Goal: Information Seeking & Learning: Learn about a topic

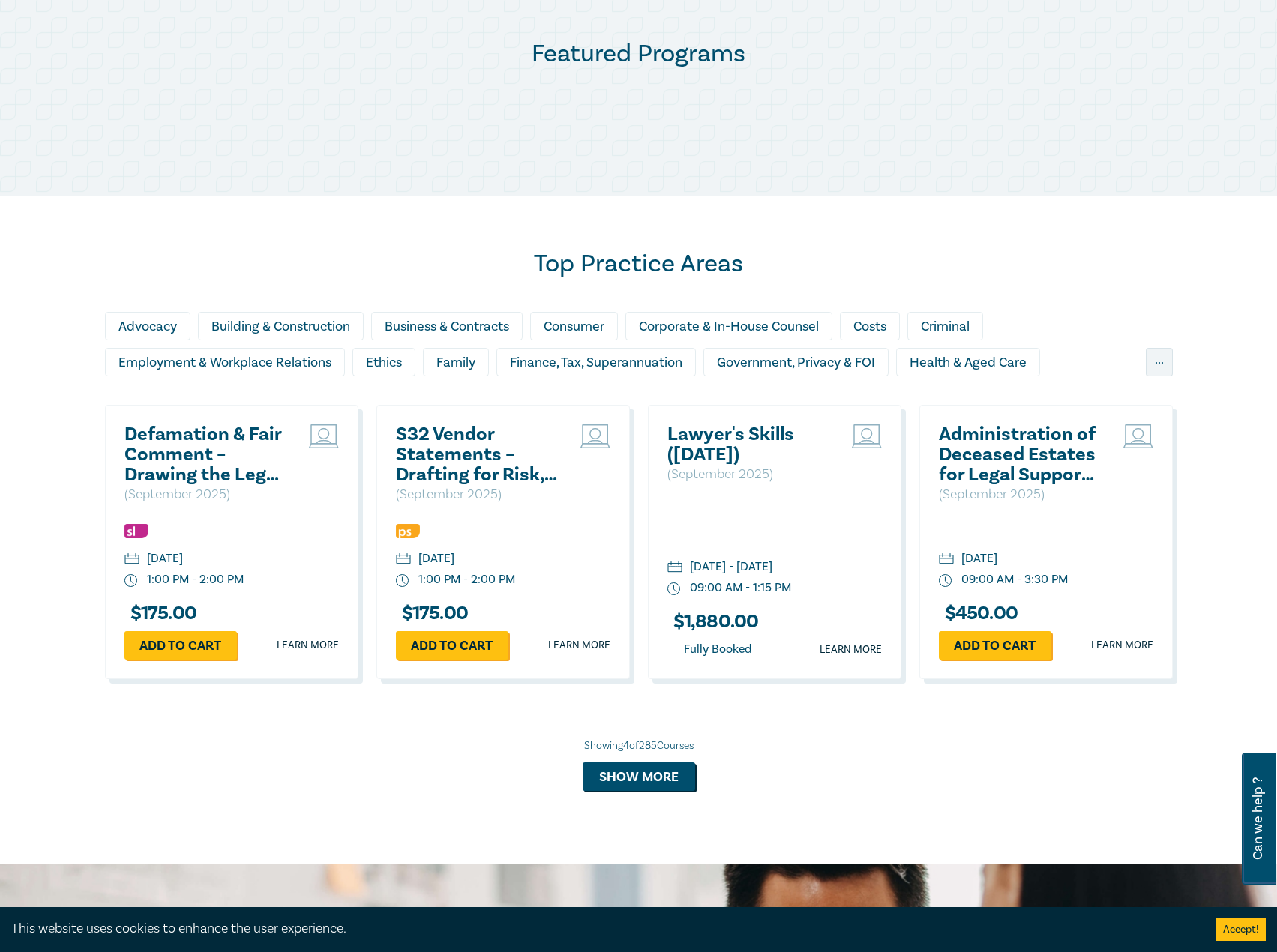
click at [193, 464] on h2 "Defamation & Fair Comment – Drawing the Legal Line" at bounding box center [205, 455] width 161 height 61
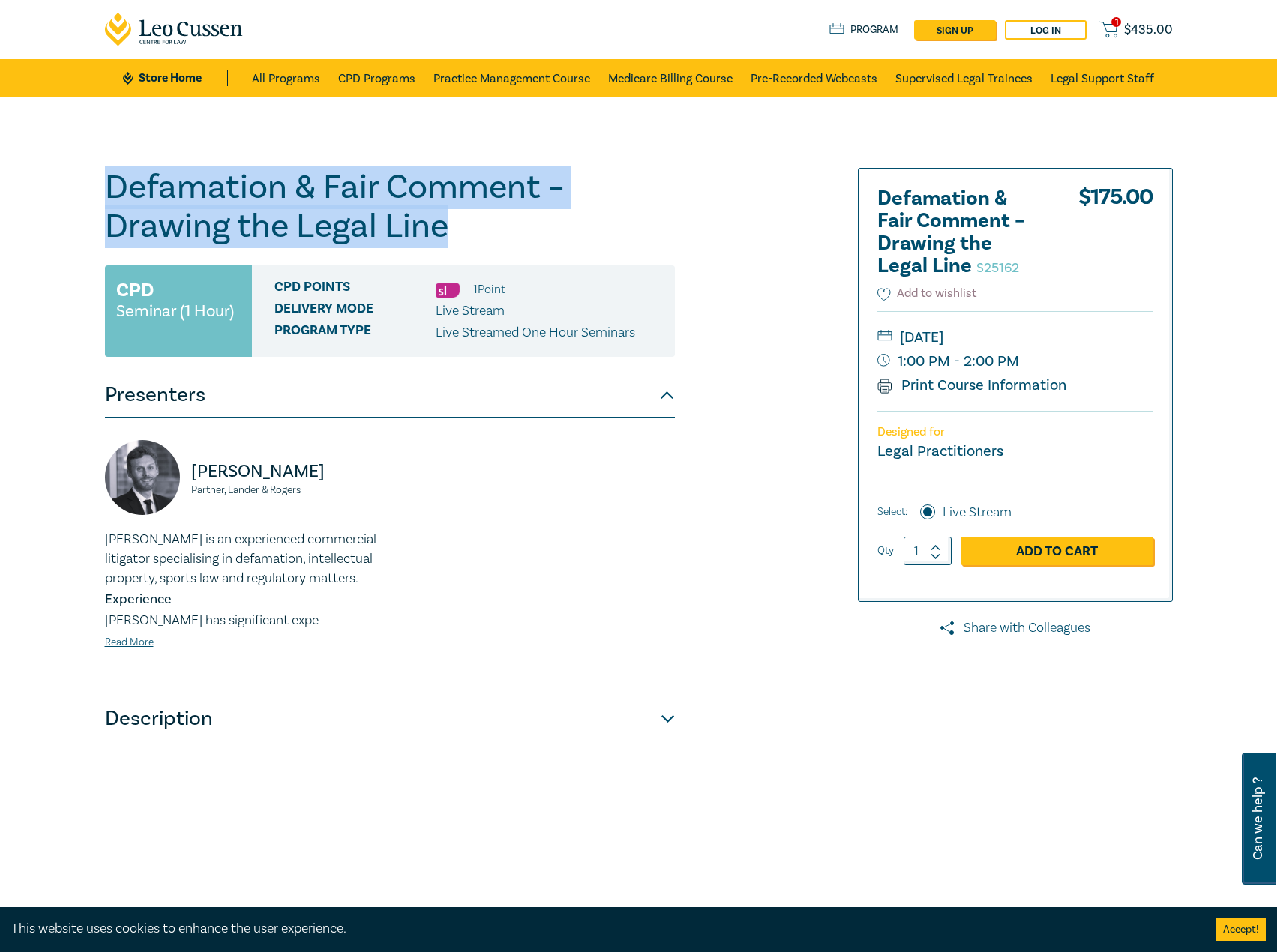
drag, startPoint x: 486, startPoint y: 230, endPoint x: 71, endPoint y: 206, distance: 415.7
click at [71, 206] on div "Defamation & Fair Comment – Drawing the Legal Line S25162 CPD Seminar (1 Hour) …" at bounding box center [638, 542] width 1277 height 892
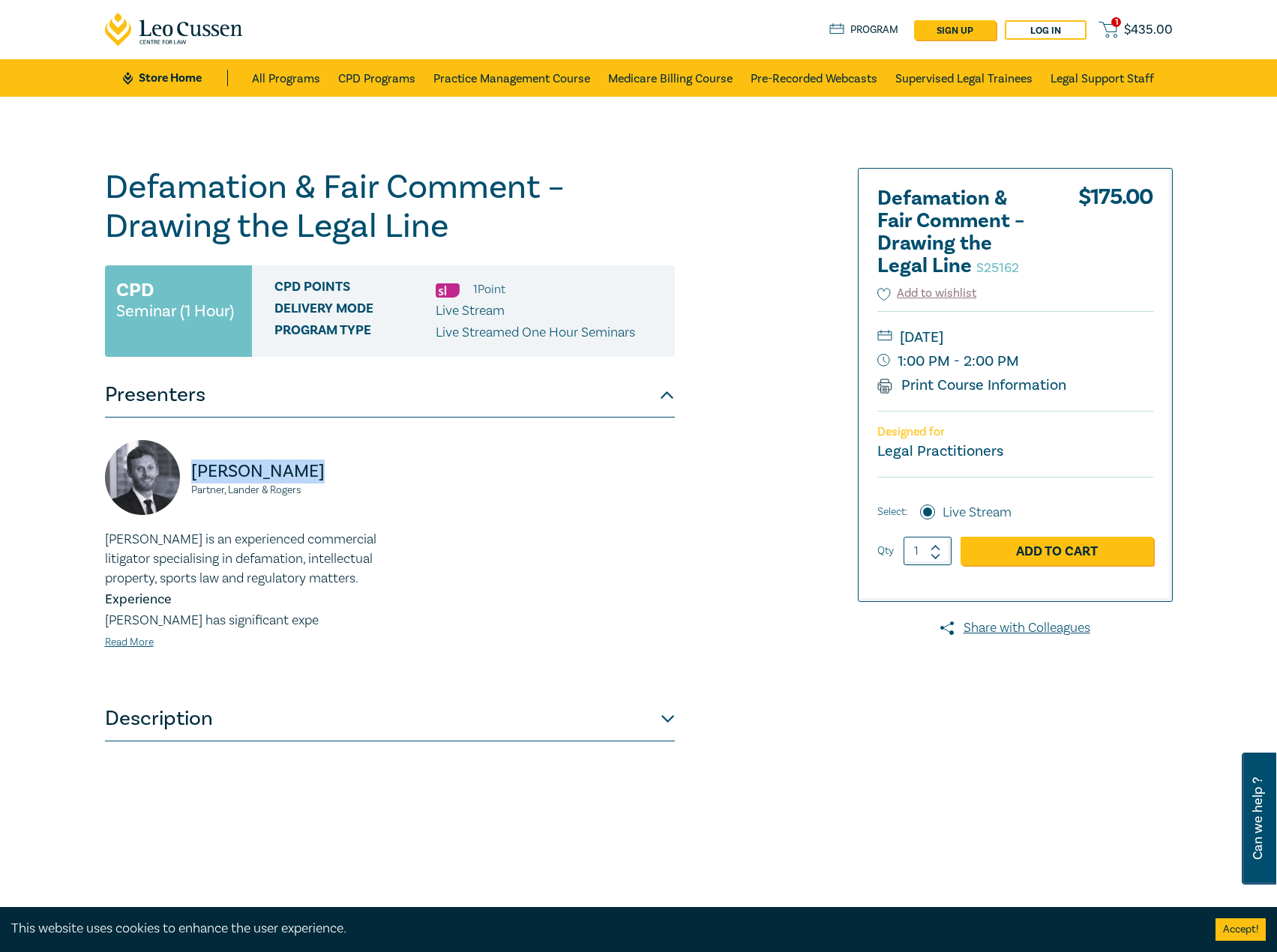
drag, startPoint x: 320, startPoint y: 476, endPoint x: 194, endPoint y: 474, distance: 126.0
click at [194, 474] on p "Scott Traeger" at bounding box center [286, 471] width 190 height 24
drag, startPoint x: 326, startPoint y: 488, endPoint x: 180, endPoint y: 489, distance: 146.0
click at [180, 489] on div "Scott Traeger Partner, Lander & Rogers" at bounding box center [242, 485] width 276 height 90
copy small "Partner, Lander & Rogers"
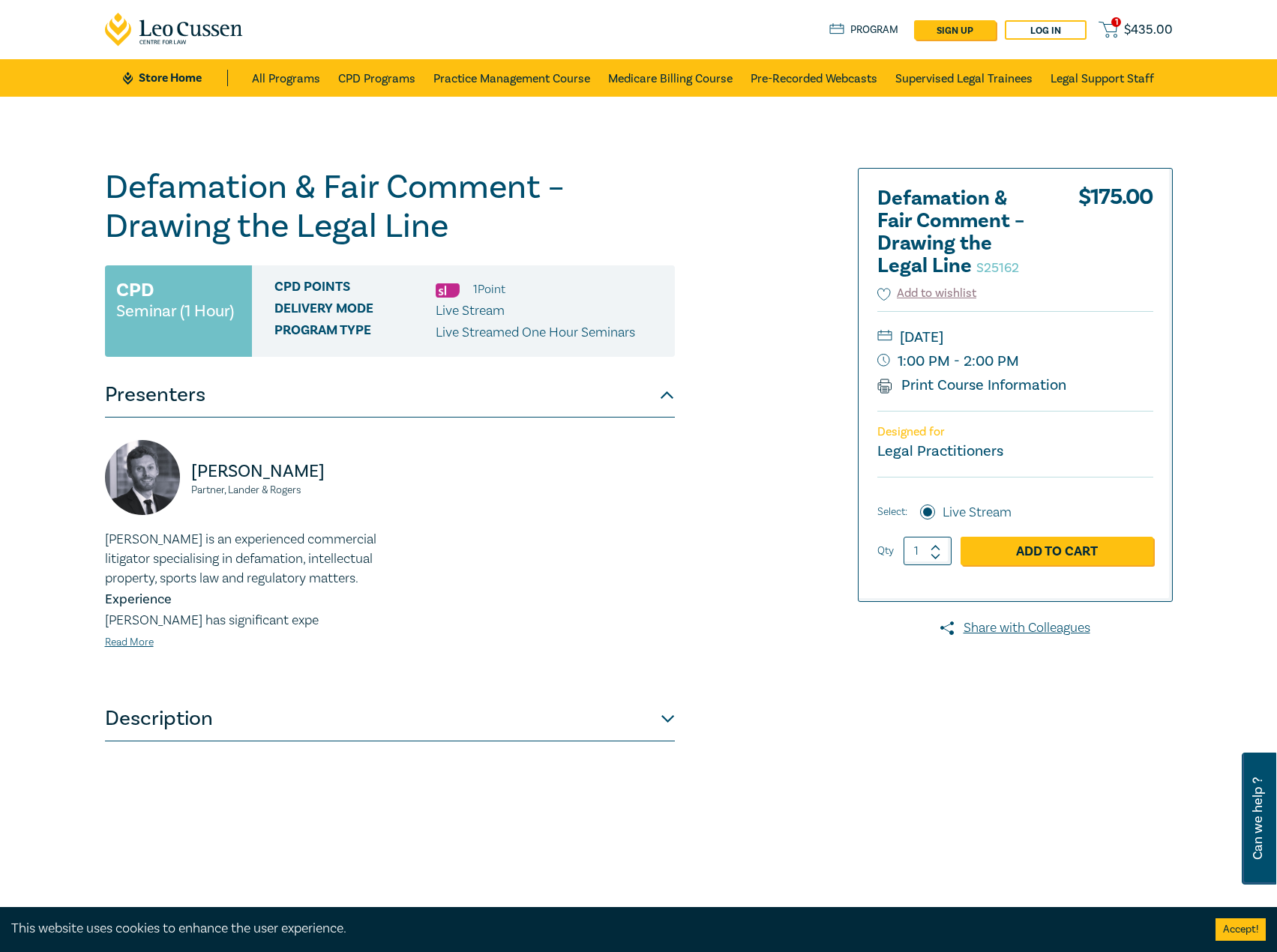
click at [151, 651] on div "Scott is an experienced commercial litigator specialising in defamation, intell…" at bounding box center [242, 591] width 276 height 121
click at [146, 644] on link "Read More" at bounding box center [129, 642] width 49 height 13
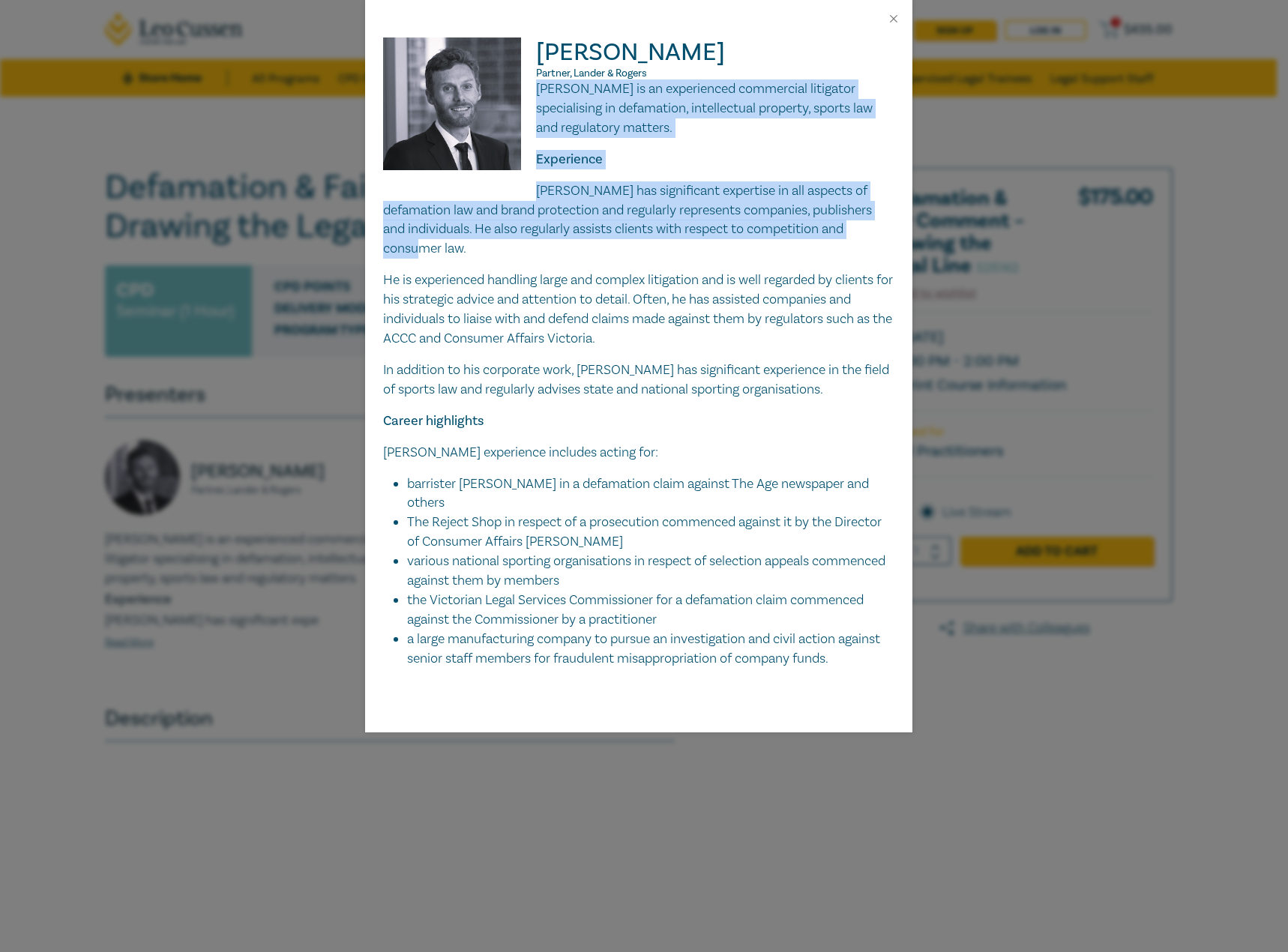
drag, startPoint x: 428, startPoint y: 245, endPoint x: 537, endPoint y: 97, distance: 183.8
click at [537, 97] on div "Scott is an experienced commercial litigator specialising in defamation, intell…" at bounding box center [638, 374] width 511 height 589
copy div "Scott is an experienced commercial litigator specialising in defamation, intell…"
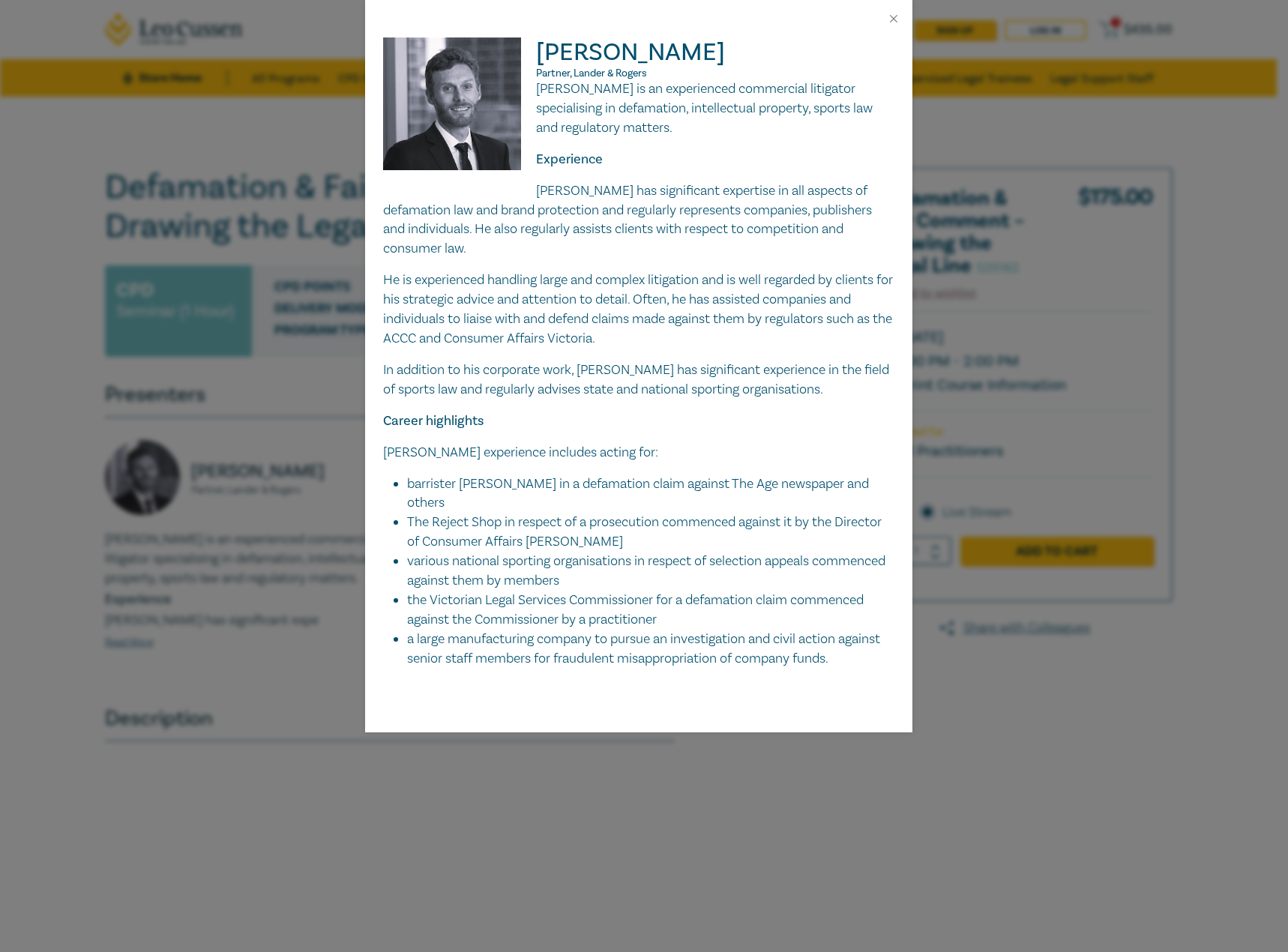
click at [964, 681] on div "Scott Traeger Partner, Lander & Rogers Scott is an experienced commercial litig…" at bounding box center [644, 476] width 1288 height 952
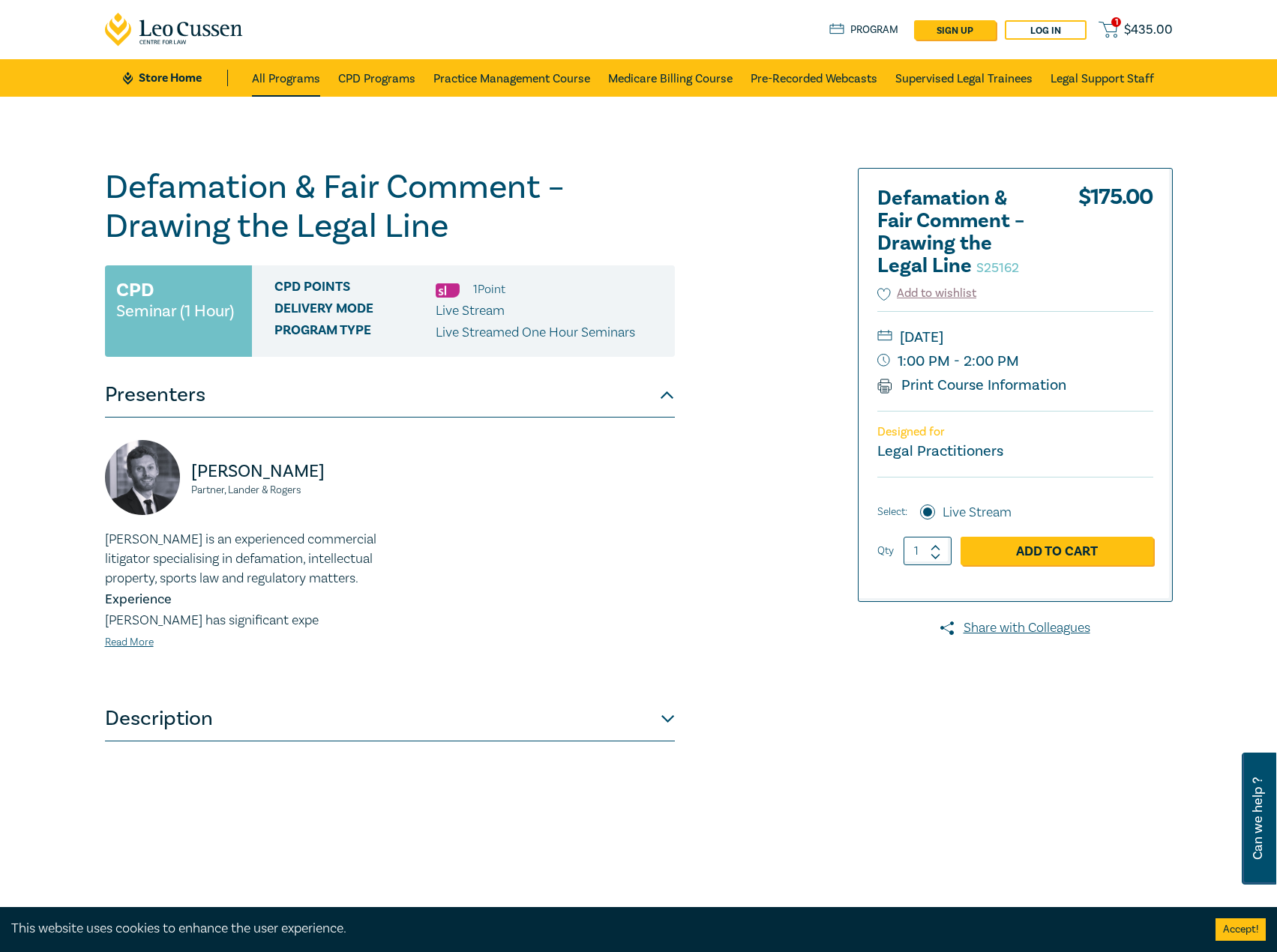
click at [268, 78] on link "All Programs" at bounding box center [286, 78] width 68 height 38
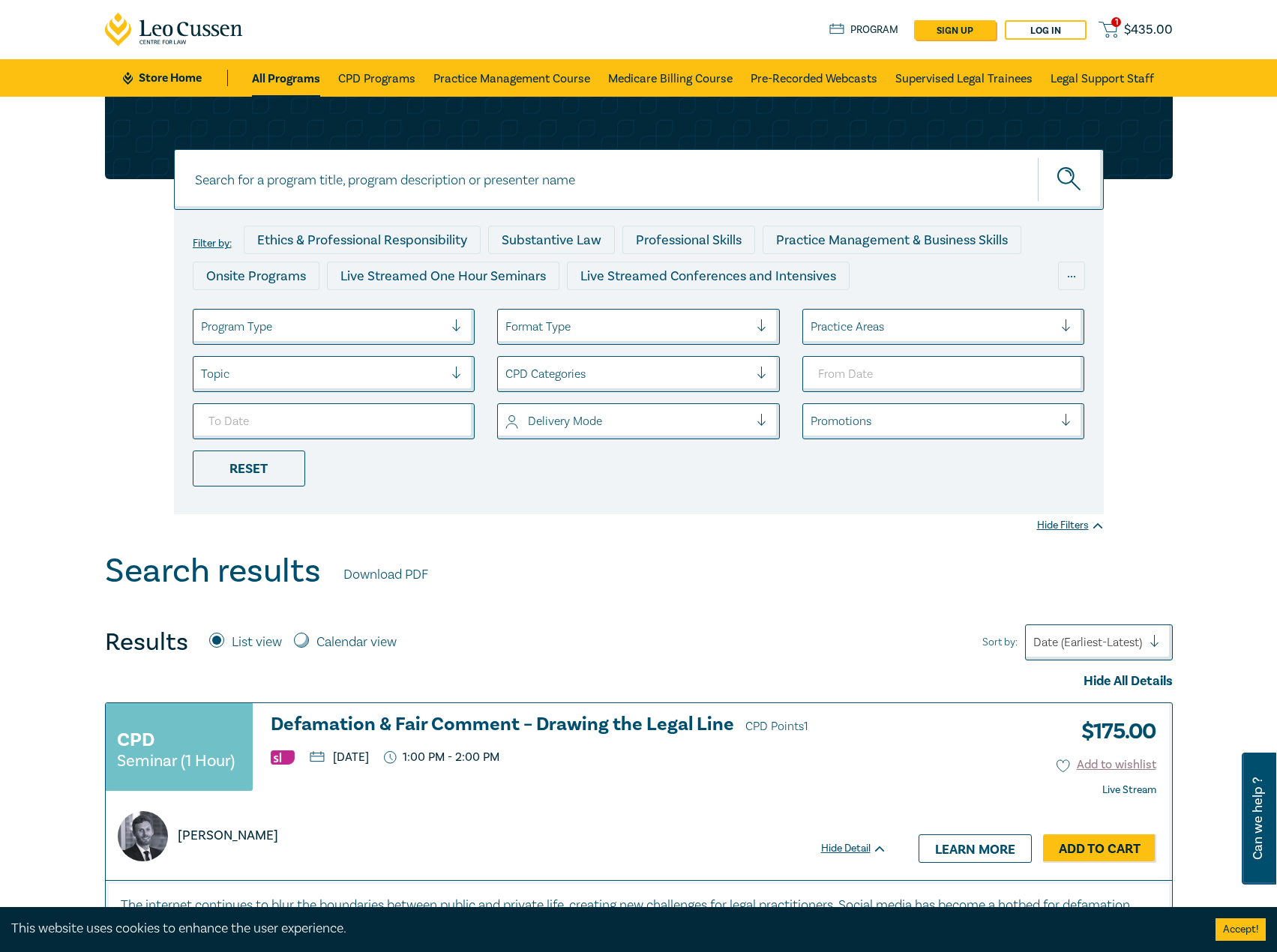
click at [157, 79] on link "Store Home" at bounding box center [174, 78] width 104 height 16
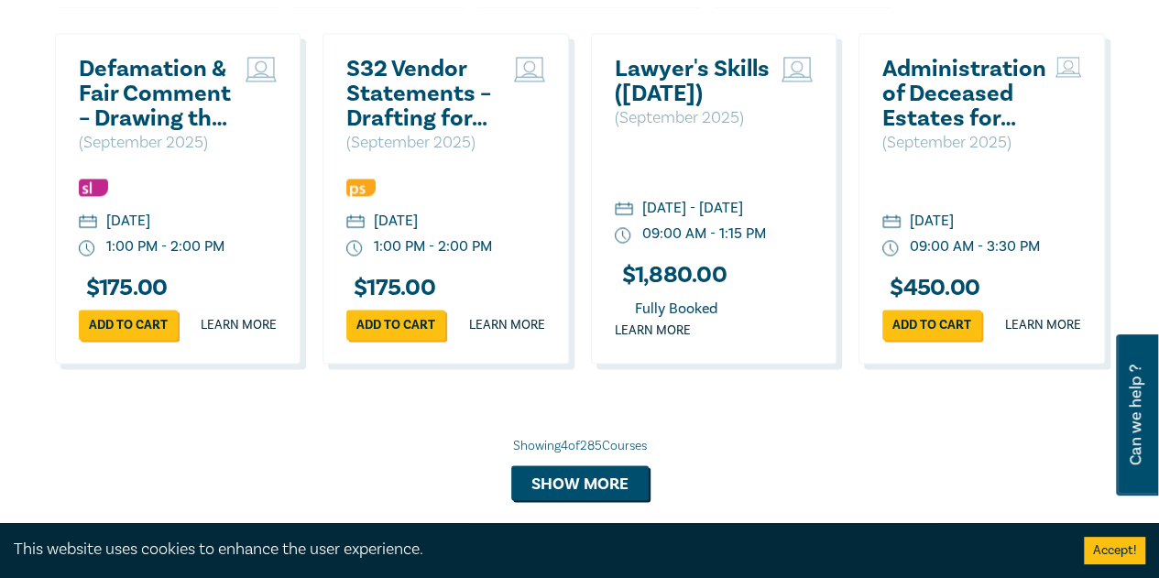
scroll to position [1558, 0]
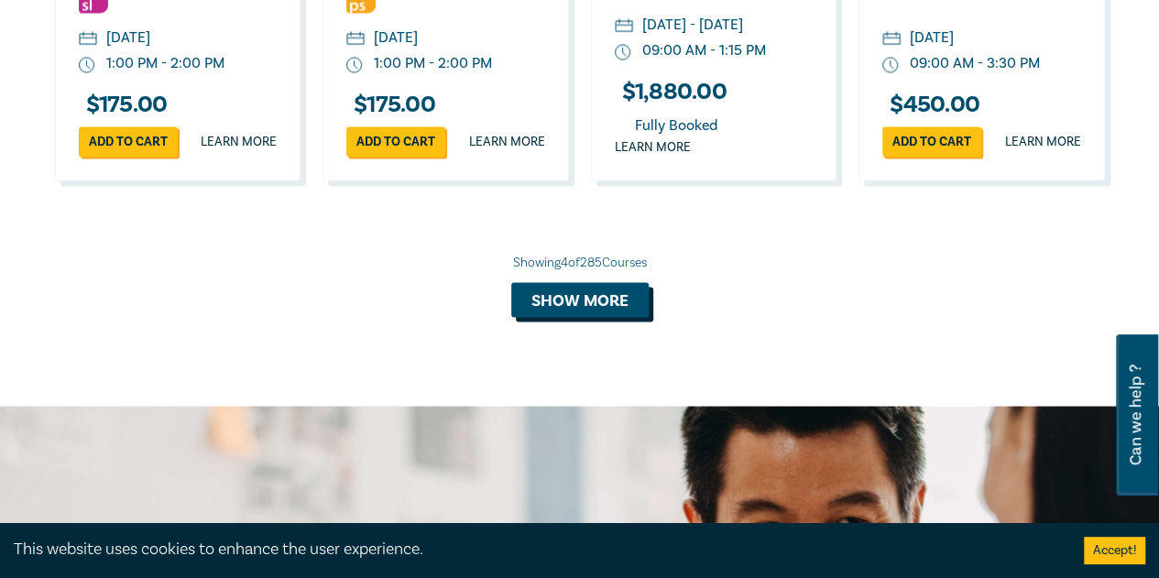
click at [603, 317] on button "Show more" at bounding box center [579, 299] width 137 height 35
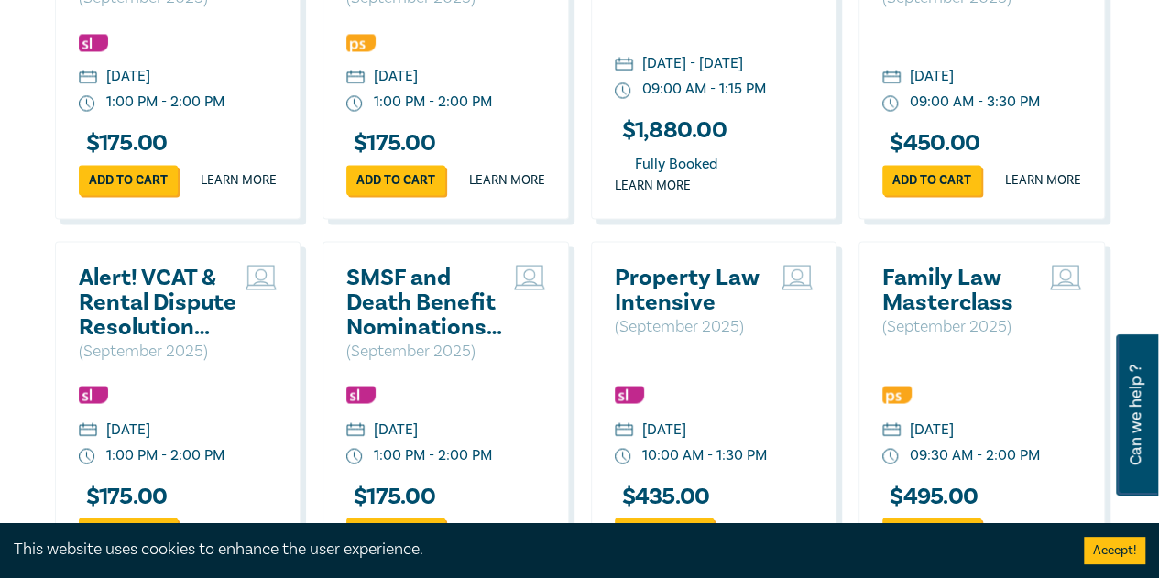
scroll to position [1741, 0]
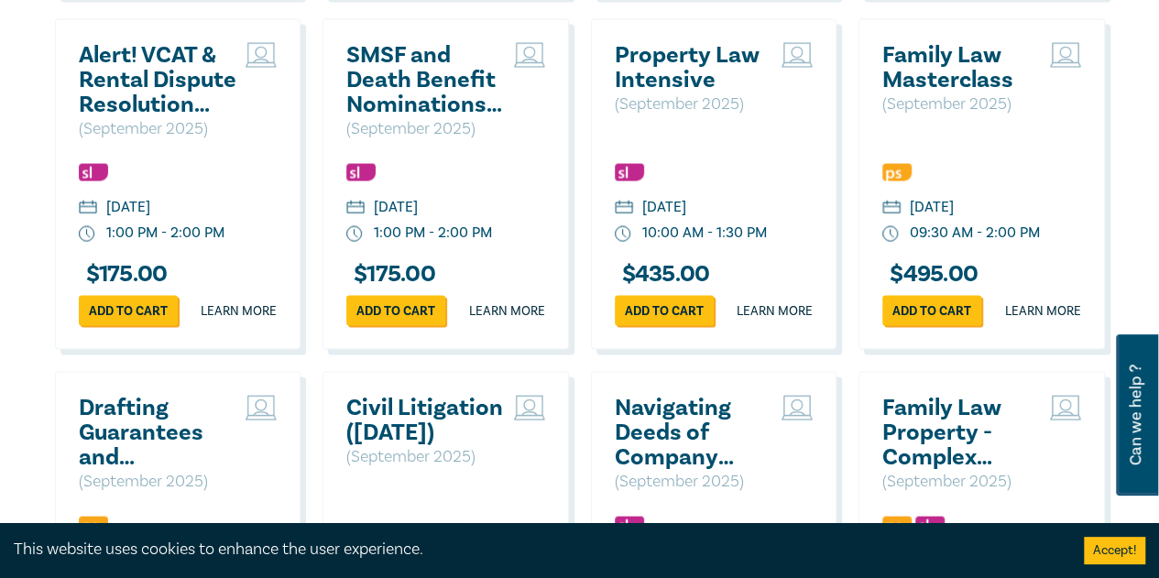
click at [424, 113] on h2 "SMSF and Death Benefit Nominations – Complexity, Validity & Capacity" at bounding box center [425, 80] width 159 height 74
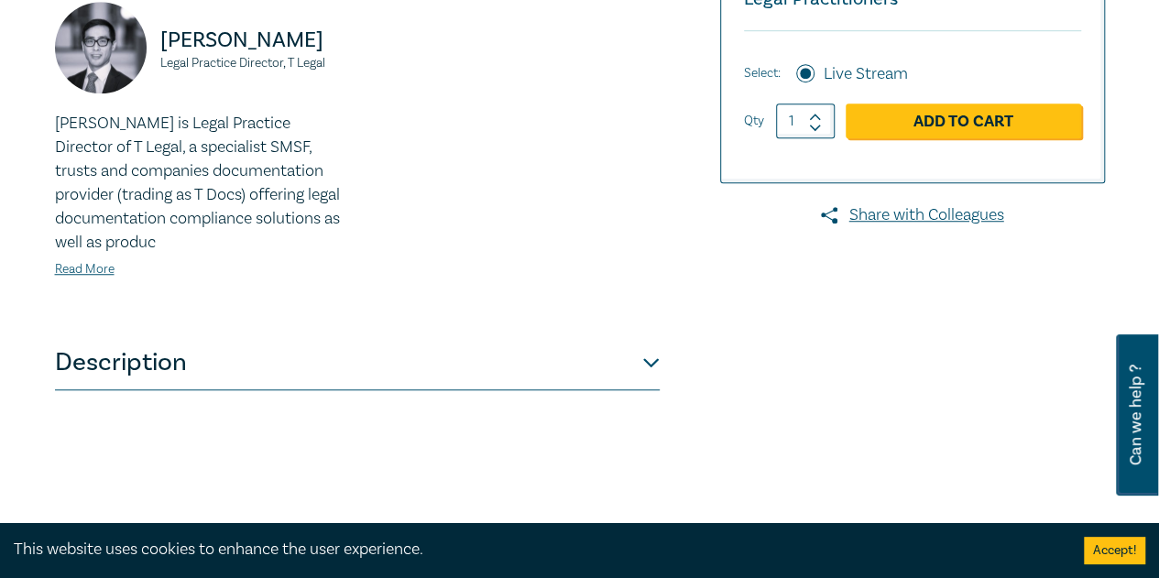
scroll to position [642, 0]
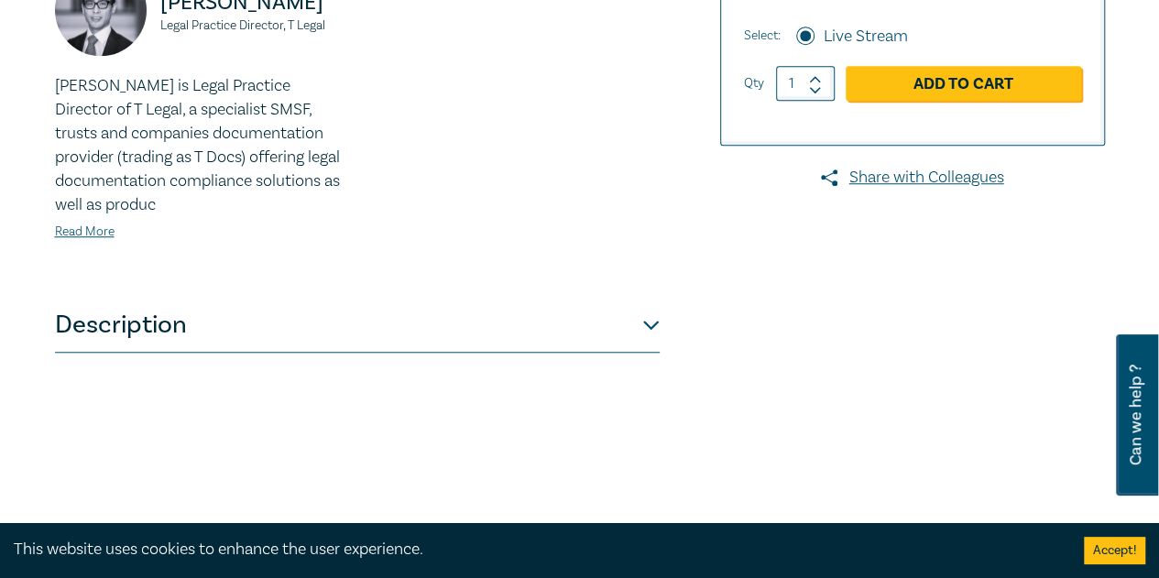
click at [258, 326] on button "Description" at bounding box center [357, 325] width 605 height 55
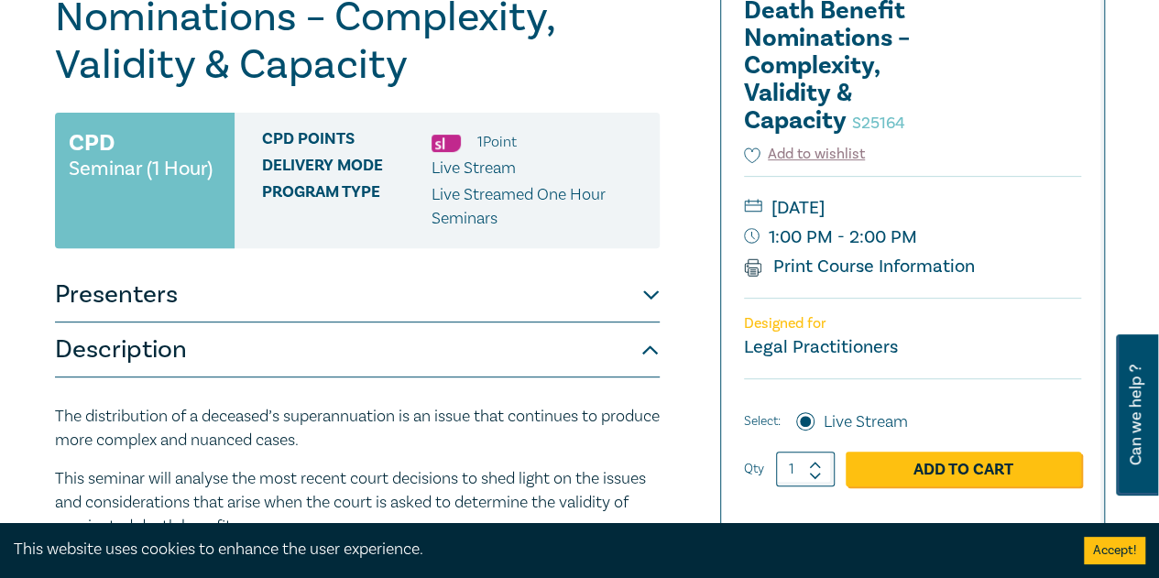
scroll to position [0, 0]
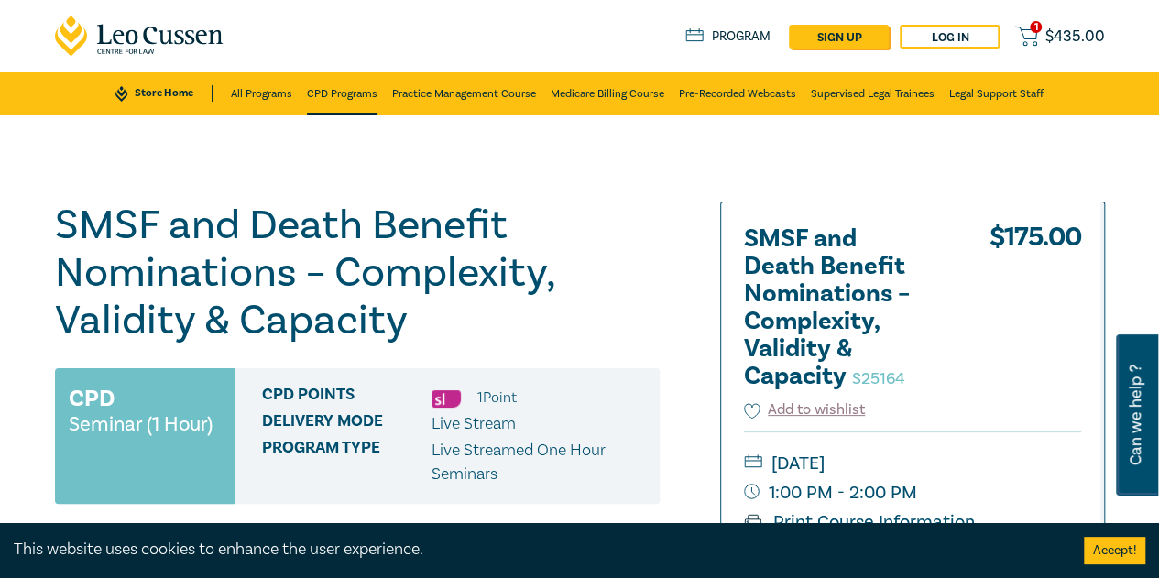
click at [332, 93] on link "CPD Programs" at bounding box center [342, 93] width 71 height 42
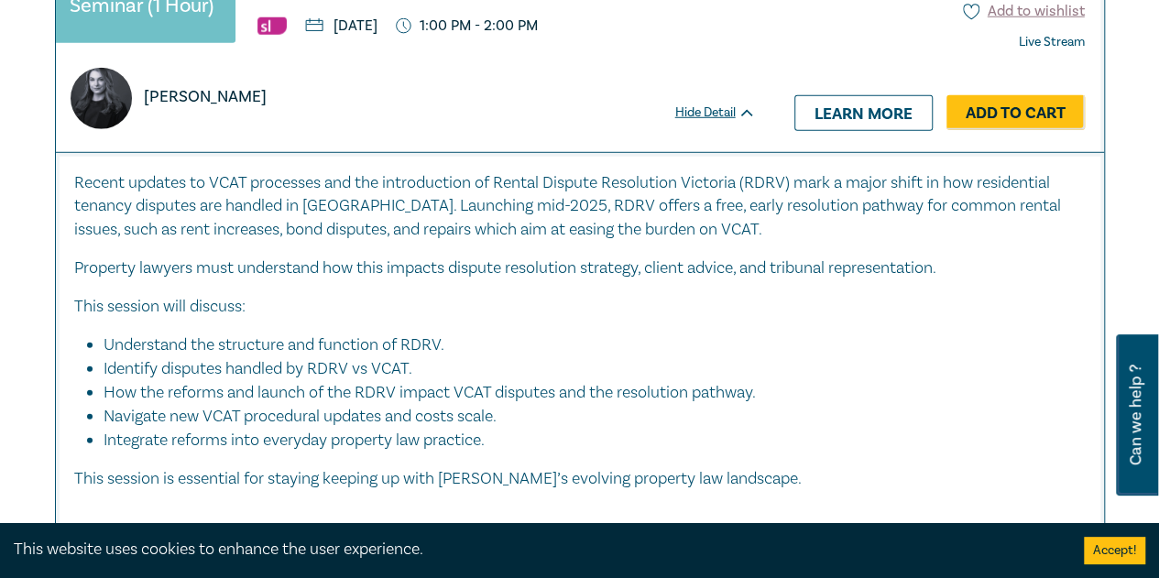
scroll to position [2566, 0]
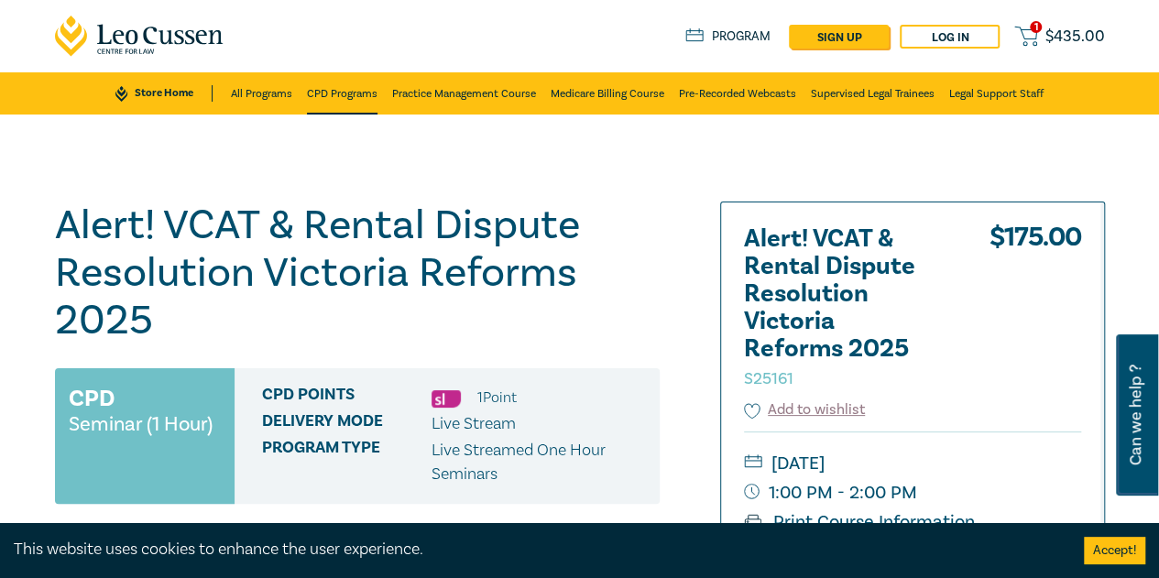
click at [310, 93] on link "CPD Programs" at bounding box center [342, 93] width 71 height 42
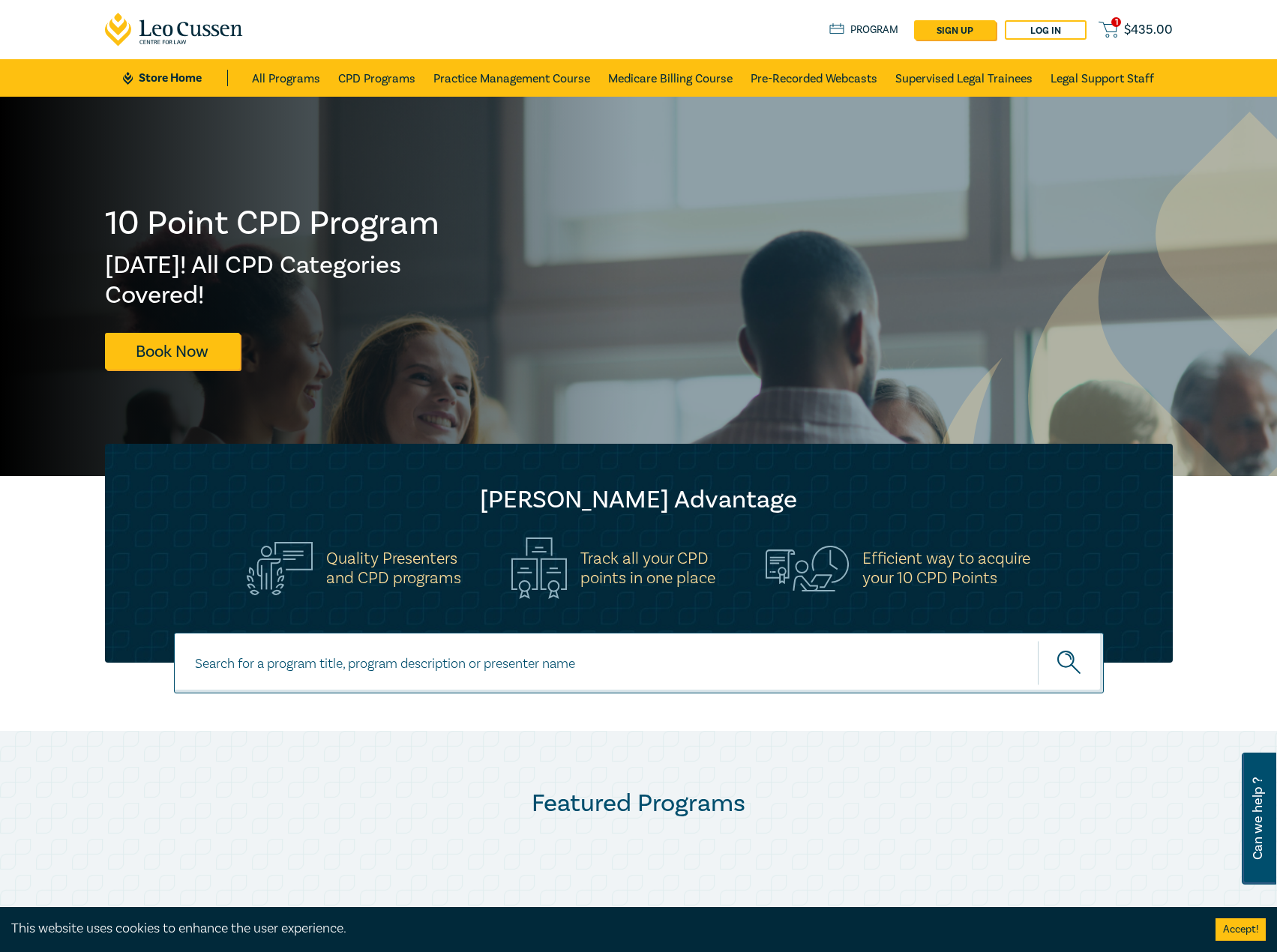
click at [468, 671] on input at bounding box center [639, 662] width 929 height 61
type input "s25316"
click at [1037, 640] on button "submit" at bounding box center [1070, 663] width 66 height 46
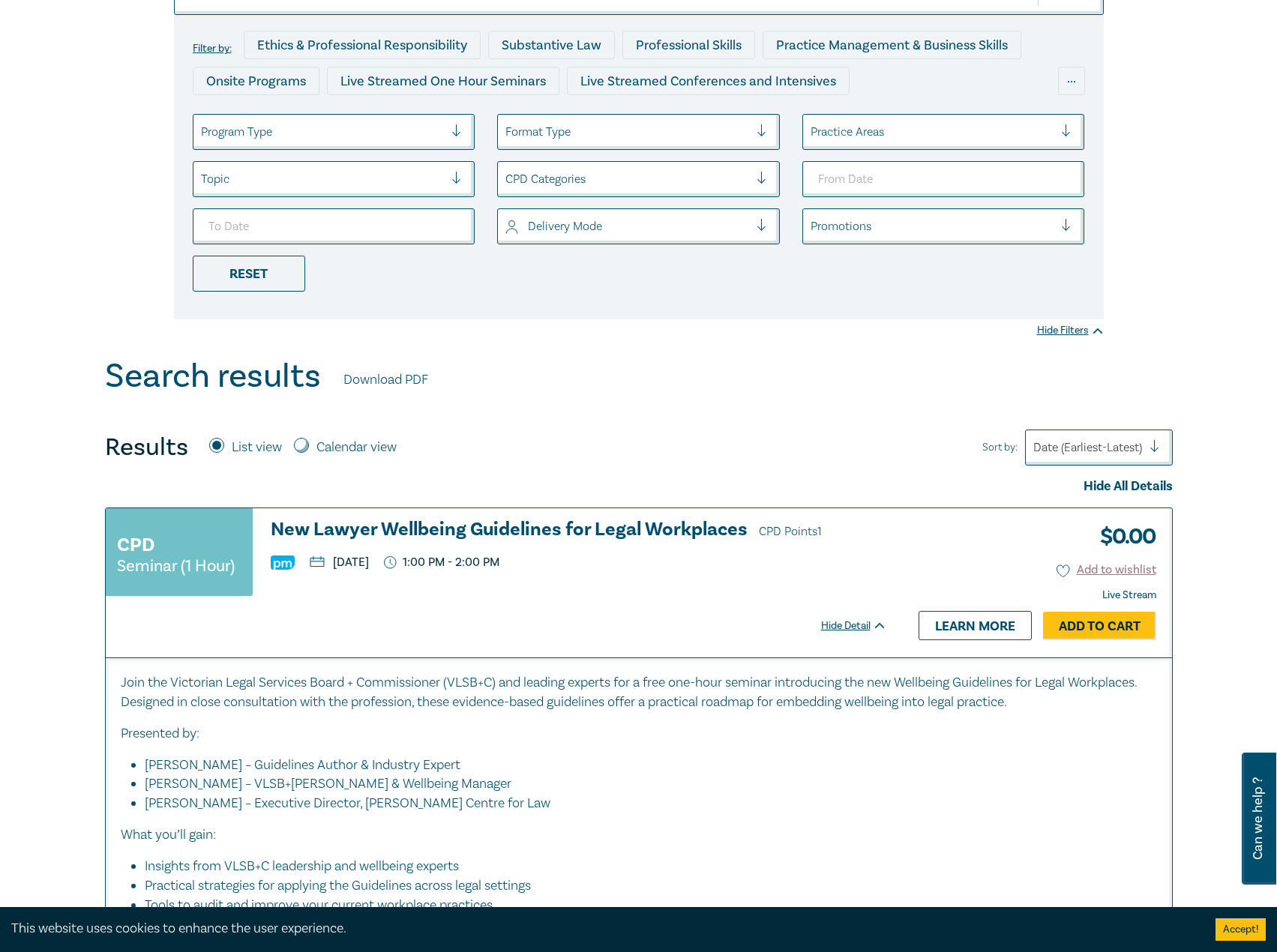
scroll to position [375, 0]
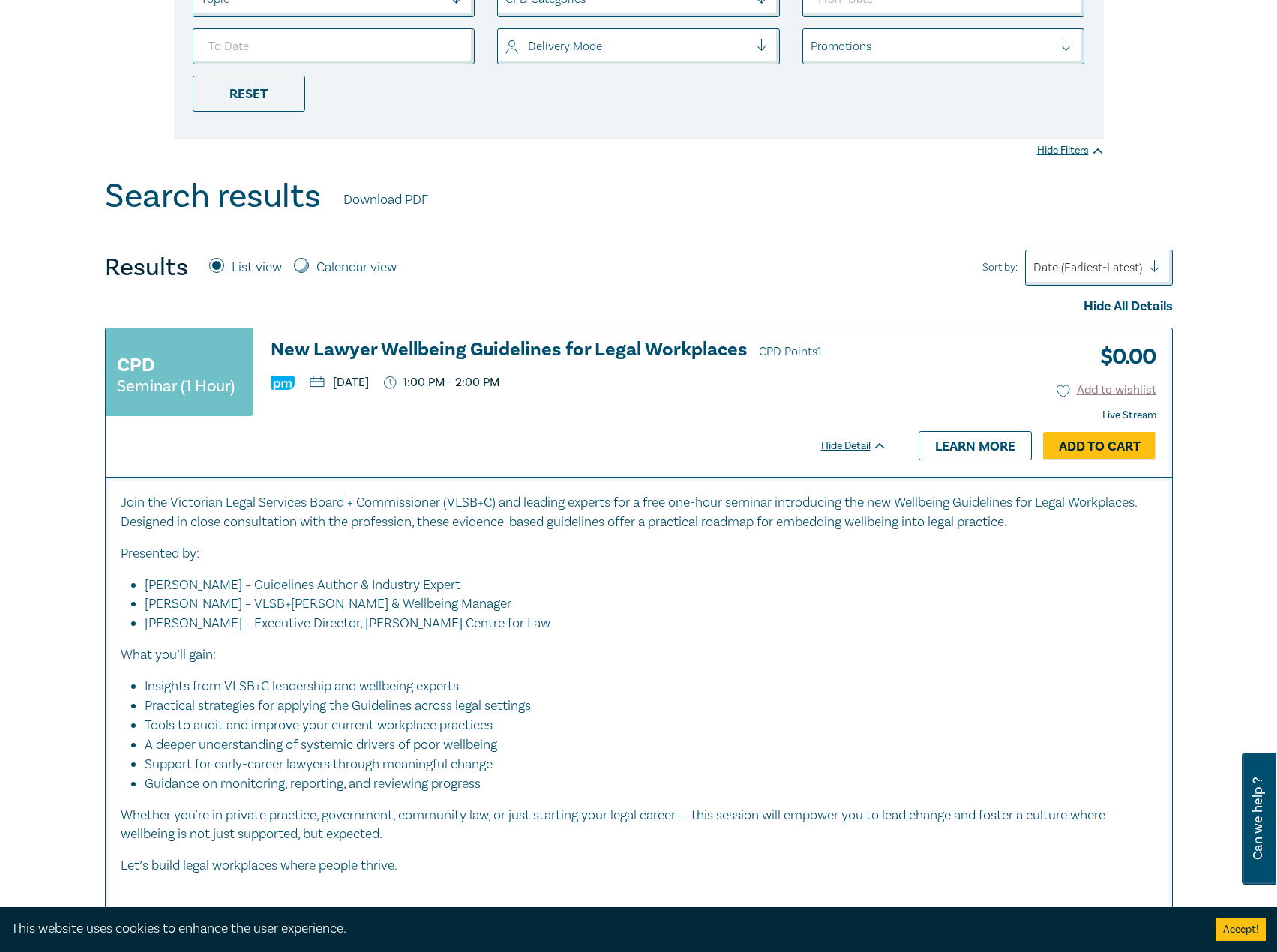
click at [703, 346] on h3 "New Lawyer Wellbeing Guidelines for Legal Workplaces CPD Points 1" at bounding box center [578, 350] width 616 height 22
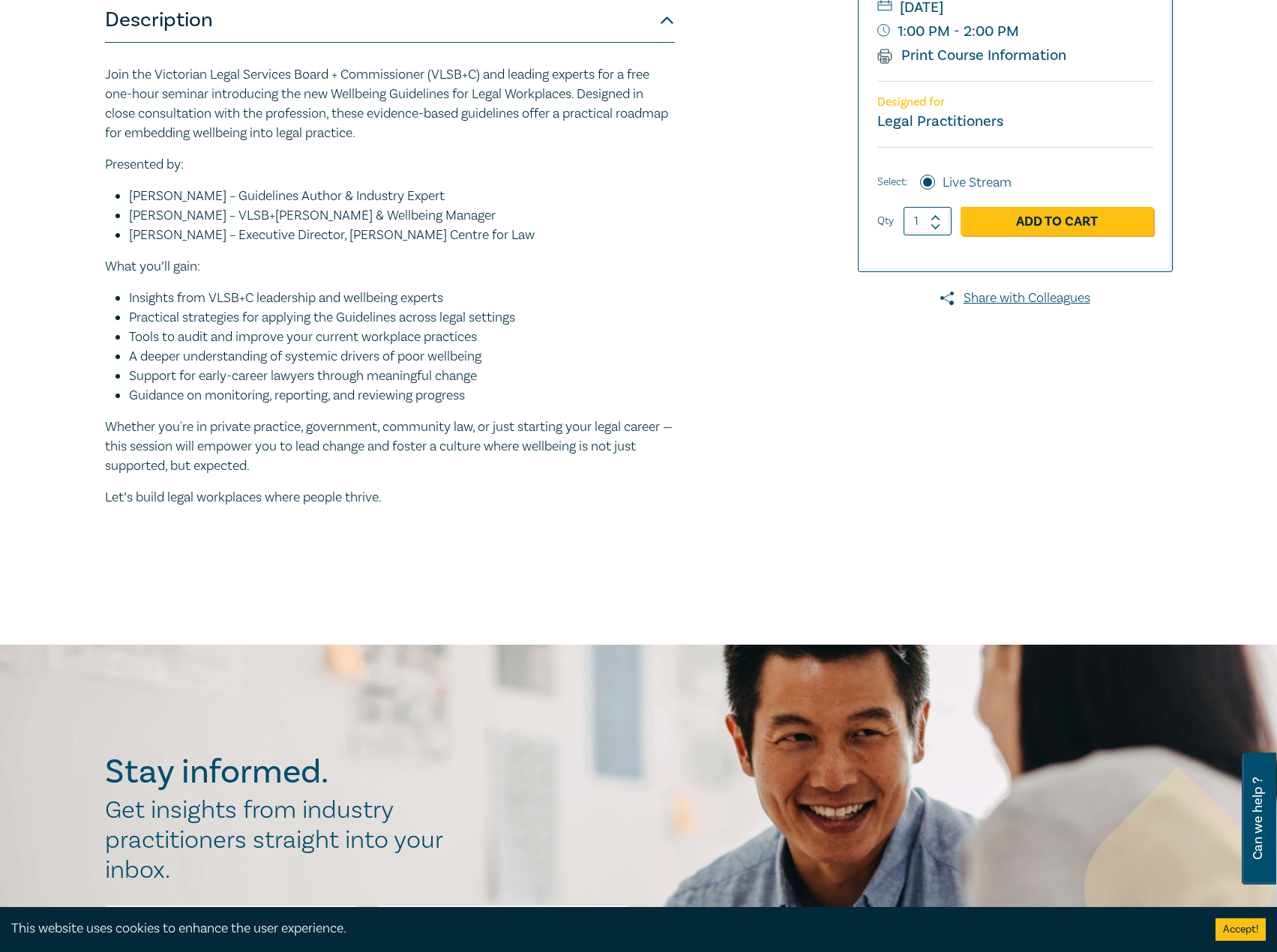
scroll to position [75, 0]
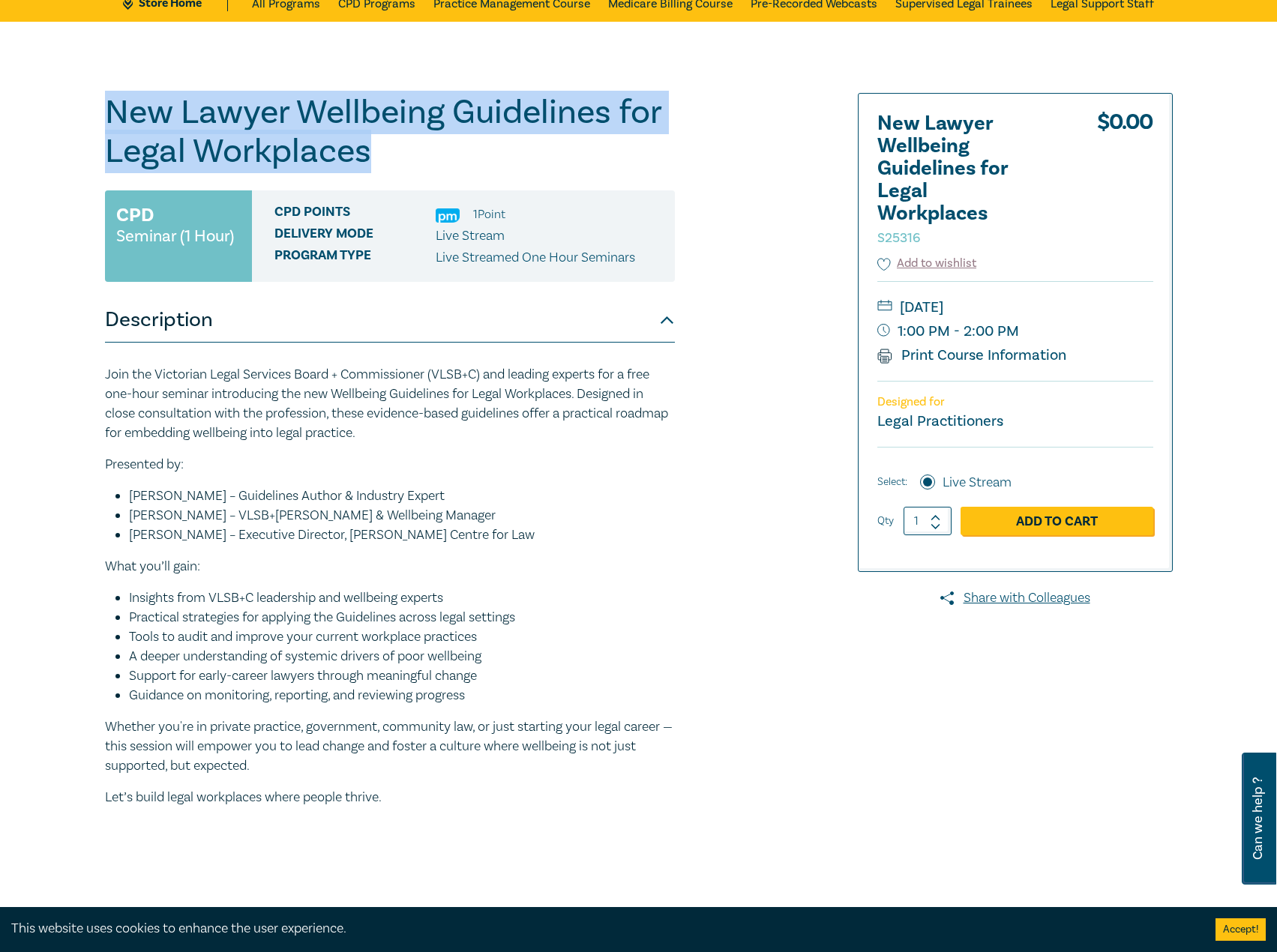
drag, startPoint x: 401, startPoint y: 150, endPoint x: 102, endPoint y: 120, distance: 300.5
click at [102, 120] on div "New Lawyer Wellbeing Guidelines for Legal Workplaces S25316 CPD Seminar (1 Hour…" at bounding box center [457, 483] width 723 height 780
copy h1 "New Lawyer Wellbeing Guidelines for Legal Workplaces"
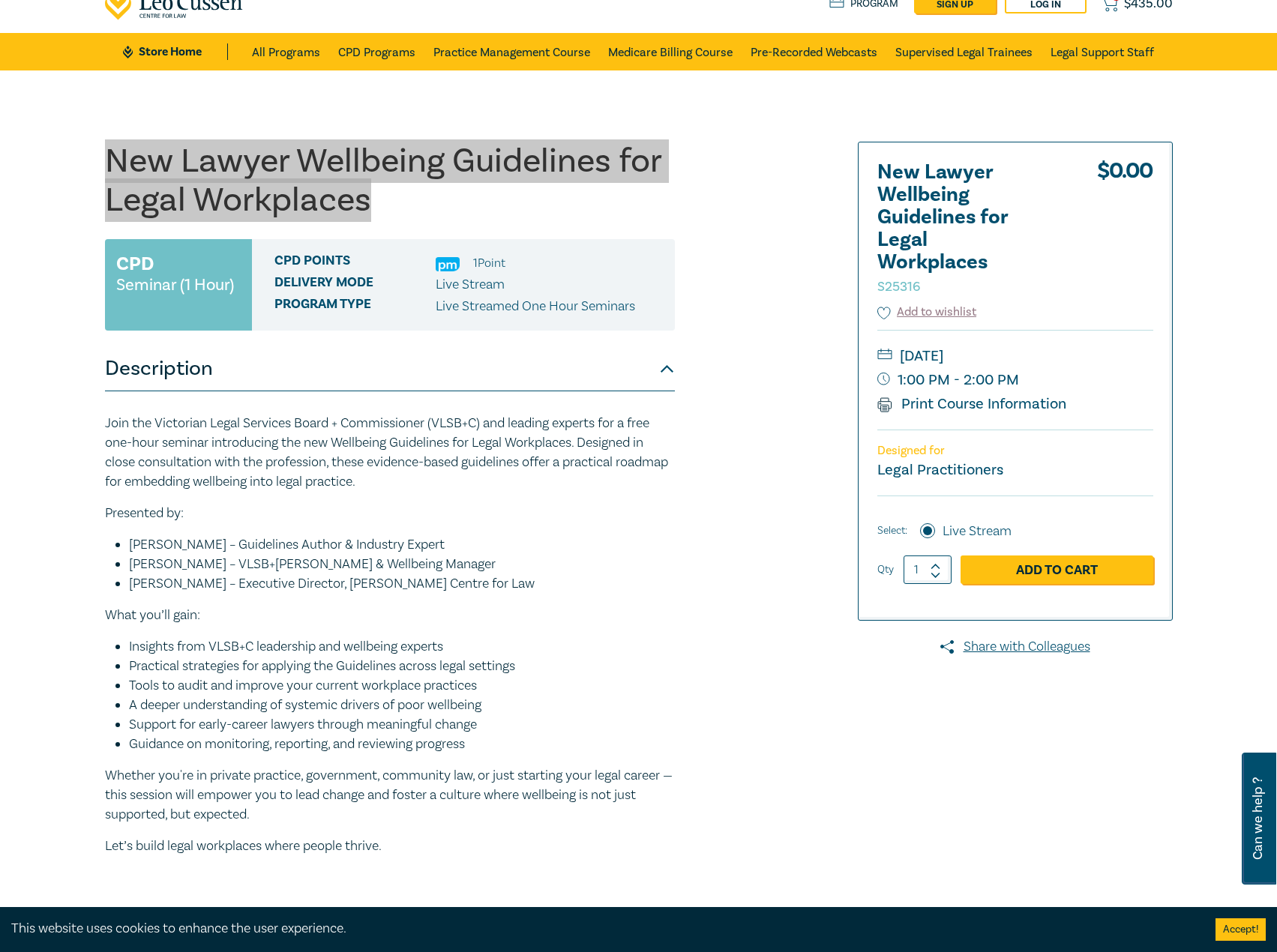
scroll to position [0, 0]
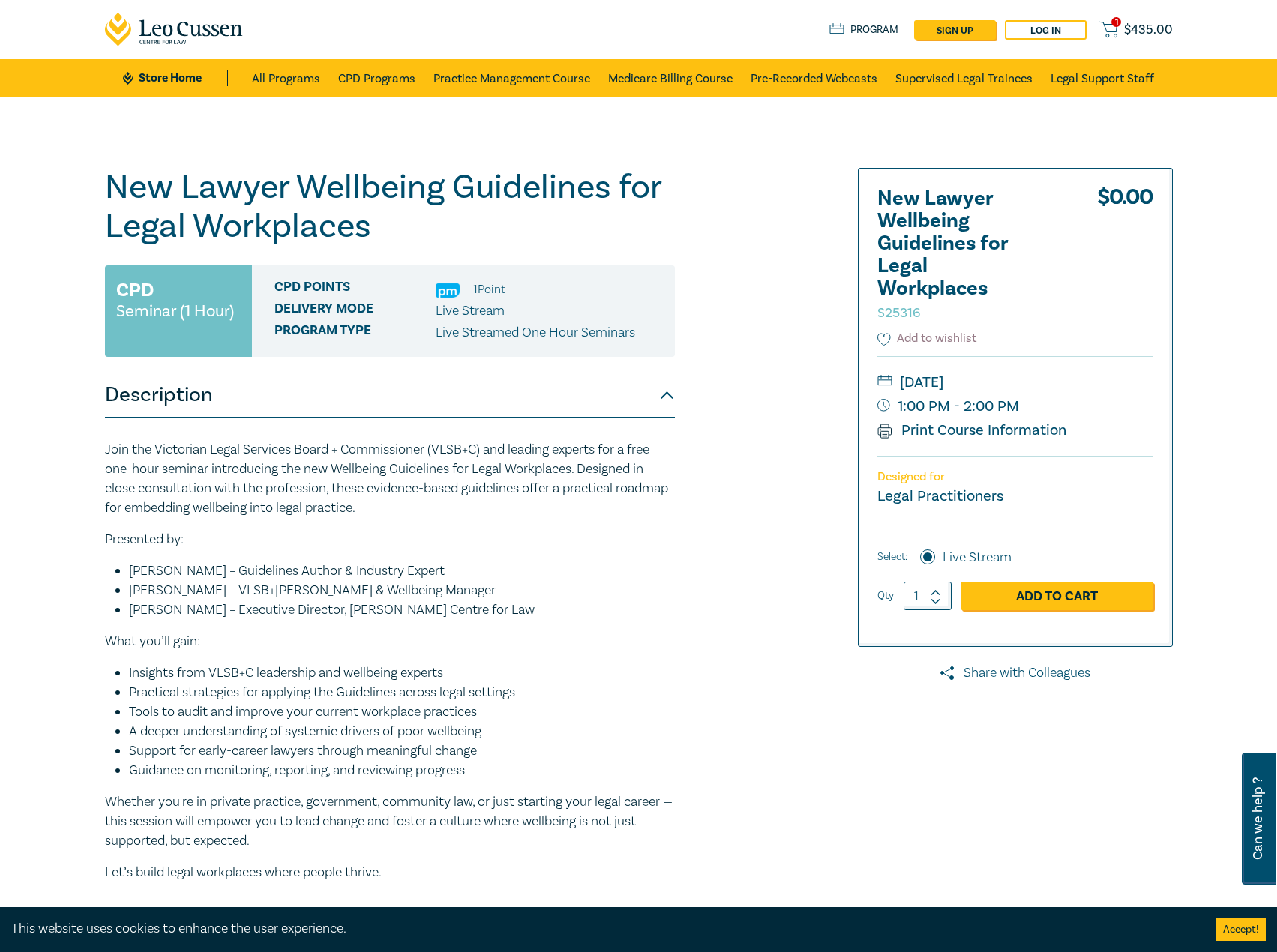
click at [1148, 28] on span "$ 435.00" at bounding box center [1149, 30] width 49 height 16
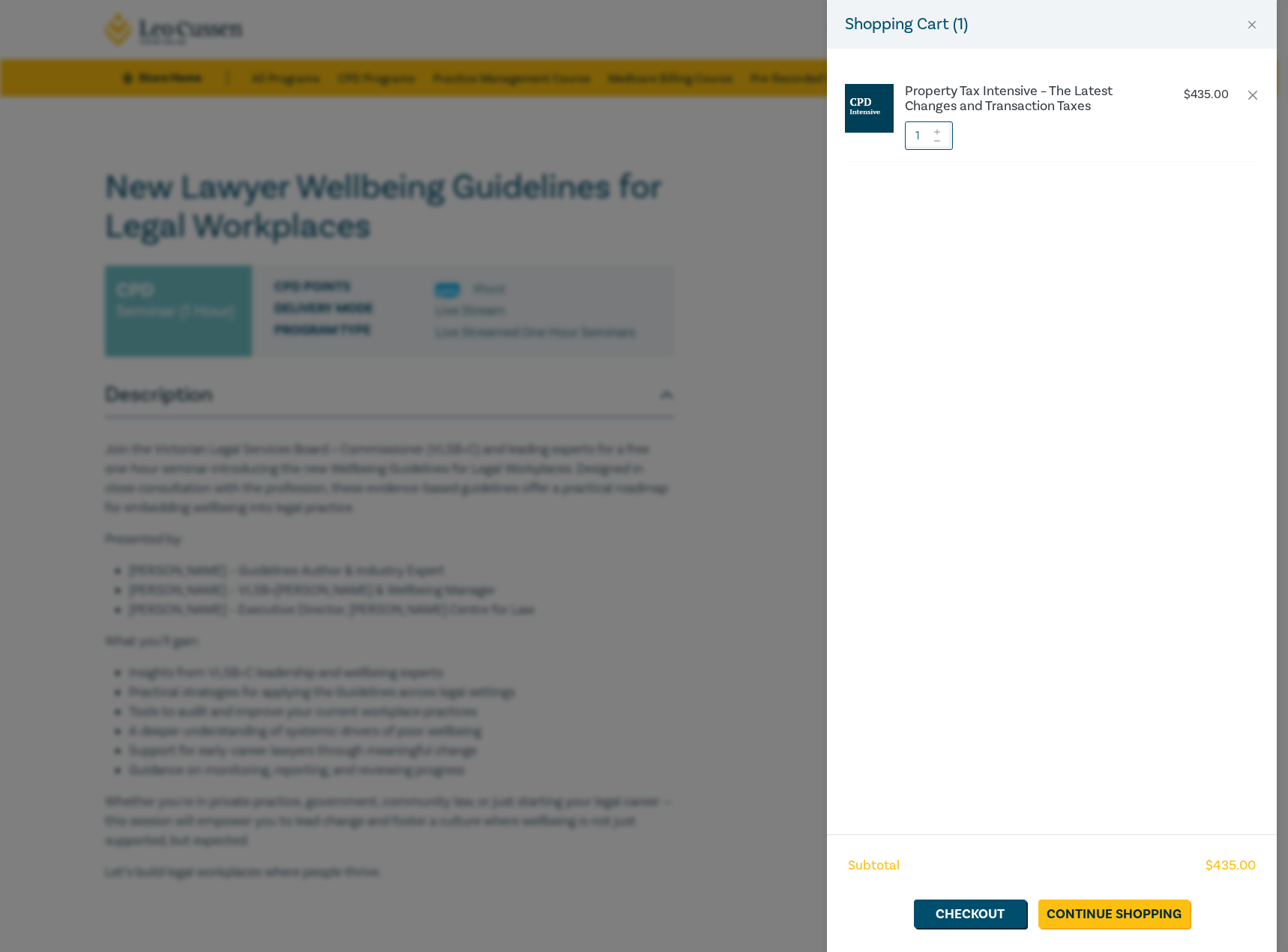
click at [708, 448] on div "Shopping Cart ( 1 ) Property Tax Intensive – The Latest Changes and Transaction…" at bounding box center [644, 476] width 1288 height 952
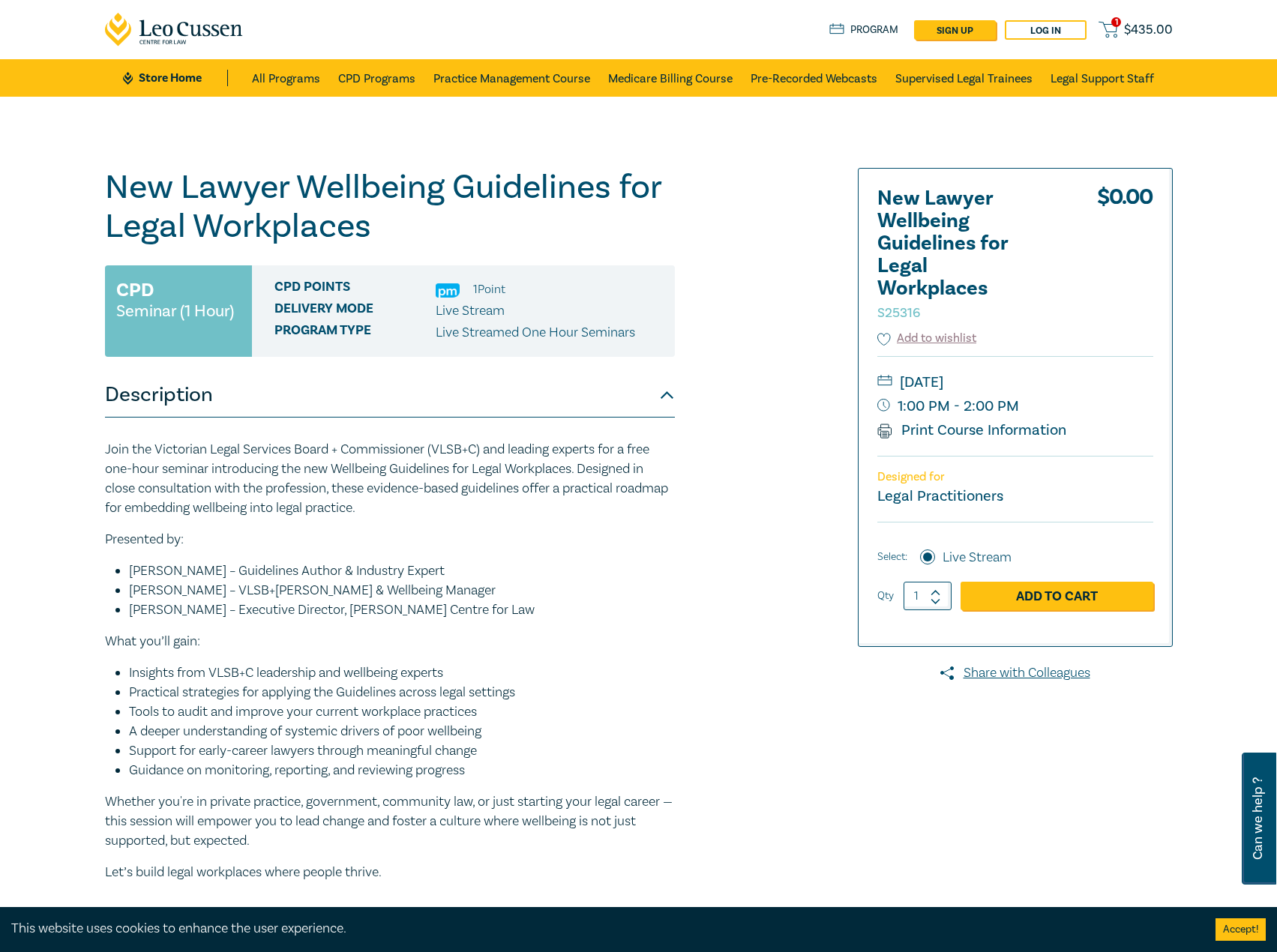
click at [1145, 29] on span "$ 435.00" at bounding box center [1149, 30] width 49 height 16
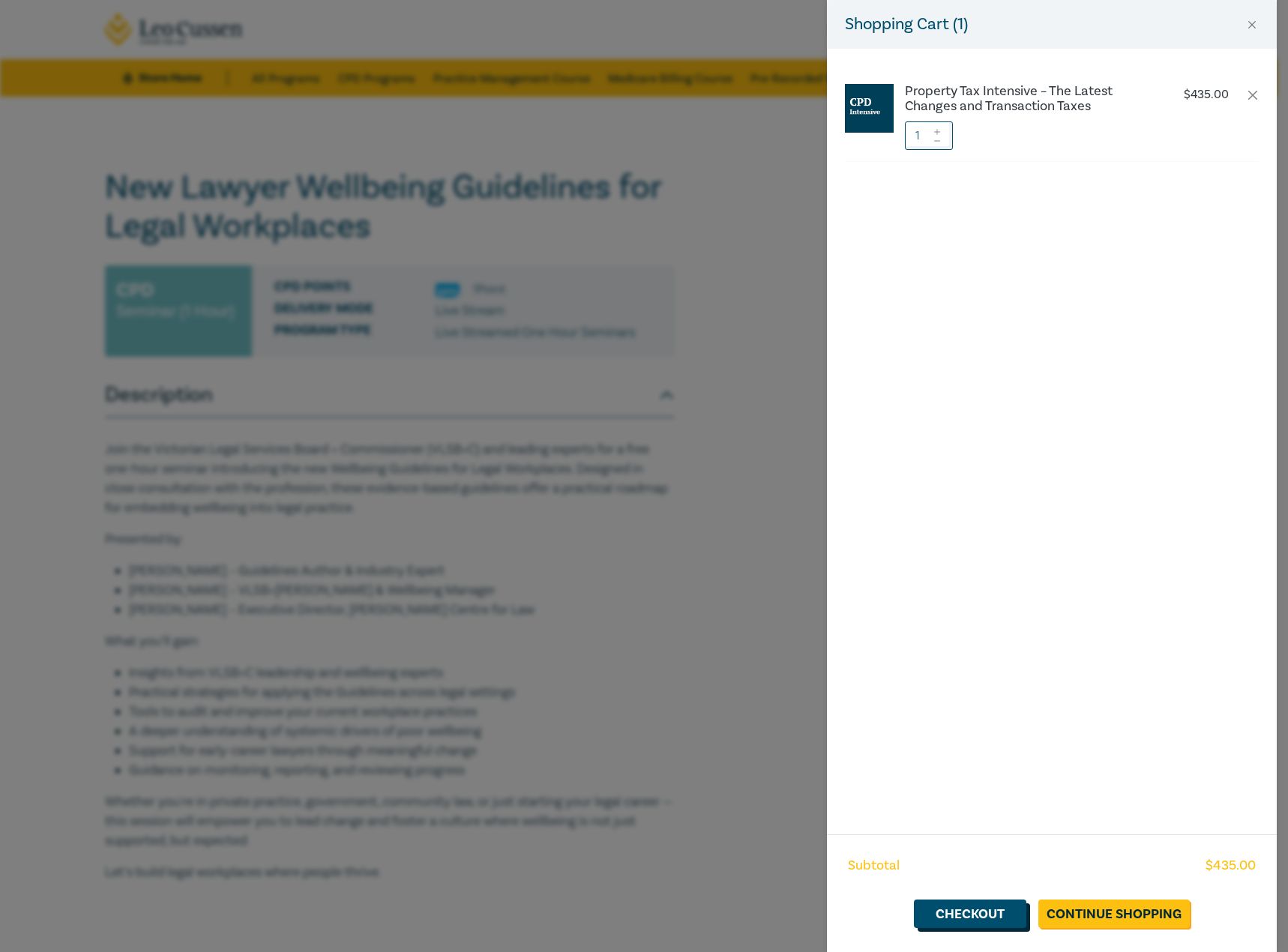
click at [983, 904] on link "Checkout" at bounding box center [970, 914] width 112 height 29
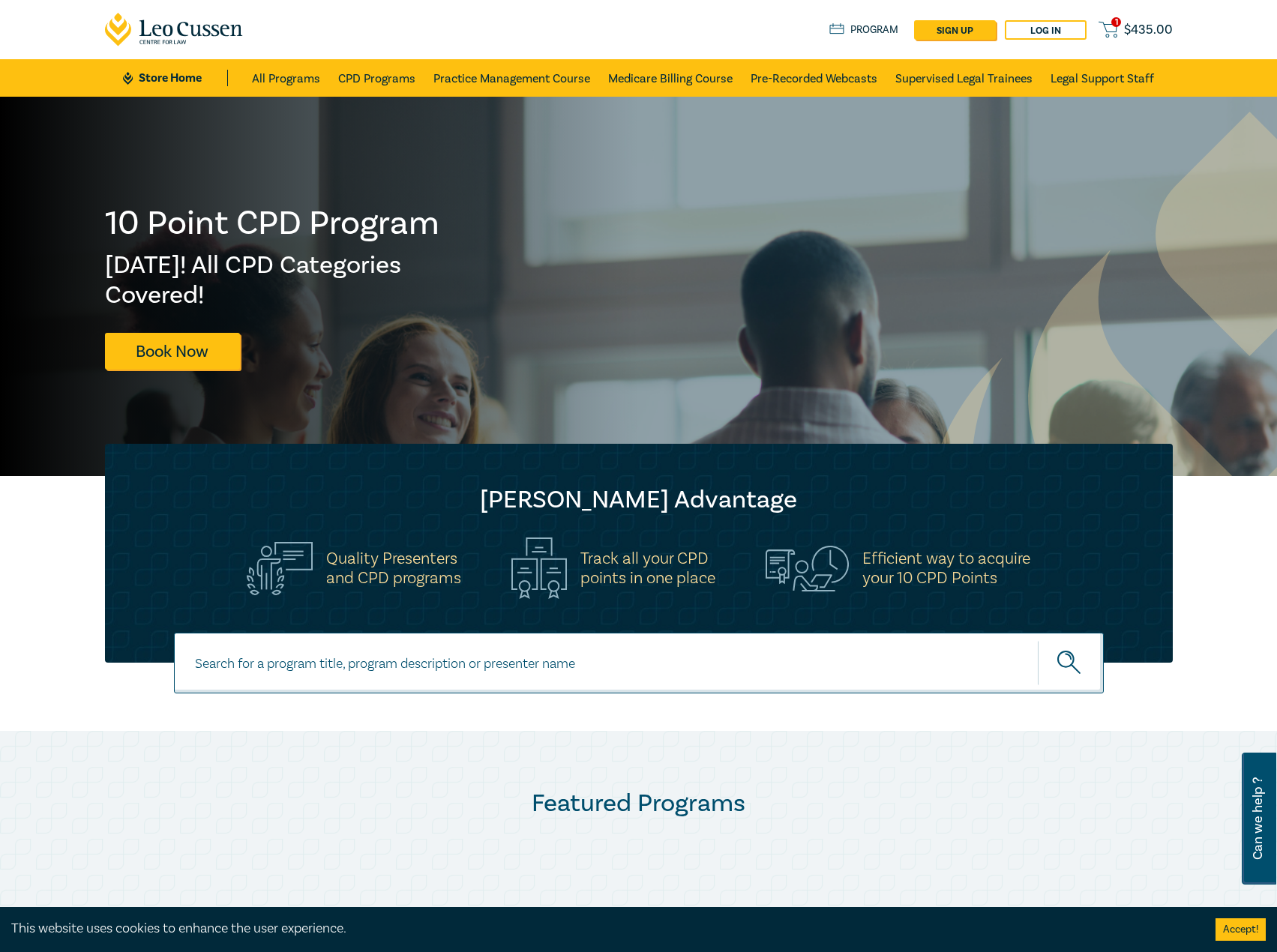
click at [313, 693] on input at bounding box center [639, 662] width 929 height 61
click at [328, 671] on input at bounding box center [639, 662] width 929 height 61
type input "s25171"
click at [1037, 640] on button "submit" at bounding box center [1070, 663] width 66 height 46
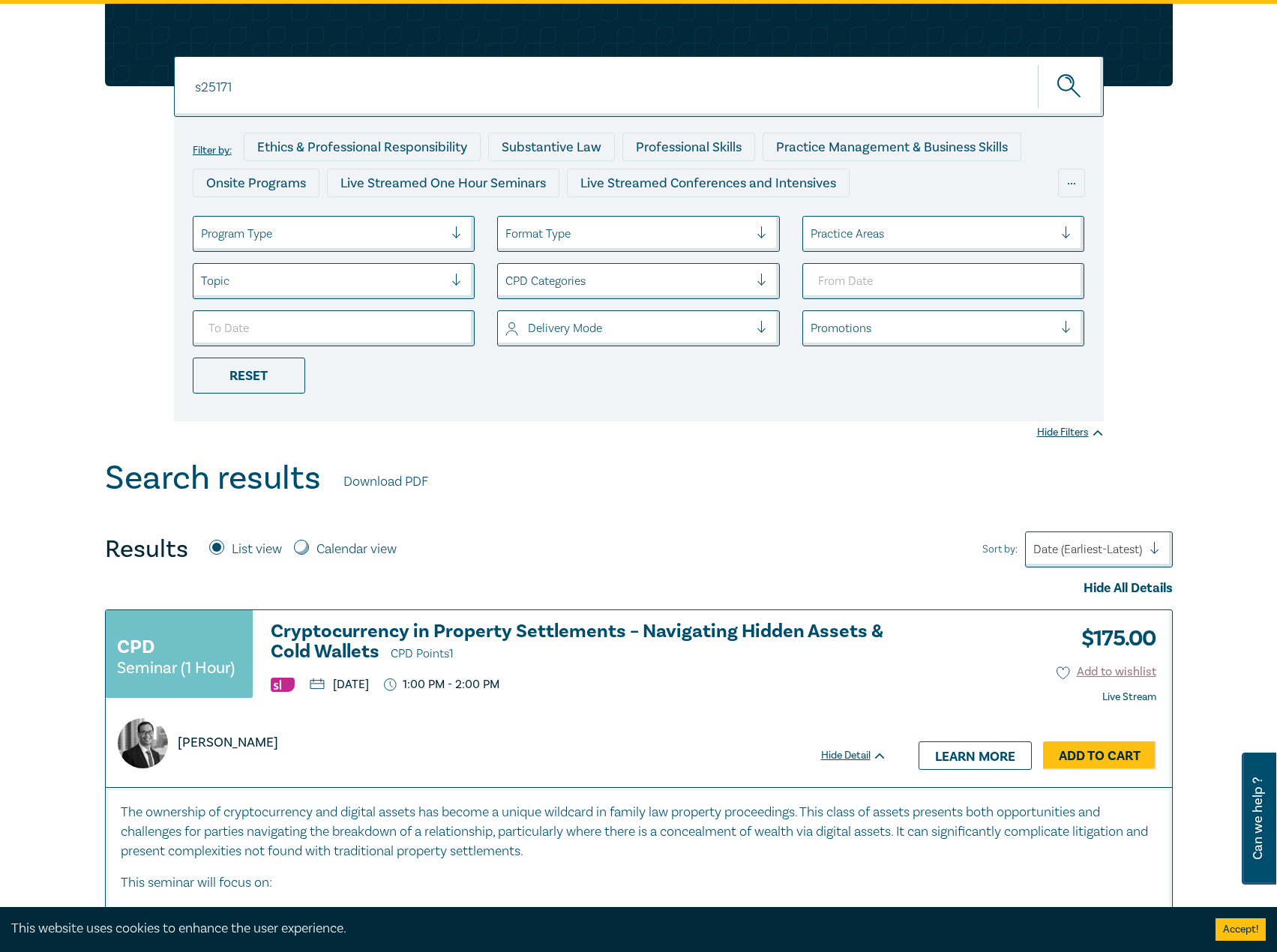
scroll to position [225, 0]
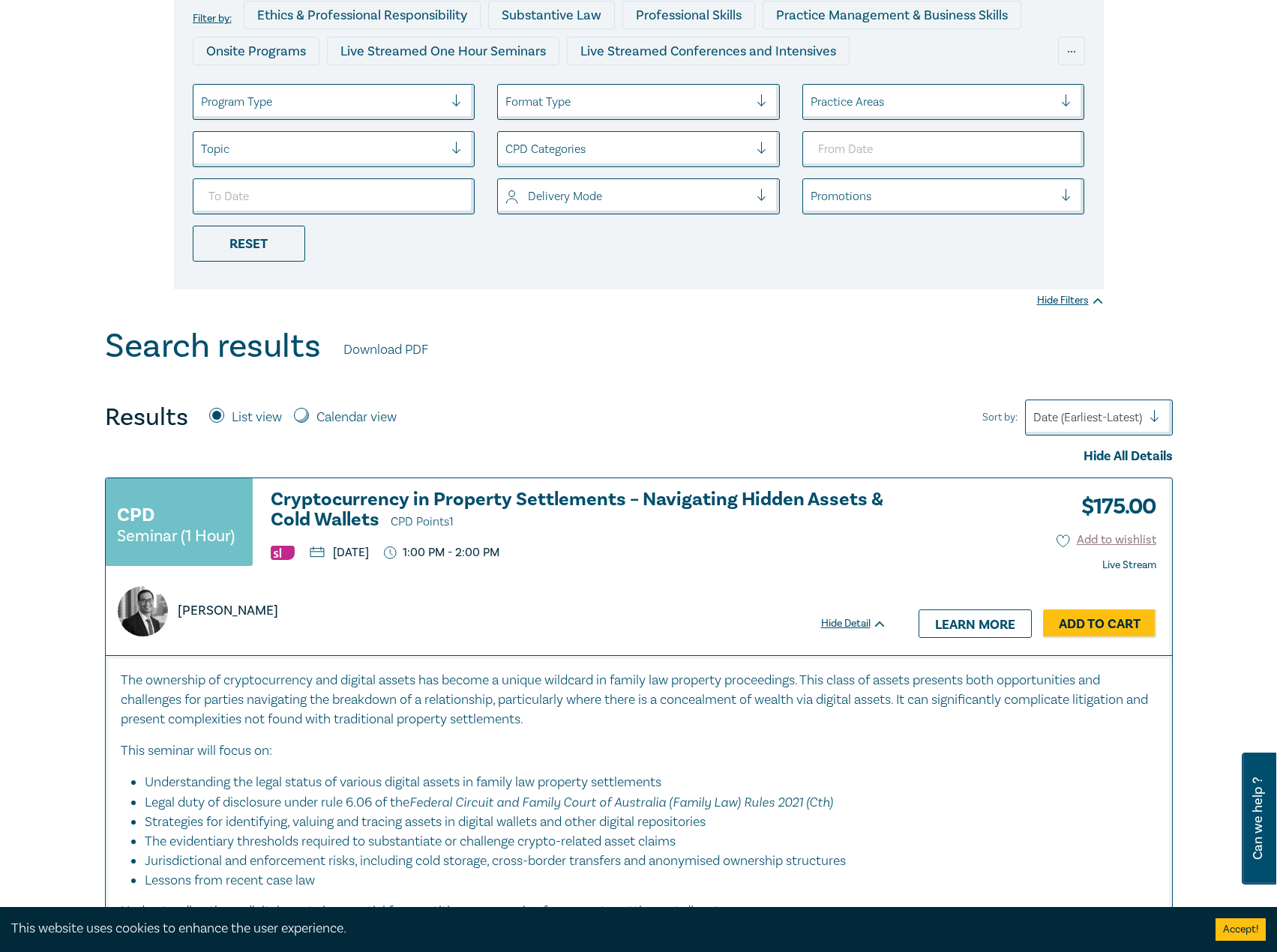
click at [384, 504] on h3 "Cryptocurrency in Property Settlements – Navigating Hidden Assets & Cold Wallet…" at bounding box center [578, 510] width 616 height 43
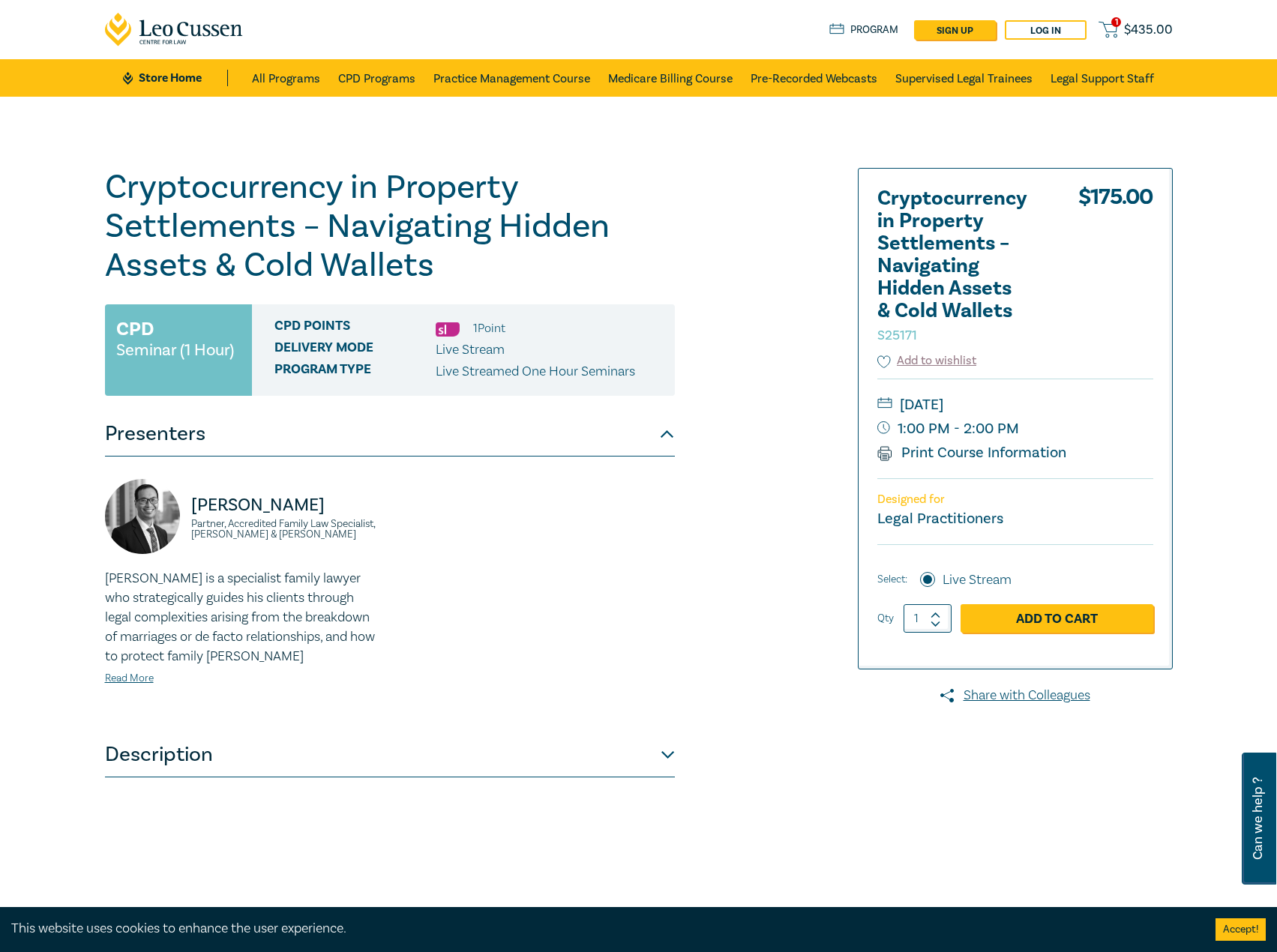
click at [398, 751] on button "Description" at bounding box center [389, 754] width 569 height 45
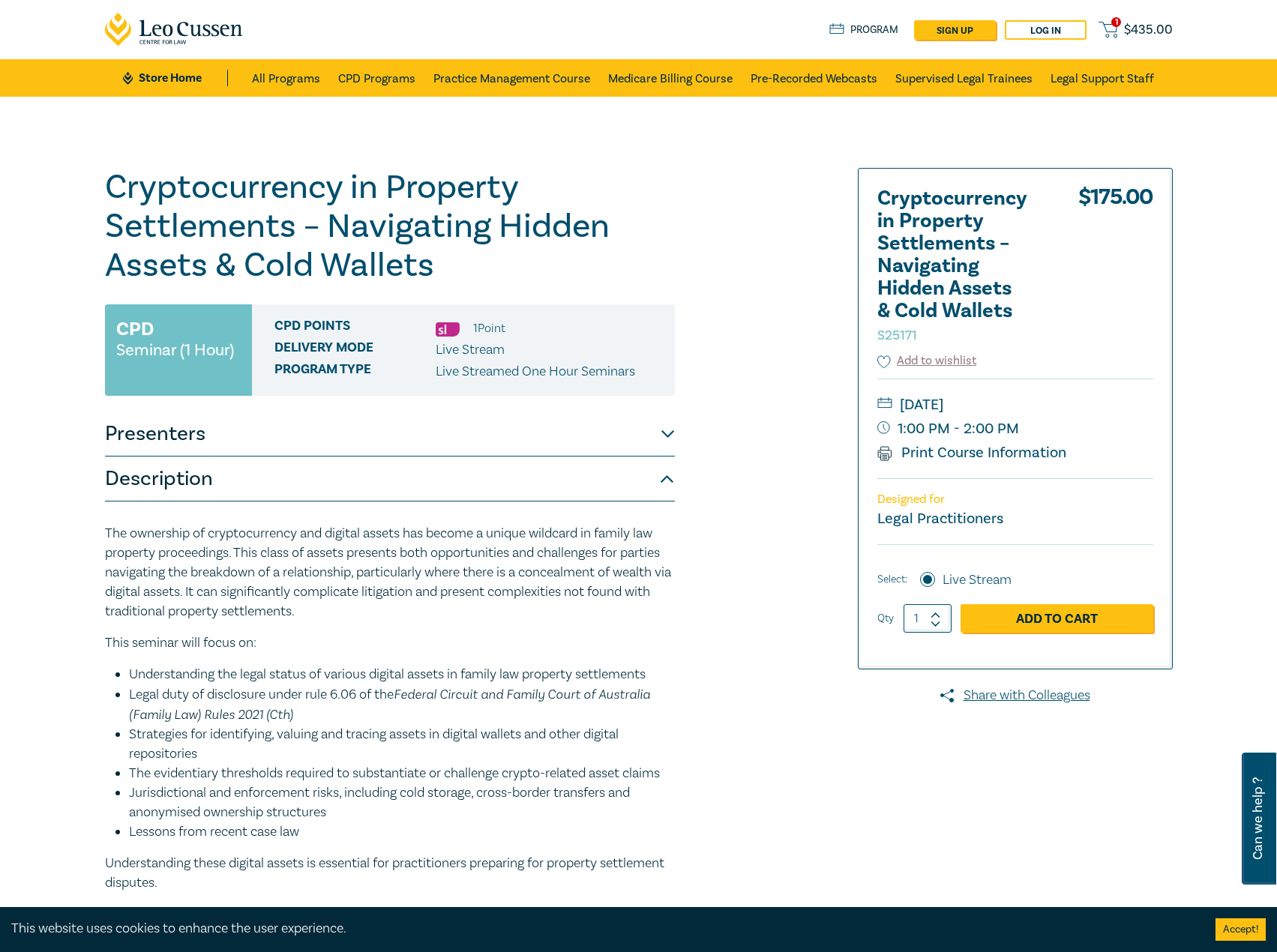
click at [376, 441] on button "Presenters" at bounding box center [389, 433] width 569 height 45
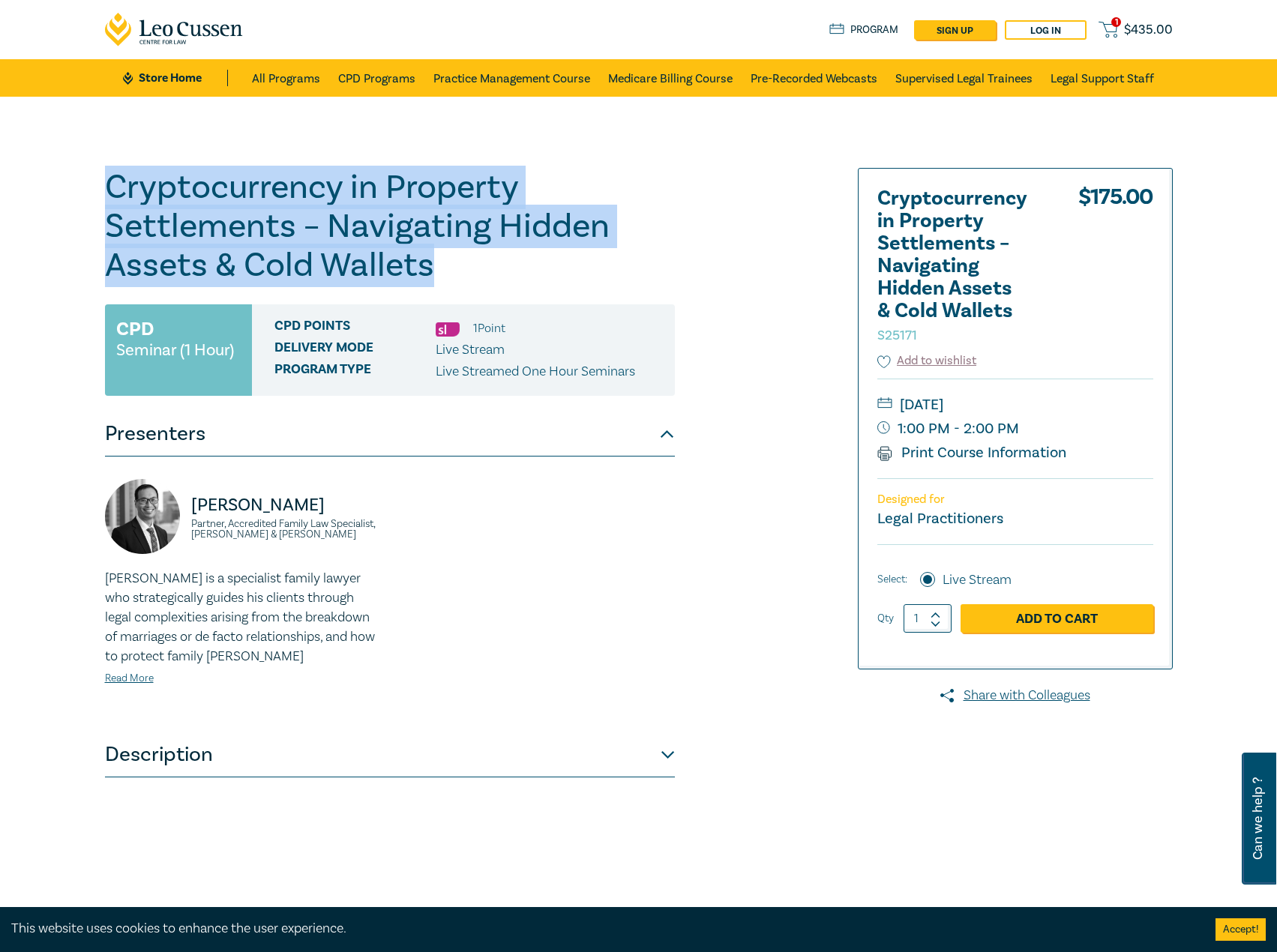
drag, startPoint x: 410, startPoint y: 251, endPoint x: 35, endPoint y: 180, distance: 381.7
click at [2, 180] on div "Cryptocurrency in Property Settlements – Navigating Hidden Assets & Cold Wallet…" at bounding box center [638, 542] width 1277 height 892
copy h1 "Cryptocurrency in Property Settlements – Navigating Hidden Assets & Cold Wallets"
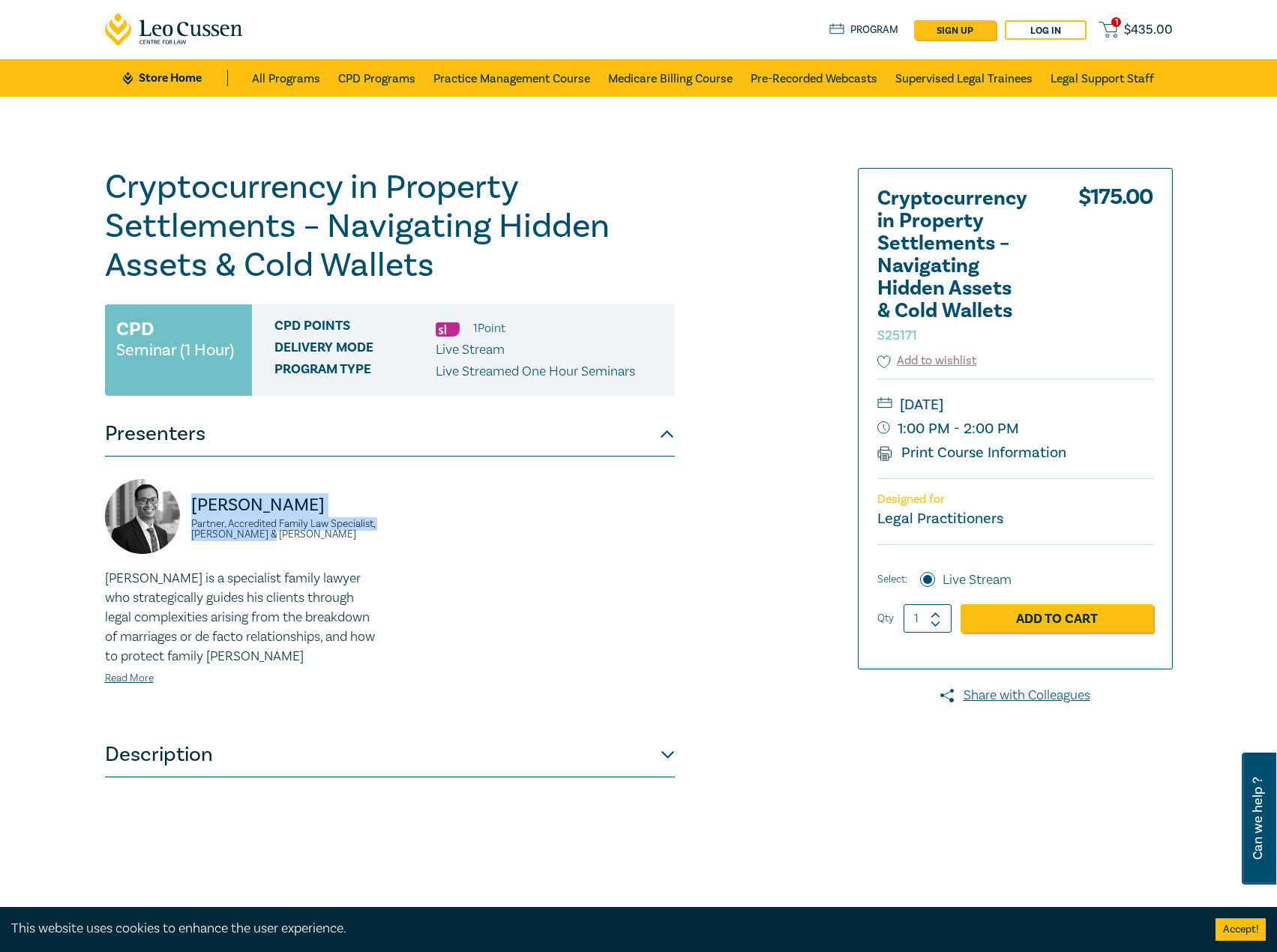
drag, startPoint x: 306, startPoint y: 543, endPoint x: 196, endPoint y: 510, distance: 114.8
click at [196, 510] on div "Byron Leong Partner, Accredited Family Law Specialist, Lander & Rogers" at bounding box center [242, 524] width 276 height 90
copy div "Byron Leong Partner, Accredited Family Law Specialist, Lander & Rogers"
drag, startPoint x: 314, startPoint y: 67, endPoint x: 324, endPoint y: 48, distance: 21.5
click at [314, 67] on link "All Programs" at bounding box center [286, 78] width 68 height 38
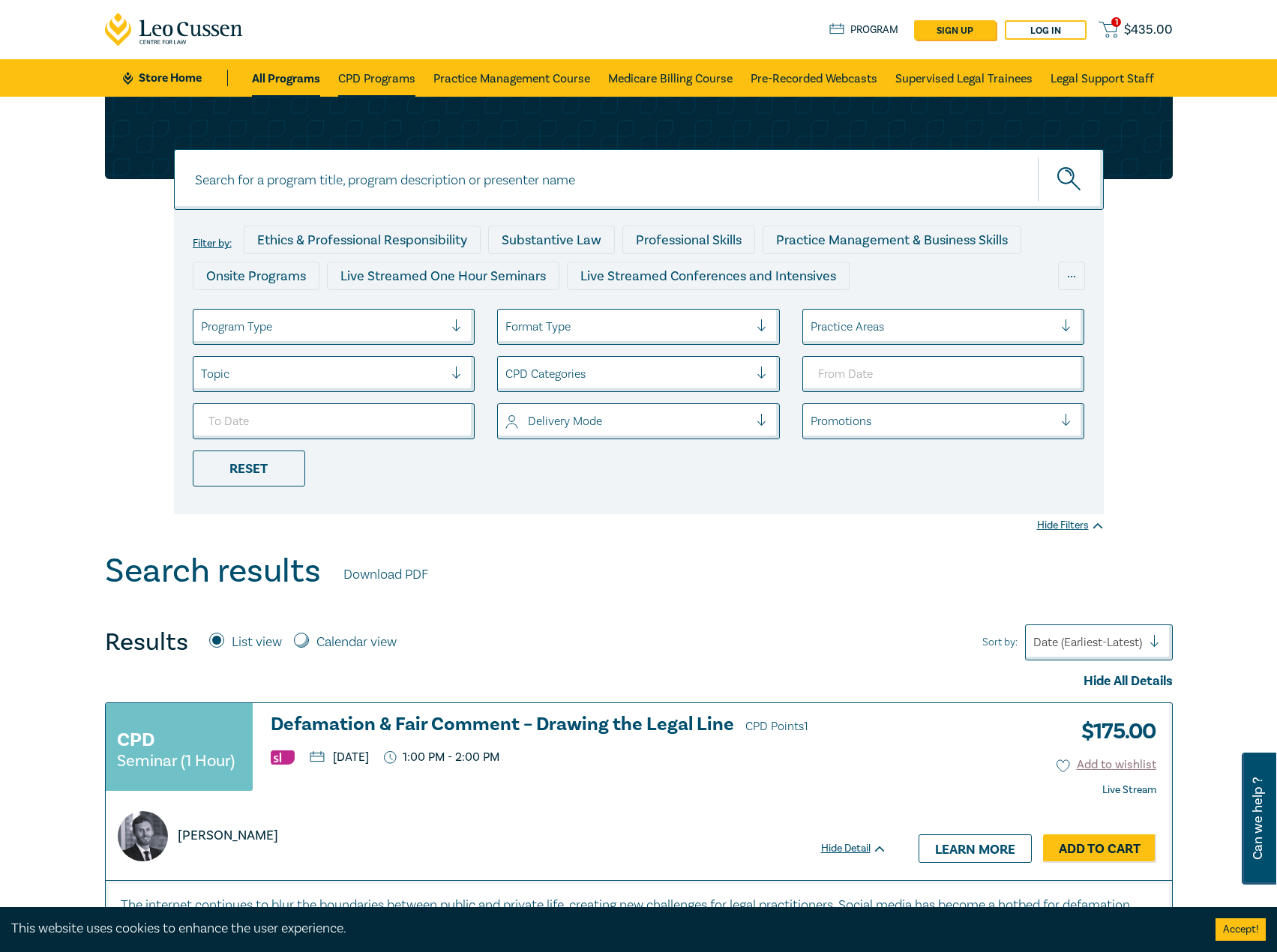
click at [371, 76] on link "CPD Programs" at bounding box center [376, 78] width 77 height 38
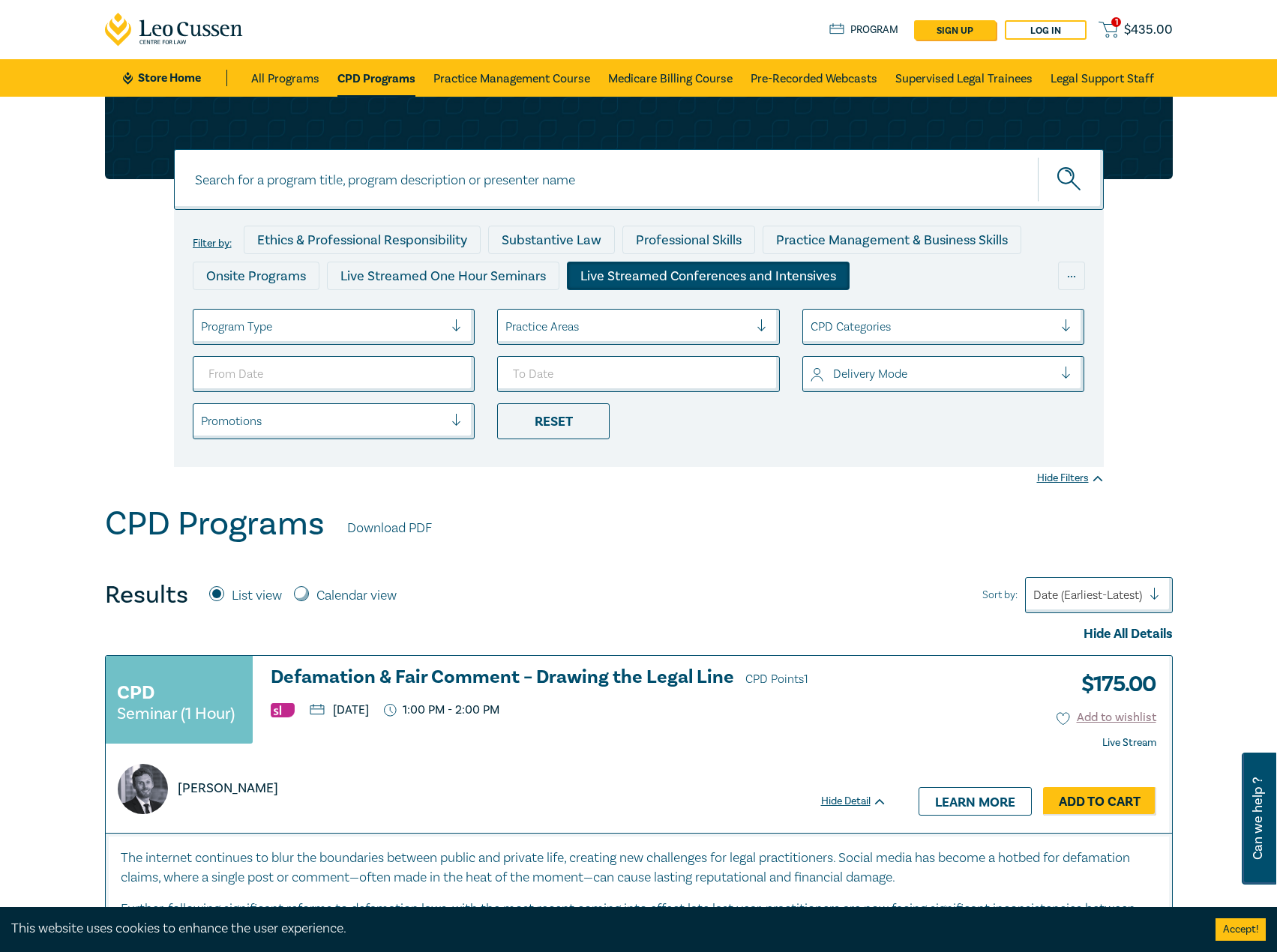
click at [618, 285] on div "Live Streamed Conferences and Intensives" at bounding box center [708, 276] width 282 height 29
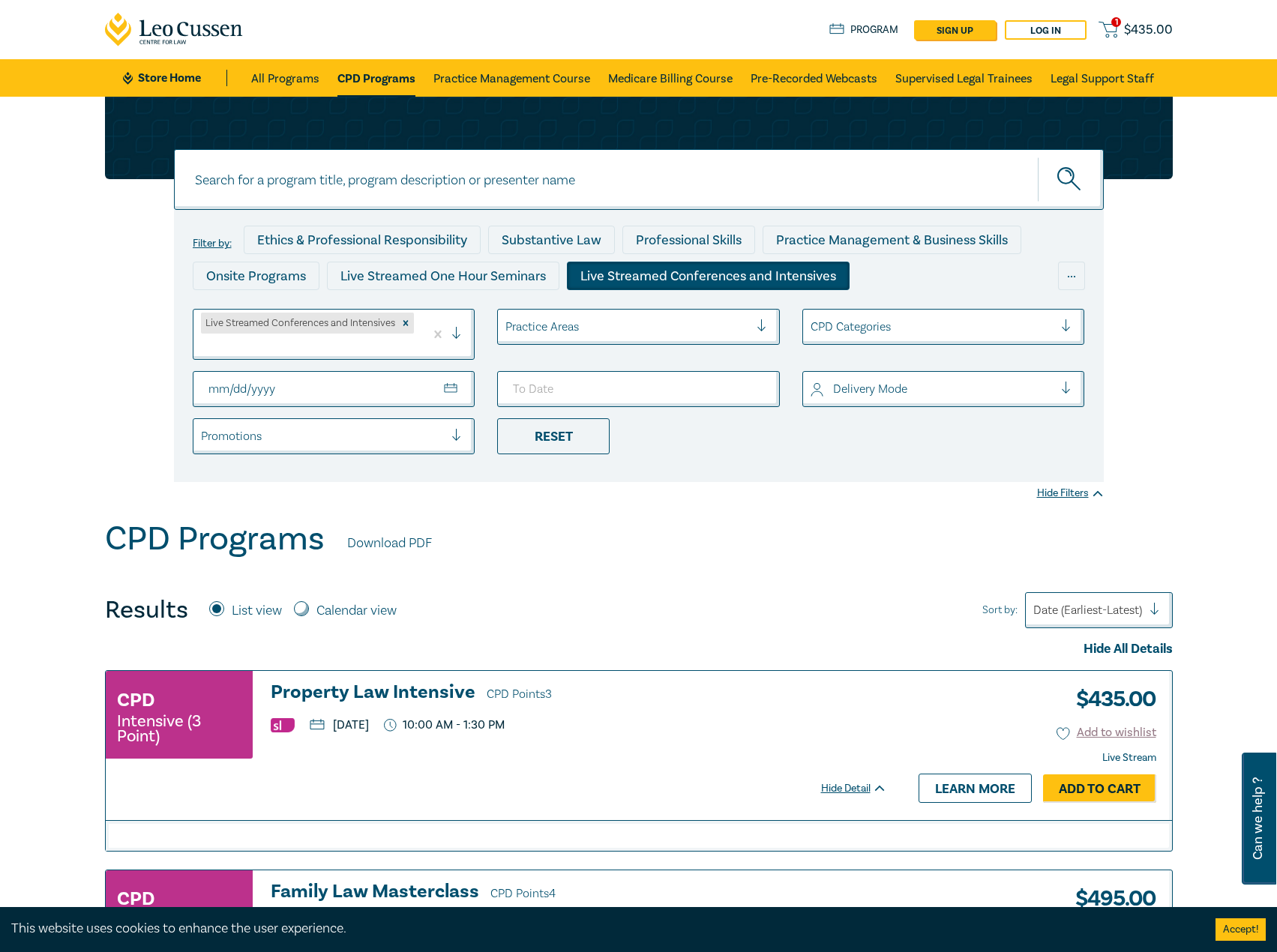
click at [445, 388] on input "From Date" at bounding box center [334, 389] width 282 height 36
type input "2025-09-01"
click at [755, 385] on input "To Date" at bounding box center [638, 389] width 282 height 36
type input "2025-09-30"
click at [745, 526] on div "CPD Programs Download PDF" at bounding box center [638, 542] width 1068 height 47
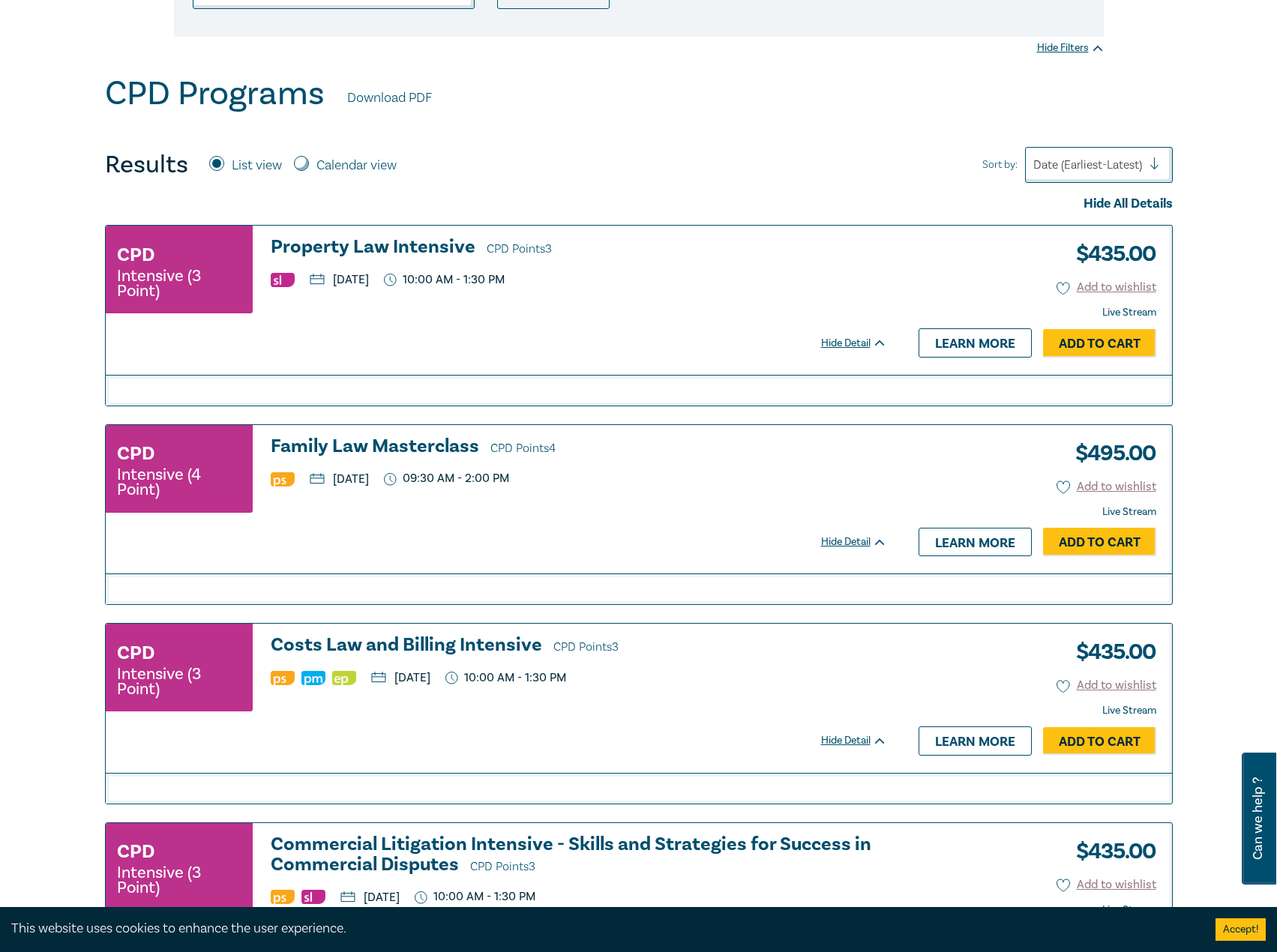
scroll to position [225, 0]
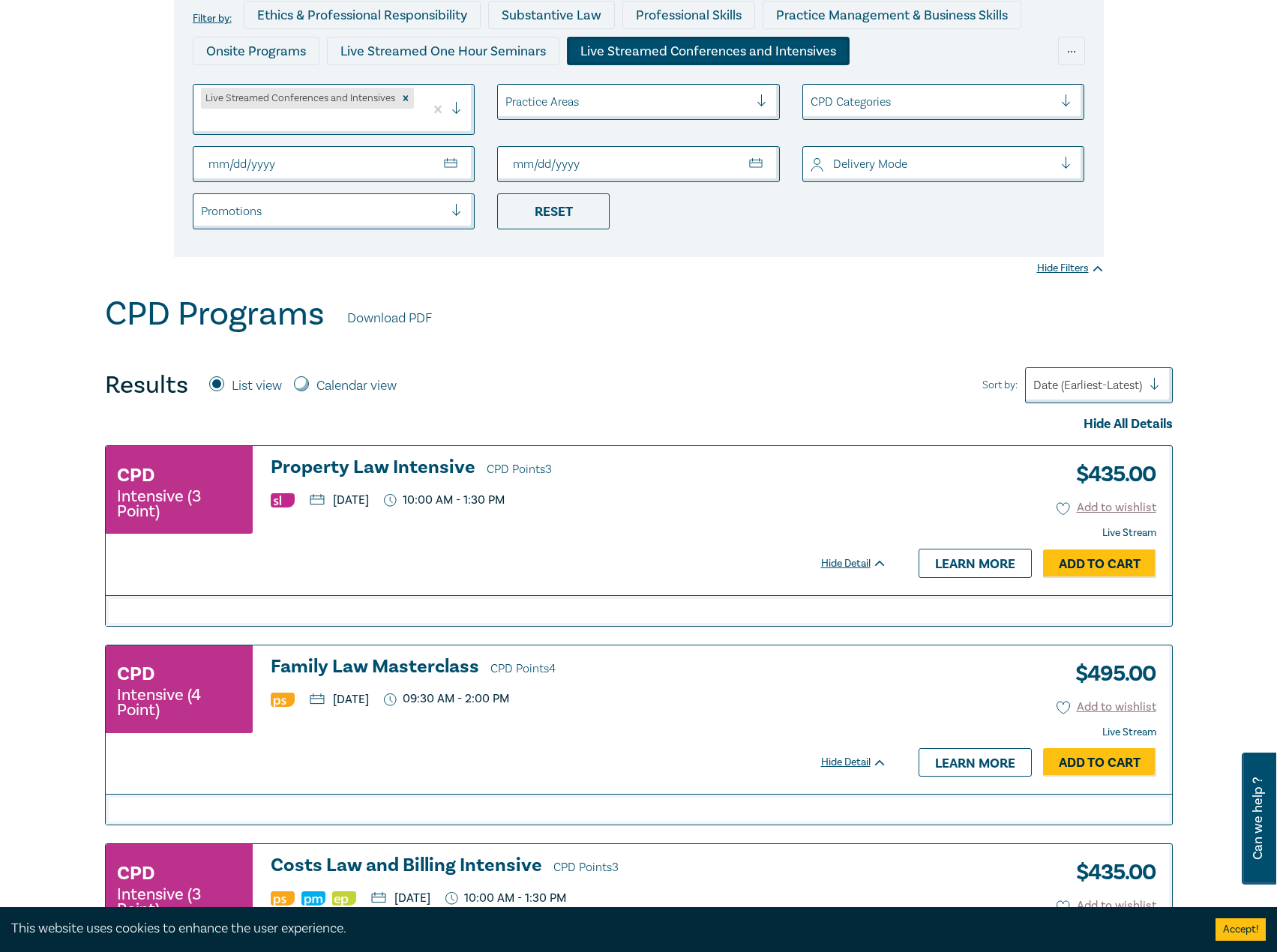
click at [390, 158] on input "2025-09-01" at bounding box center [334, 164] width 282 height 36
click at [456, 164] on input "2025-09-01" at bounding box center [334, 164] width 282 height 36
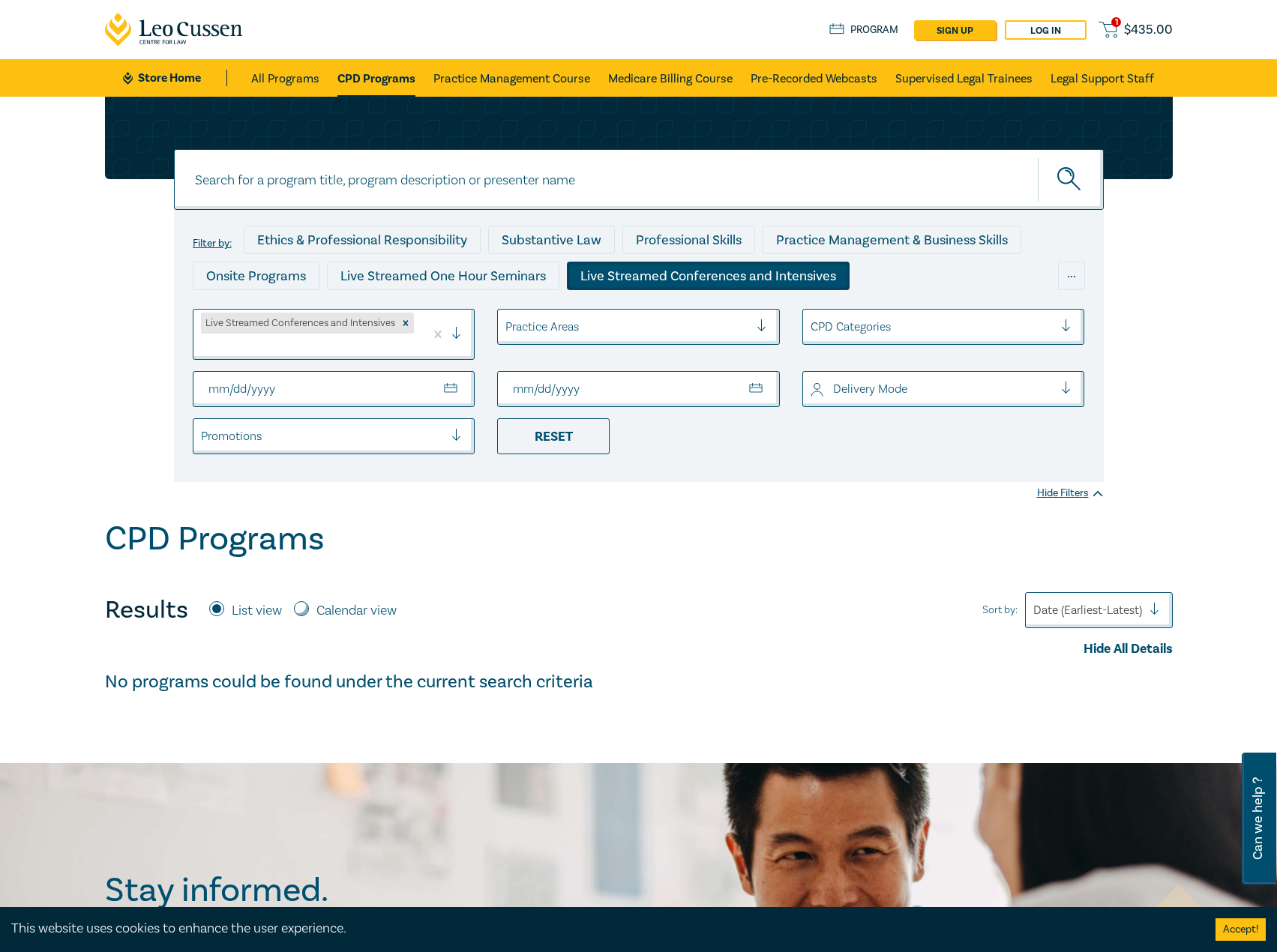
type input "[DATE]"
click at [684, 396] on input "2025-09-30" at bounding box center [638, 389] width 282 height 36
click at [739, 391] on input "2025-09-30" at bounding box center [638, 389] width 282 height 36
click at [761, 383] on input "2025-09-30" at bounding box center [638, 389] width 282 height 36
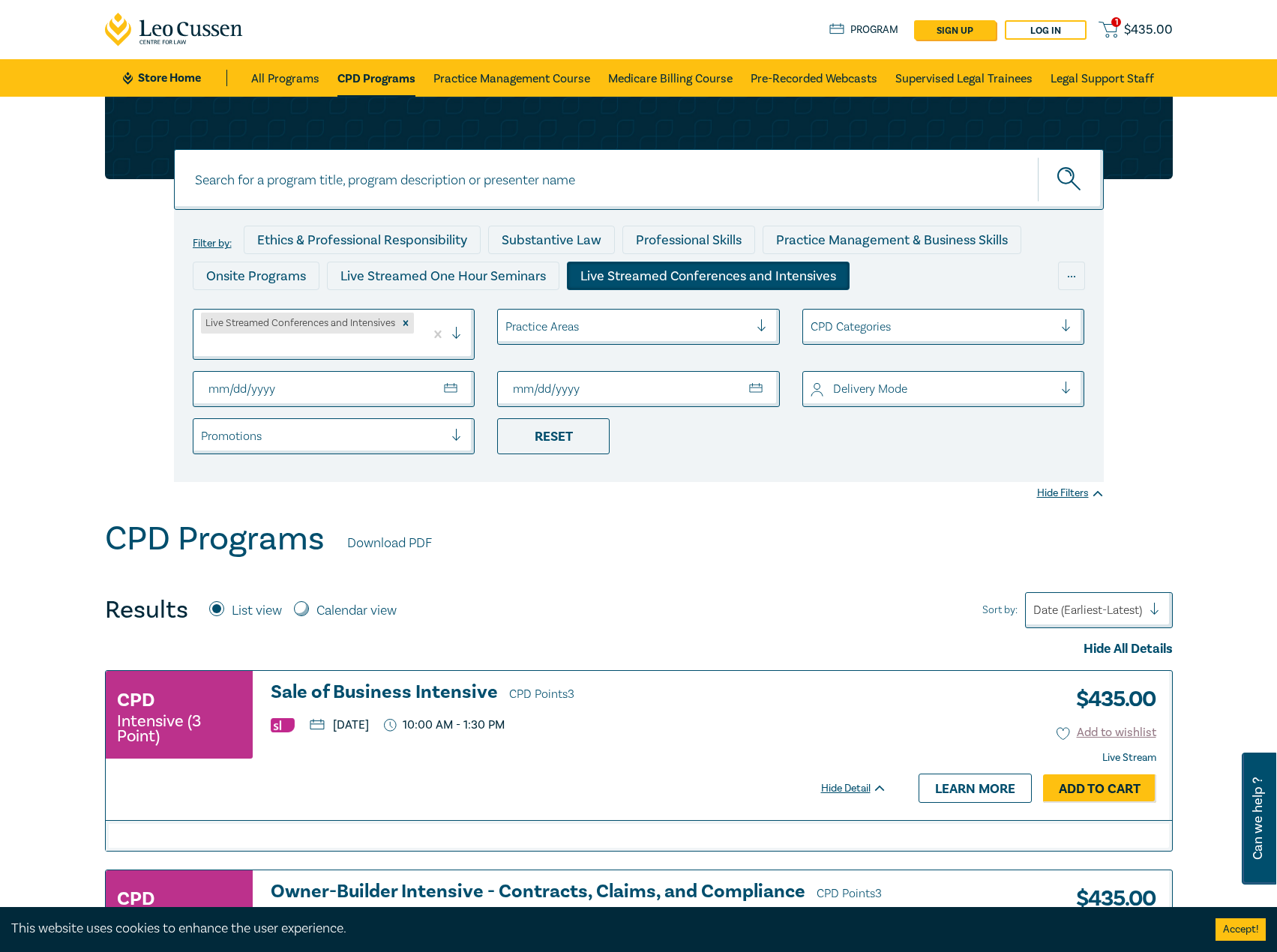
type input "[DATE]"
click at [810, 523] on div "CPD Programs Download PDF" at bounding box center [638, 542] width 1068 height 47
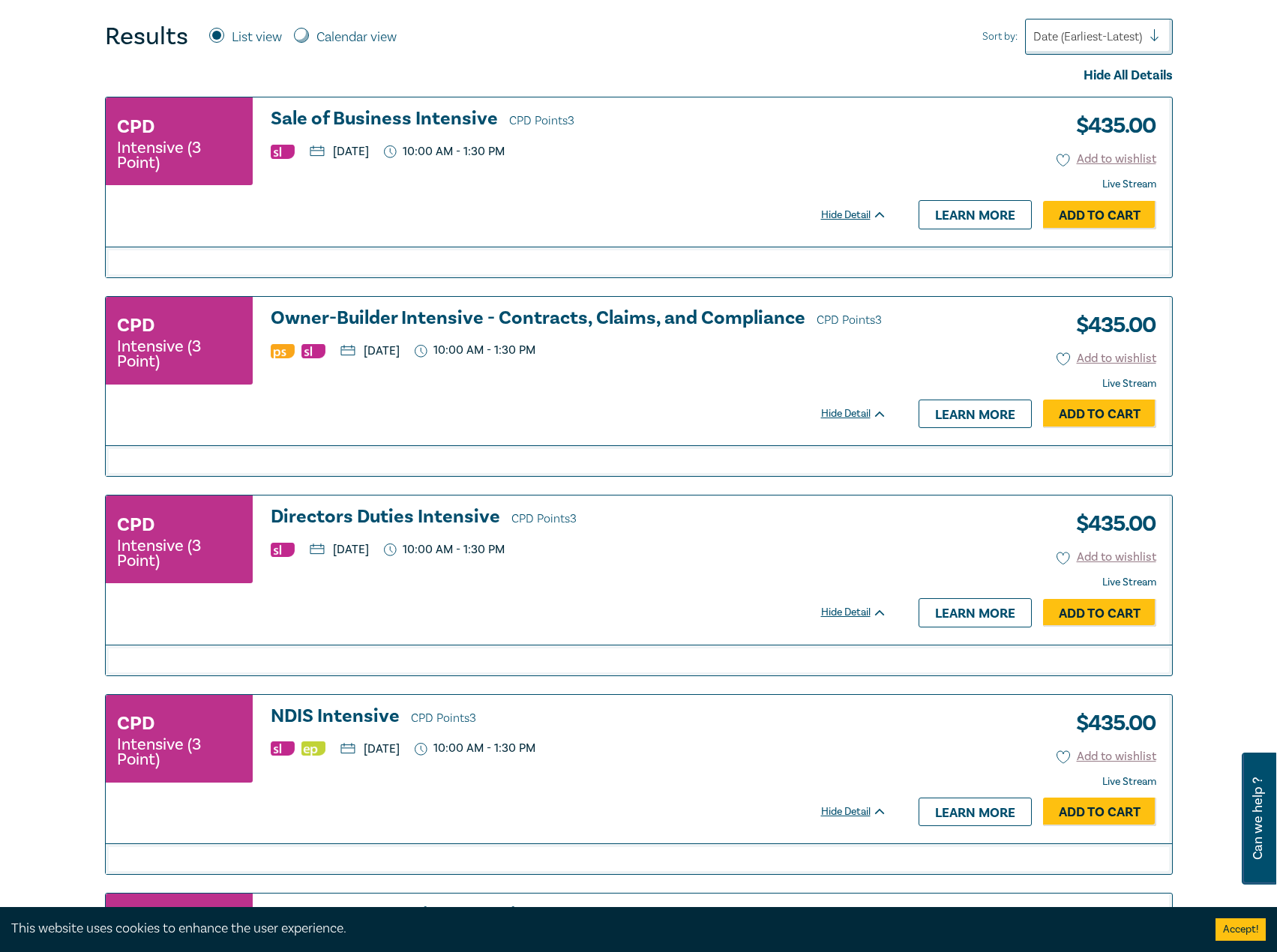
scroll to position [599, 0]
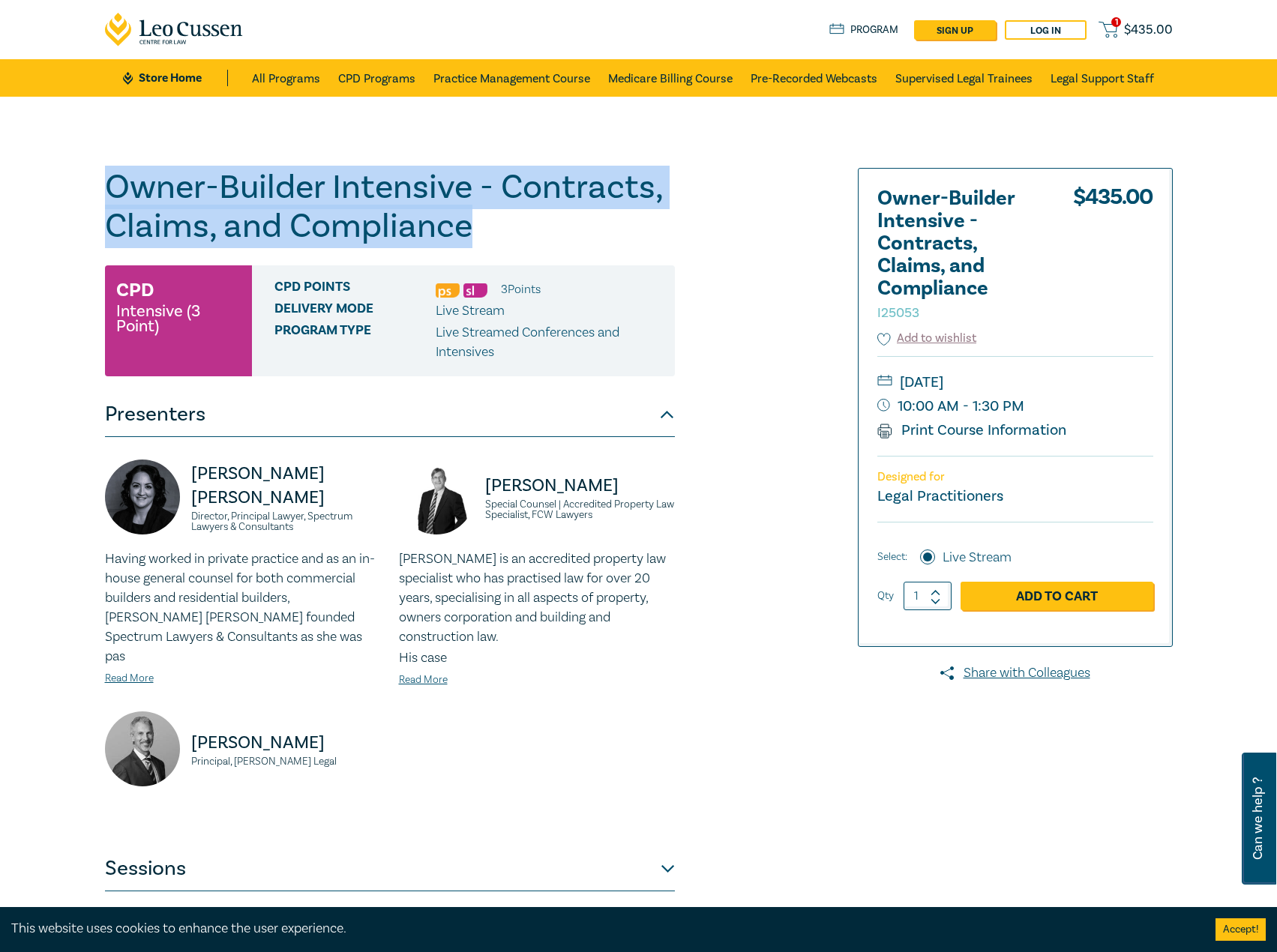
drag, startPoint x: 528, startPoint y: 219, endPoint x: 19, endPoint y: 160, distance: 512.4
click at [19, 160] on div "Owner-Builder Intensive - Contracts, Claims, and Compliance I25053 CPD Intensiv…" at bounding box center [638, 542] width 1277 height 892
copy h1 "Owner-Builder Intensive - Contracts, Claims, and Compliance"
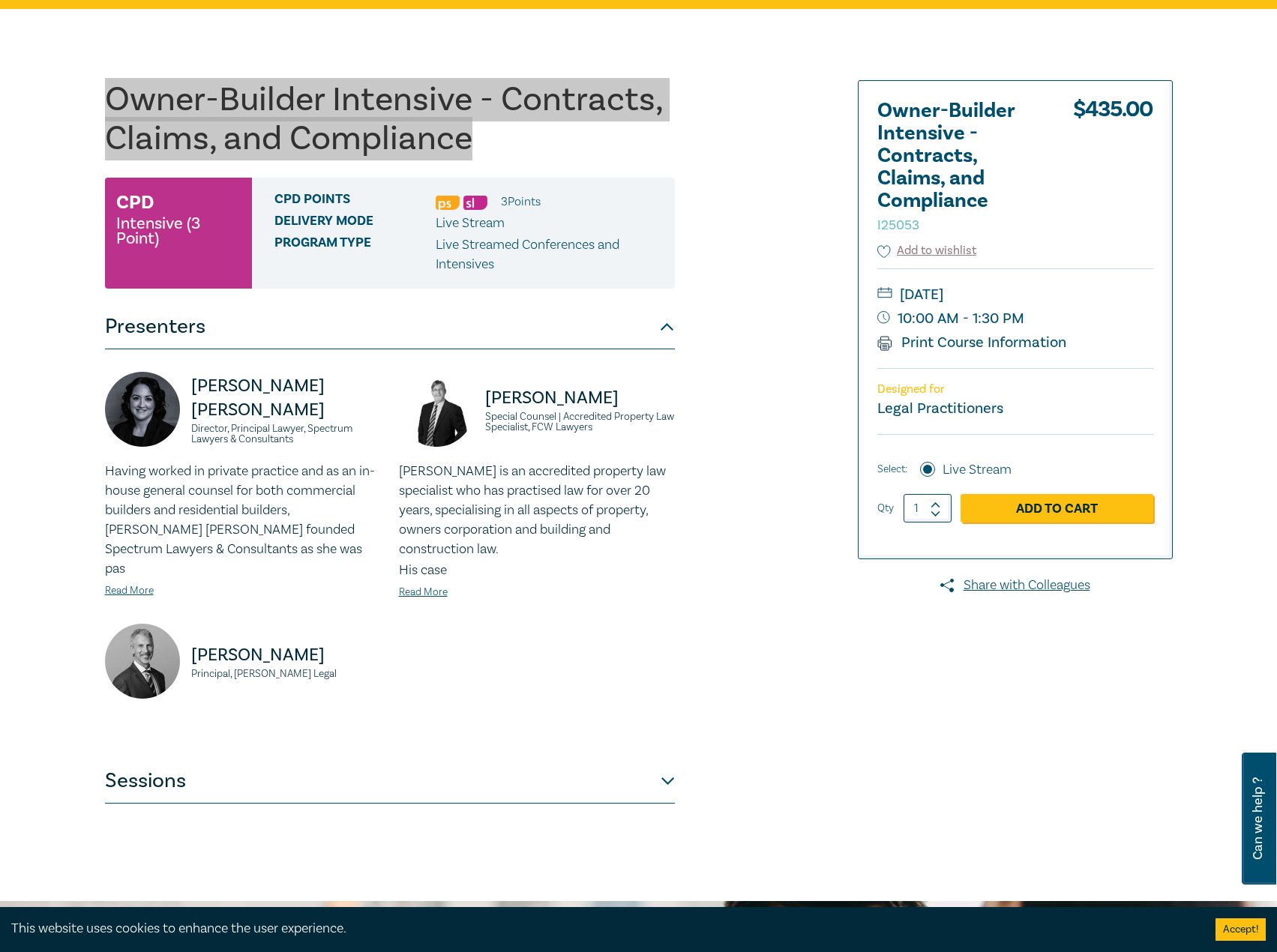
scroll to position [225, 0]
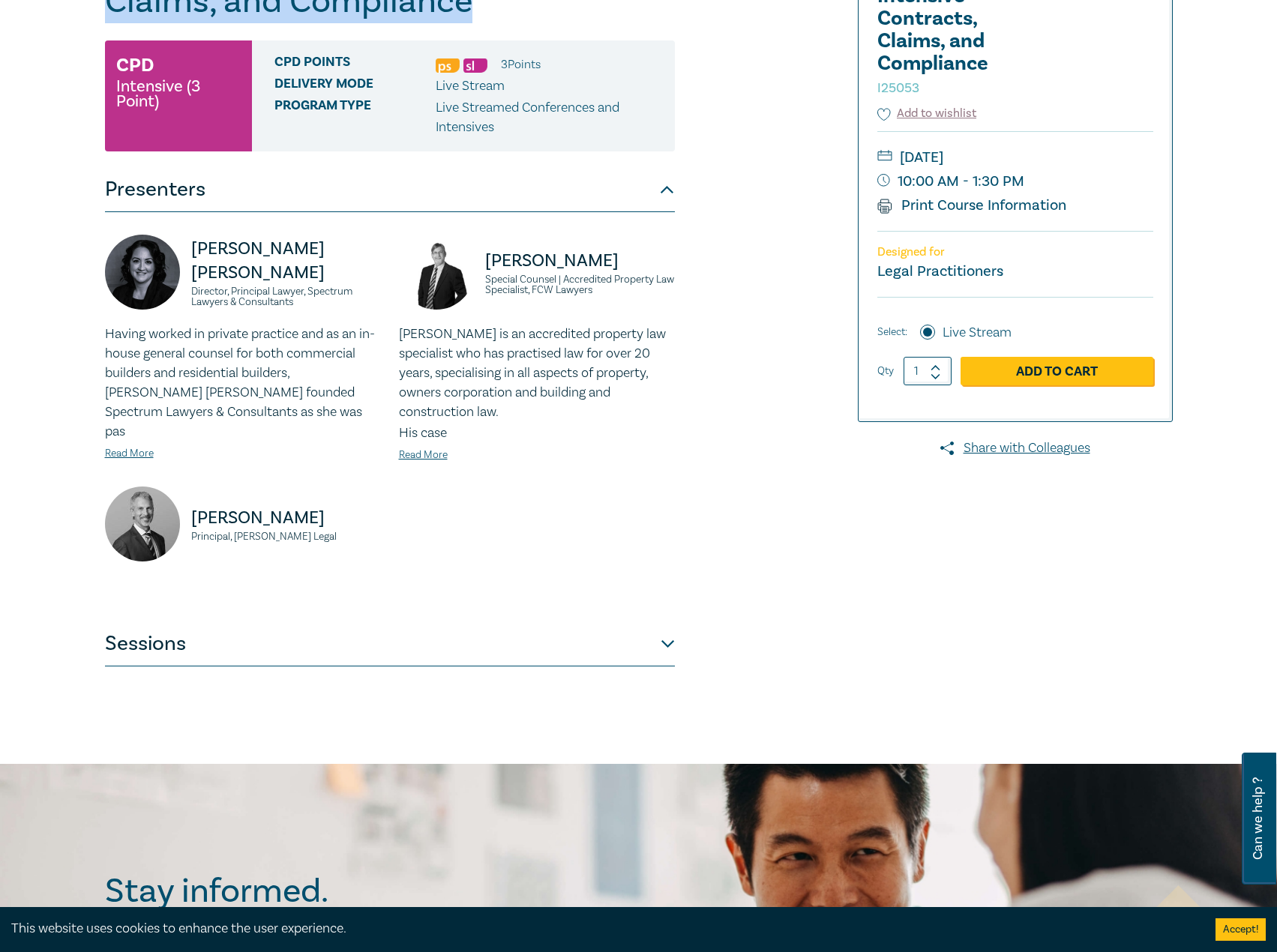
click at [299, 622] on button "Sessions" at bounding box center [389, 644] width 569 height 45
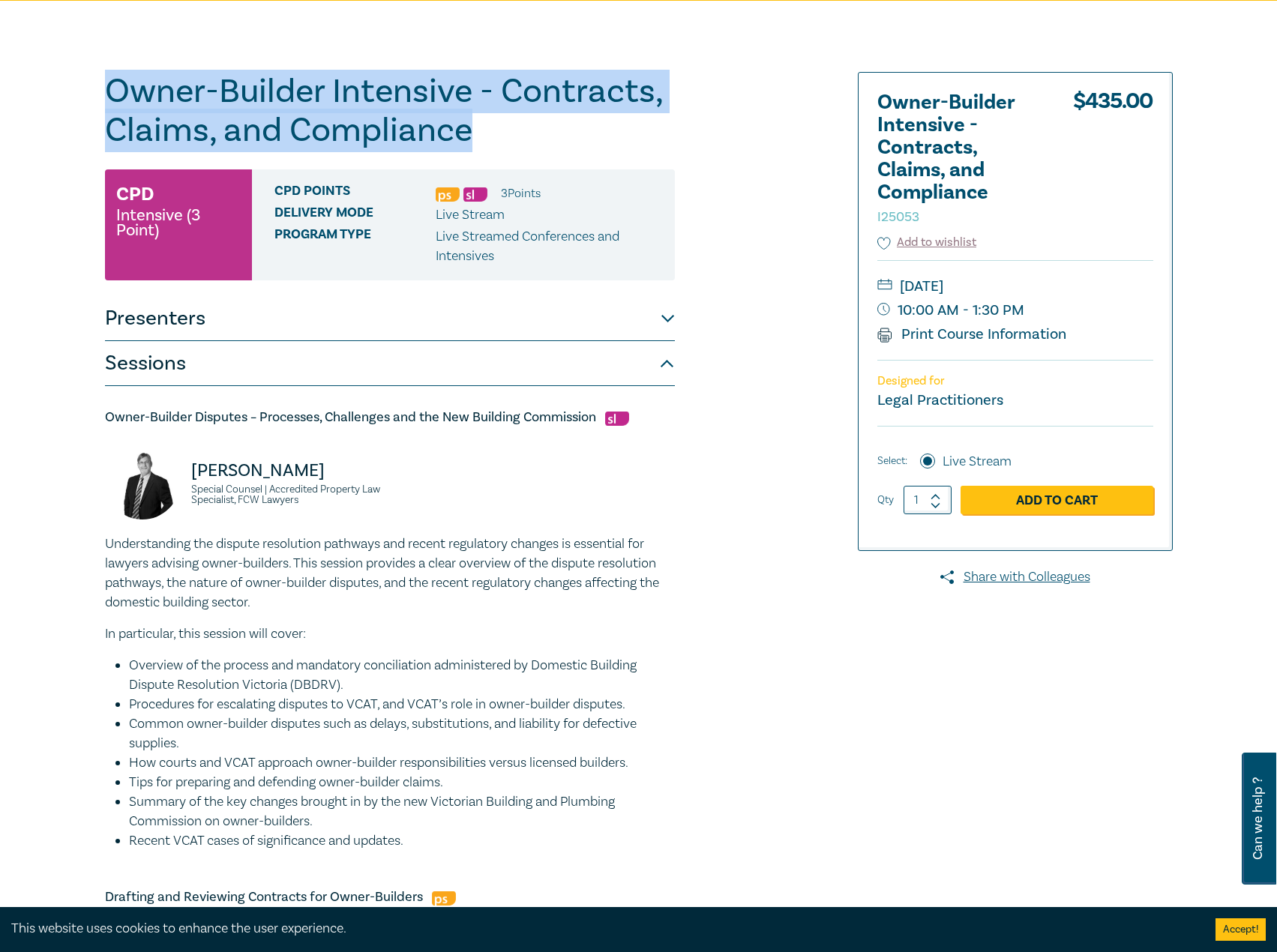
scroll to position [0, 0]
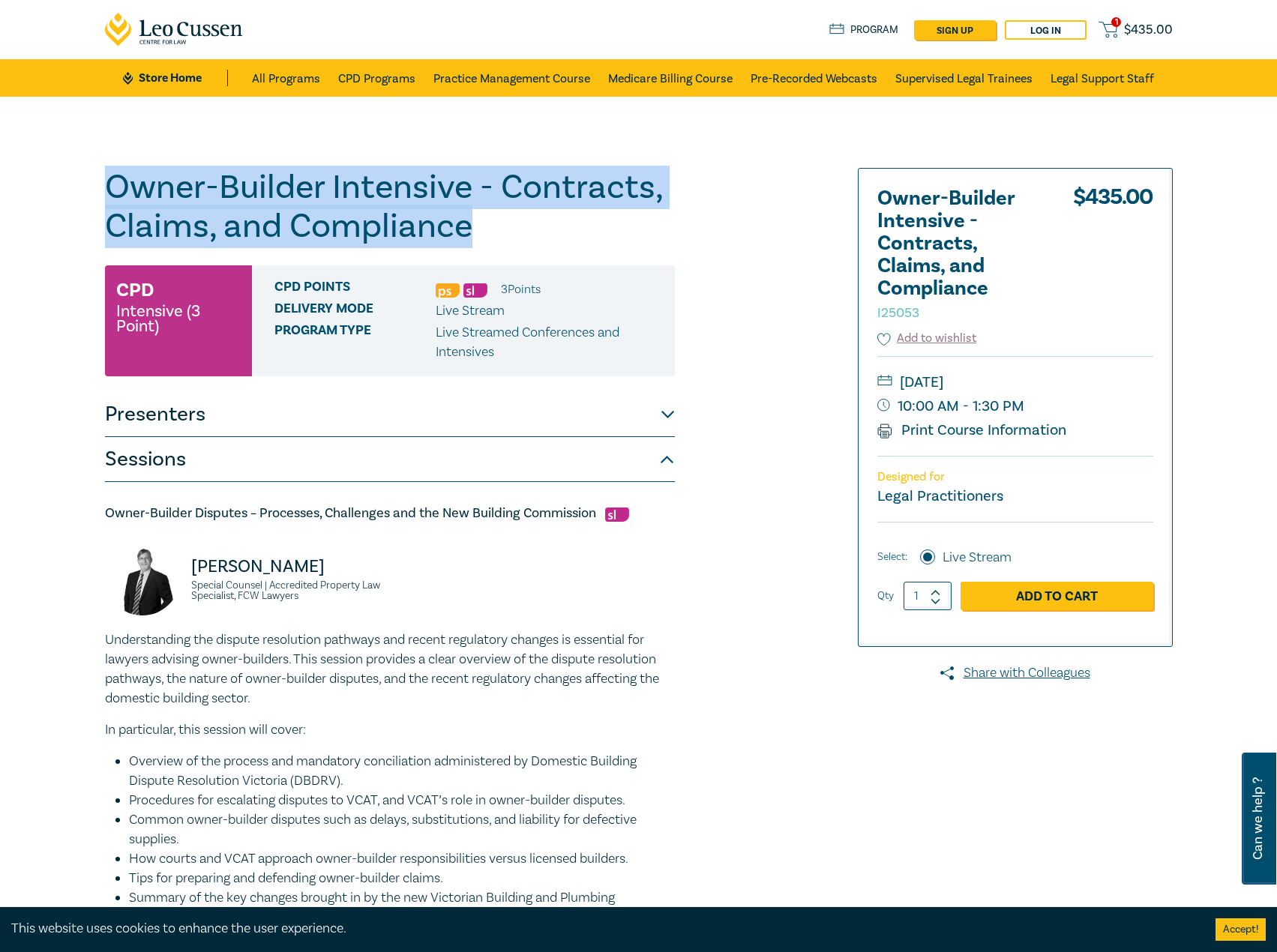
click at [435, 425] on button "Presenters" at bounding box center [389, 414] width 569 height 45
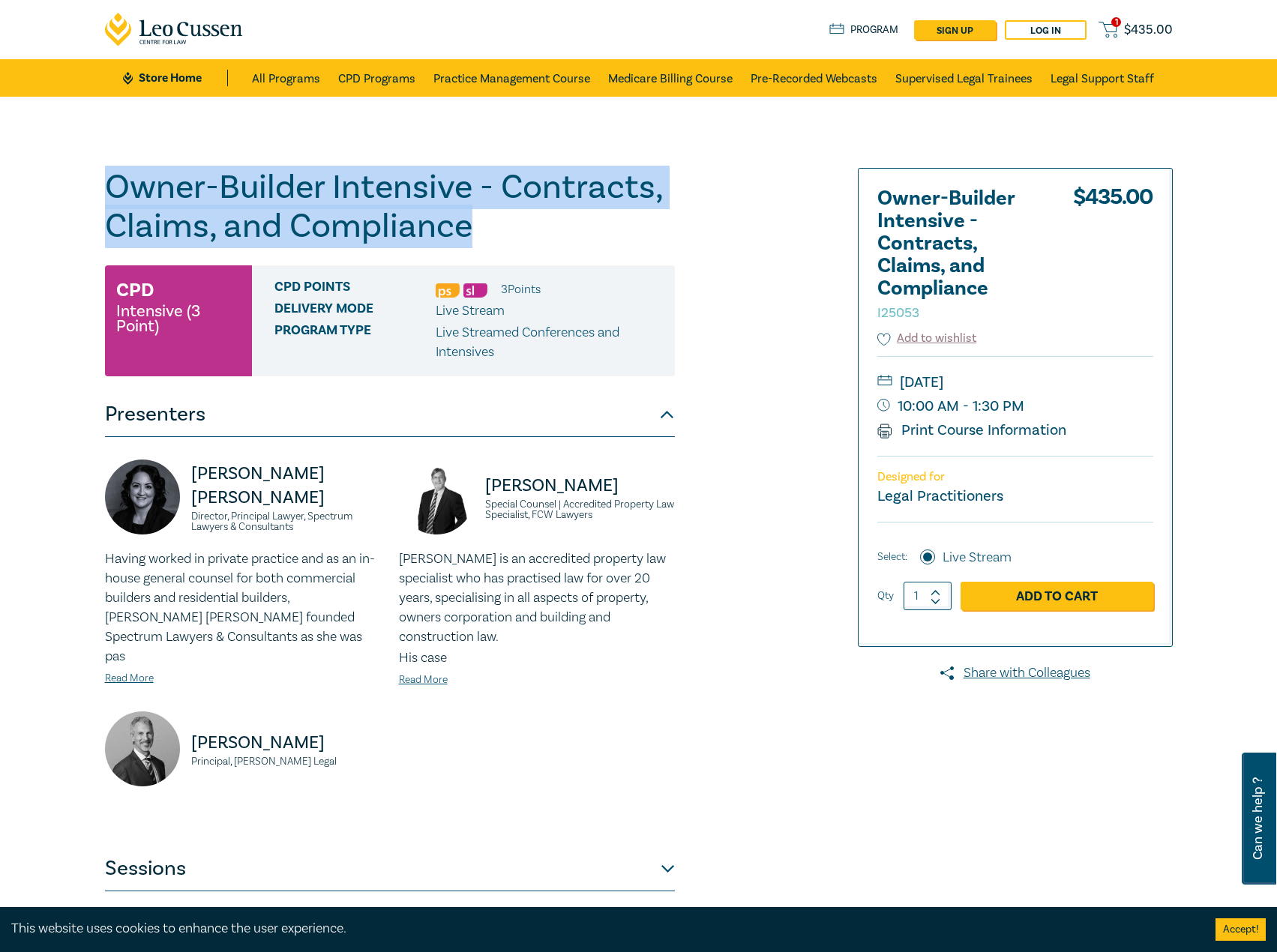
drag, startPoint x: 612, startPoint y: 488, endPoint x: 482, endPoint y: 497, distance: 130.3
click at [482, 497] on div "David McKenzie Special Counsel | Accredited Property Law Specialist, FCW Lawyers" at bounding box center [537, 505] width 276 height 90
copy p "David McKenzie"
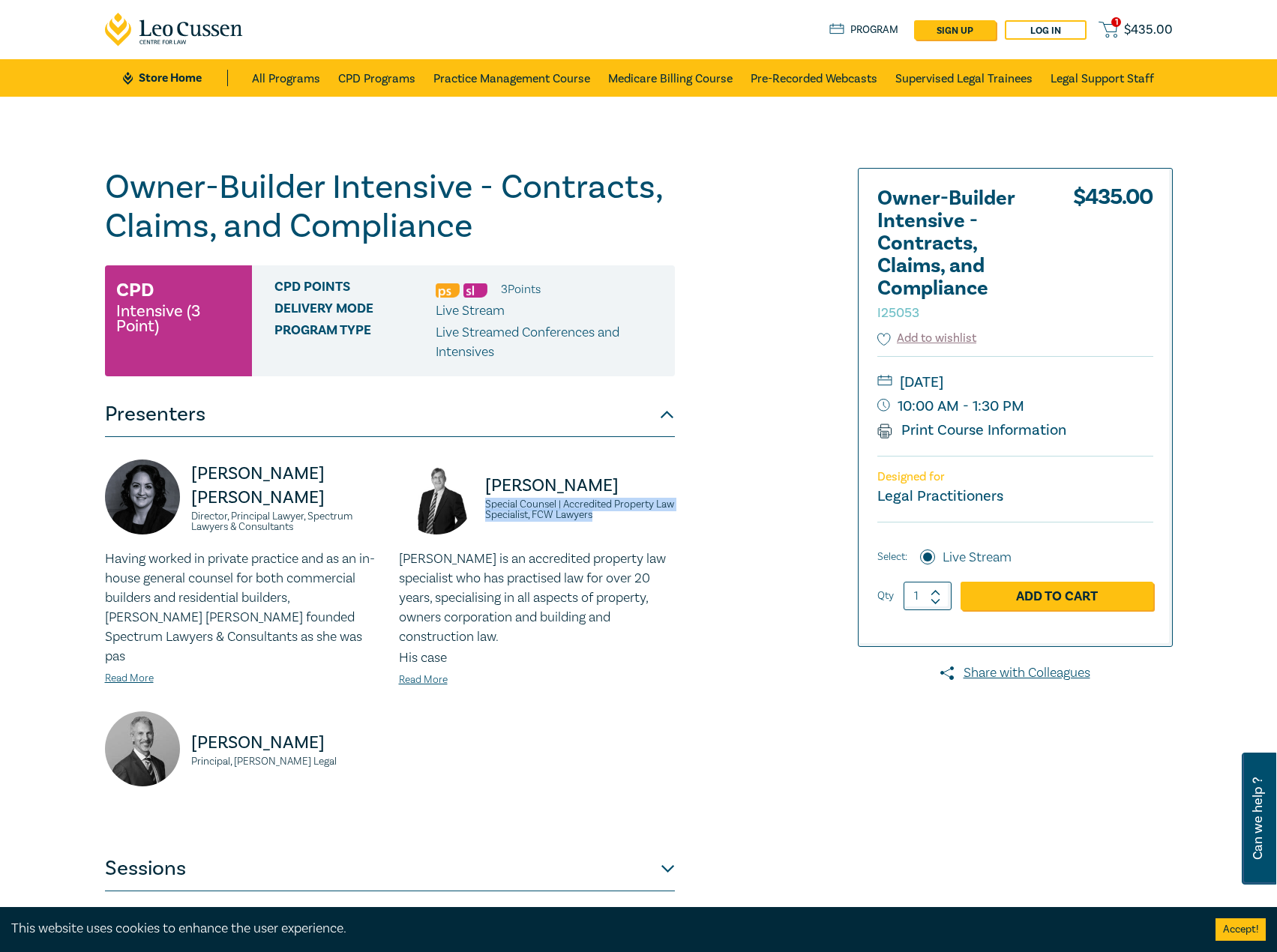
drag, startPoint x: 632, startPoint y: 514, endPoint x: 489, endPoint y: 501, distance: 143.6
click at [487, 501] on small "Special Counsel | Accredited Property Law Specialist, FCW Lawyers" at bounding box center [580, 510] width 190 height 21
copy small "Special Counsel | Accredited Property Law Specialist, FCW Lawyers"
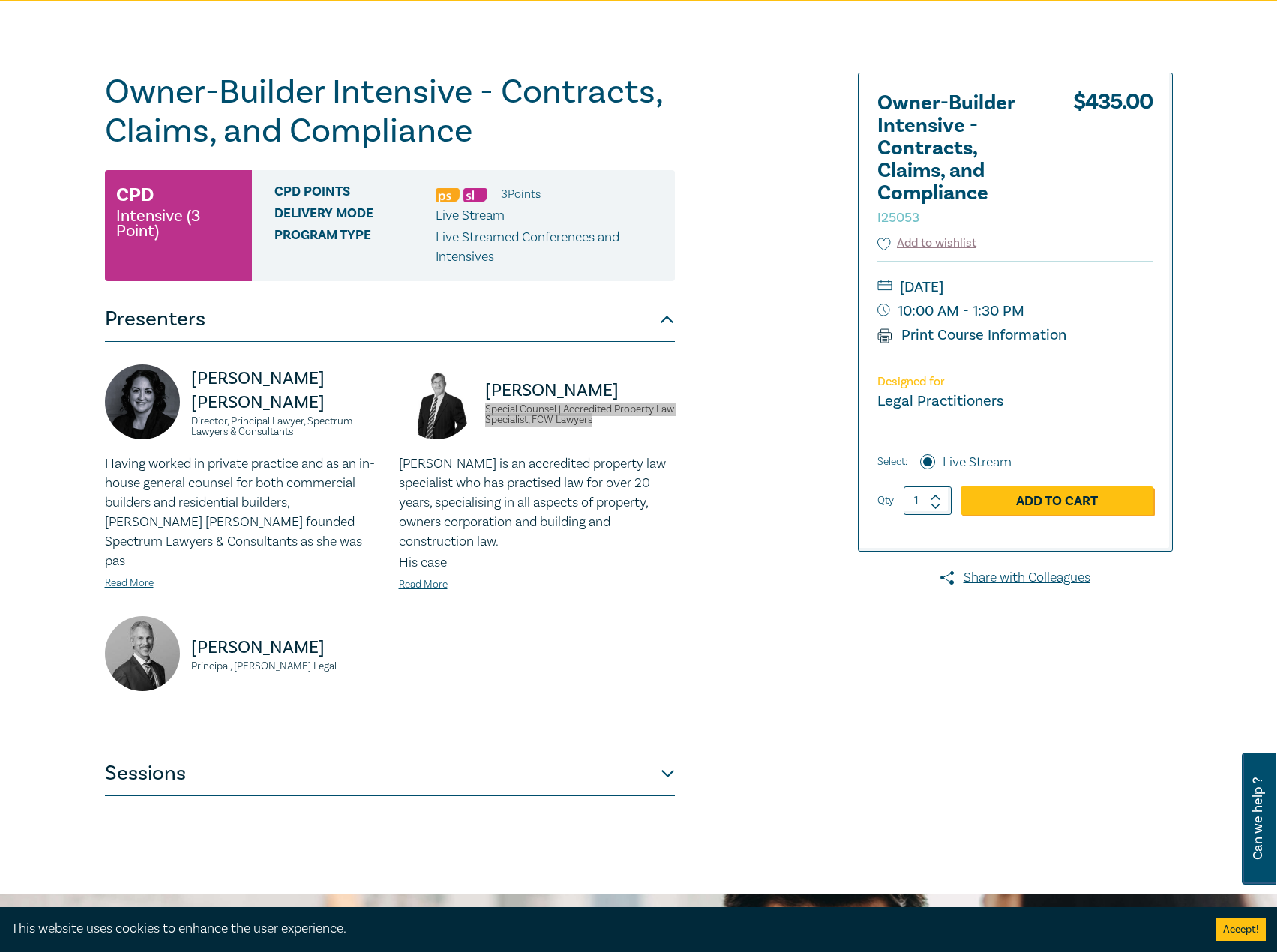
scroll to position [300, 0]
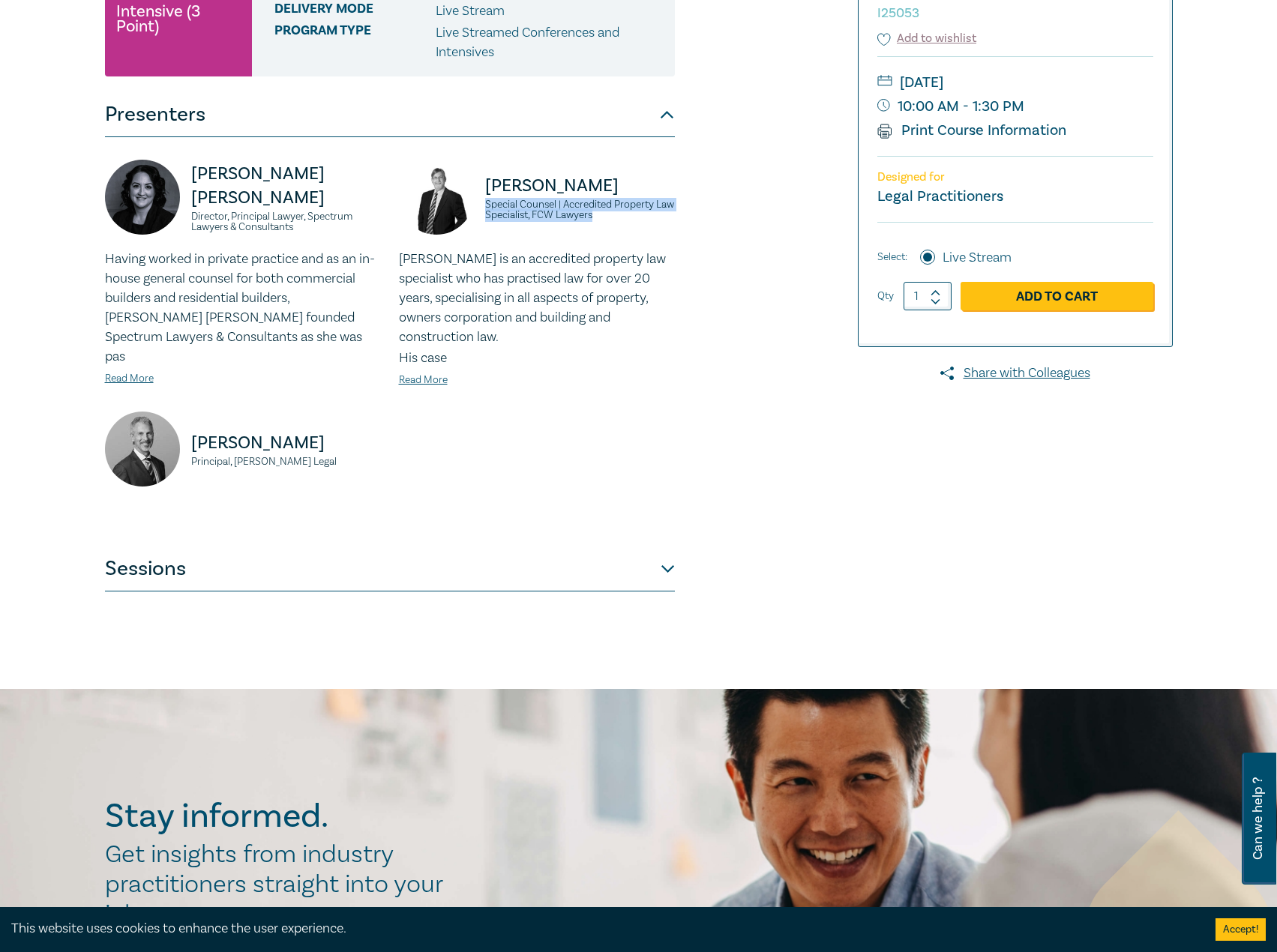
click at [325, 547] on button "Sessions" at bounding box center [389, 568] width 569 height 45
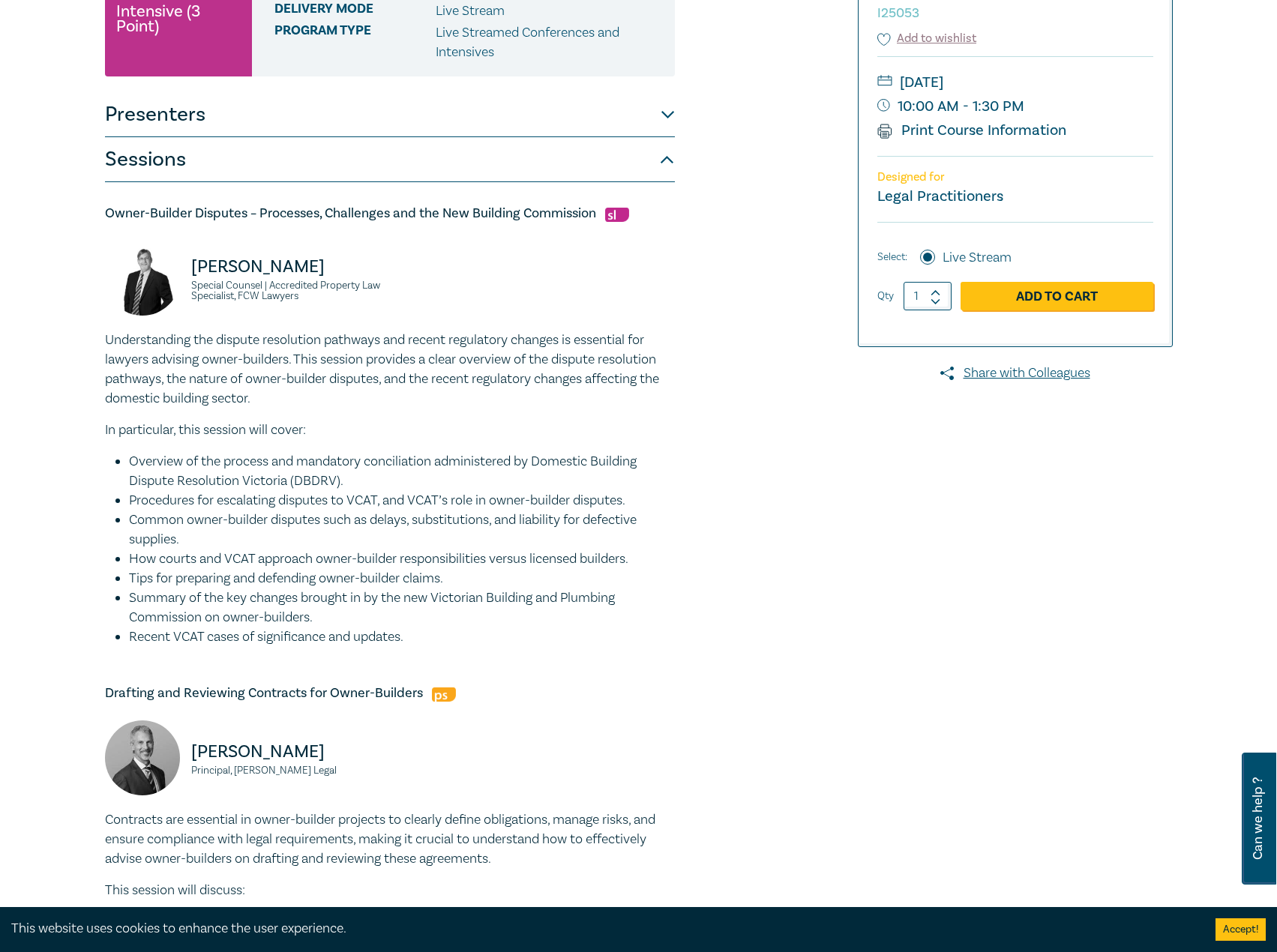
click at [308, 135] on button "Presenters" at bounding box center [389, 115] width 569 height 45
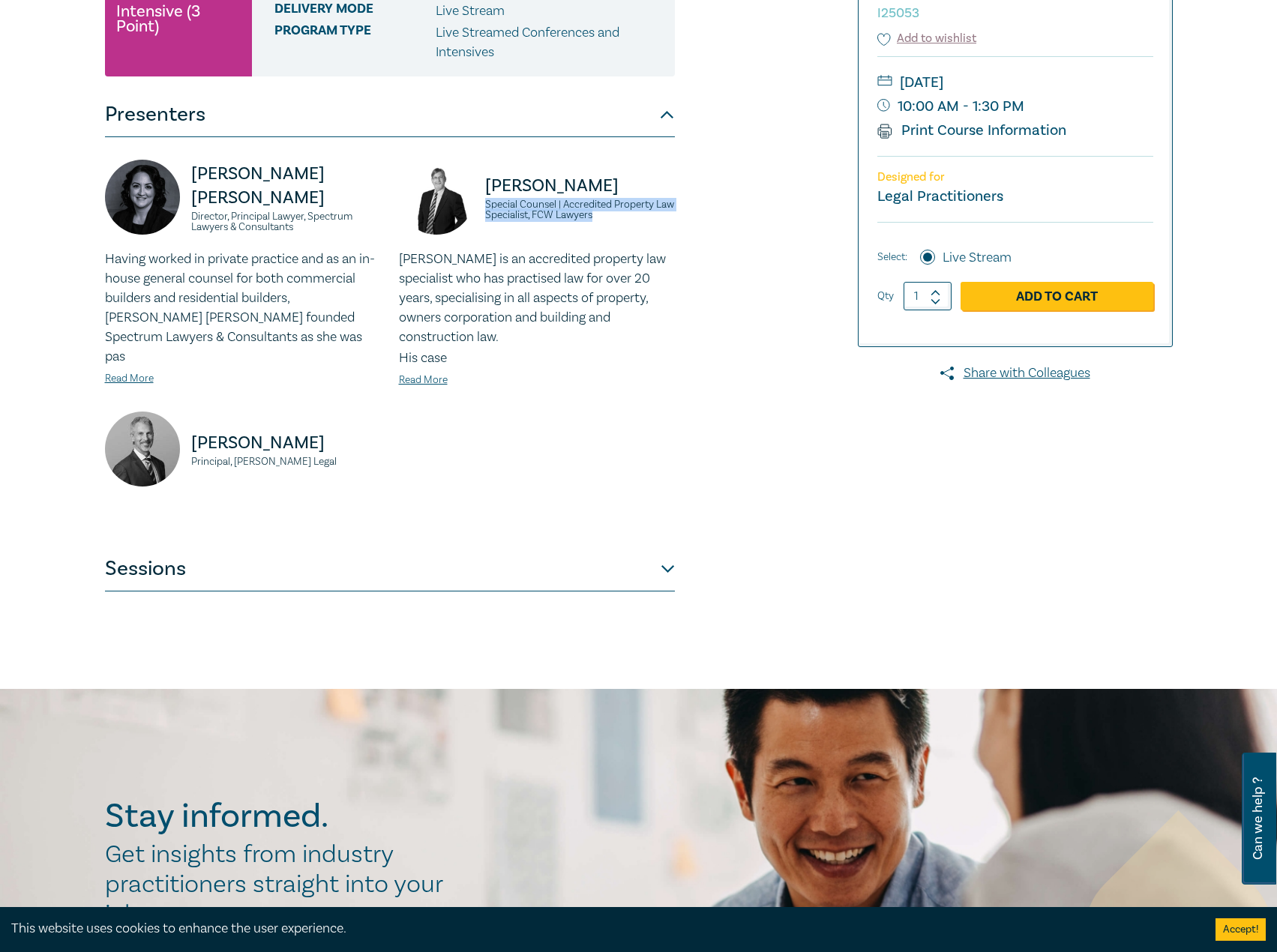
drag, startPoint x: 356, startPoint y: 430, endPoint x: 161, endPoint y: 427, distance: 195.0
click at [161, 427] on div "David Fairweather Principal, Fairweather Legal" at bounding box center [242, 456] width 276 height 90
copy div "David Fairweather"
drag, startPoint x: 334, startPoint y: 444, endPoint x: 187, endPoint y: 442, distance: 147.0
click at [187, 442] on div "David Fairweather Principal, Fairweather Legal" at bounding box center [242, 456] width 276 height 90
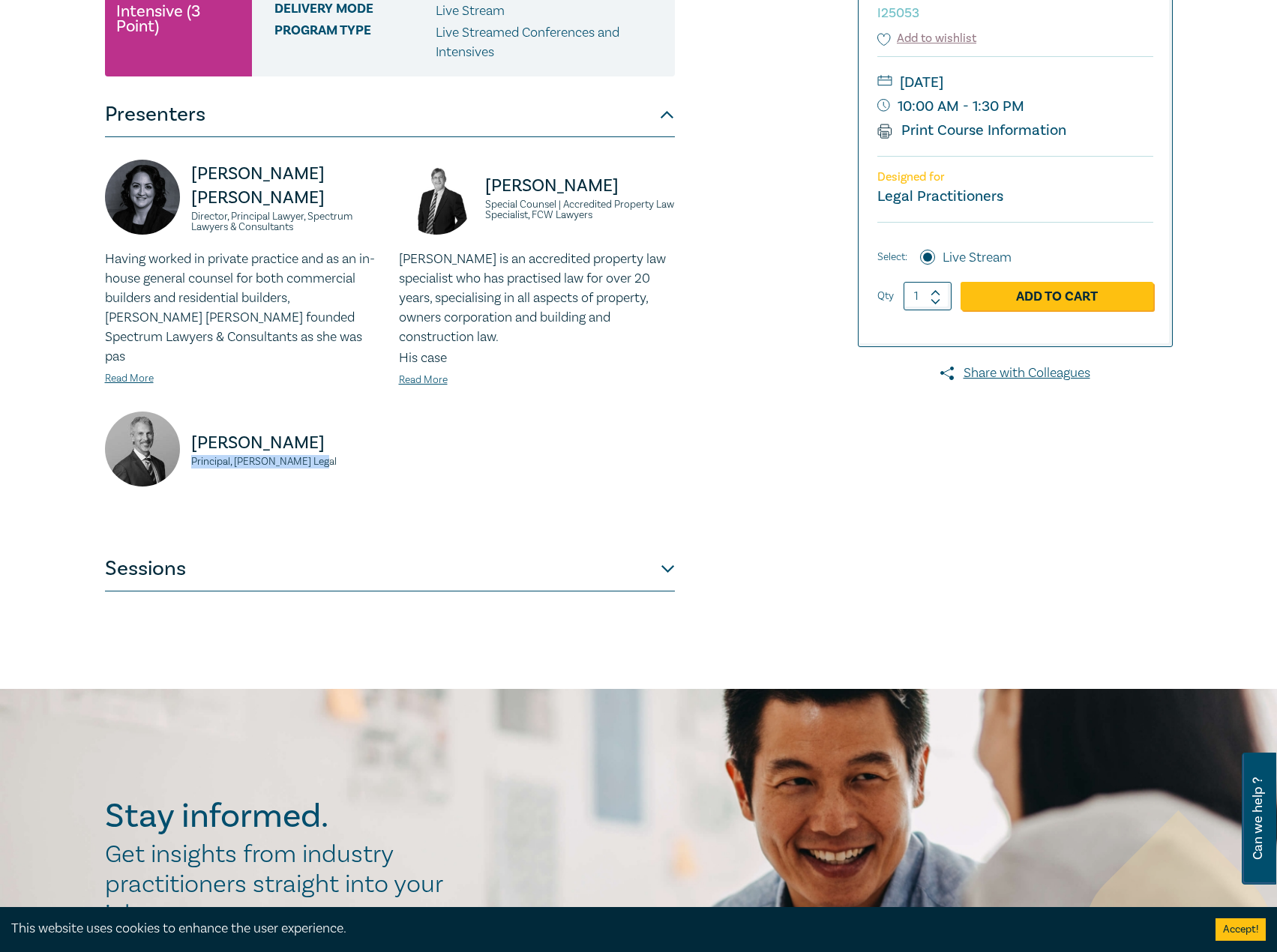
copy small "Principal, Fairweather Legal"
drag, startPoint x: 342, startPoint y: 178, endPoint x: 178, endPoint y: 193, distance: 164.7
click at [178, 193] on div "Donna Abu-Elias Director, Principal Lawyer, Spectrum Lawyers & Consultants" at bounding box center [242, 204] width 276 height 90
copy div "Donna Abu-Elias"
drag, startPoint x: 320, startPoint y: 220, endPoint x: 191, endPoint y: 205, distance: 129.9
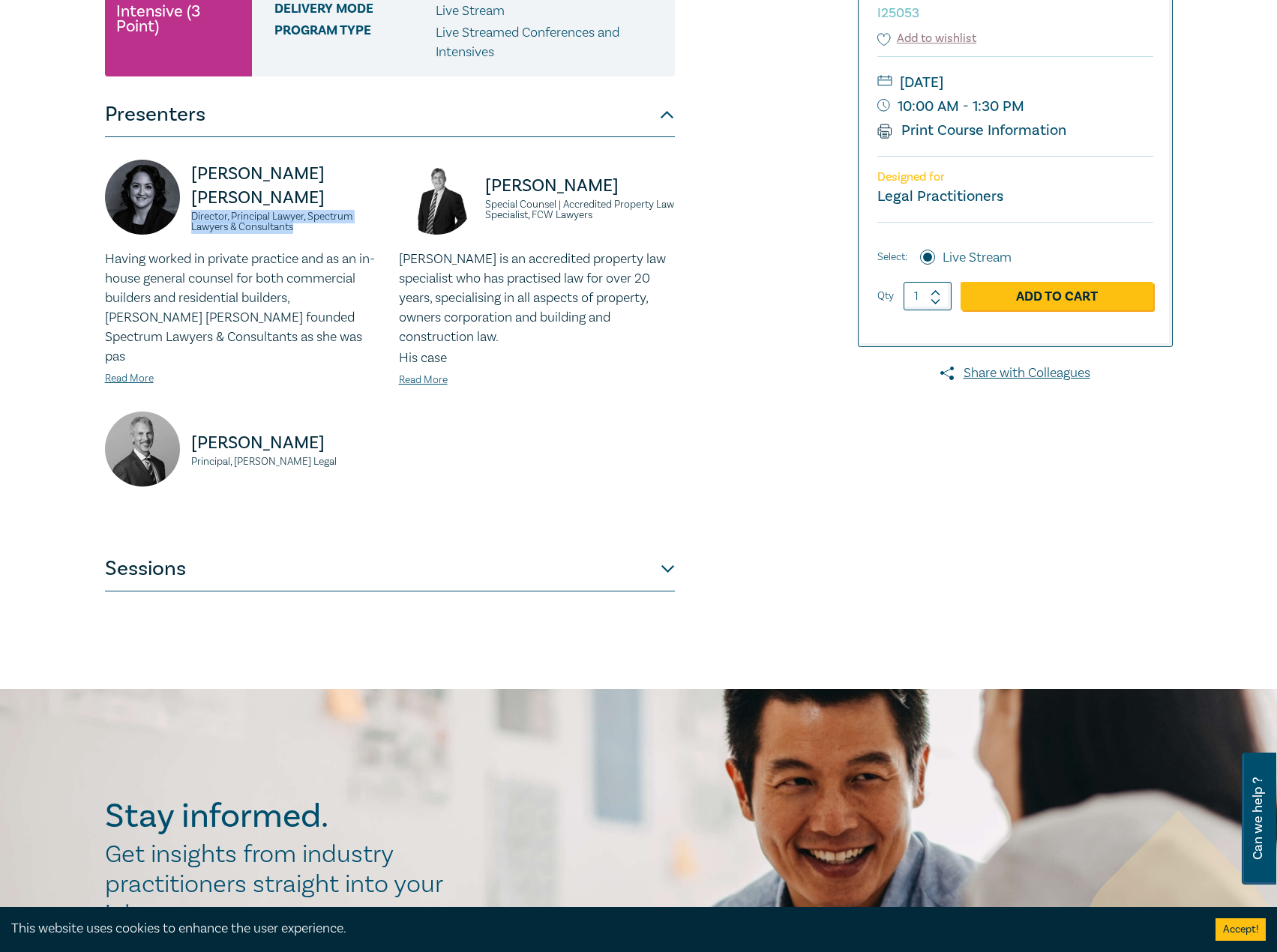
click at [191, 211] on small "Director, Principal Lawyer, Spectrum Lawyers & Consultants" at bounding box center [286, 222] width 190 height 21
copy small "Director, Principal Lawyer, Spectrum Lawyers & Consultants"
click at [1090, 74] on small "[DATE]" at bounding box center [1014, 82] width 276 height 24
drag, startPoint x: 1097, startPoint y: 79, endPoint x: 1089, endPoint y: 86, distance: 10.6
click at [1089, 86] on small "[DATE]" at bounding box center [1014, 82] width 276 height 24
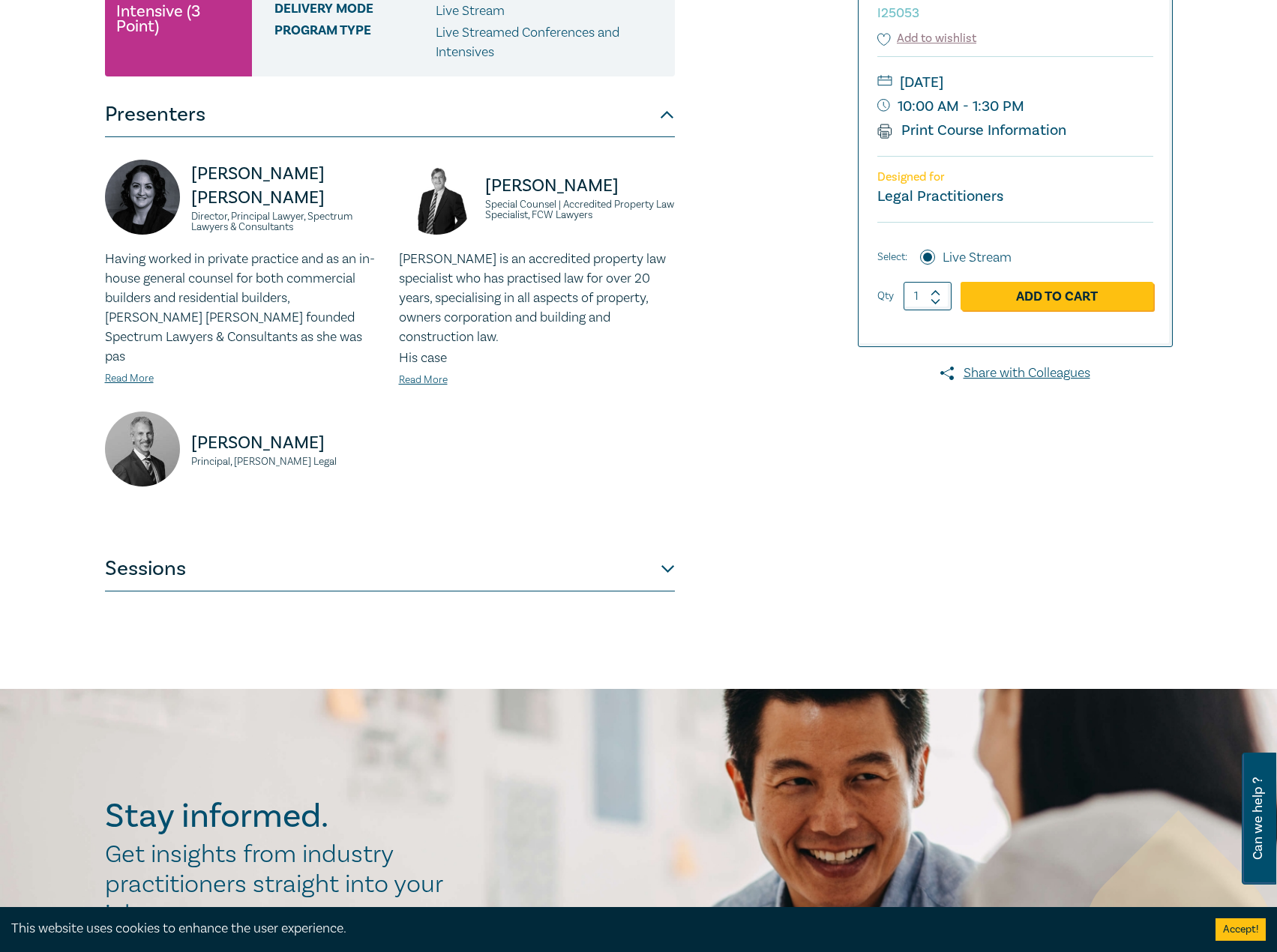
copy small "[DATE]"
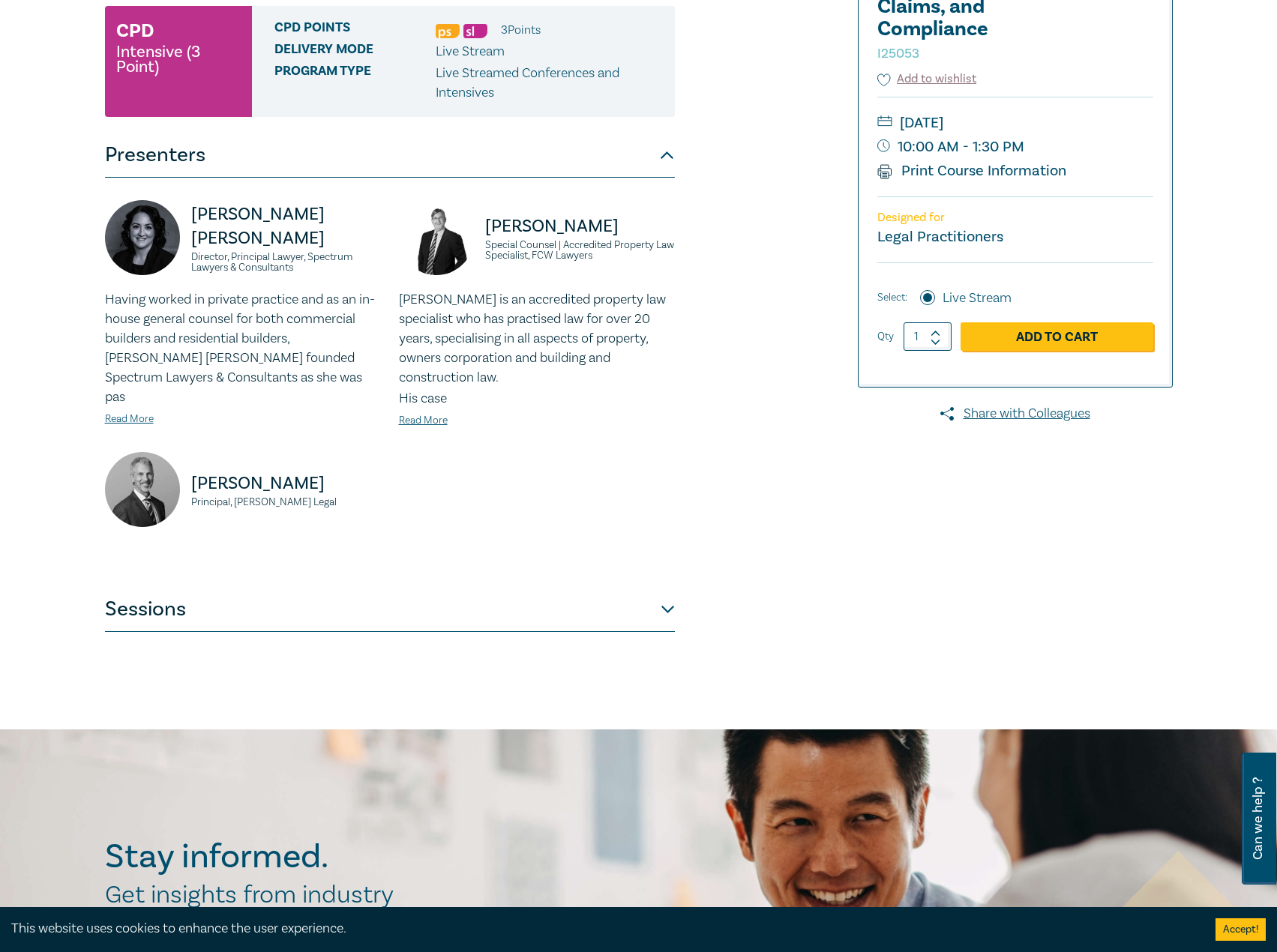
scroll to position [225, 0]
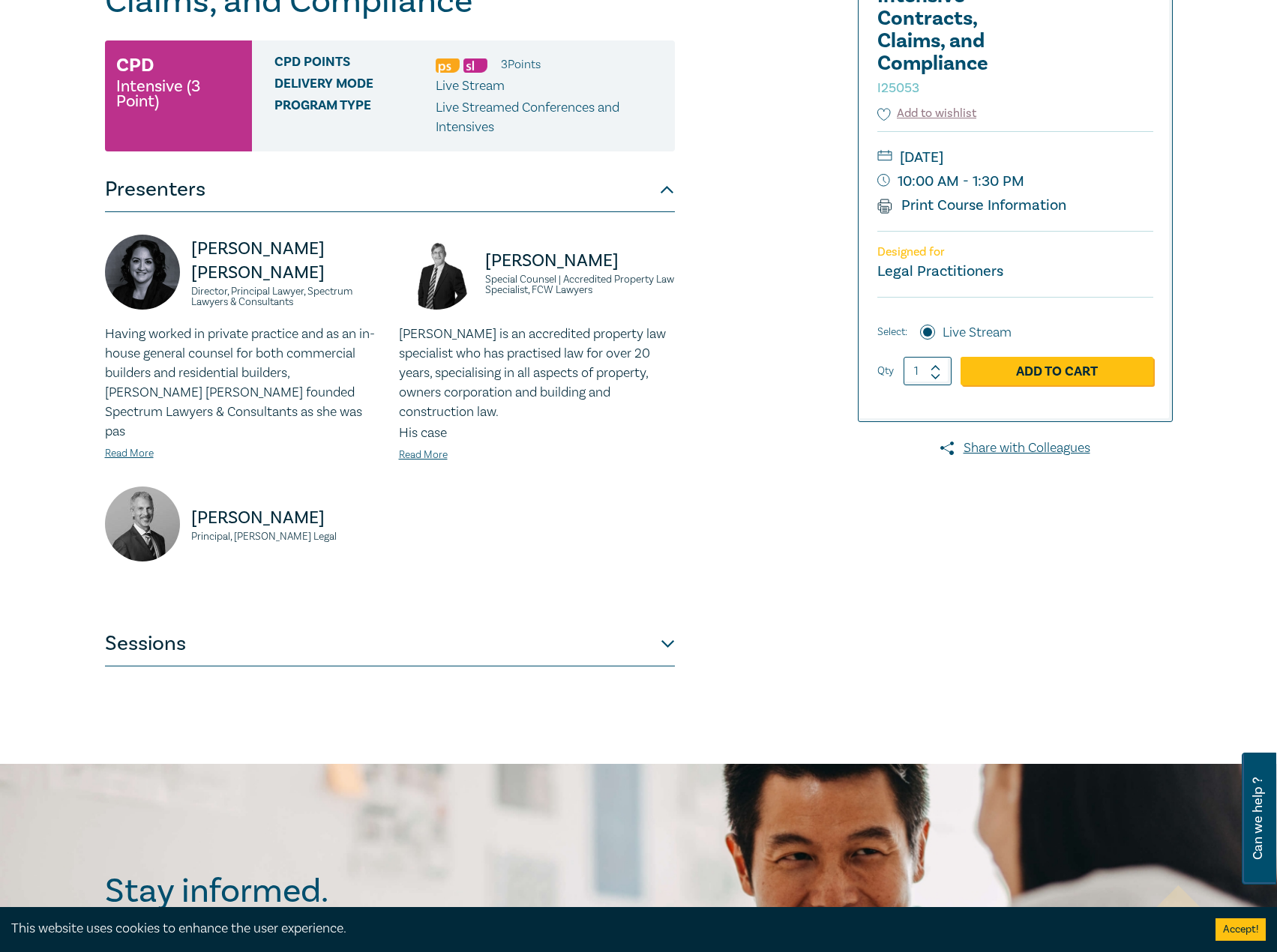
click at [477, 622] on button "Sessions" at bounding box center [389, 644] width 569 height 45
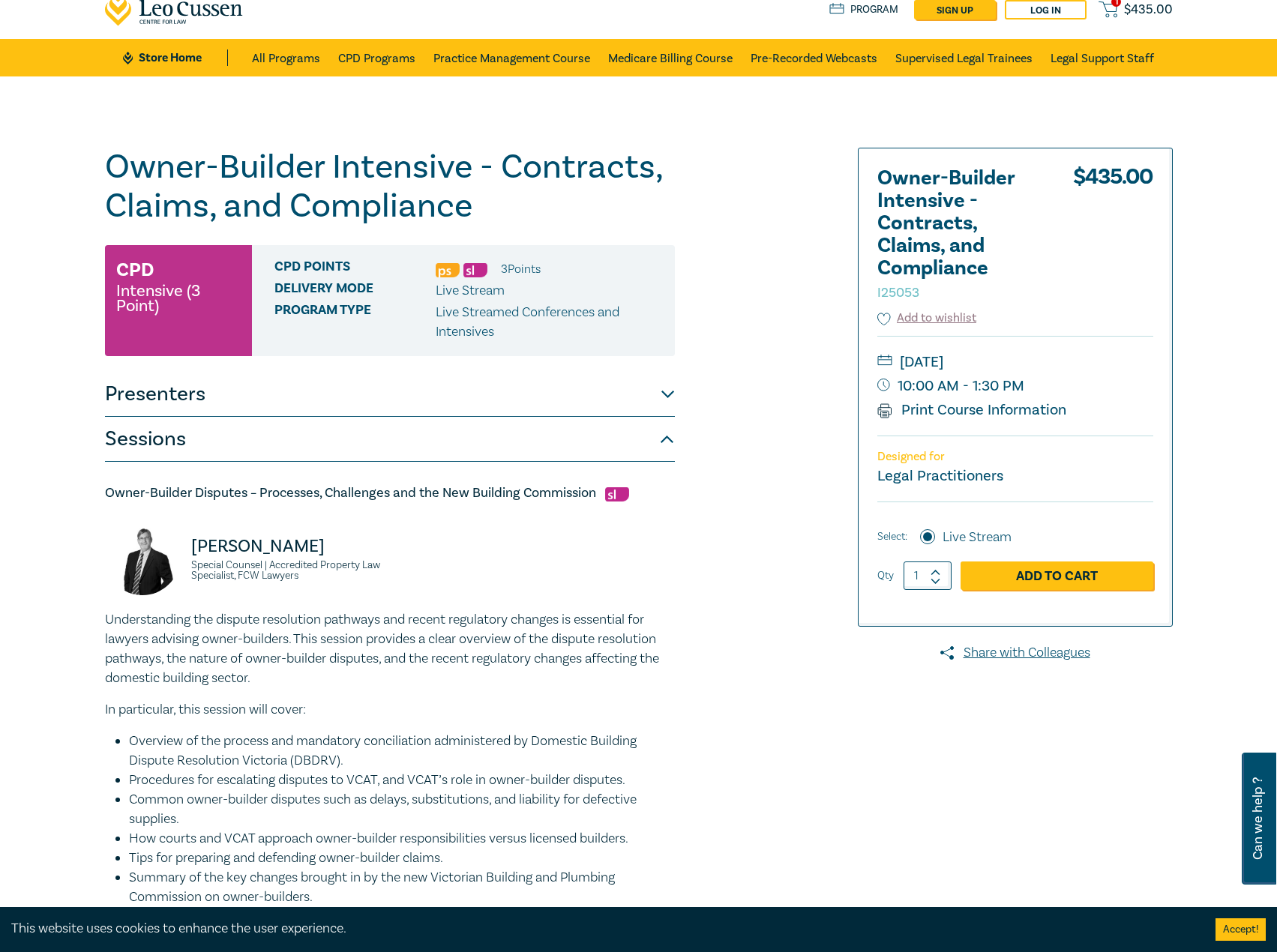
scroll to position [0, 0]
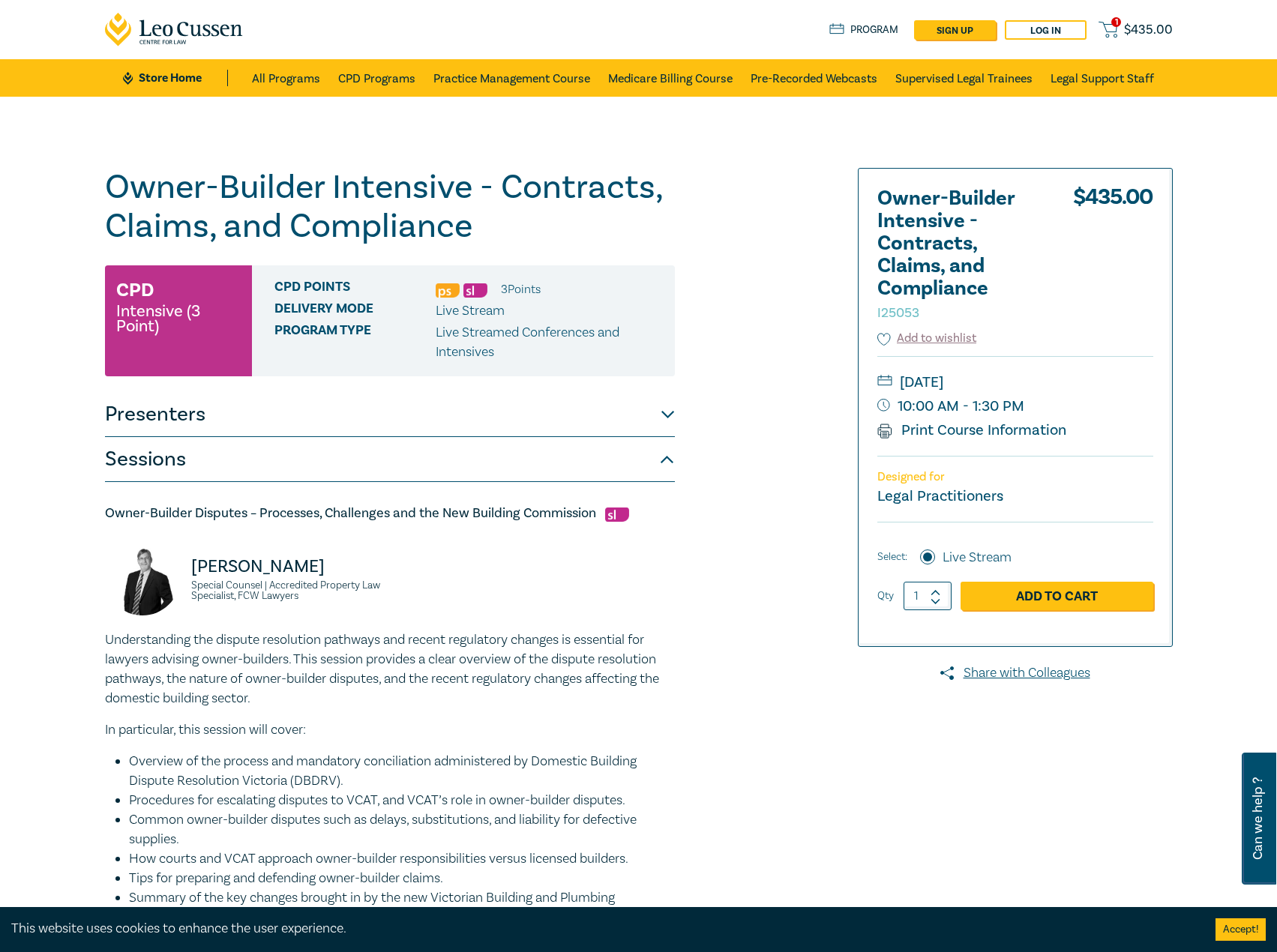
click at [396, 430] on button "Presenters" at bounding box center [389, 414] width 569 height 45
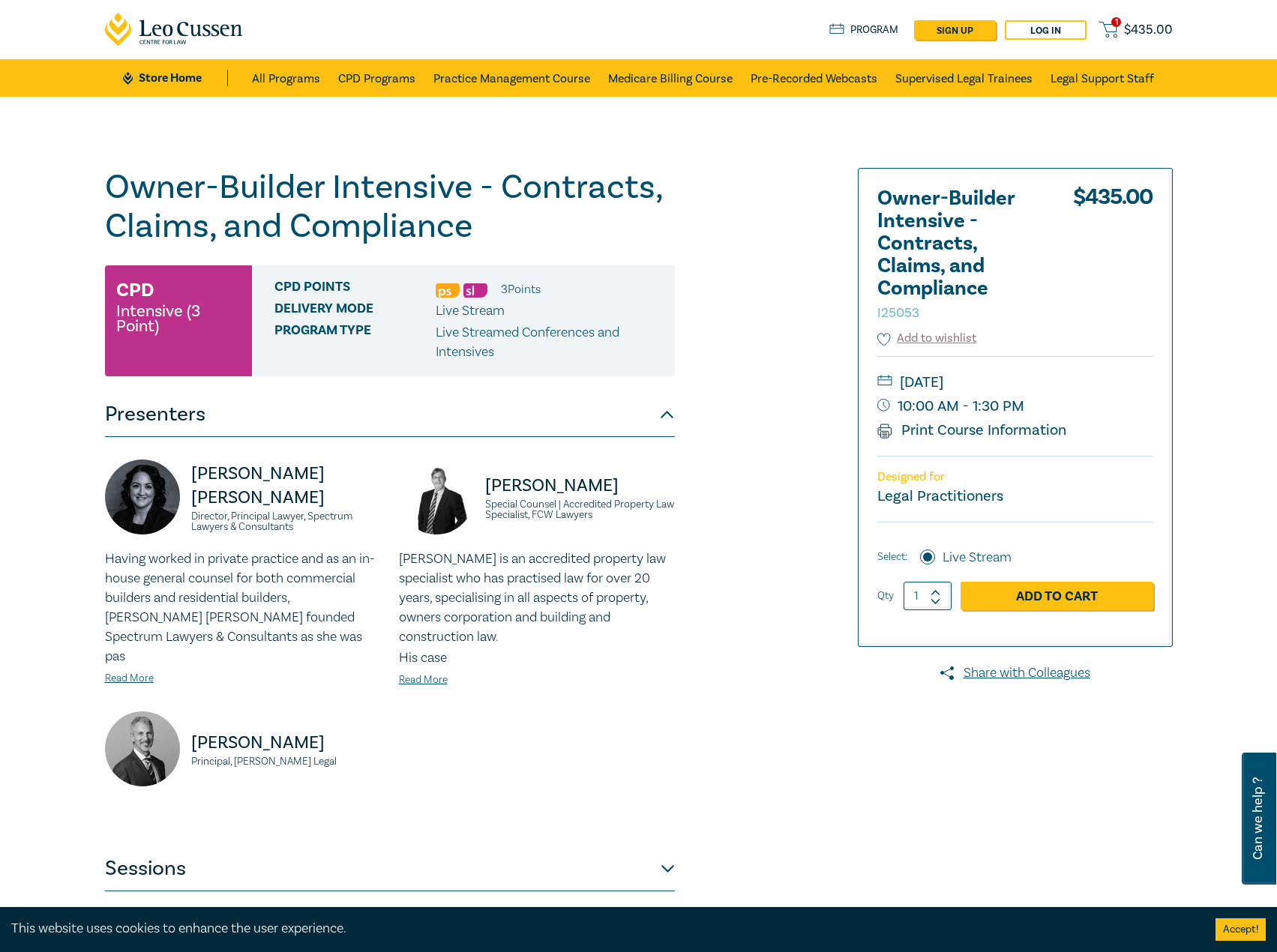
drag, startPoint x: 1092, startPoint y: 393, endPoint x: 1102, endPoint y: 387, distance: 11.7
click at [1092, 393] on small "[DATE]" at bounding box center [1014, 382] width 276 height 24
drag, startPoint x: 1104, startPoint y: 377, endPoint x: 1088, endPoint y: 384, distance: 17.5
click at [1088, 384] on small "[DATE]" at bounding box center [1014, 382] width 276 height 24
click at [1027, 384] on small "[DATE]" at bounding box center [1014, 382] width 276 height 24
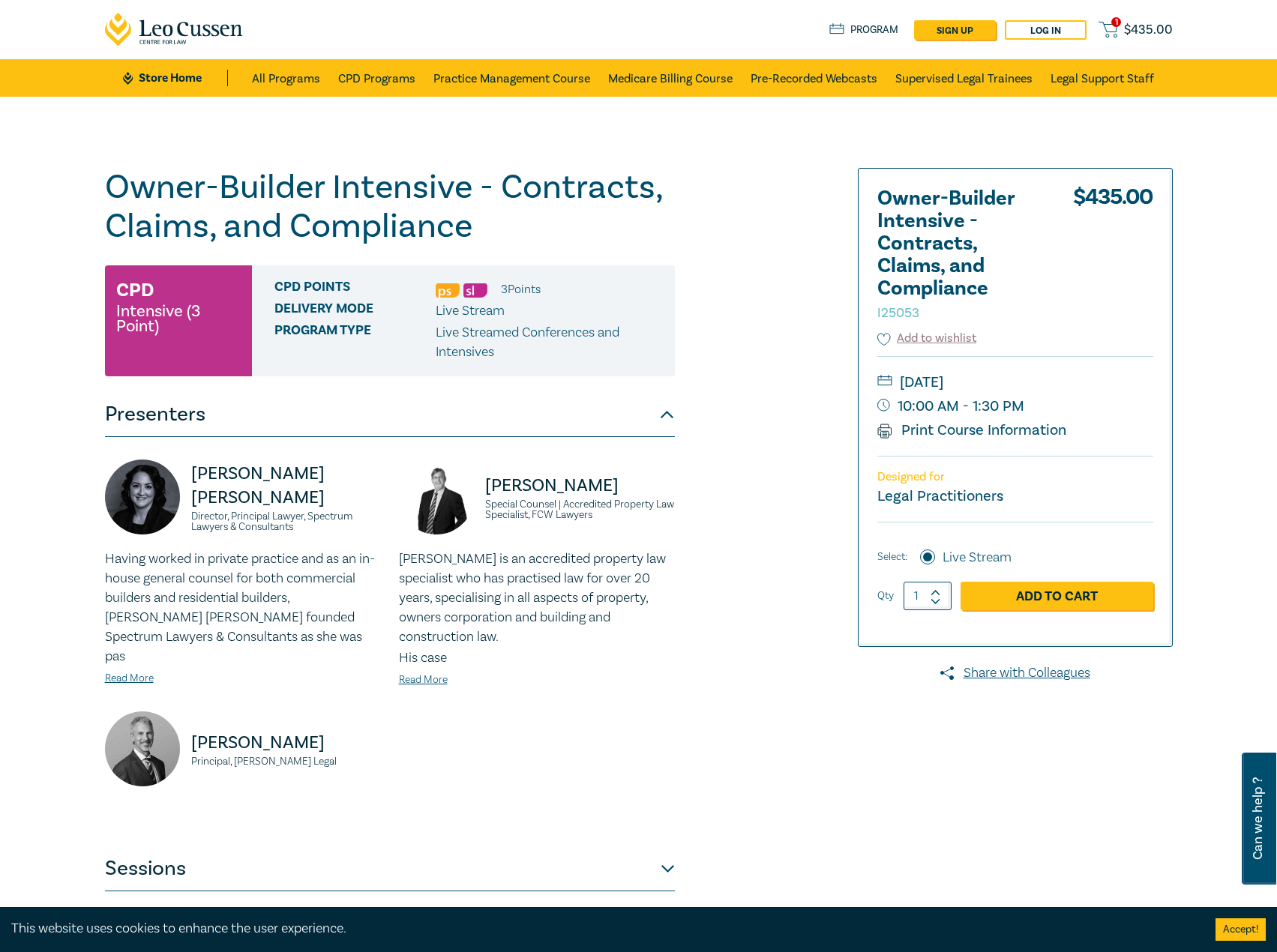
drag, startPoint x: 999, startPoint y: 379, endPoint x: 1088, endPoint y: 381, distance: 89.0
click at [1088, 381] on small "[DATE]" at bounding box center [1014, 382] width 276 height 24
copy small "October 2025"
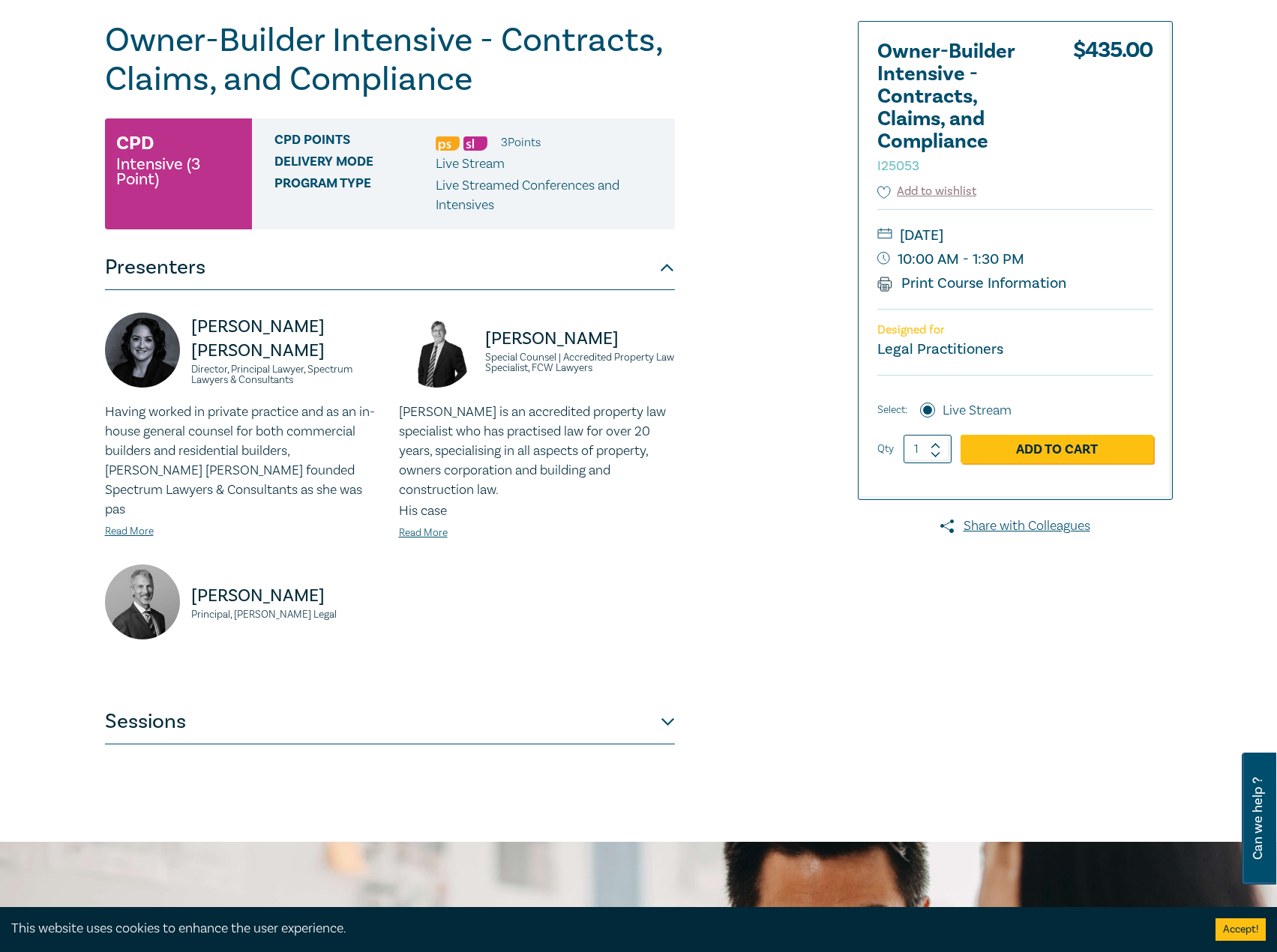
scroll to position [150, 0]
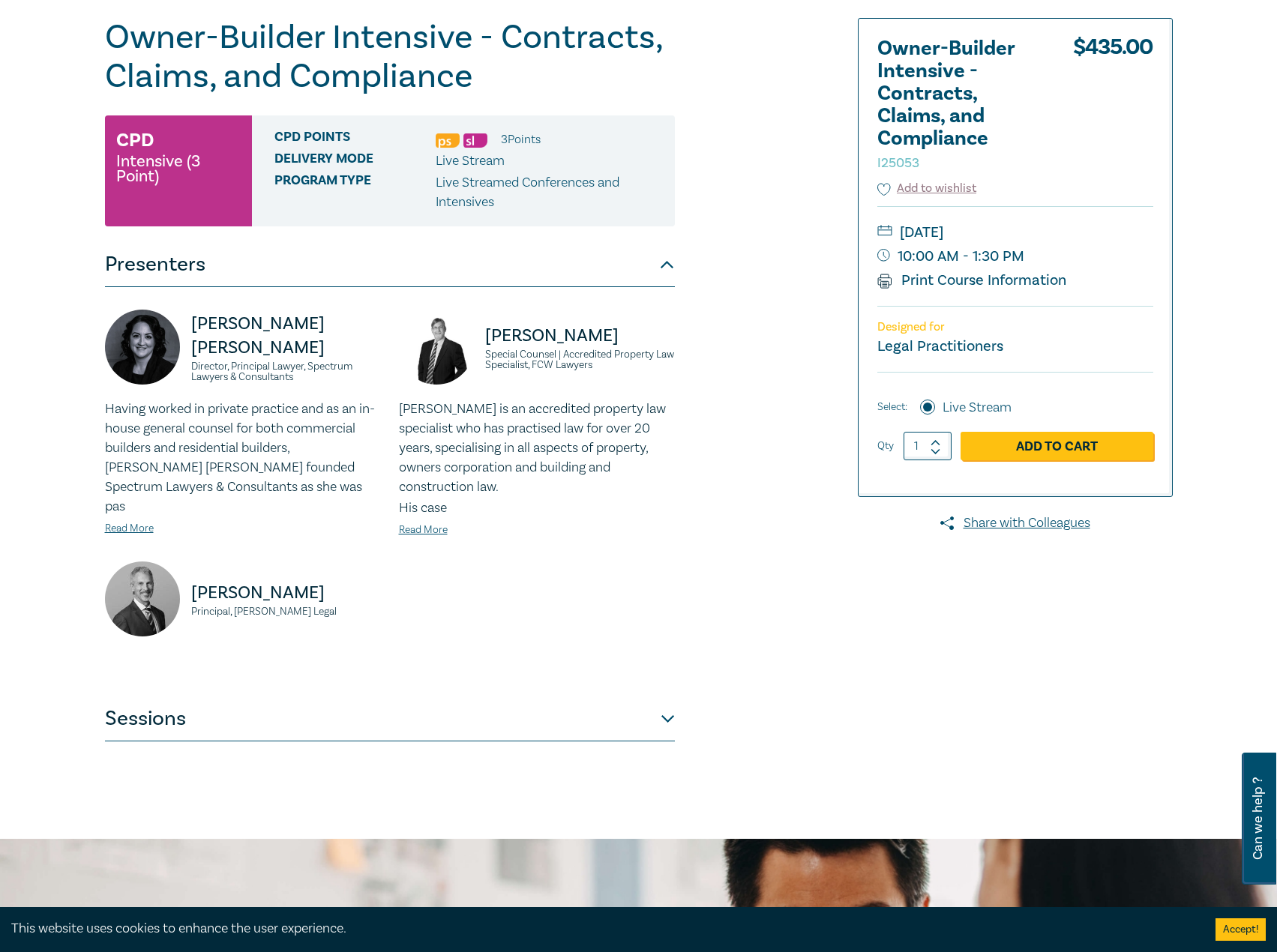
click at [322, 703] on button "Sessions" at bounding box center [389, 718] width 569 height 45
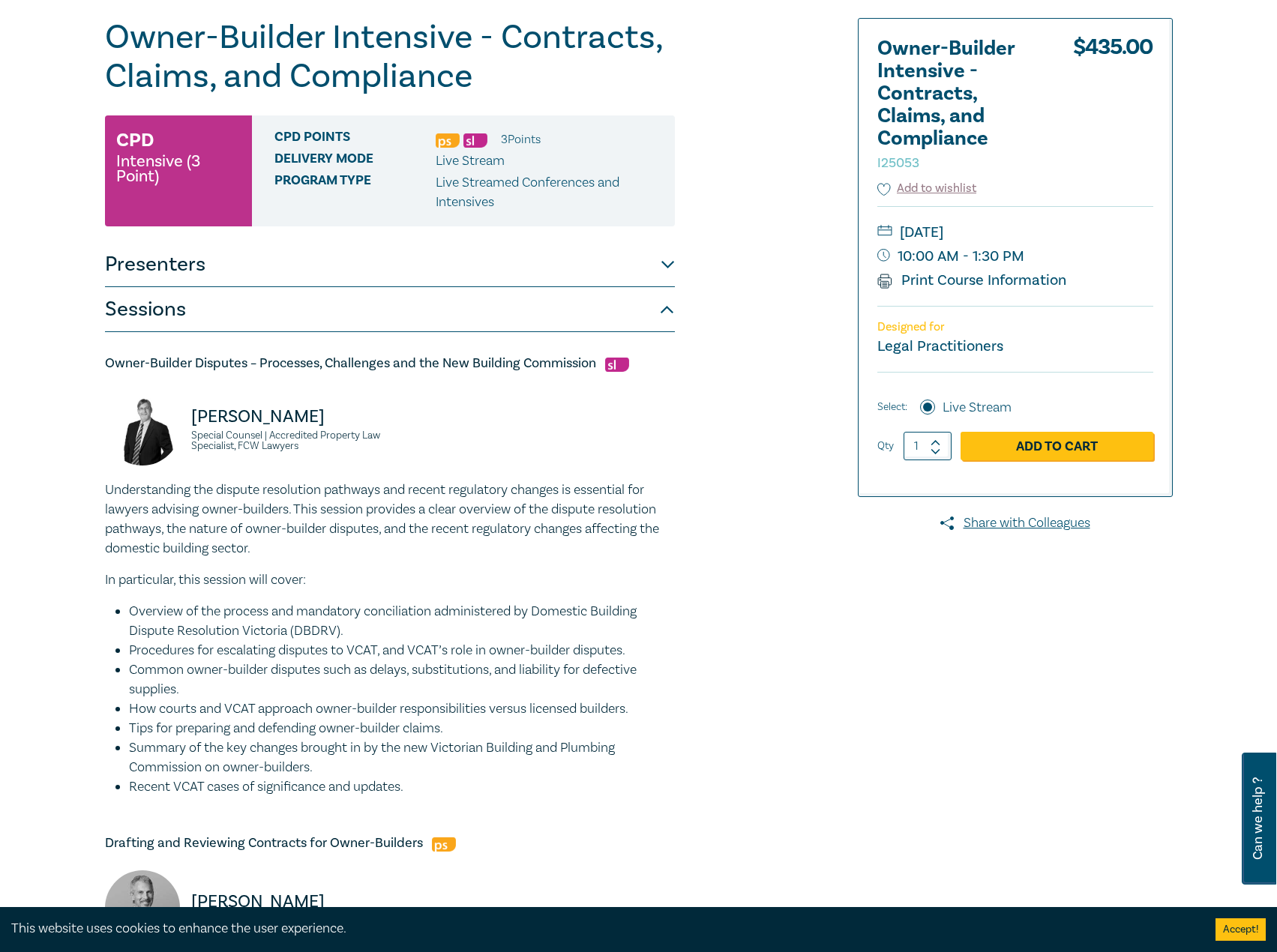
click at [421, 258] on button "Presenters" at bounding box center [389, 264] width 569 height 45
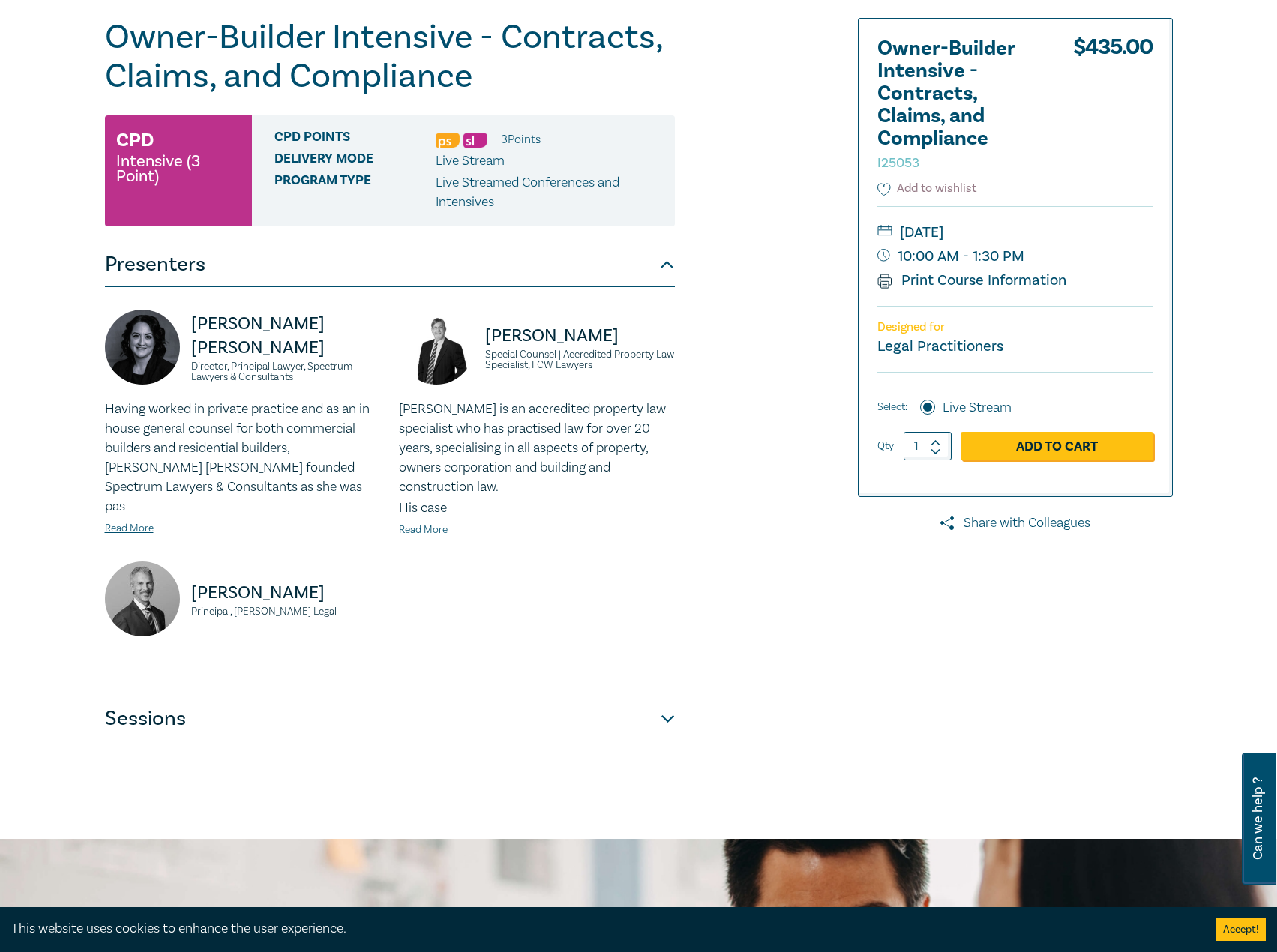
drag, startPoint x: 627, startPoint y: 327, endPoint x: 481, endPoint y: 331, distance: 146.1
click at [481, 331] on div "David McKenzie Special Counsel | Accredited Property Law Specialist, FCW Lawyers" at bounding box center [537, 354] width 276 height 90
click at [551, 696] on button "Sessions" at bounding box center [389, 718] width 569 height 45
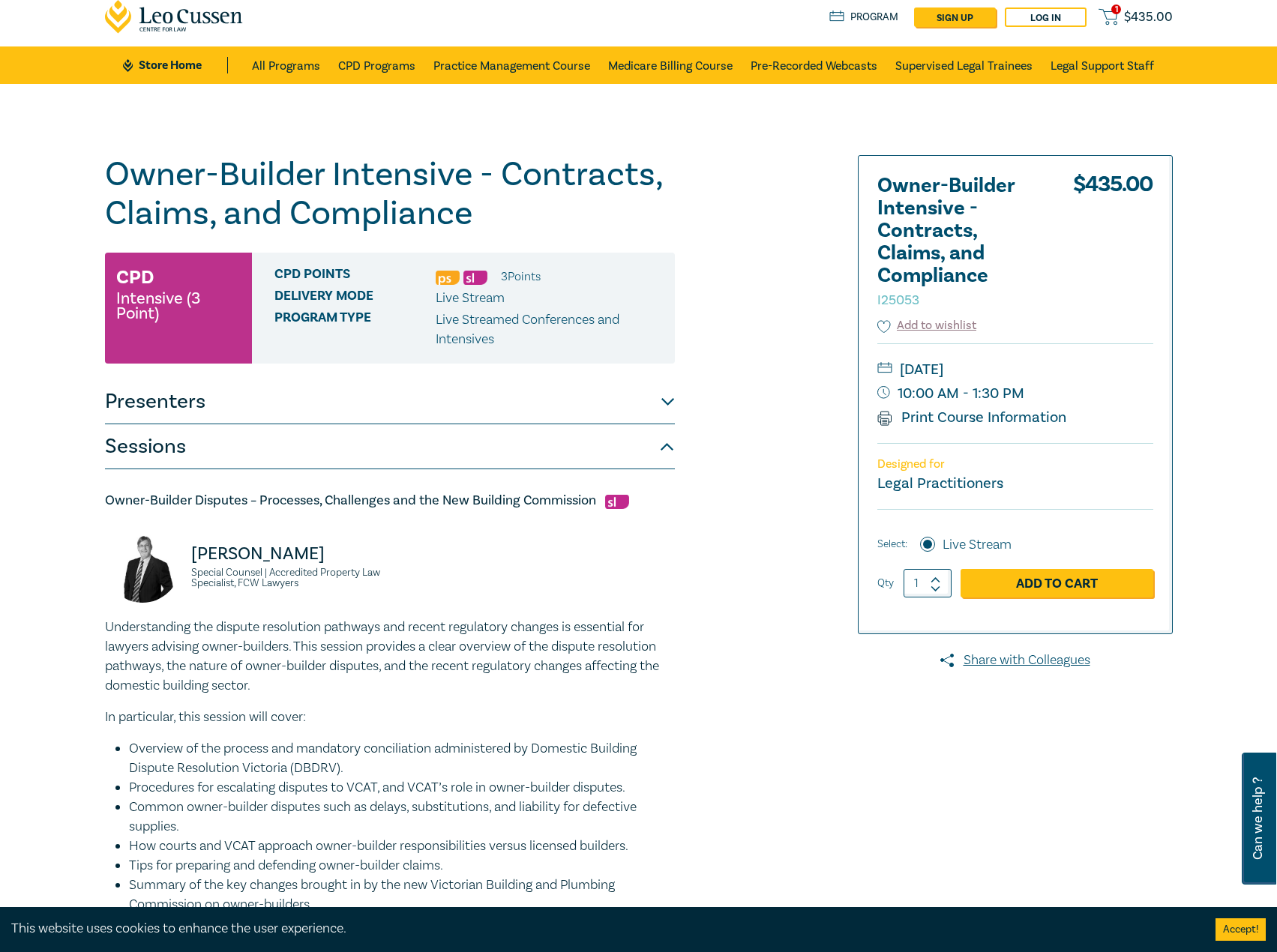
scroll to position [0, 0]
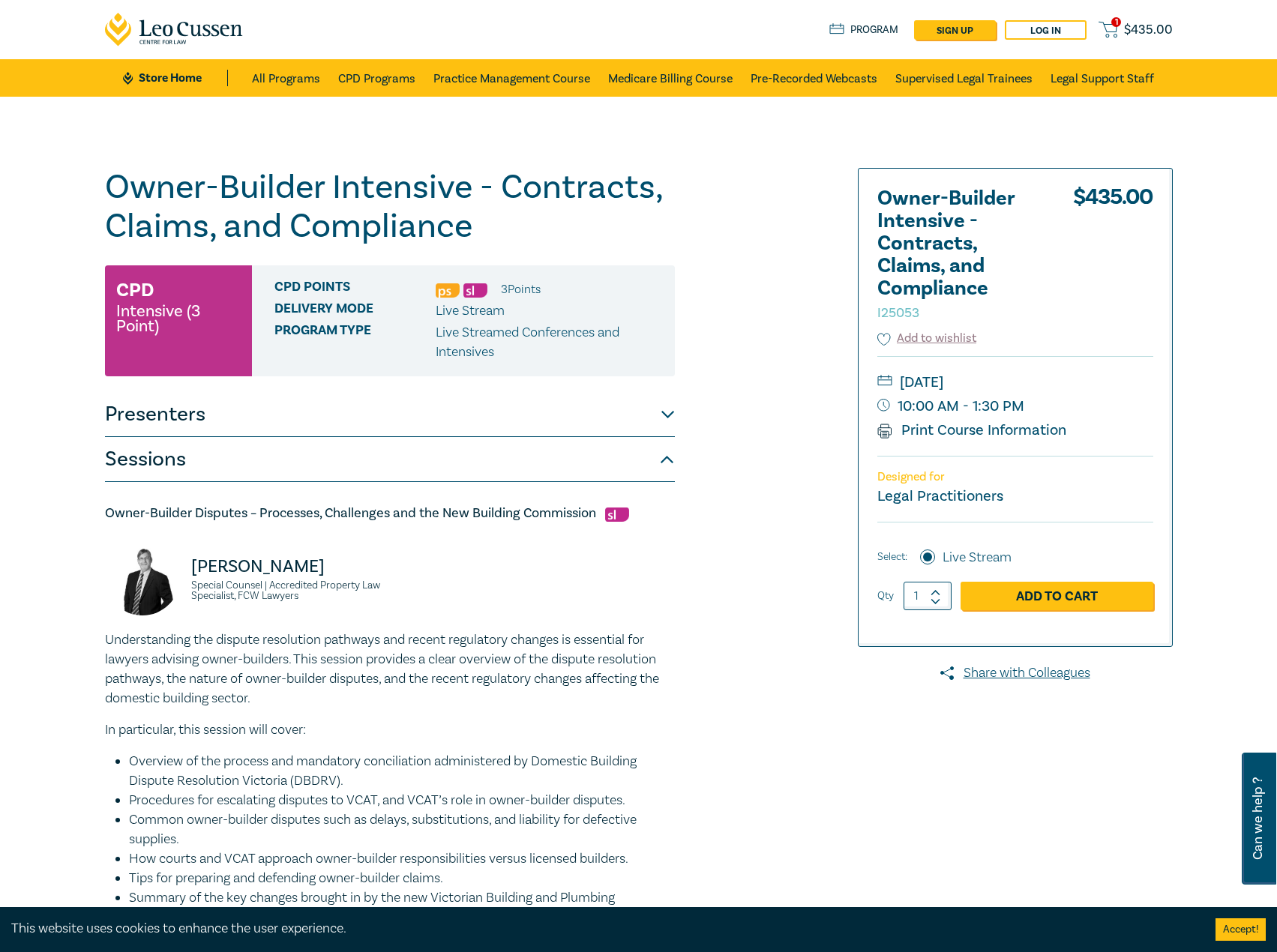
click at [386, 412] on button "Presenters" at bounding box center [389, 414] width 569 height 45
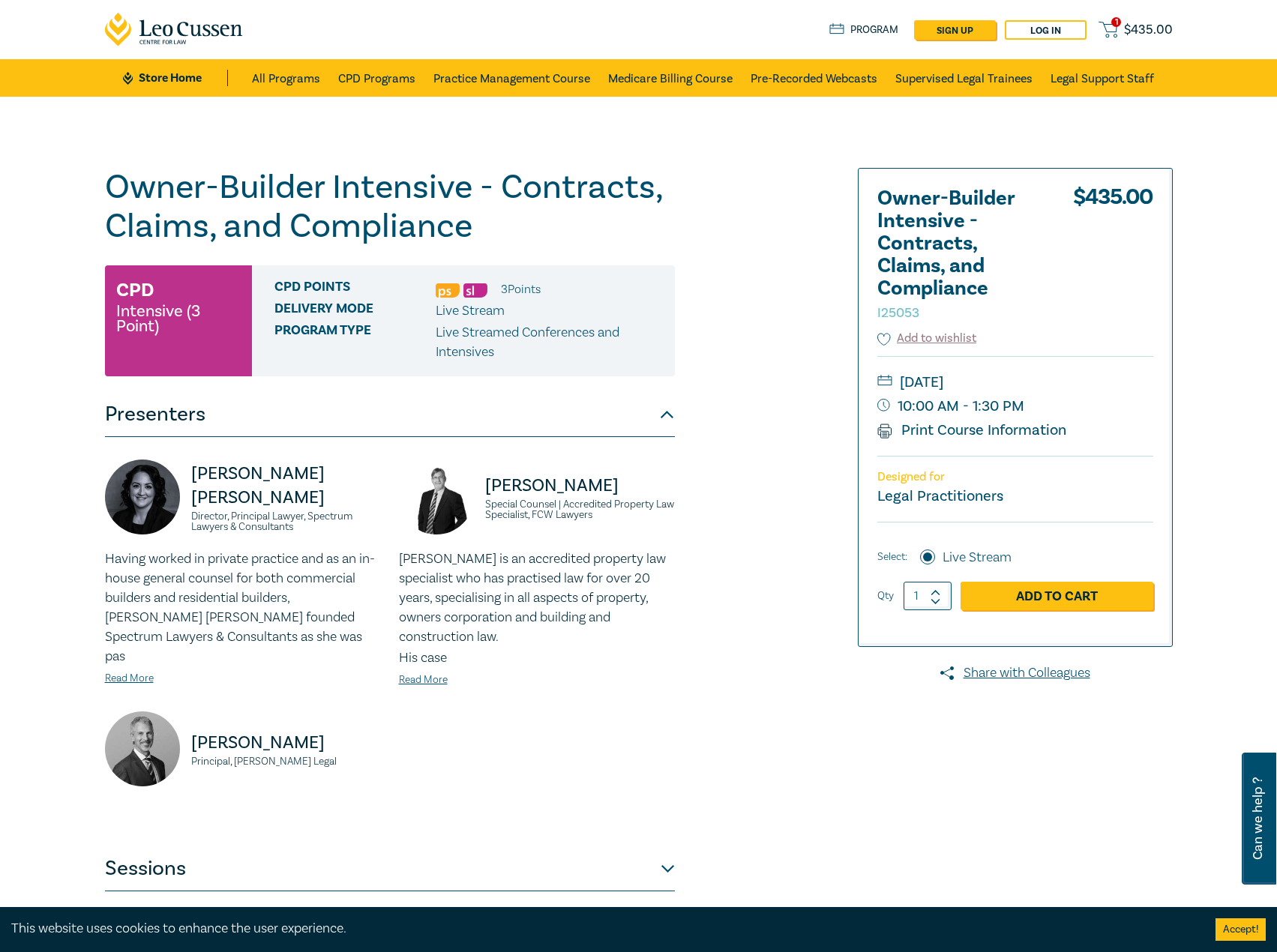
drag, startPoint x: 334, startPoint y: 721, endPoint x: 189, endPoint y: 719, distance: 145.0
click at [189, 719] on div "David Fairweather Principal, Fairweather Legal" at bounding box center [242, 757] width 276 height 90
drag, startPoint x: 338, startPoint y: 486, endPoint x: 174, endPoint y: 487, distance: 164.0
click at [174, 487] on div "Donna Abu-Elias Director, Principal Lawyer, Spectrum Lawyers & Consultants" at bounding box center [242, 505] width 276 height 90
click at [482, 846] on button "Sessions" at bounding box center [389, 869] width 569 height 45
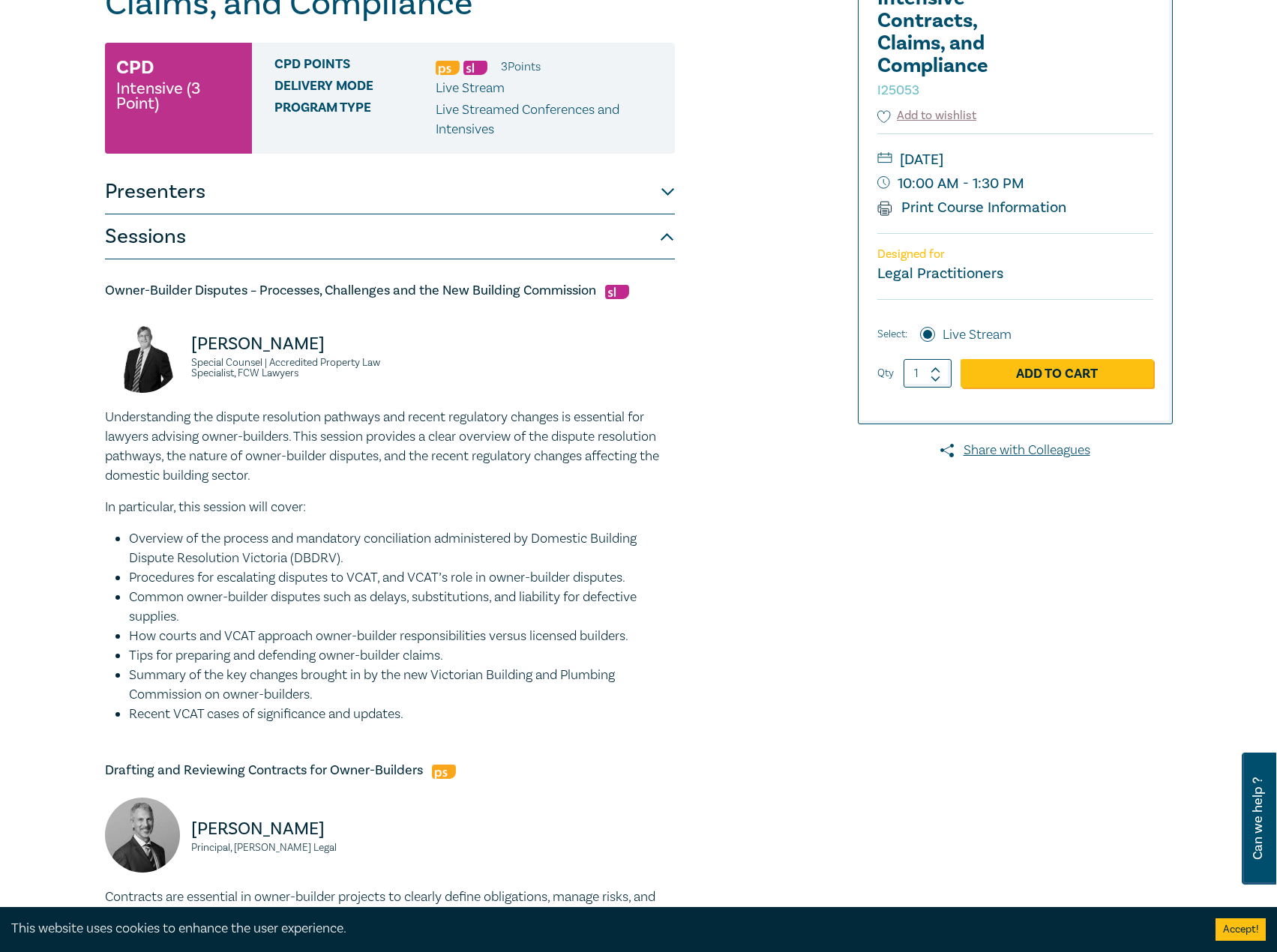
scroll to position [225, 0]
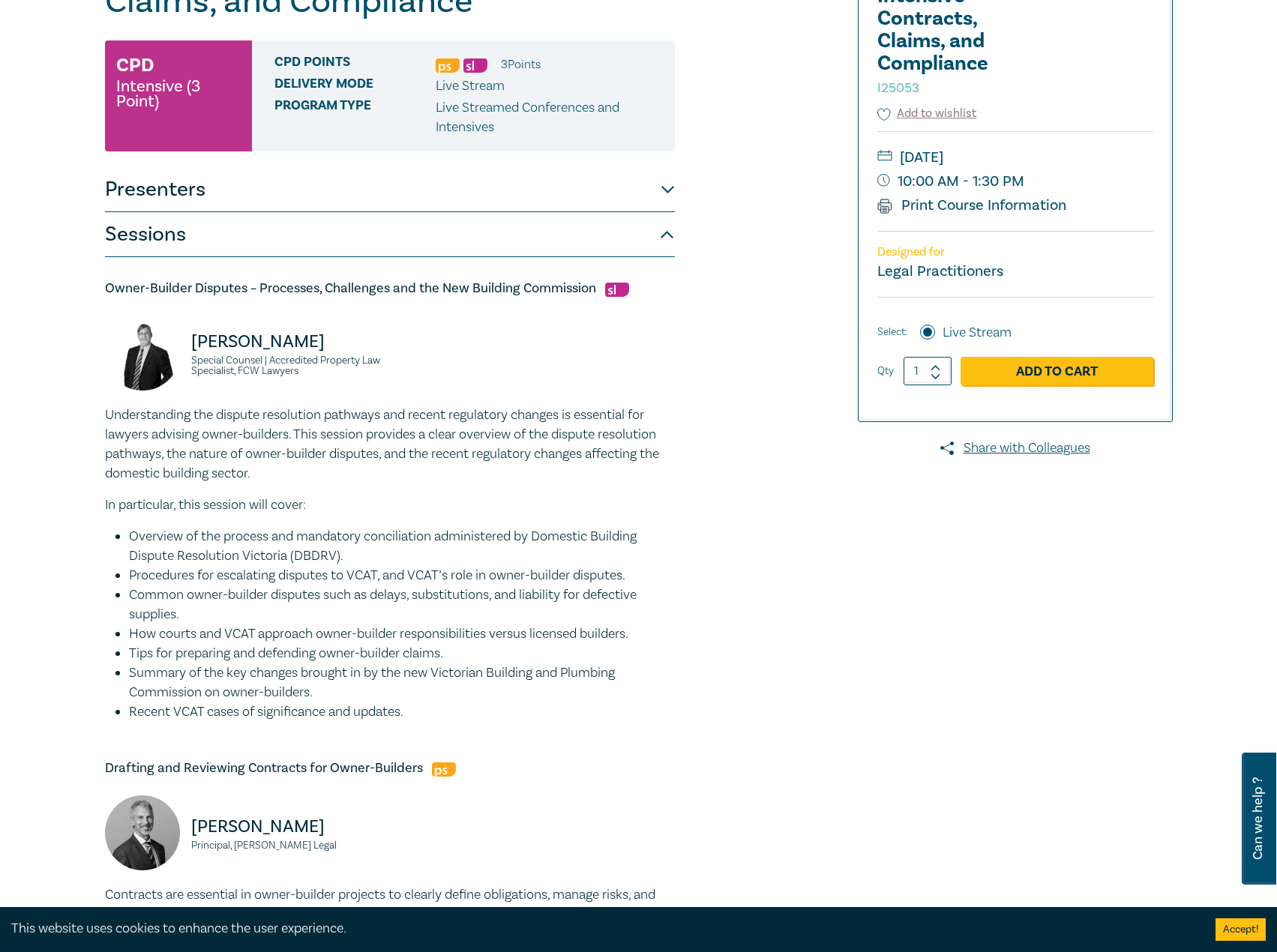
drag, startPoint x: 576, startPoint y: 290, endPoint x: 605, endPoint y: 292, distance: 29.1
click at [582, 292] on h5 "Owner-Builder Disputes – Processes, Challenges and the New Building Commission" at bounding box center [389, 289] width 569 height 18
drag, startPoint x: 595, startPoint y: 291, endPoint x: 159, endPoint y: 291, distance: 436.0
click at [76, 295] on div "Owner-Builder Intensive - Contracts, Claims, and Compliance I25053 CPD Intensiv…" at bounding box center [638, 793] width 1277 height 1844
drag, startPoint x: 423, startPoint y: 712, endPoint x: 104, endPoint y: 424, distance: 429.8
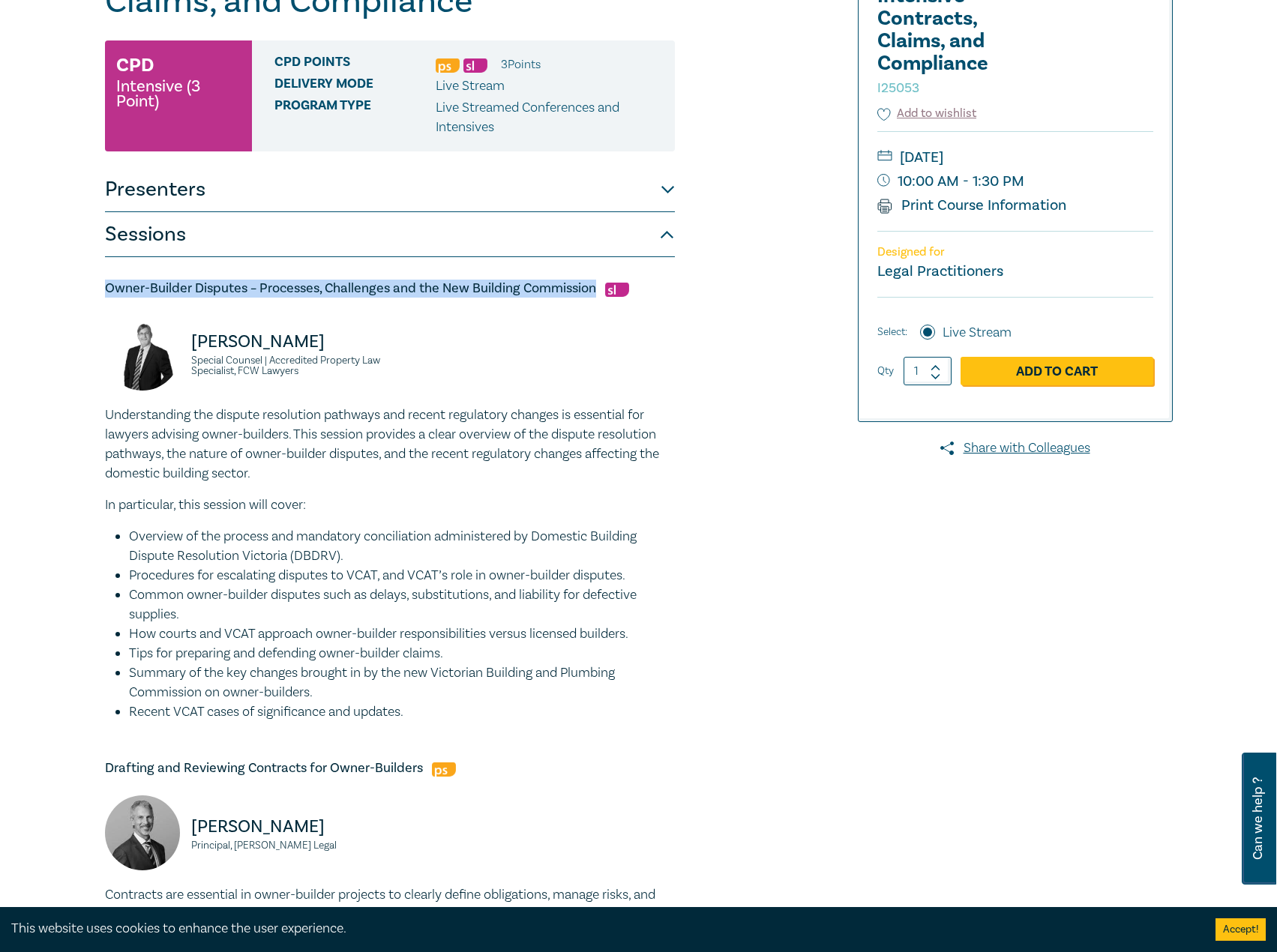
click at [103, 424] on div "Owner-Builder Intensive - Contracts, Claims, and Compliance I25053 CPD Intensiv…" at bounding box center [457, 793] width 723 height 1702
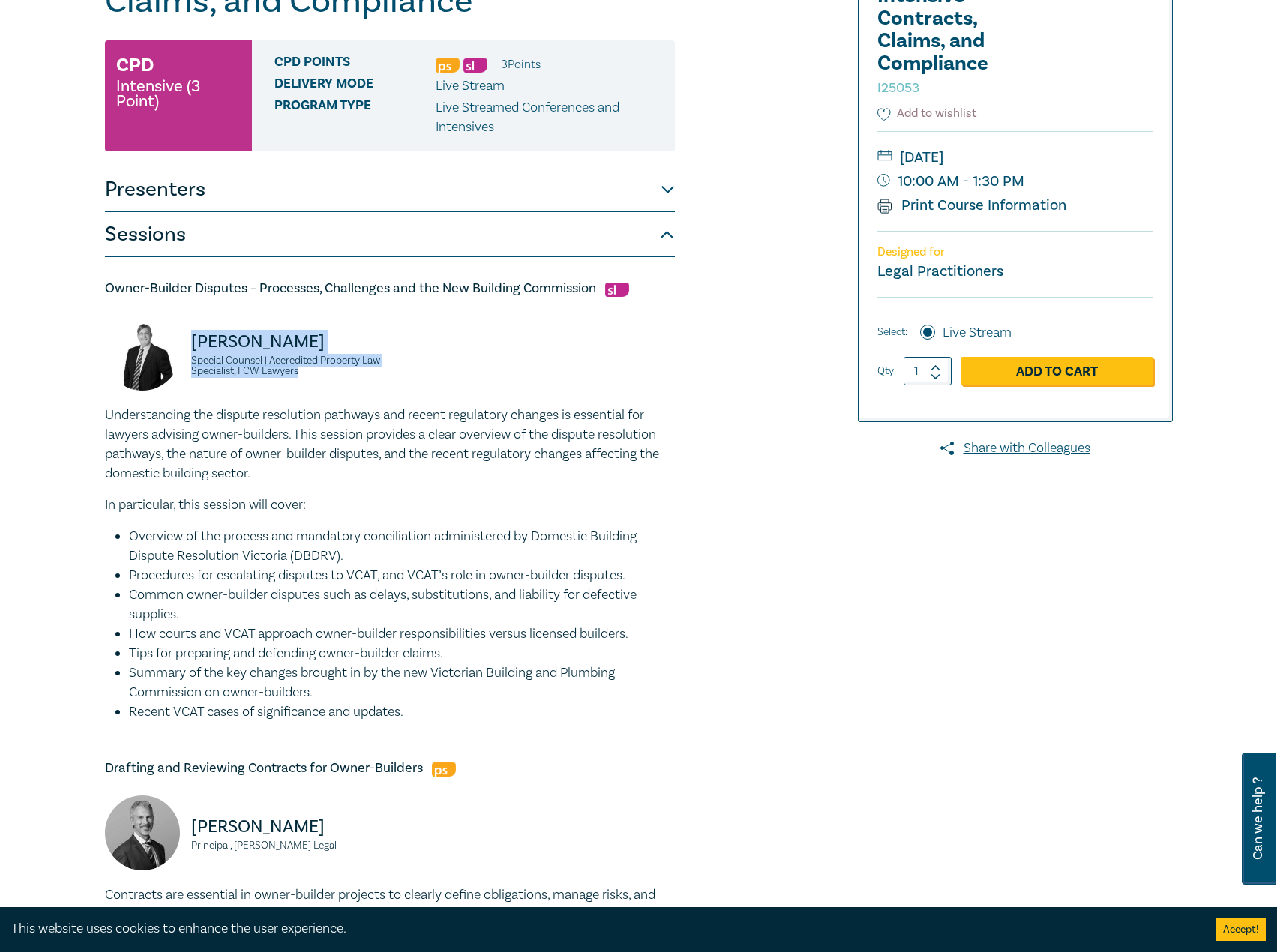
drag, startPoint x: 334, startPoint y: 375, endPoint x: 244, endPoint y: 345, distance: 94.9
click at [185, 341] on div "David McKenzie Special Counsel | Accredited Property Law Specialist, FCW Lawyers" at bounding box center [242, 361] width 276 height 90
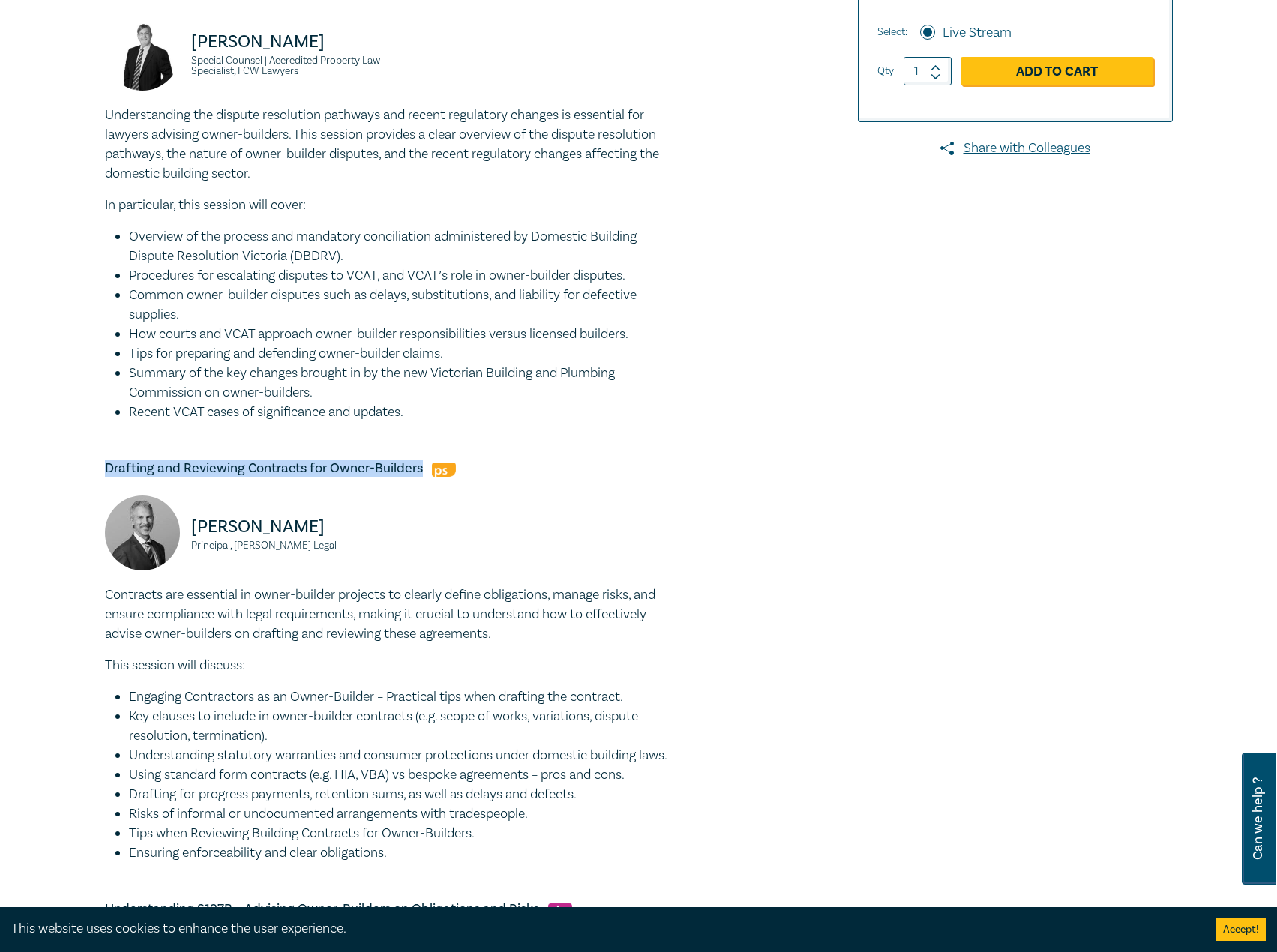
drag, startPoint x: 422, startPoint y: 474, endPoint x: 78, endPoint y: 471, distance: 344.0
click at [78, 471] on div "Owner-Builder Intensive - Contracts, Claims, and Compliance I25053 CPD Intensiv…" at bounding box center [638, 494] width 1277 height 1844
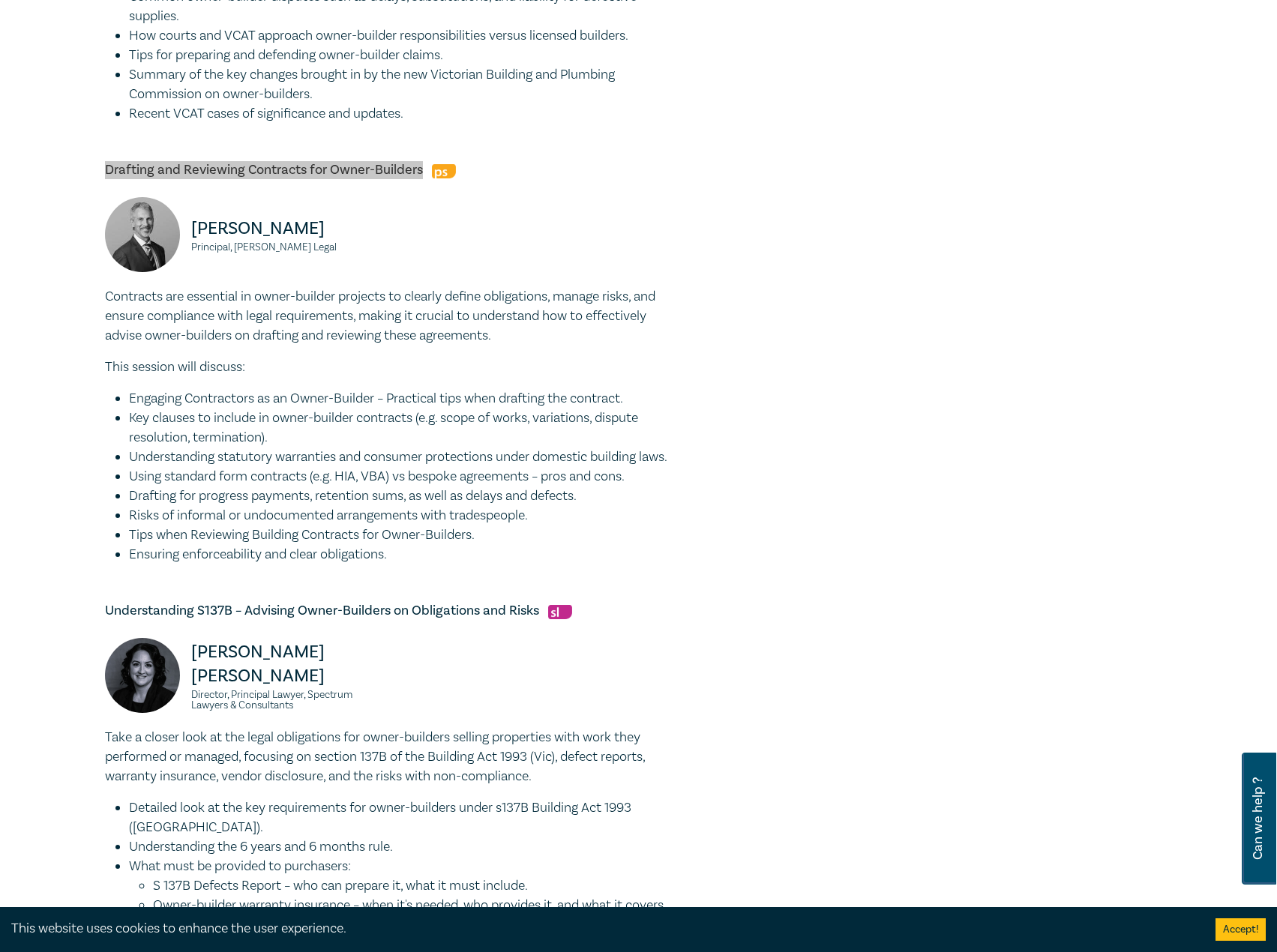
scroll to position [824, 0]
click at [102, 296] on div "Owner-Builder Intensive - Contracts, Claims, and Compliance I25053 CPD Intensiv…" at bounding box center [457, 194] width 723 height 1702
click at [106, 293] on p "Contracts are essential in owner-builder projects to clearly define obligations…" at bounding box center [389, 314] width 569 height 58
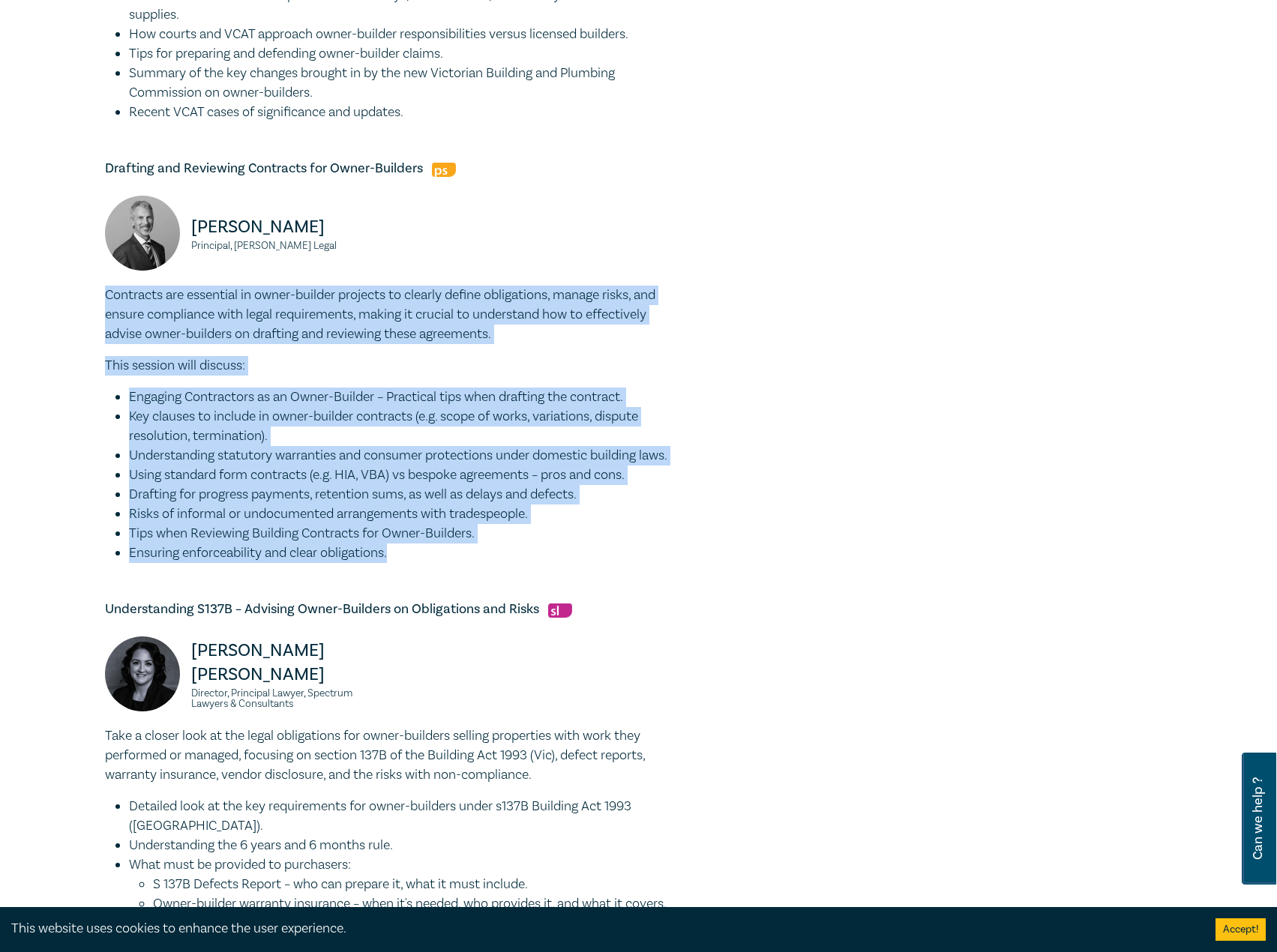
drag, startPoint x: 106, startPoint y: 293, endPoint x: 426, endPoint y: 571, distance: 423.9
click at [426, 563] on div "Contracts are essential in owner-builder projects to clearly define obligations…" at bounding box center [389, 424] width 569 height 277
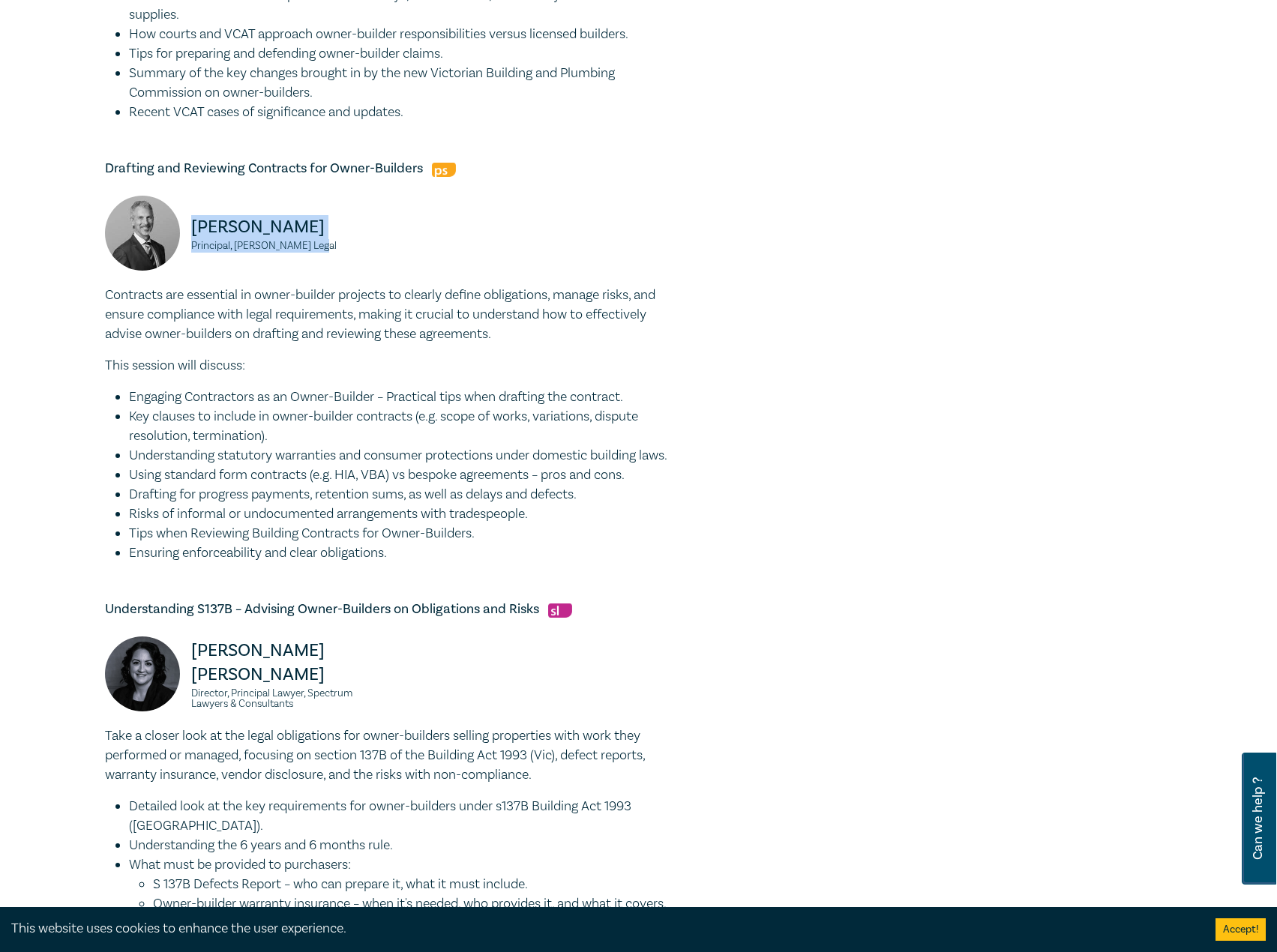
drag, startPoint x: 292, startPoint y: 236, endPoint x: 193, endPoint y: 219, distance: 100.4
click at [193, 219] on div "David Fairweather Principal, Fairweather Legal" at bounding box center [242, 240] width 276 height 90
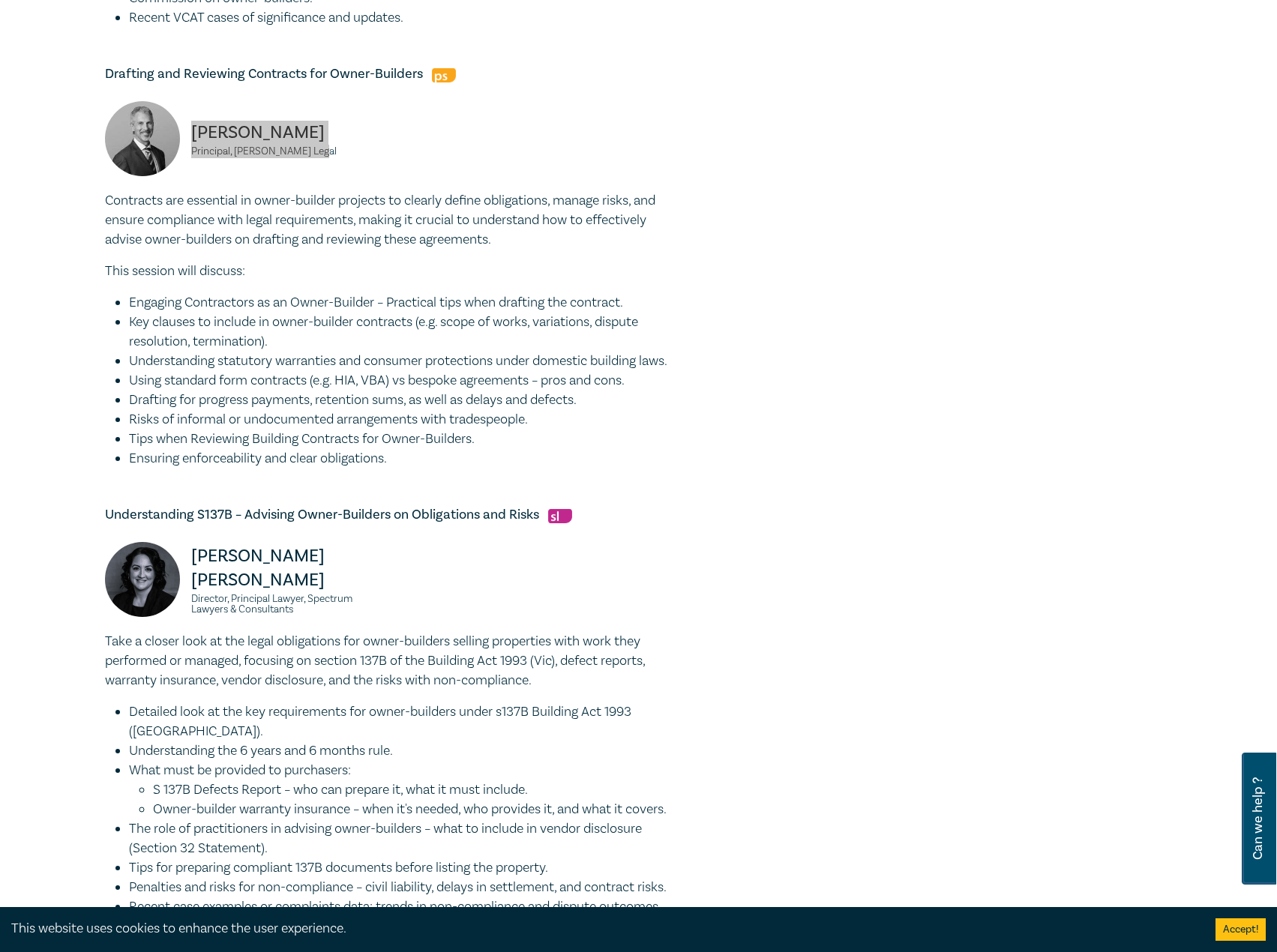
scroll to position [1125, 0]
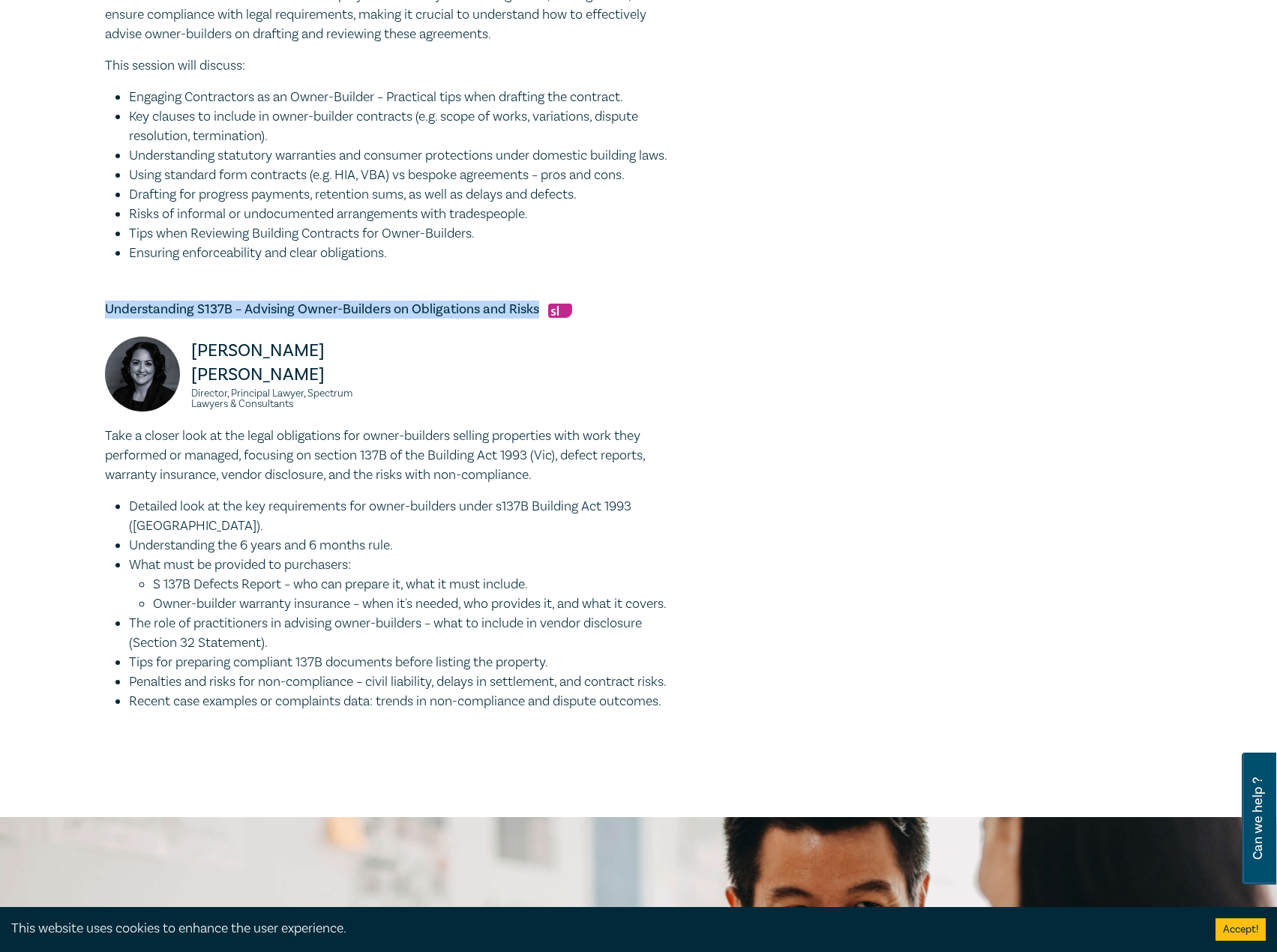
drag, startPoint x: 537, startPoint y: 322, endPoint x: 93, endPoint y: 322, distance: 444.0
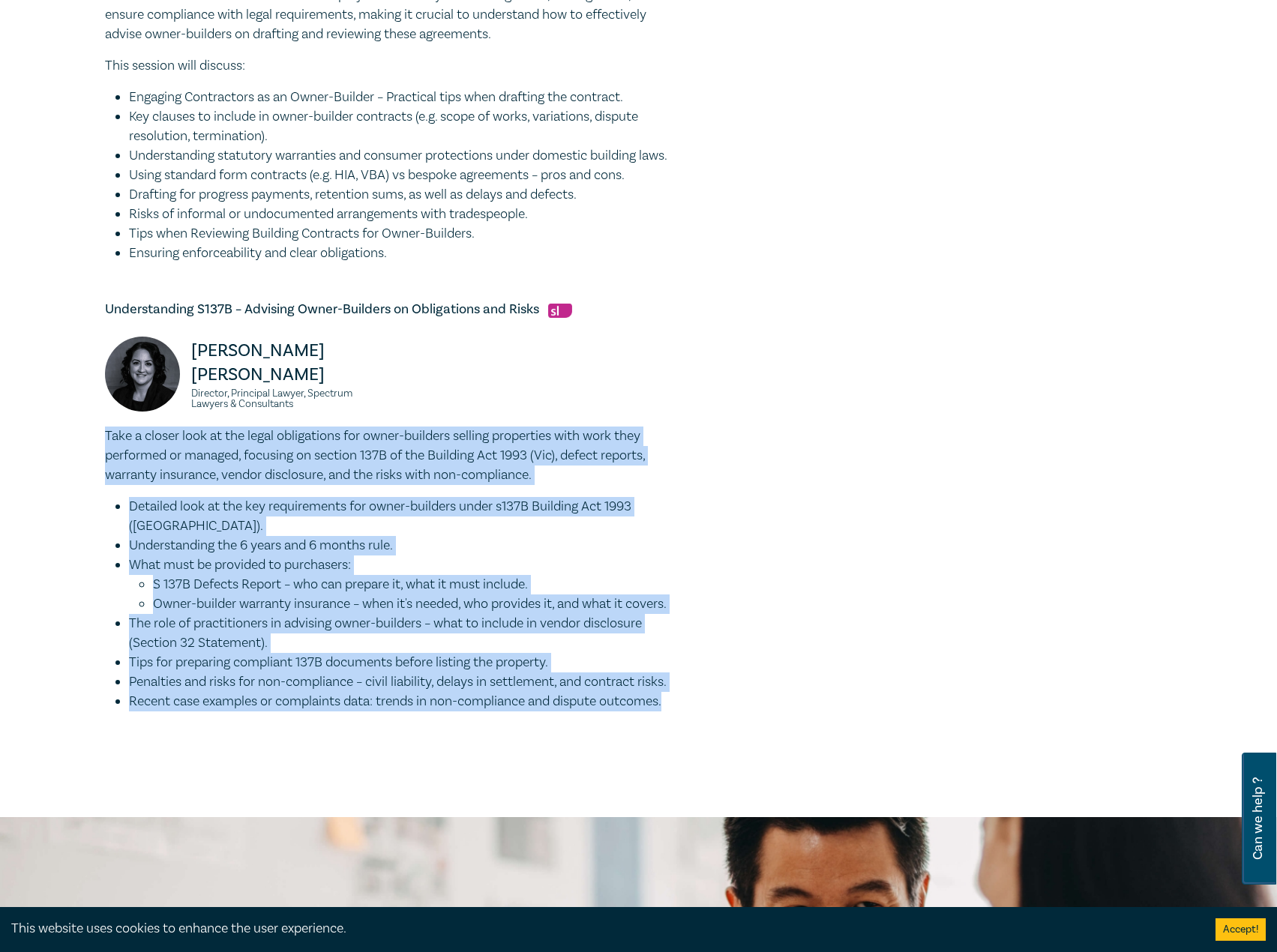
drag, startPoint x: 106, startPoint y: 448, endPoint x: 708, endPoint y: 737, distance: 667.8
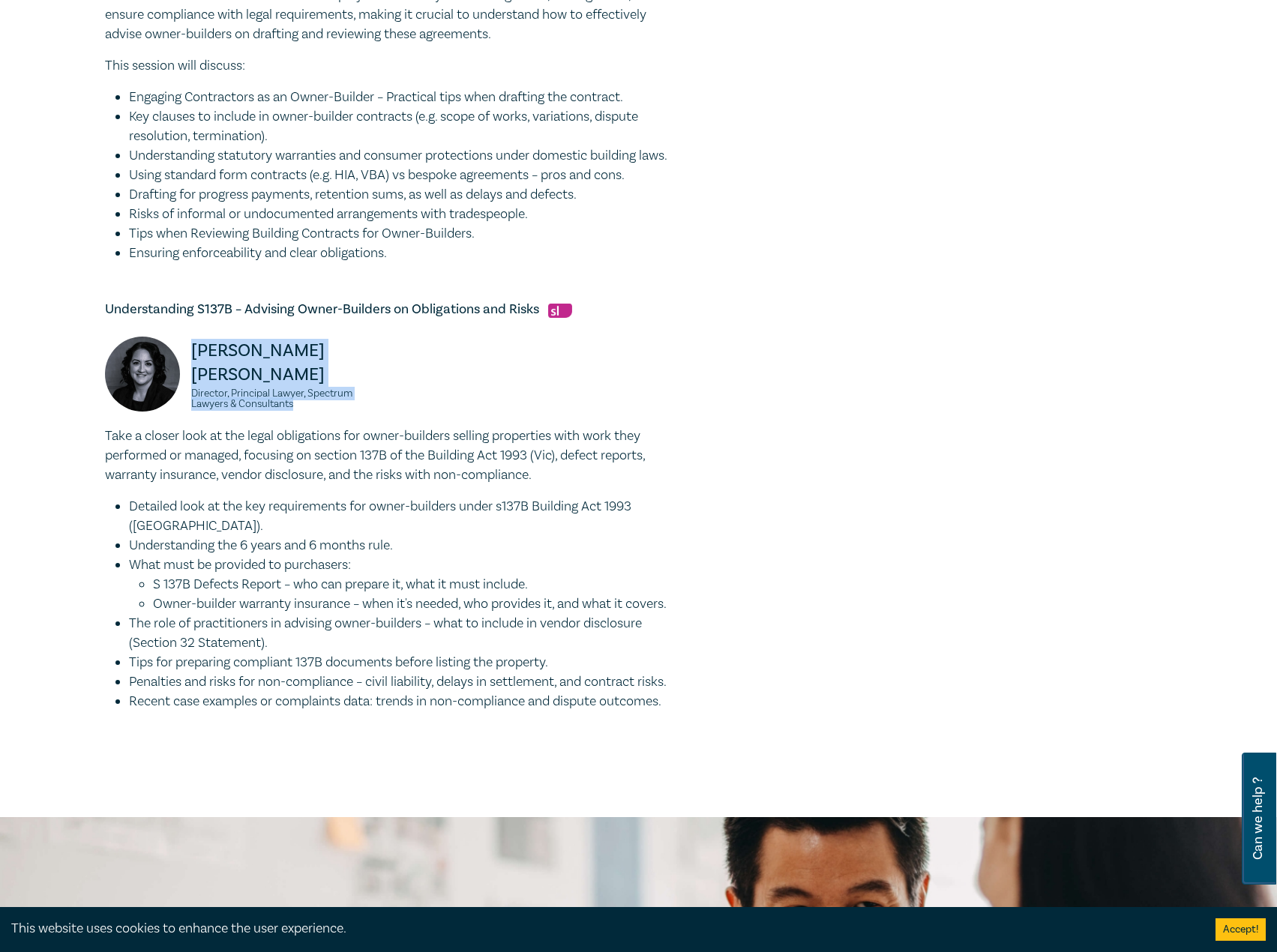
drag, startPoint x: 301, startPoint y: 413, endPoint x: 184, endPoint y: 380, distance: 121.6
click at [184, 380] on div "Donna Abu-Elias Director, Principal Lawyer, Spectrum Lawyers & Consultants" at bounding box center [242, 381] width 276 height 90
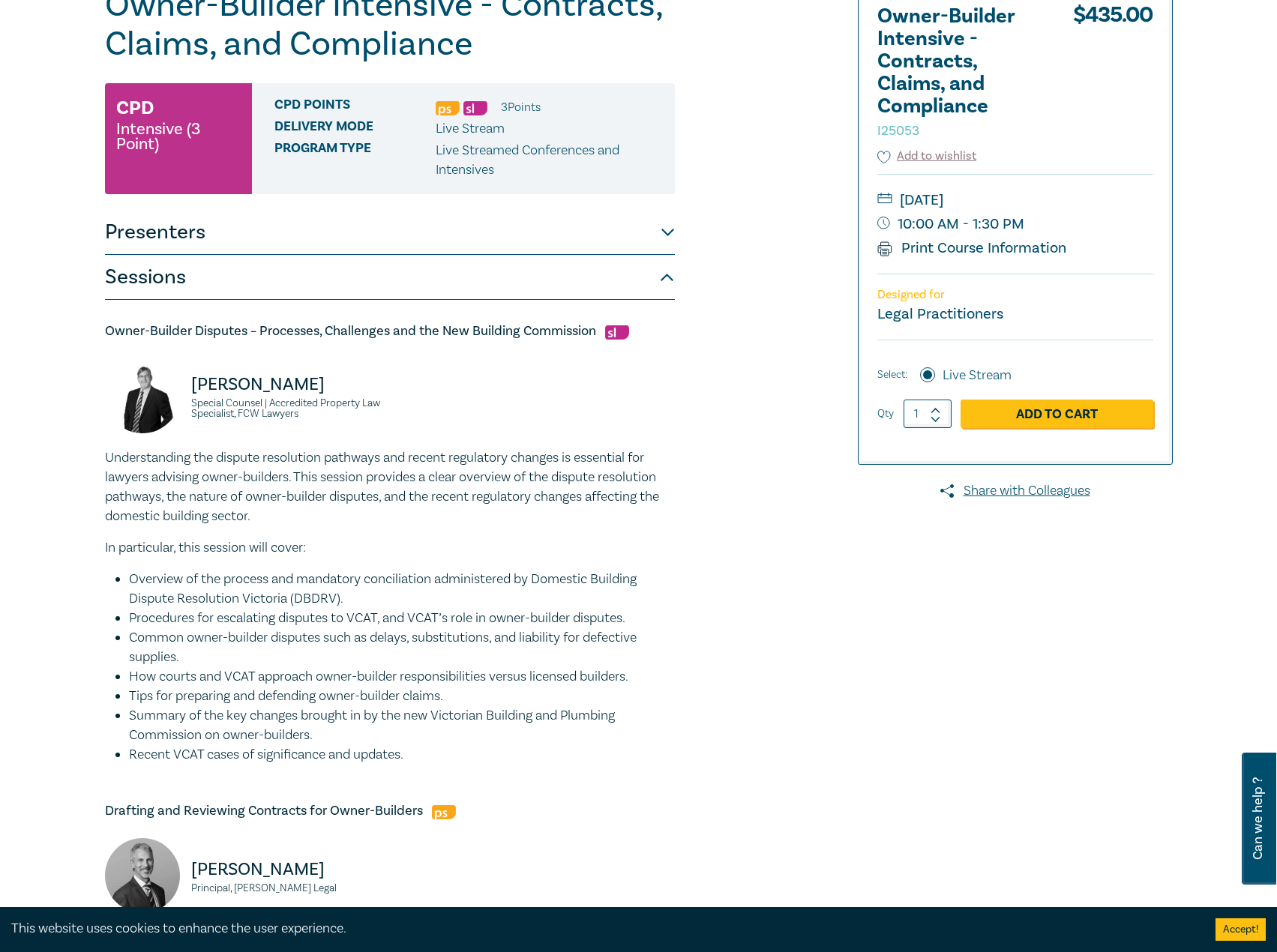
scroll to position [0, 0]
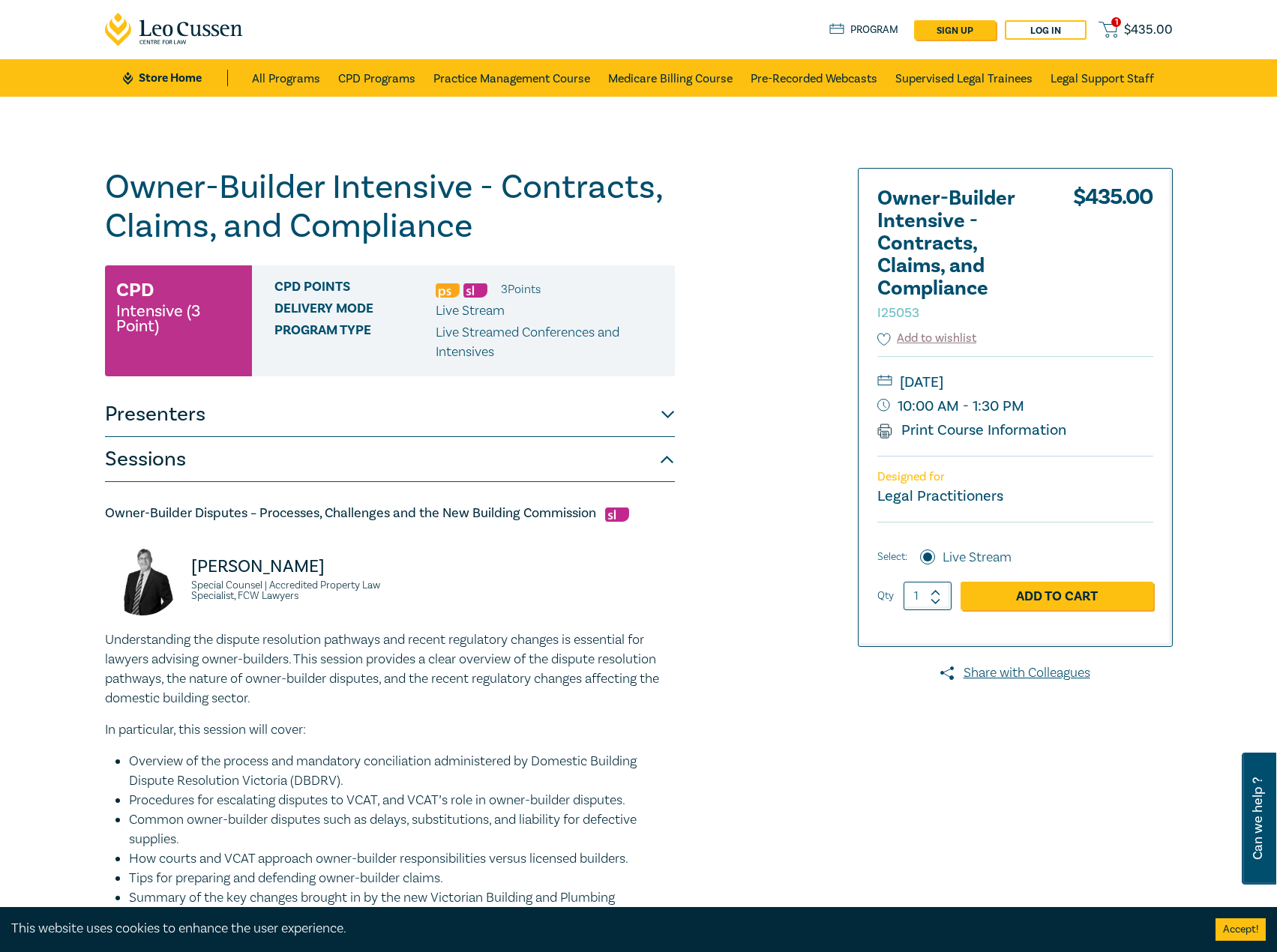
click at [380, 416] on button "Presenters" at bounding box center [389, 414] width 569 height 45
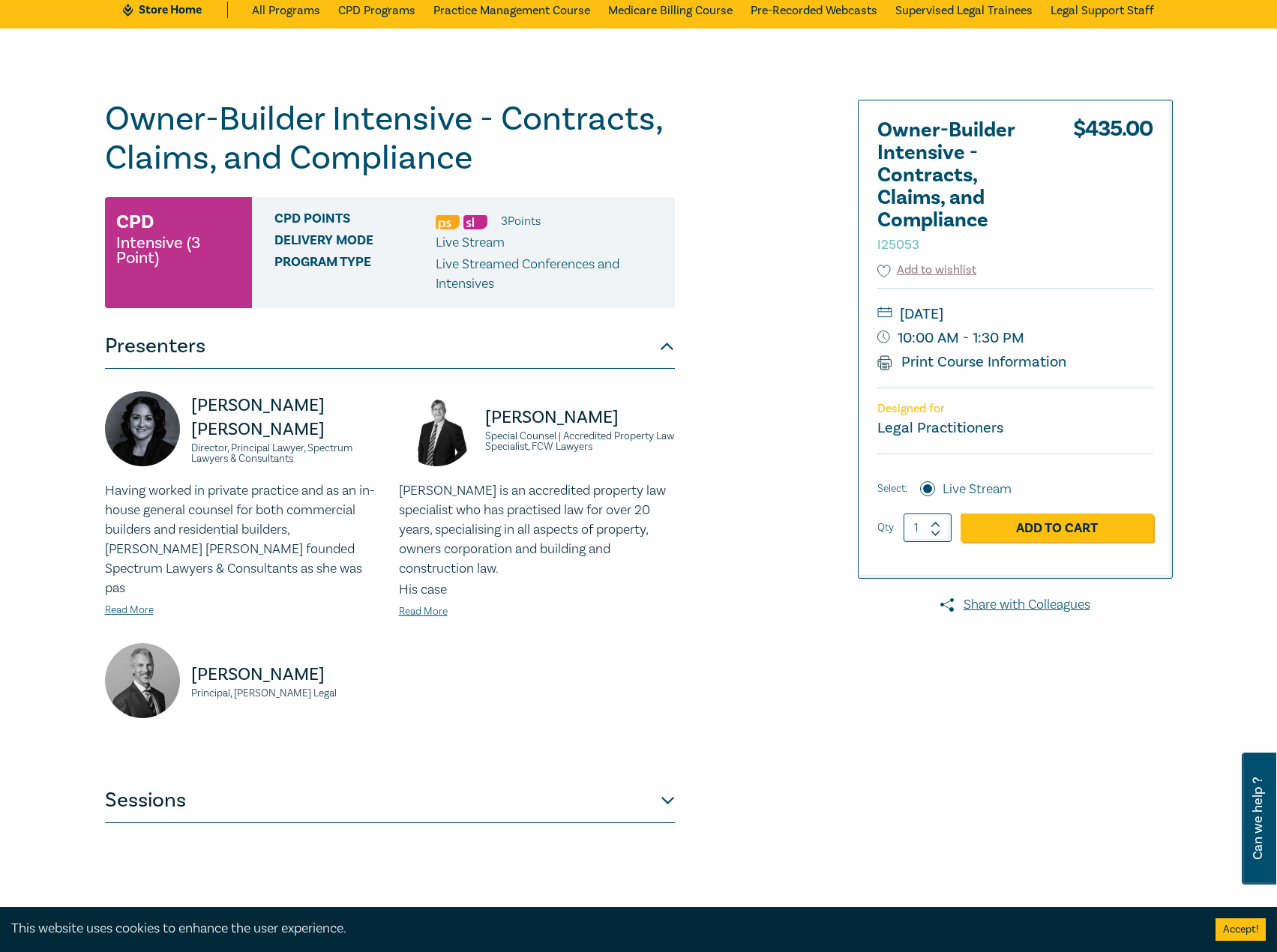
scroll to position [150, 0]
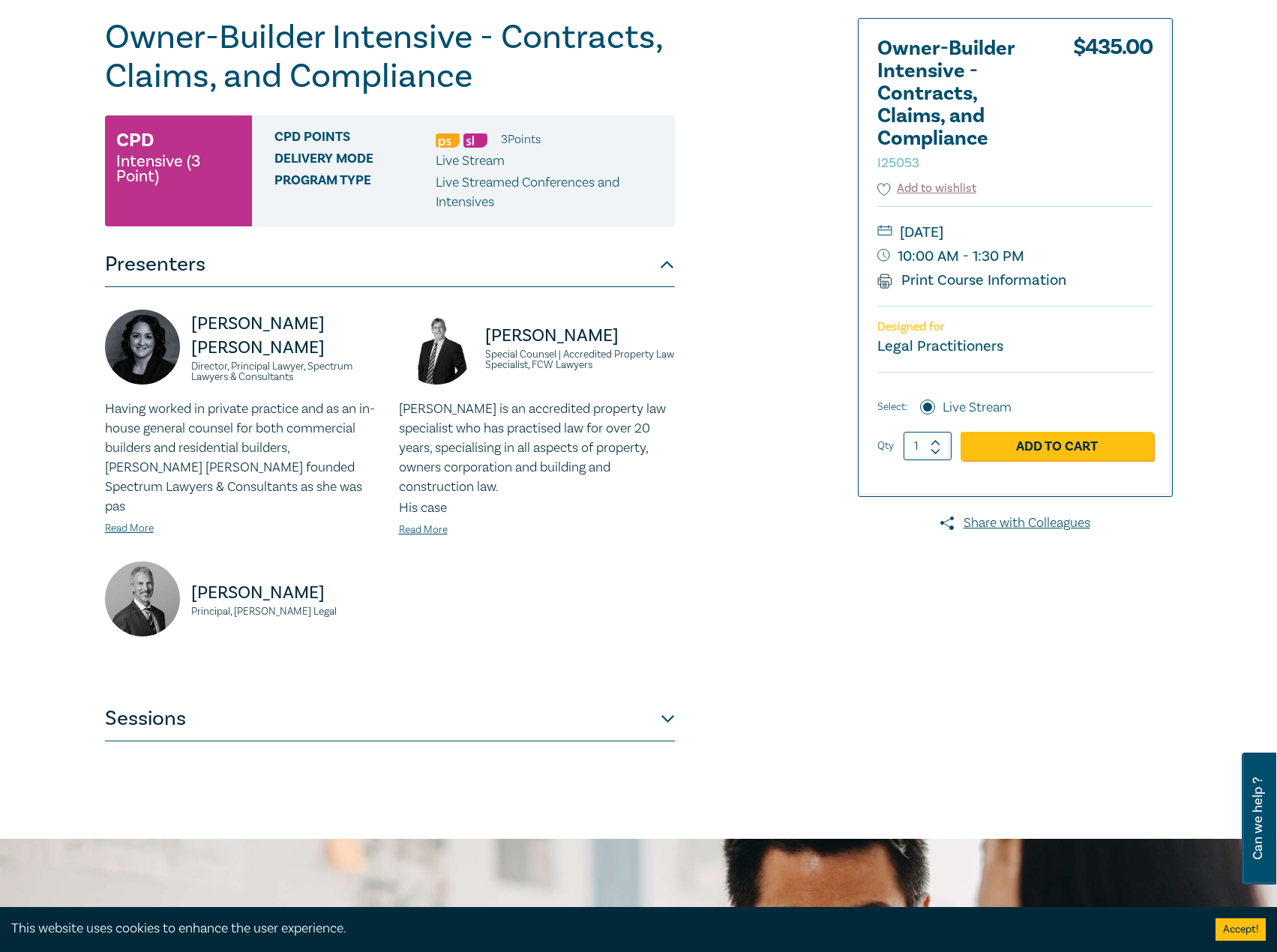
click at [297, 707] on button "Sessions" at bounding box center [389, 718] width 569 height 45
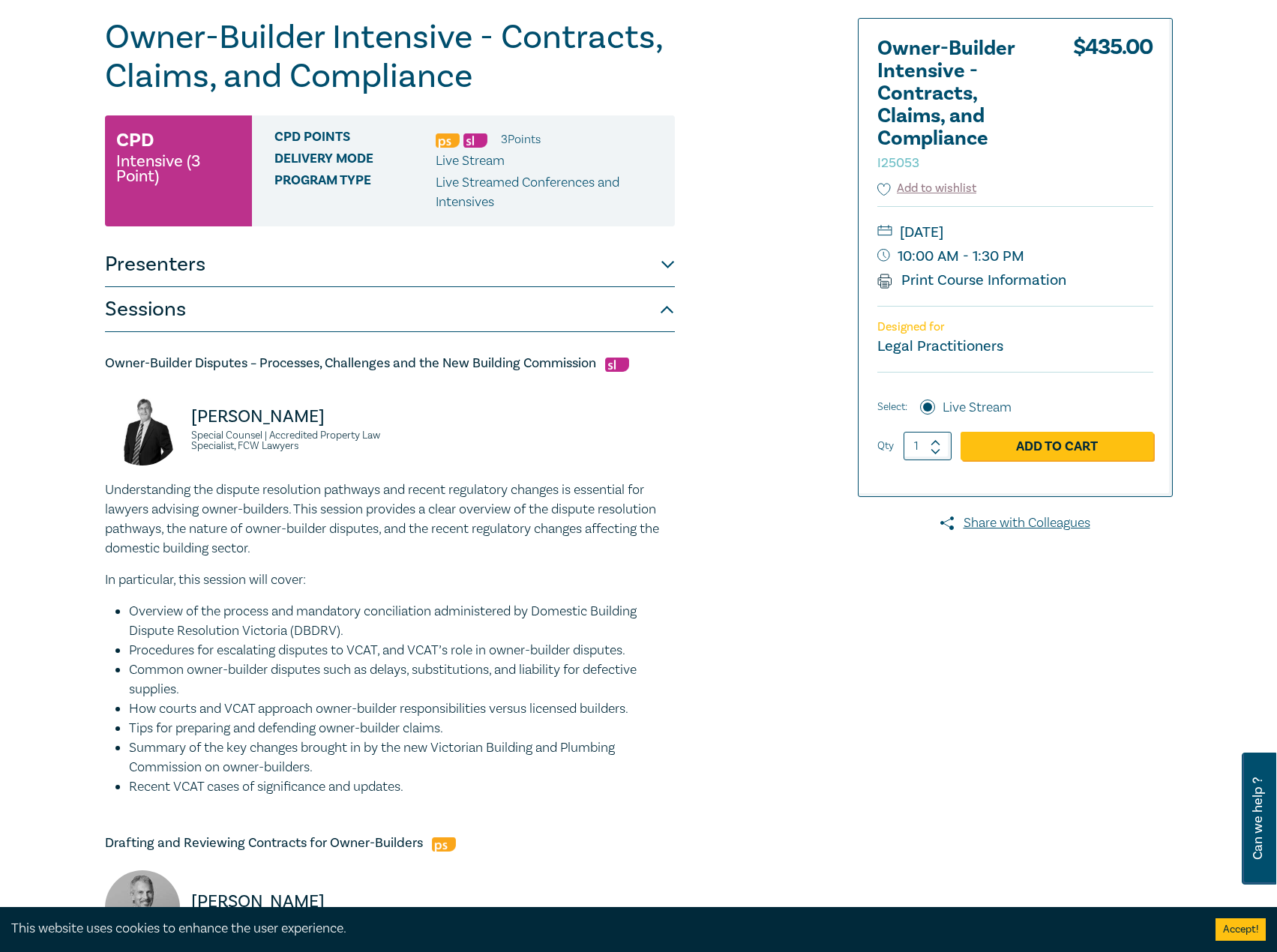
click at [447, 274] on button "Presenters" at bounding box center [389, 264] width 569 height 45
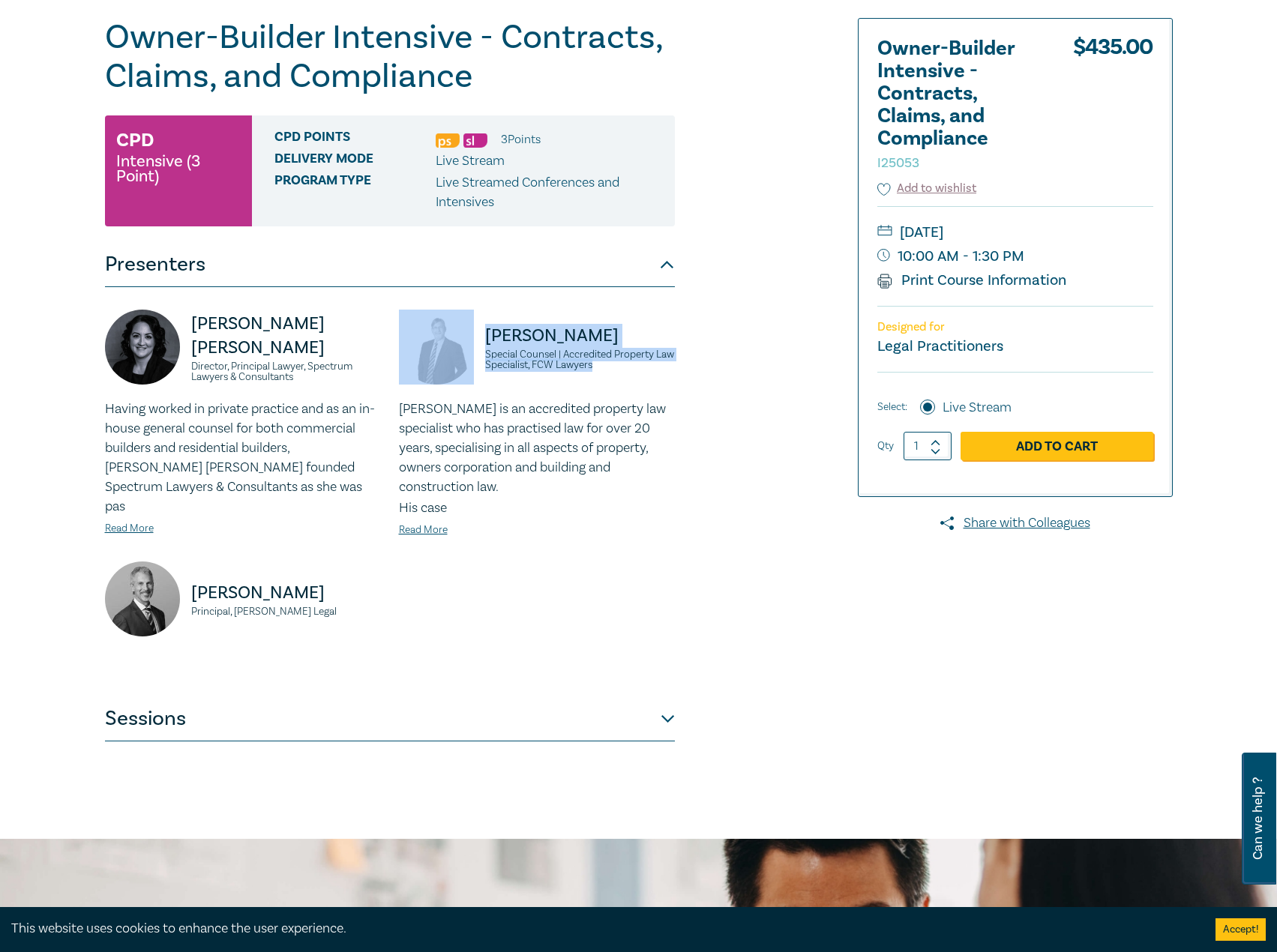
drag, startPoint x: 615, startPoint y: 364, endPoint x: 462, endPoint y: 336, distance: 155.5
click at [461, 336] on div "David McKenzie Special Counsel | Accredited Property Law Specialist, FCW Lawyers" at bounding box center [537, 354] width 276 height 90
click at [616, 371] on div "David McKenzie Special Counsel | Accredited Property Law Specialist, FCW Lawyers" at bounding box center [537, 354] width 276 height 90
drag, startPoint x: 614, startPoint y: 330, endPoint x: 487, endPoint y: 337, distance: 127.2
click at [487, 337] on p "David McKenzie" at bounding box center [580, 335] width 190 height 24
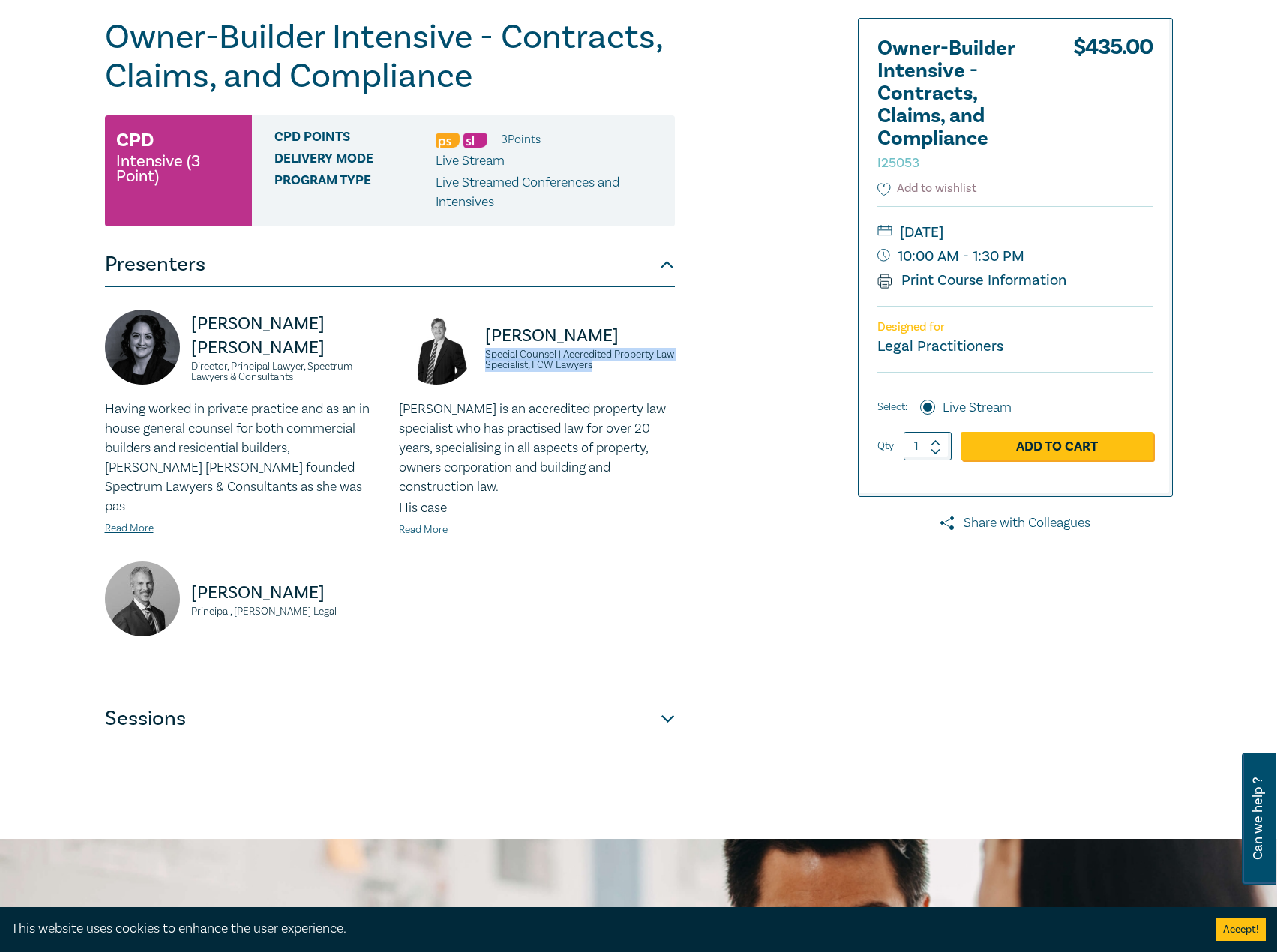
drag, startPoint x: 633, startPoint y: 369, endPoint x: 504, endPoint y: 363, distance: 129.1
click at [483, 359] on div "David McKenzie Special Counsel | Accredited Property Law Specialist, FCW Lawyers" at bounding box center [537, 354] width 276 height 90
click at [423, 521] on div "David McKenzie Special Counsel | Accredited Property Law Specialist, FCW Lawyer…" at bounding box center [537, 435] width 294 height 252
click at [429, 523] on link "Read More" at bounding box center [424, 530] width 49 height 13
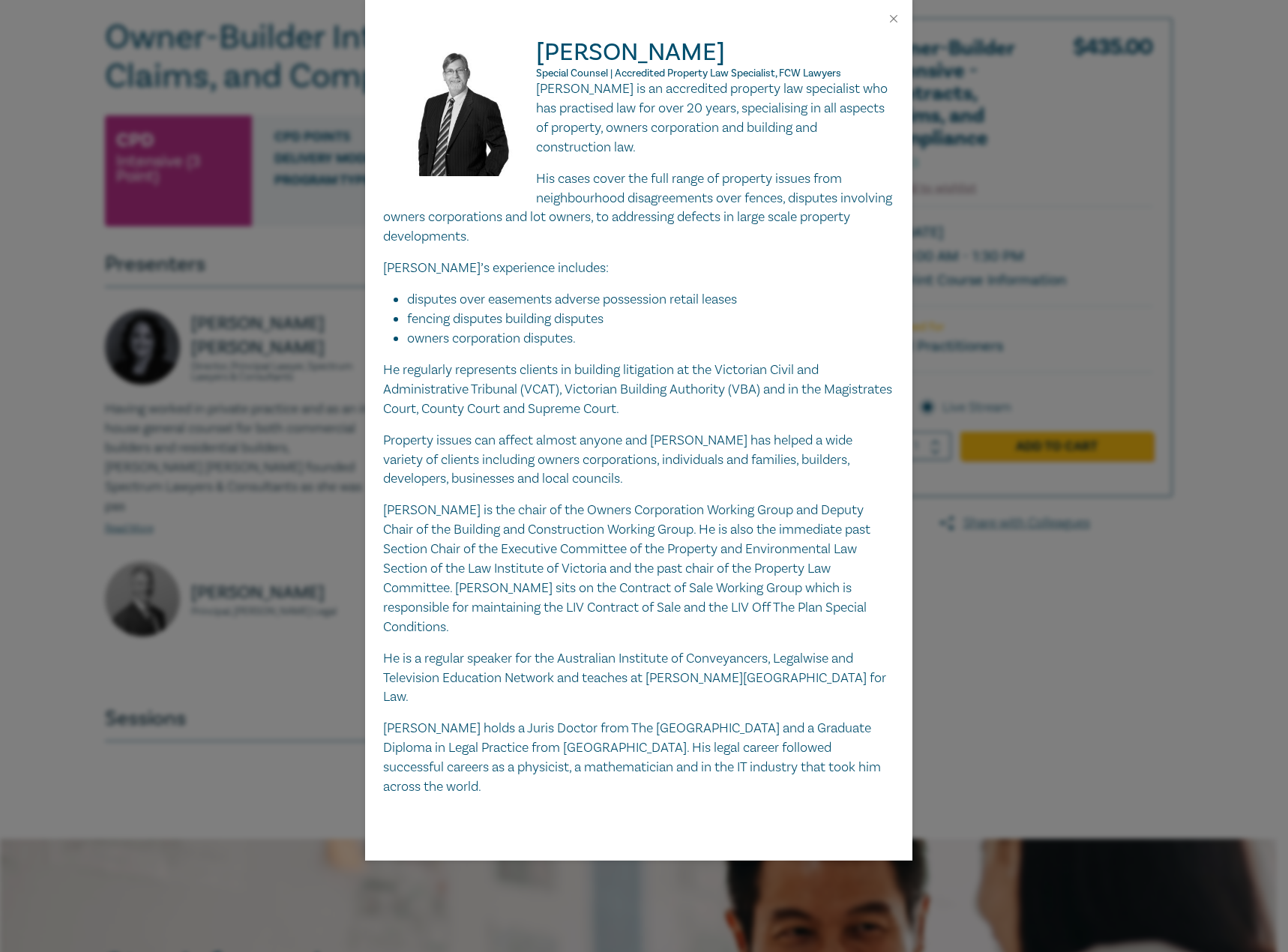
drag, startPoint x: 537, startPoint y: 91, endPoint x: 783, endPoint y: 751, distance: 704.4
click at [783, 751] on div "David is an accredited property law specialist who has practised law for over 2…" at bounding box center [638, 438] width 511 height 717
click at [898, 21] on button "Close" at bounding box center [894, 19] width 13 height 13
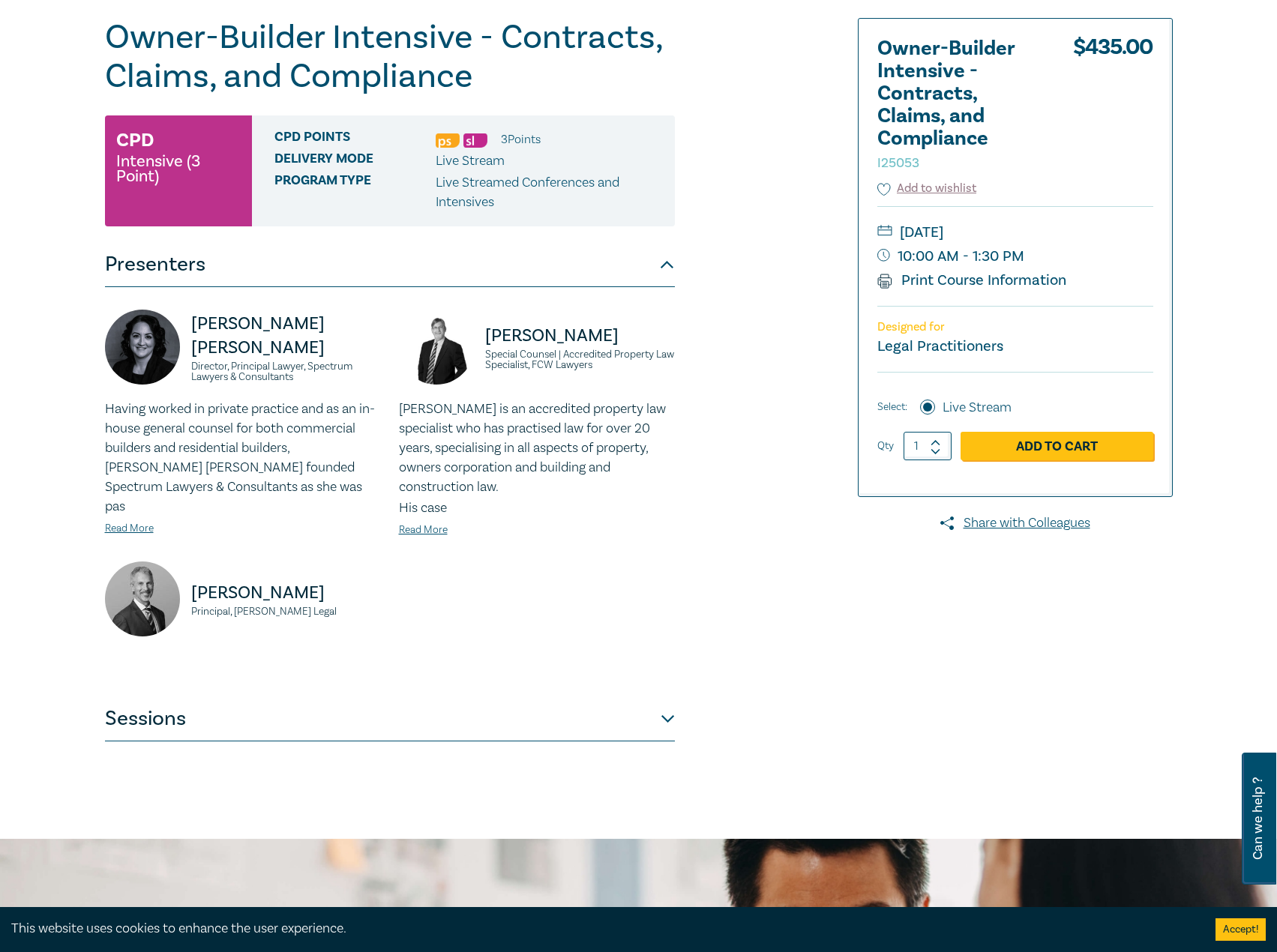
click at [234, 696] on button "Sessions" at bounding box center [389, 718] width 569 height 45
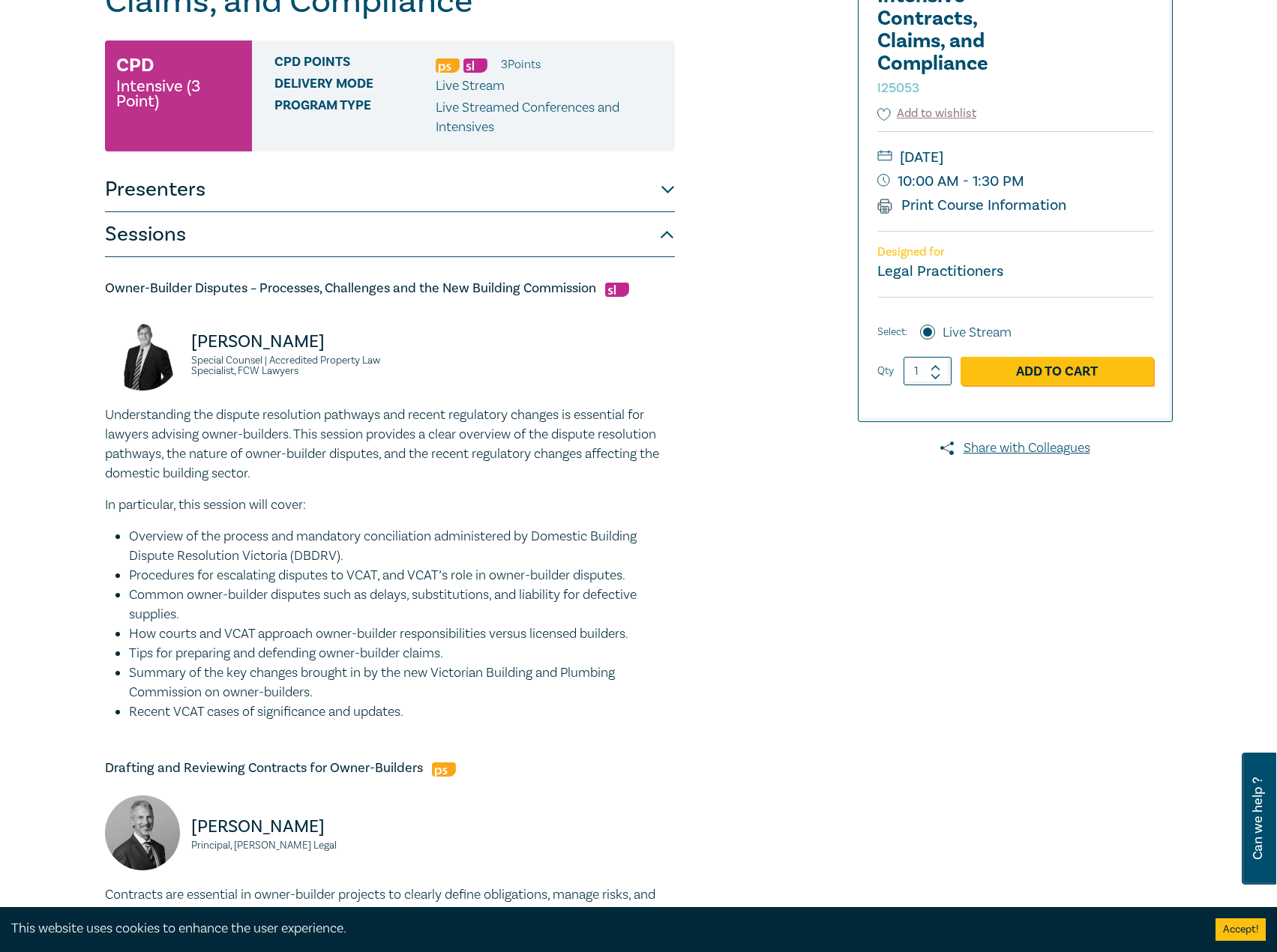
scroll to position [0, 0]
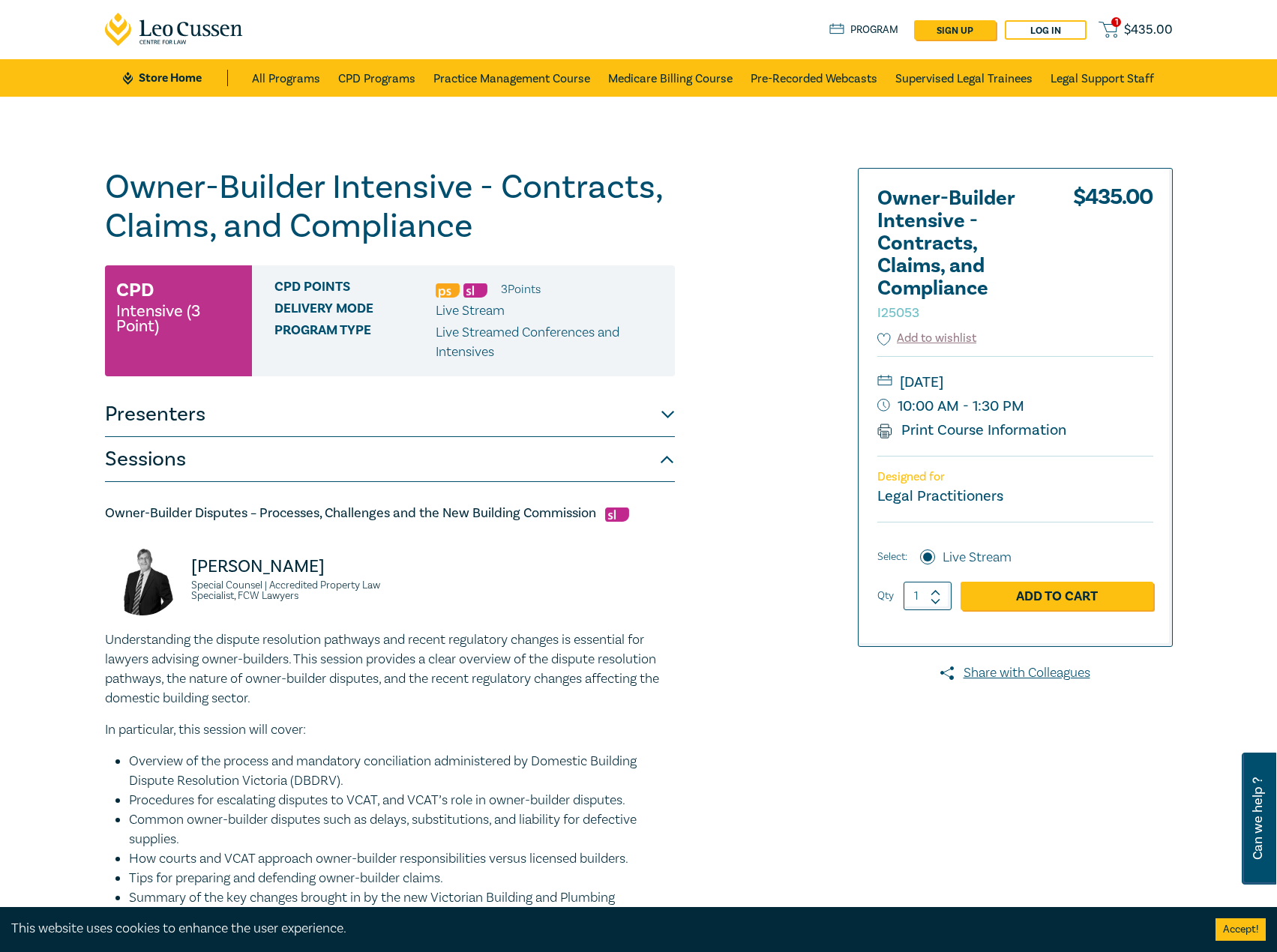
click at [311, 409] on button "Presenters" at bounding box center [389, 414] width 569 height 45
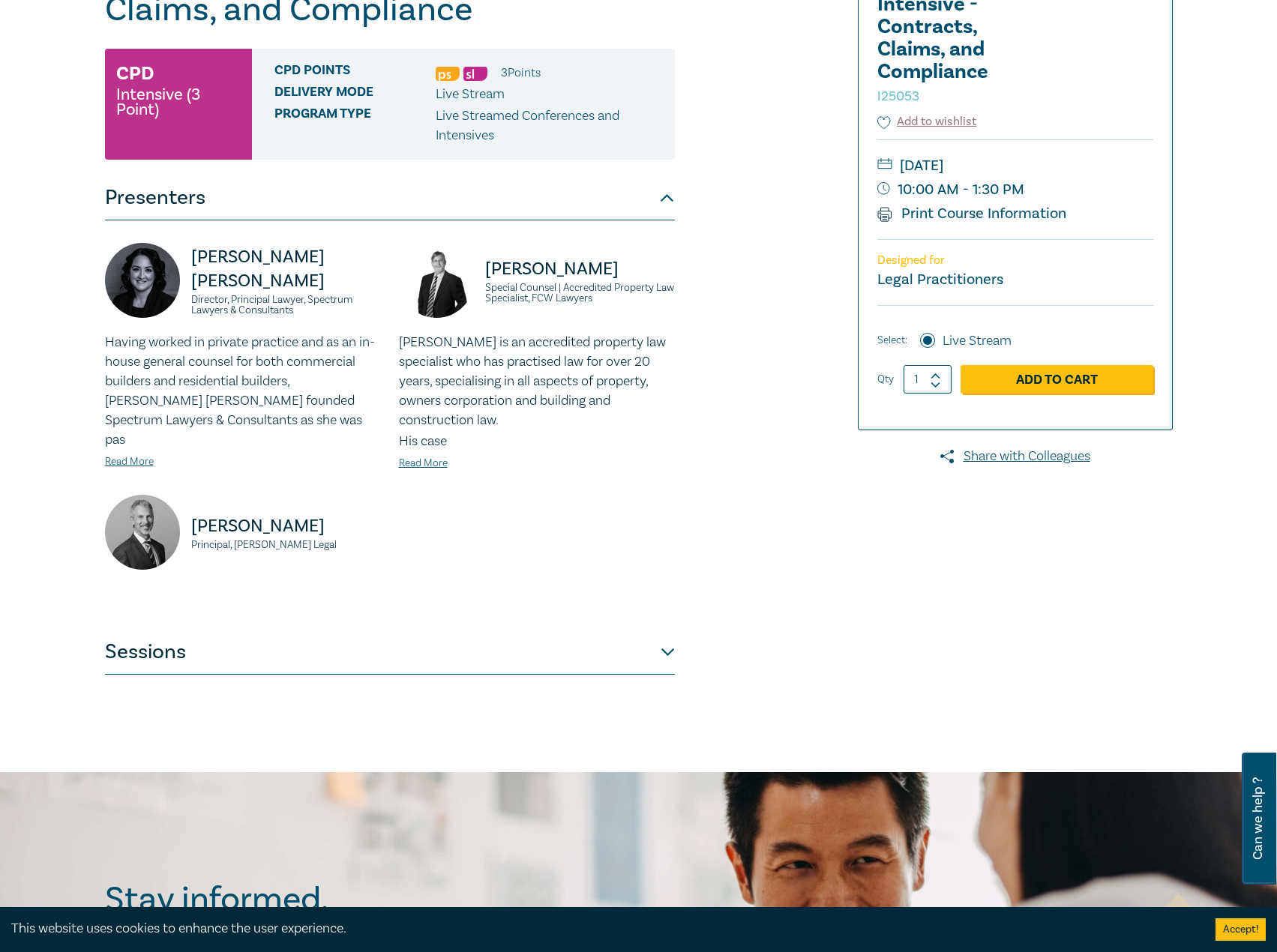
scroll to position [225, 0]
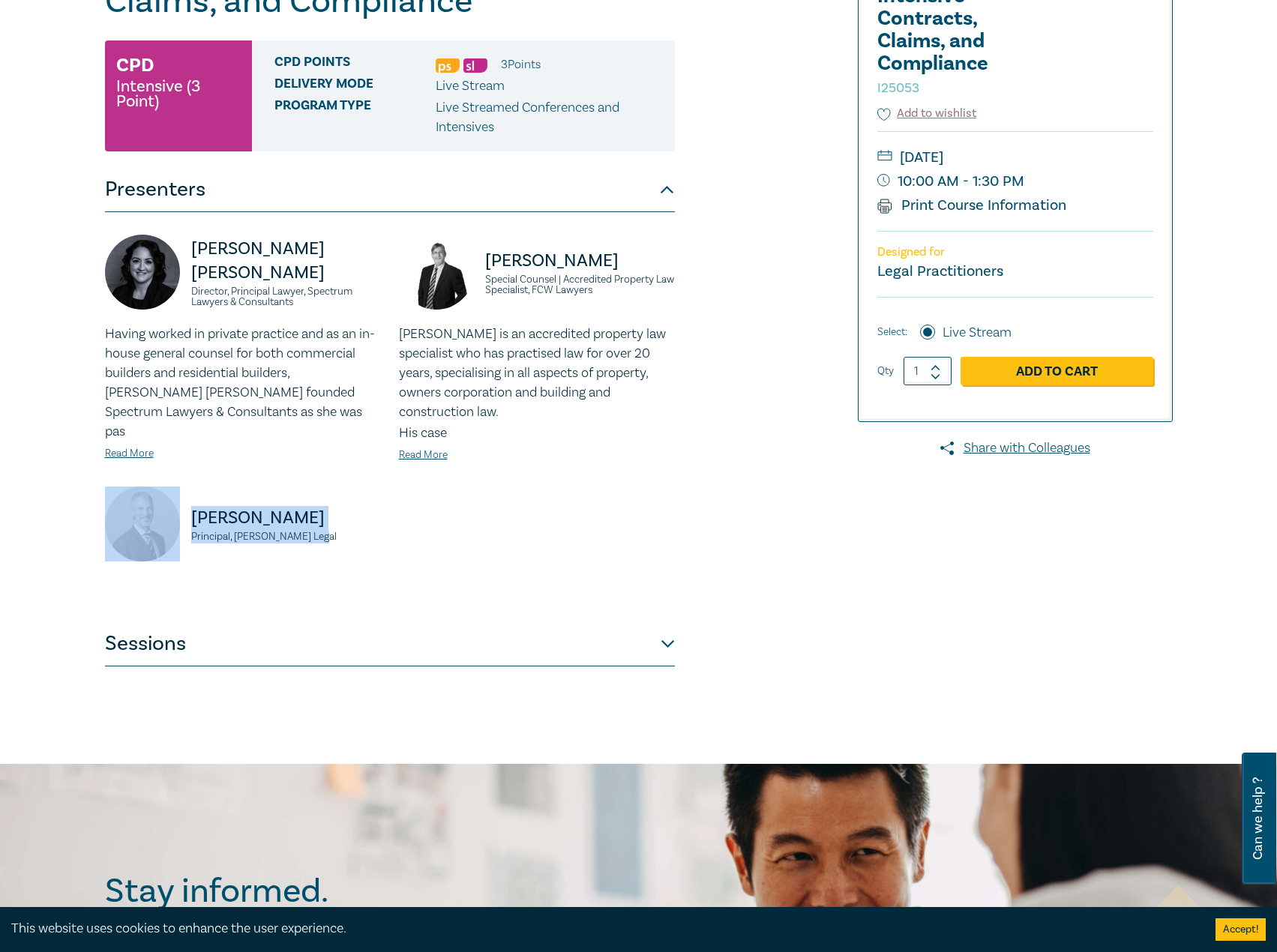
drag, startPoint x: 268, startPoint y: 510, endPoint x: 155, endPoint y: 496, distance: 113.9
click at [155, 496] on div "David Fairweather Principal, Fairweather Legal" at bounding box center [242, 532] width 276 height 90
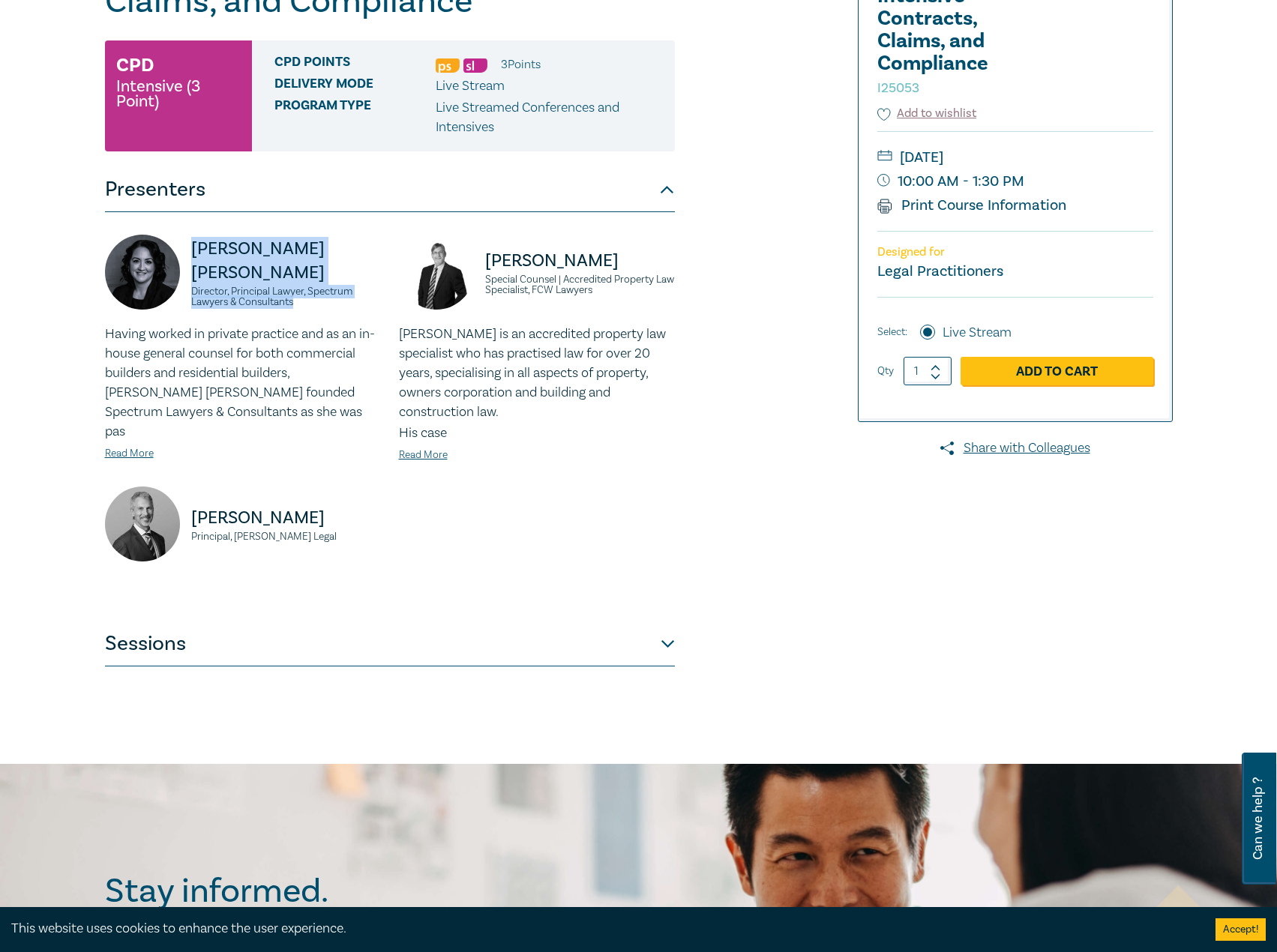
drag, startPoint x: 311, startPoint y: 292, endPoint x: 186, endPoint y: 258, distance: 129.5
click at [186, 258] on div "Donna Abu-Elias Director, Principal Lawyer, Spectrum Lawyers & Consultants" at bounding box center [242, 280] width 276 height 90
click at [139, 447] on link "Read More" at bounding box center [129, 453] width 49 height 13
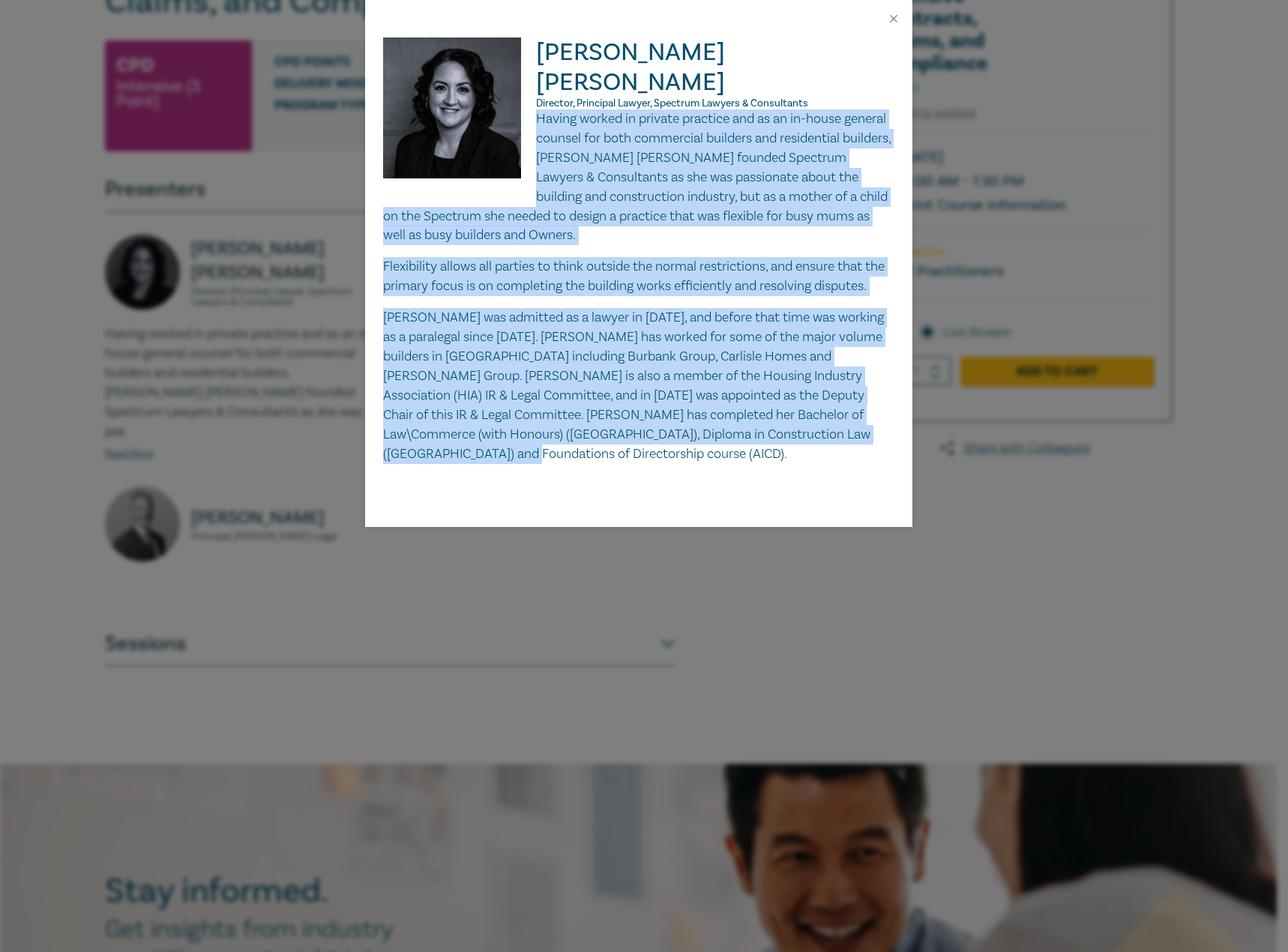
drag, startPoint x: 536, startPoint y: 83, endPoint x: 494, endPoint y: 433, distance: 352.5
click at [494, 433] on div "Having worked in private practice and as an in-house general counsel for both c…" at bounding box center [638, 286] width 511 height 354
click at [894, 12] on button "Close" at bounding box center [894, 19] width 13 height 13
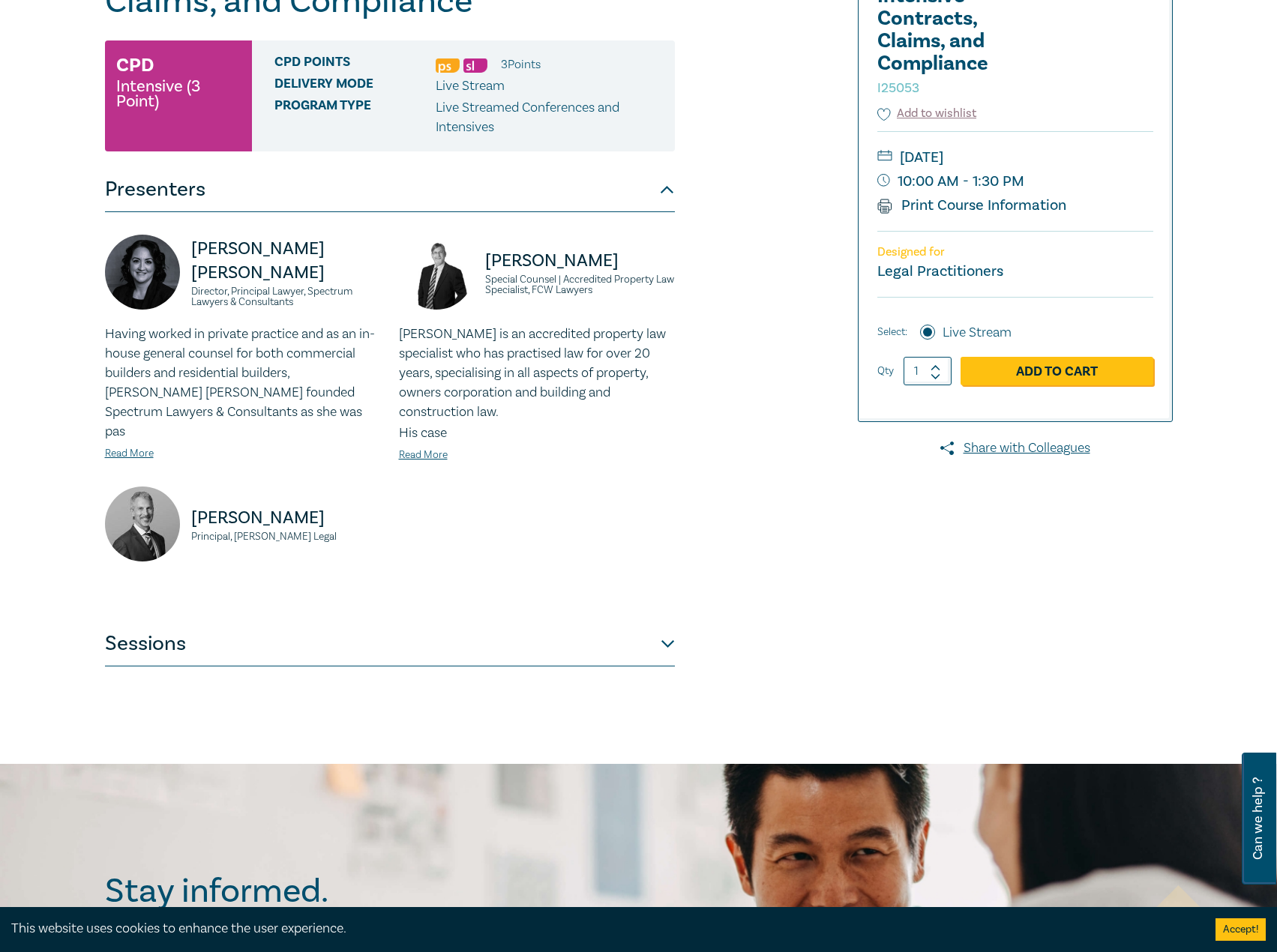
click at [499, 623] on button "Sessions" at bounding box center [389, 644] width 569 height 45
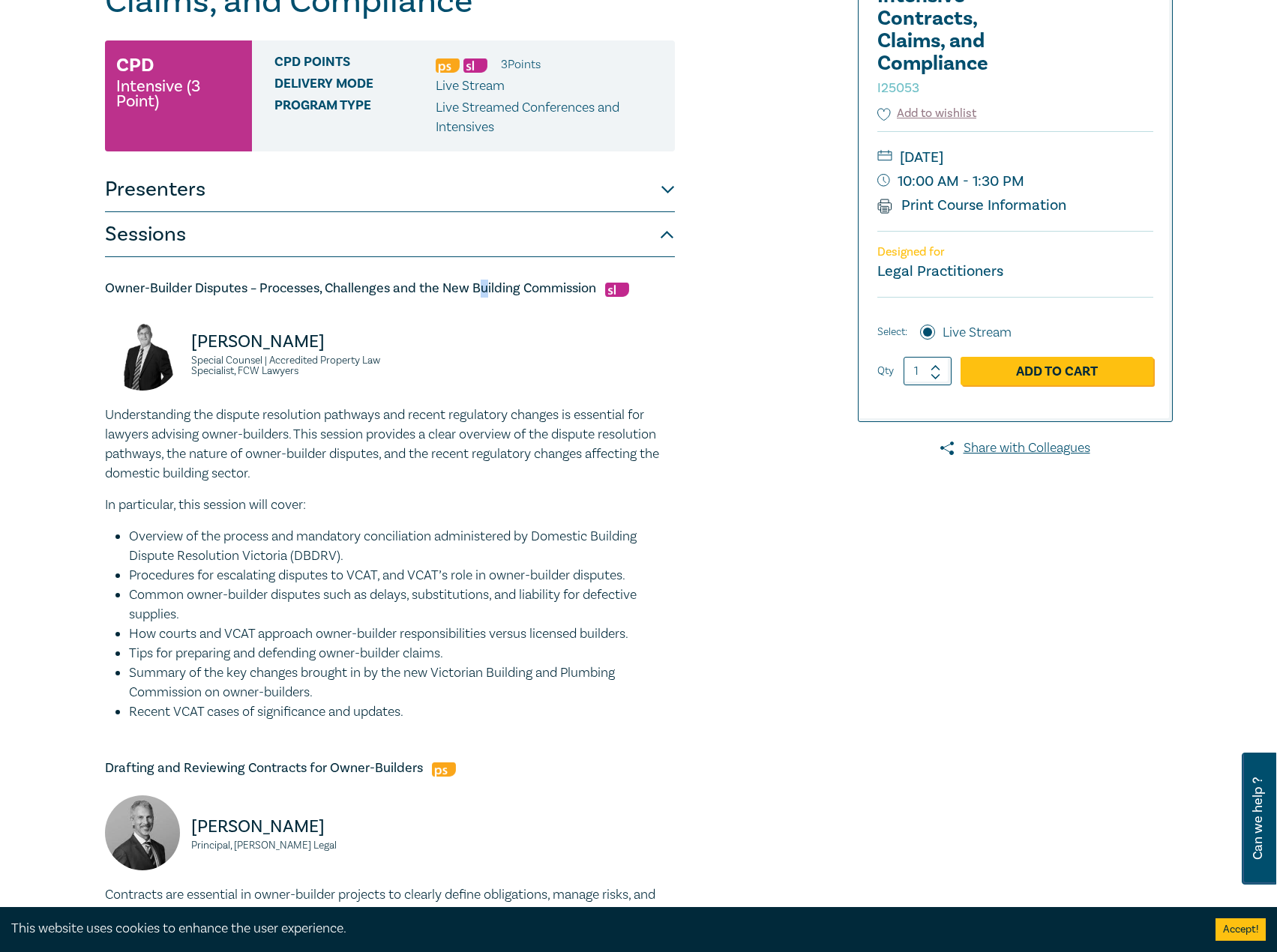
click at [488, 285] on h5 "Owner-Builder Disputes – Processes, Challenges and the New Building Commission" at bounding box center [389, 289] width 569 height 18
drag, startPoint x: 600, startPoint y: 285, endPoint x: 76, endPoint y: 294, distance: 524.1
click at [76, 294] on div "Owner-Builder Intensive - Contracts, Claims, and Compliance I25053 CPD Intensiv…" at bounding box center [638, 793] width 1277 height 1844
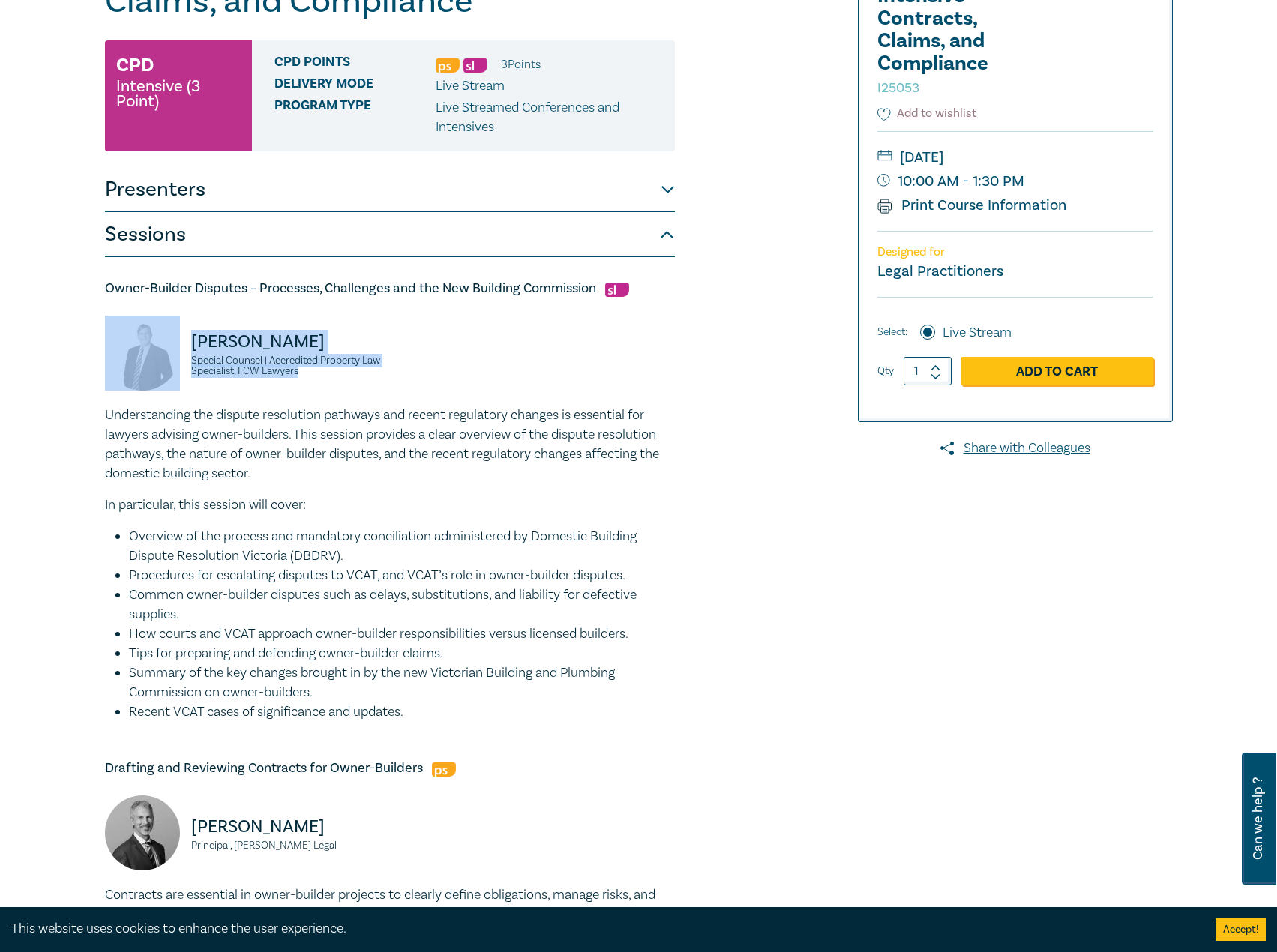
drag, startPoint x: 368, startPoint y: 375, endPoint x: 175, endPoint y: 339, distance: 196.3
click at [175, 339] on div "David McKenzie Special Counsel | Accredited Property Law Specialist, FCW Lawyers" at bounding box center [242, 361] width 276 height 90
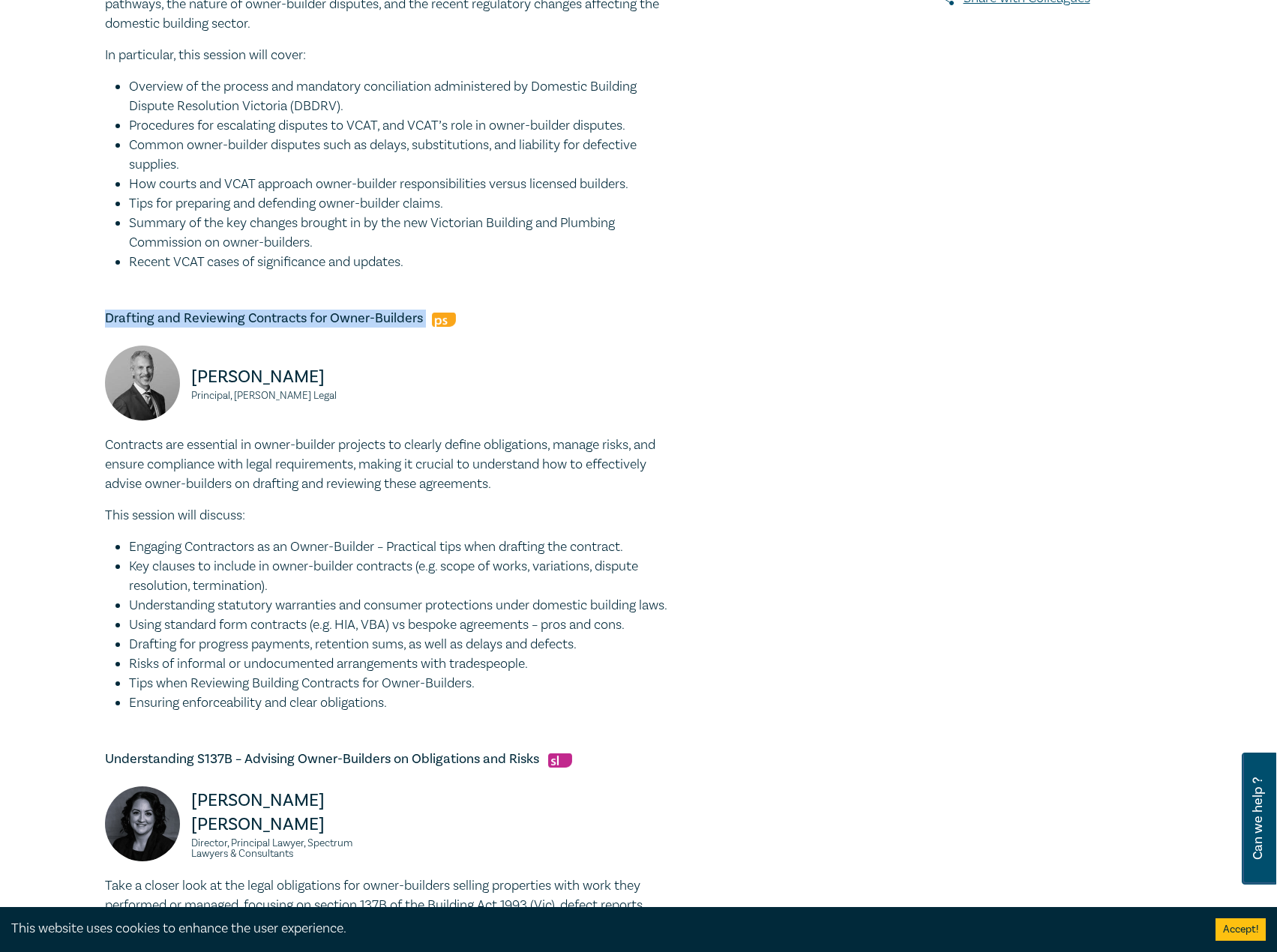
drag, startPoint x: 426, startPoint y: 318, endPoint x: 85, endPoint y: 312, distance: 341.1
click at [85, 312] on div "Owner-Builder Intensive - Contracts, Claims, and Compliance I25053 CPD Intensiv…" at bounding box center [638, 344] width 1277 height 1844
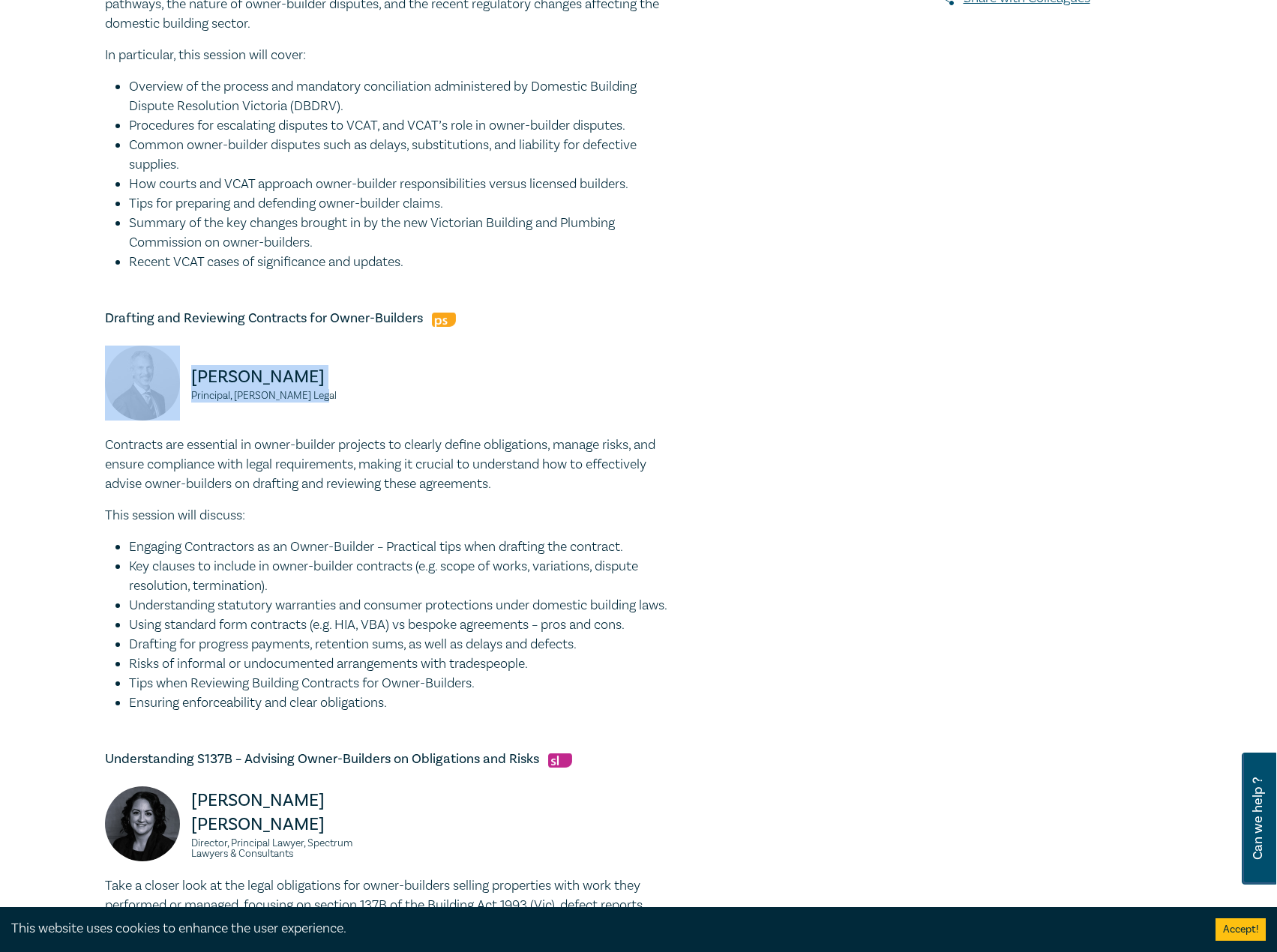
drag, startPoint x: 327, startPoint y: 396, endPoint x: 177, endPoint y: 379, distance: 151.0
click at [177, 379] on div "David Fairweather Principal, Fairweather Legal" at bounding box center [242, 390] width 276 height 90
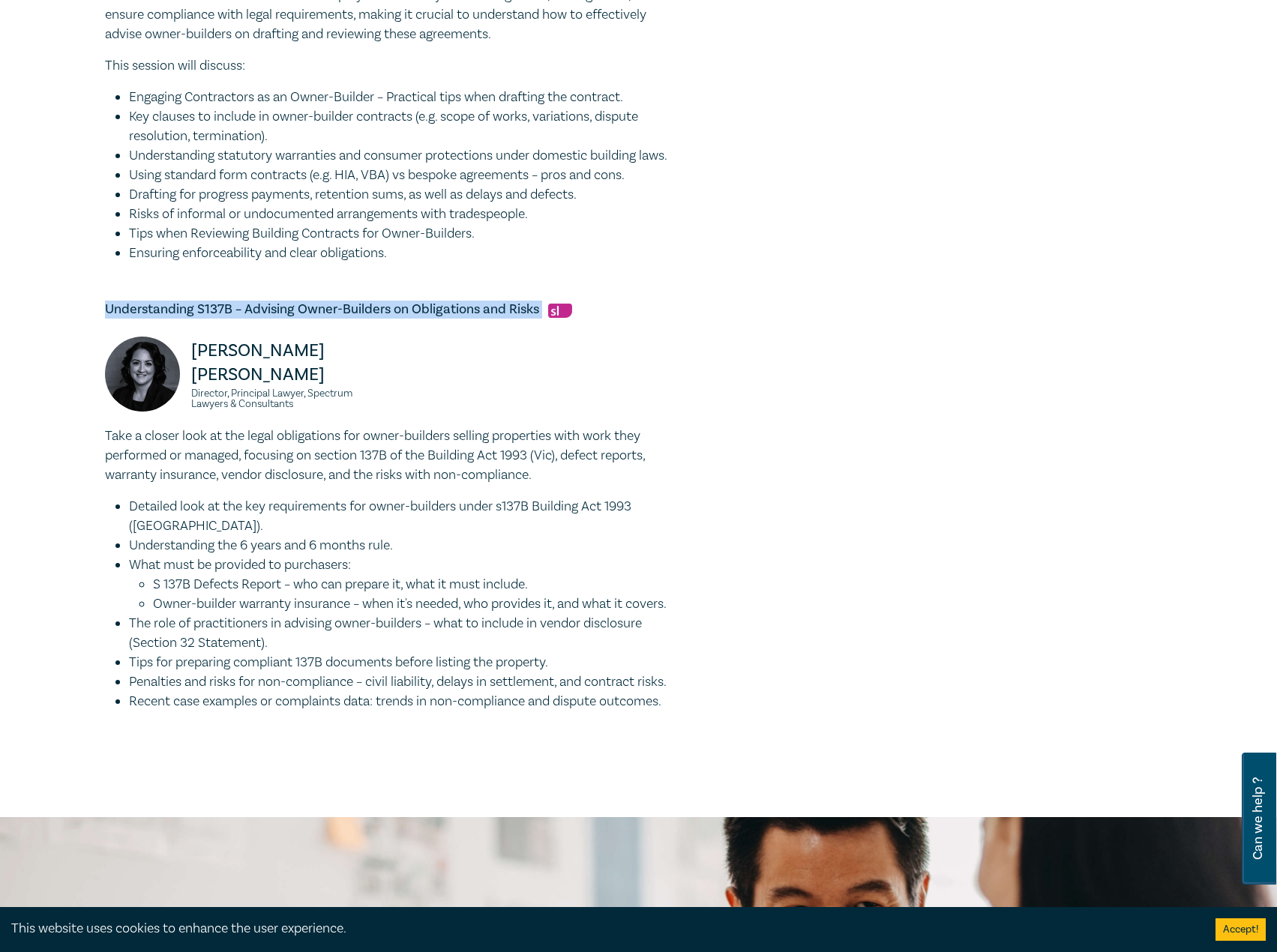
drag, startPoint x: 546, startPoint y: 332, endPoint x: 115, endPoint y: 328, distance: 431.0
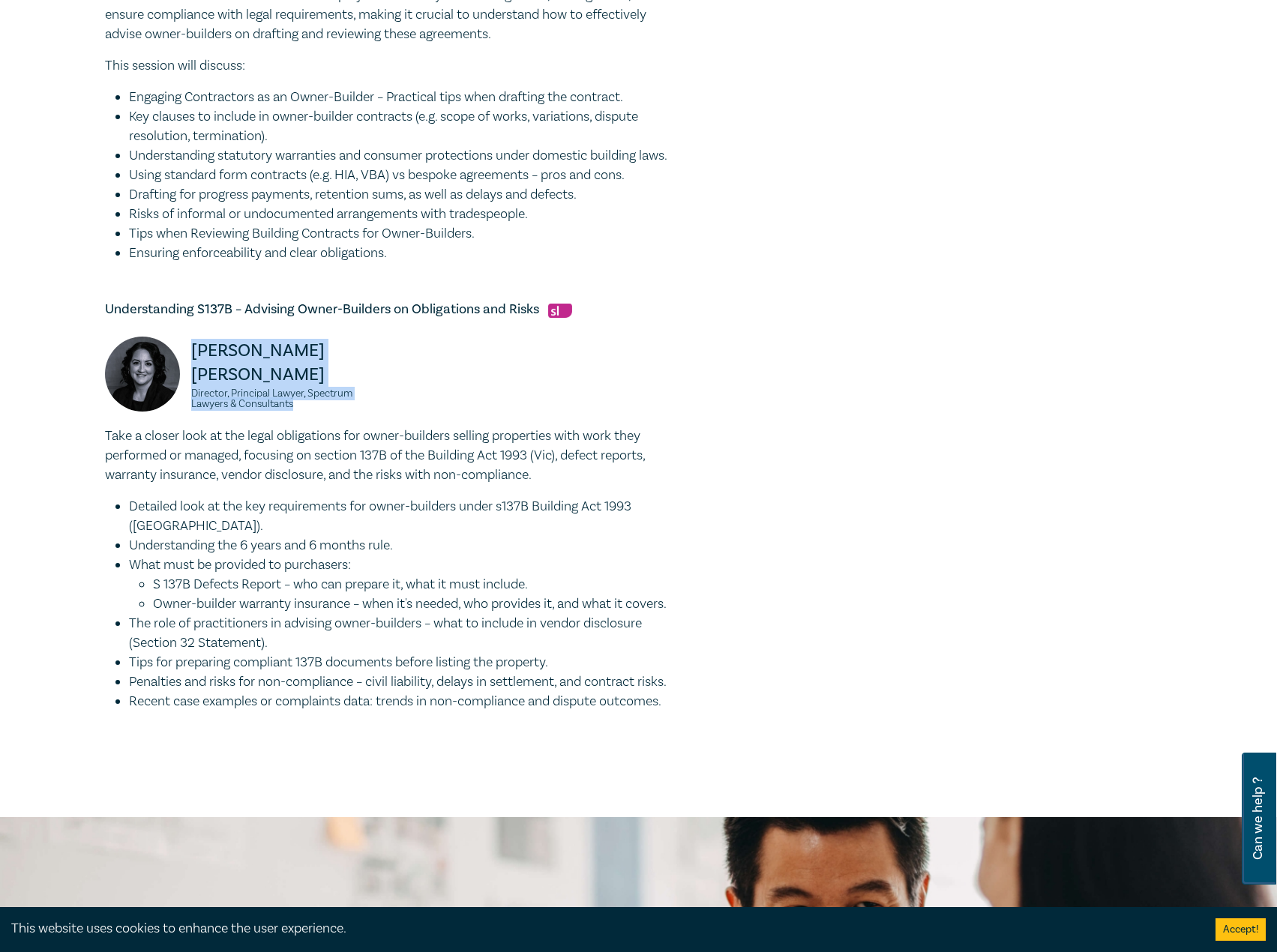
drag, startPoint x: 282, startPoint y: 408, endPoint x: 186, endPoint y: 390, distance: 97.7
click at [186, 390] on div "Donna Abu-Elias Director, Principal Lawyer, Spectrum Lawyers & Consultants" at bounding box center [242, 381] width 276 height 90
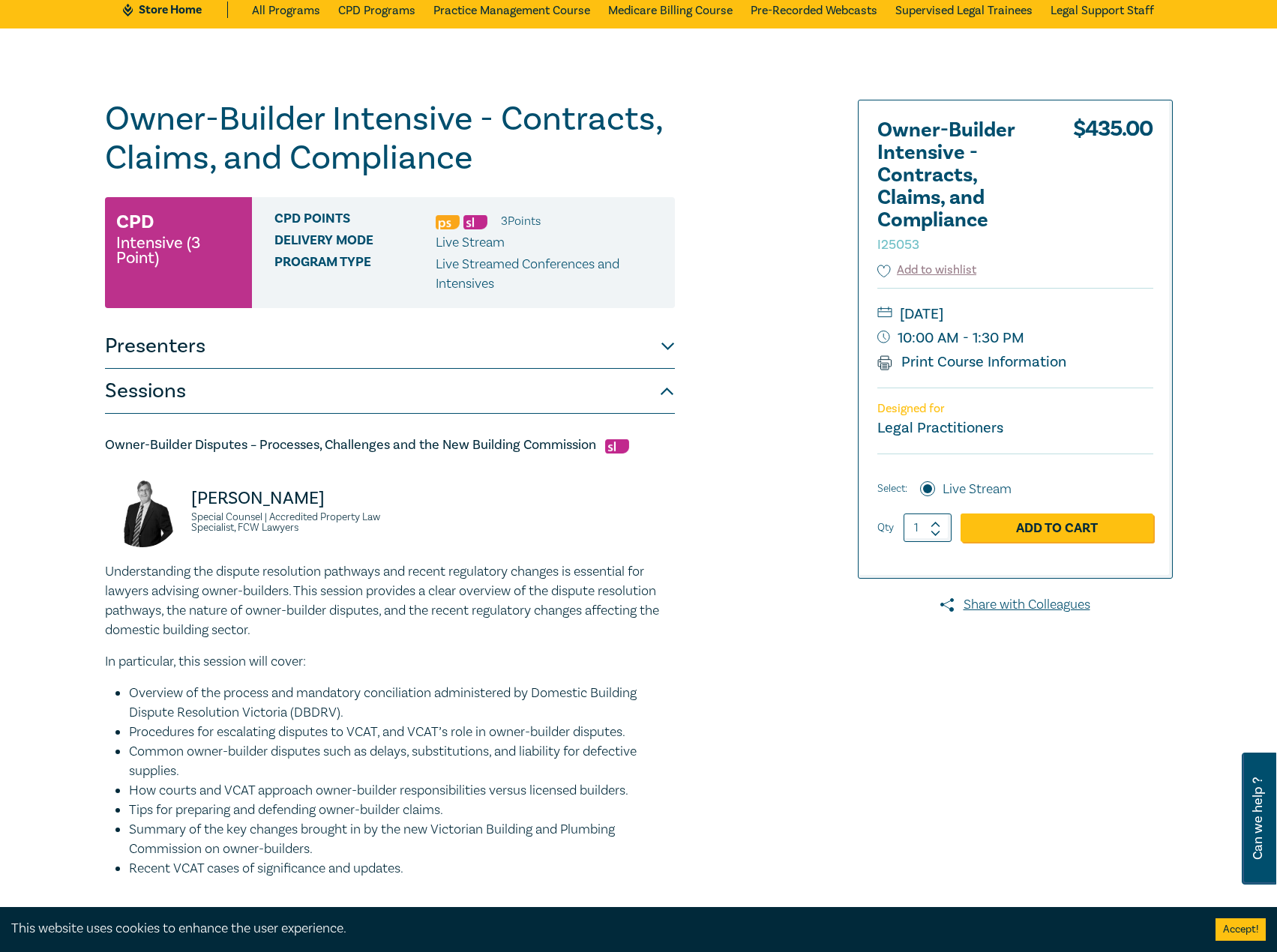
scroll to position [0, 0]
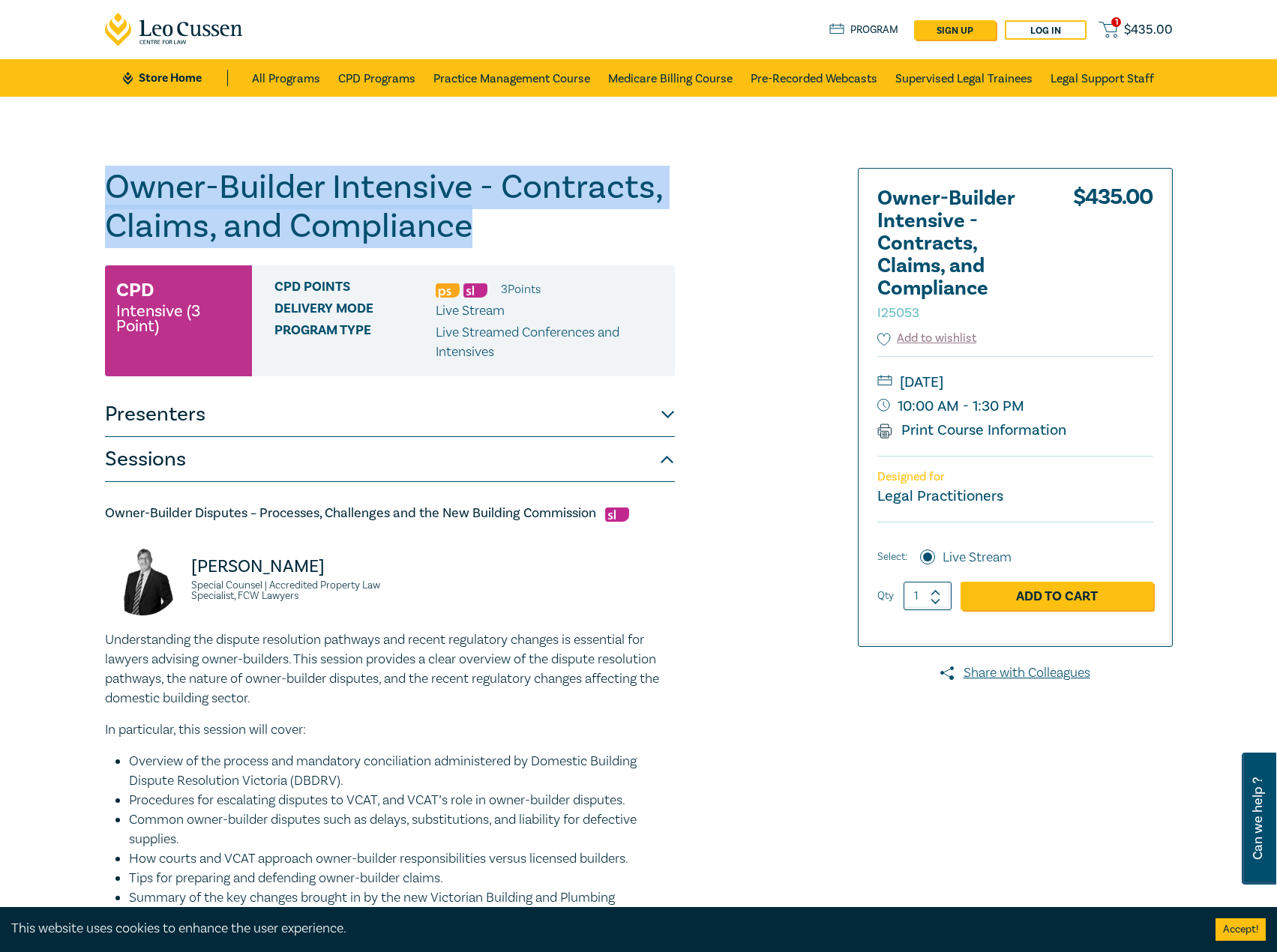
drag, startPoint x: 524, startPoint y: 229, endPoint x: 84, endPoint y: 166, distance: 444.5
drag, startPoint x: 1108, startPoint y: 379, endPoint x: 1090, endPoint y: 383, distance: 18.4
click at [1090, 383] on small "[DATE]" at bounding box center [1014, 382] width 276 height 24
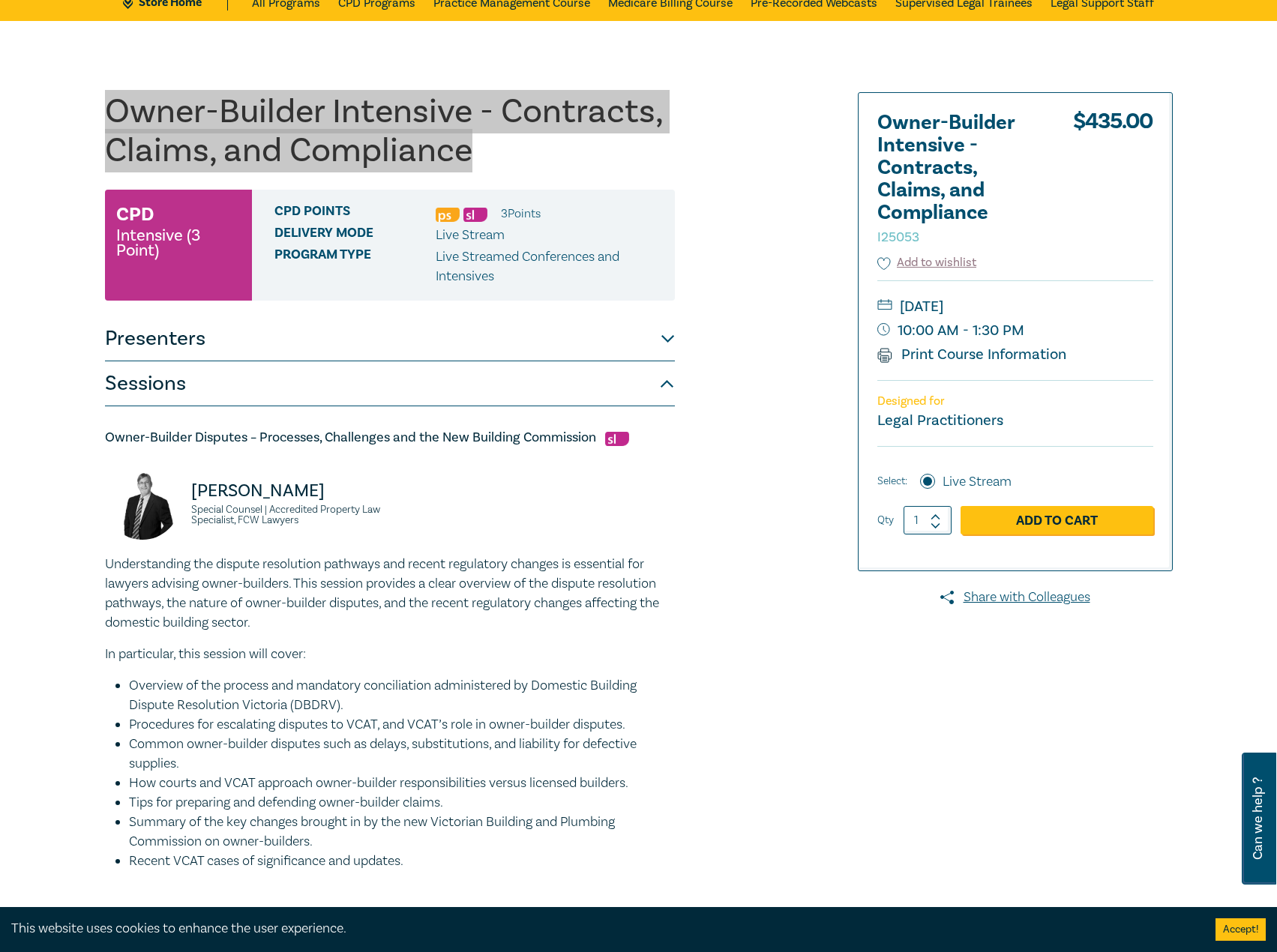
scroll to position [225, 0]
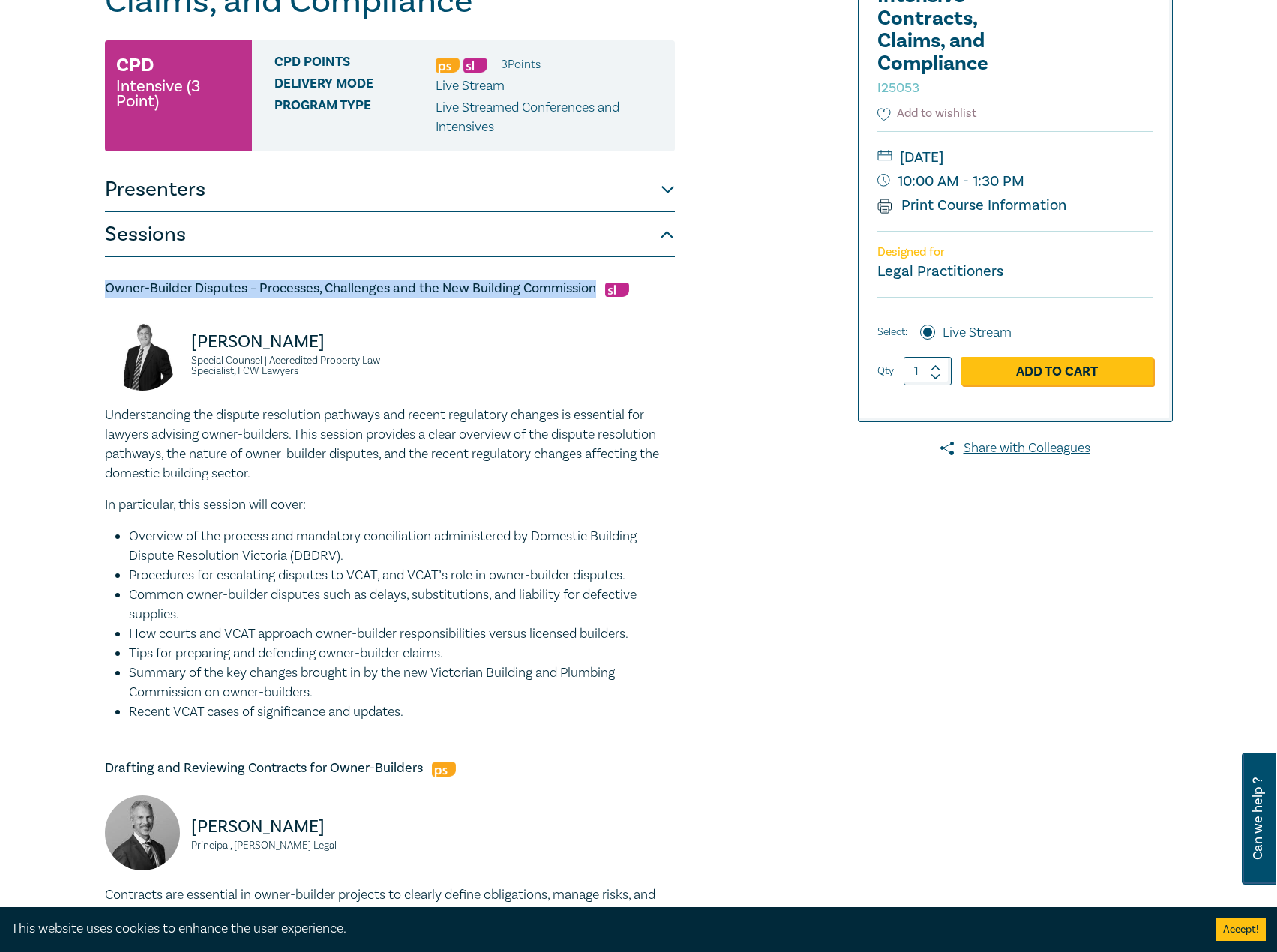
drag, startPoint x: 593, startPoint y: 290, endPoint x: 105, endPoint y: 281, distance: 488.1
click at [105, 281] on h5 "Owner-Builder Disputes – Processes, Challenges and the New Building Commission" at bounding box center [389, 289] width 569 height 18
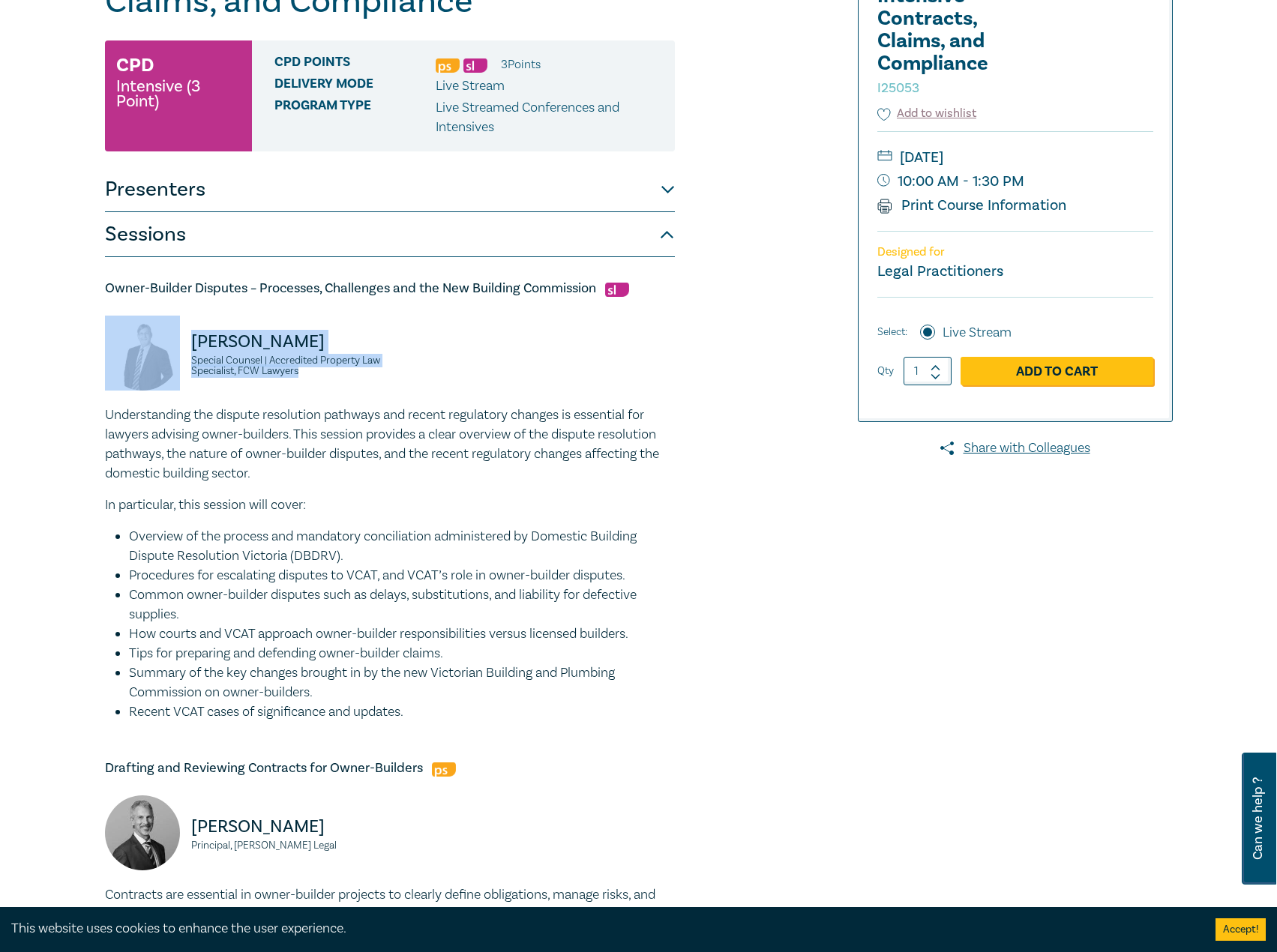
drag, startPoint x: 348, startPoint y: 375, endPoint x: 177, endPoint y: 349, distance: 173.0
click at [177, 349] on div "David McKenzie Special Counsel | Accredited Property Law Specialist, FCW Lawyers" at bounding box center [242, 361] width 276 height 90
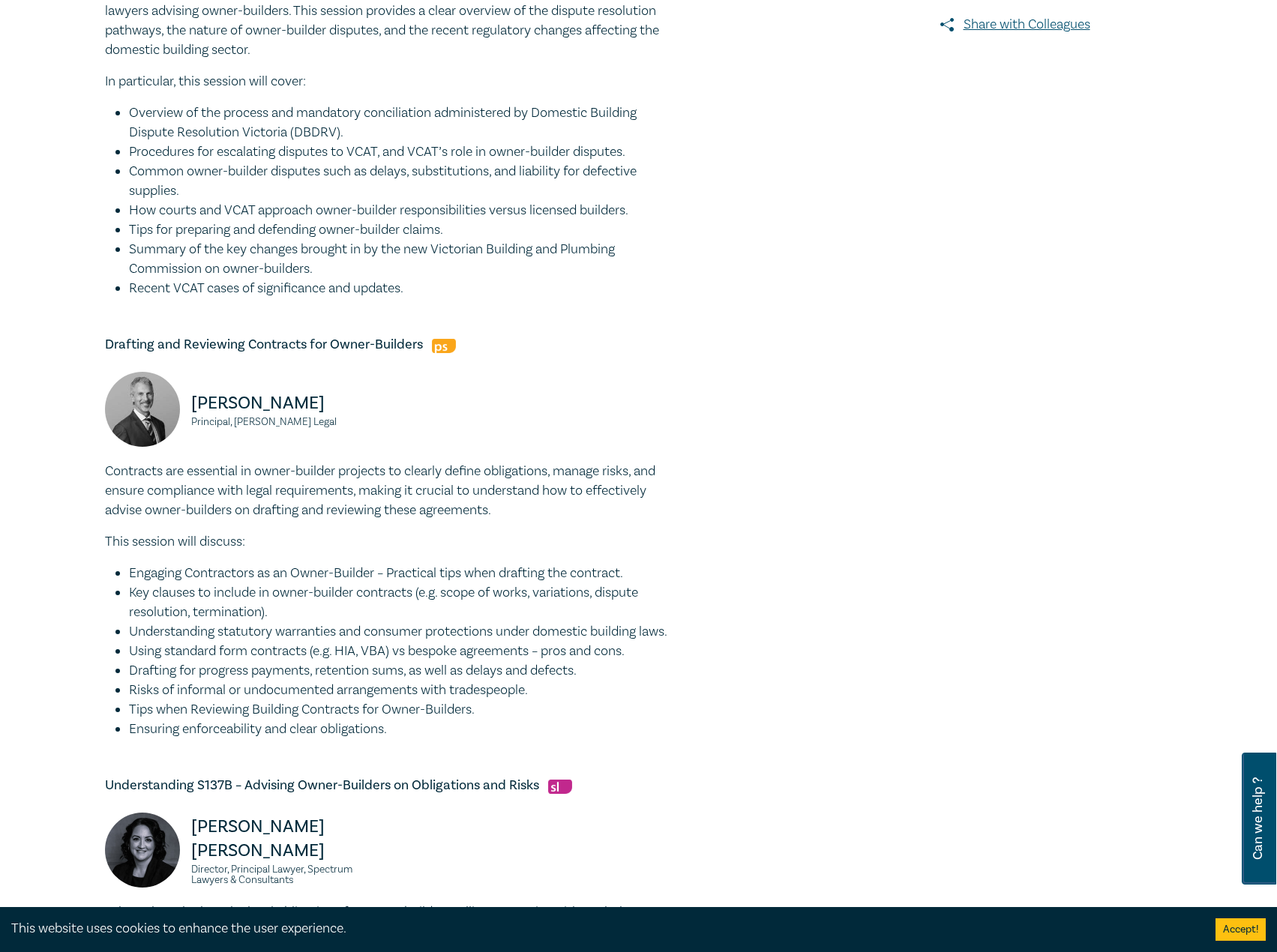
scroll to position [675, 0]
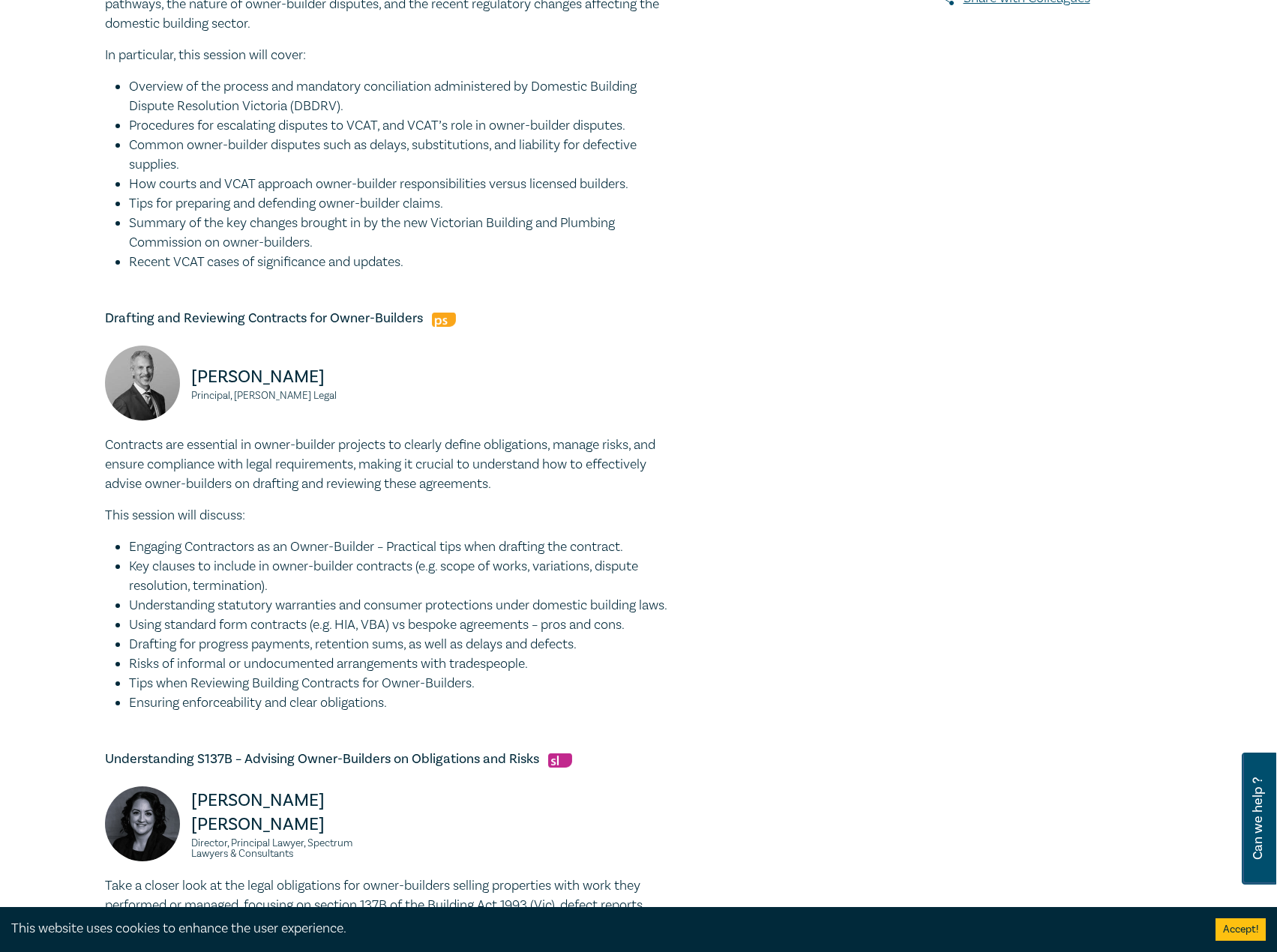
click at [399, 318] on h5 "Drafting and Reviewing Contracts for Owner-Builders" at bounding box center [389, 318] width 569 height 18
drag, startPoint x: 419, startPoint y: 314, endPoint x: 90, endPoint y: 322, distance: 329.1
click at [90, 322] on div "Owner-Builder Intensive - Contracts, Claims, and Compliance I25053 CPD Intensiv…" at bounding box center [638, 344] width 1277 height 1844
drag, startPoint x: 330, startPoint y: 396, endPoint x: 190, endPoint y: 374, distance: 141.7
click at [190, 374] on div "David Fairweather Principal, Fairweather Legal" at bounding box center [242, 390] width 276 height 90
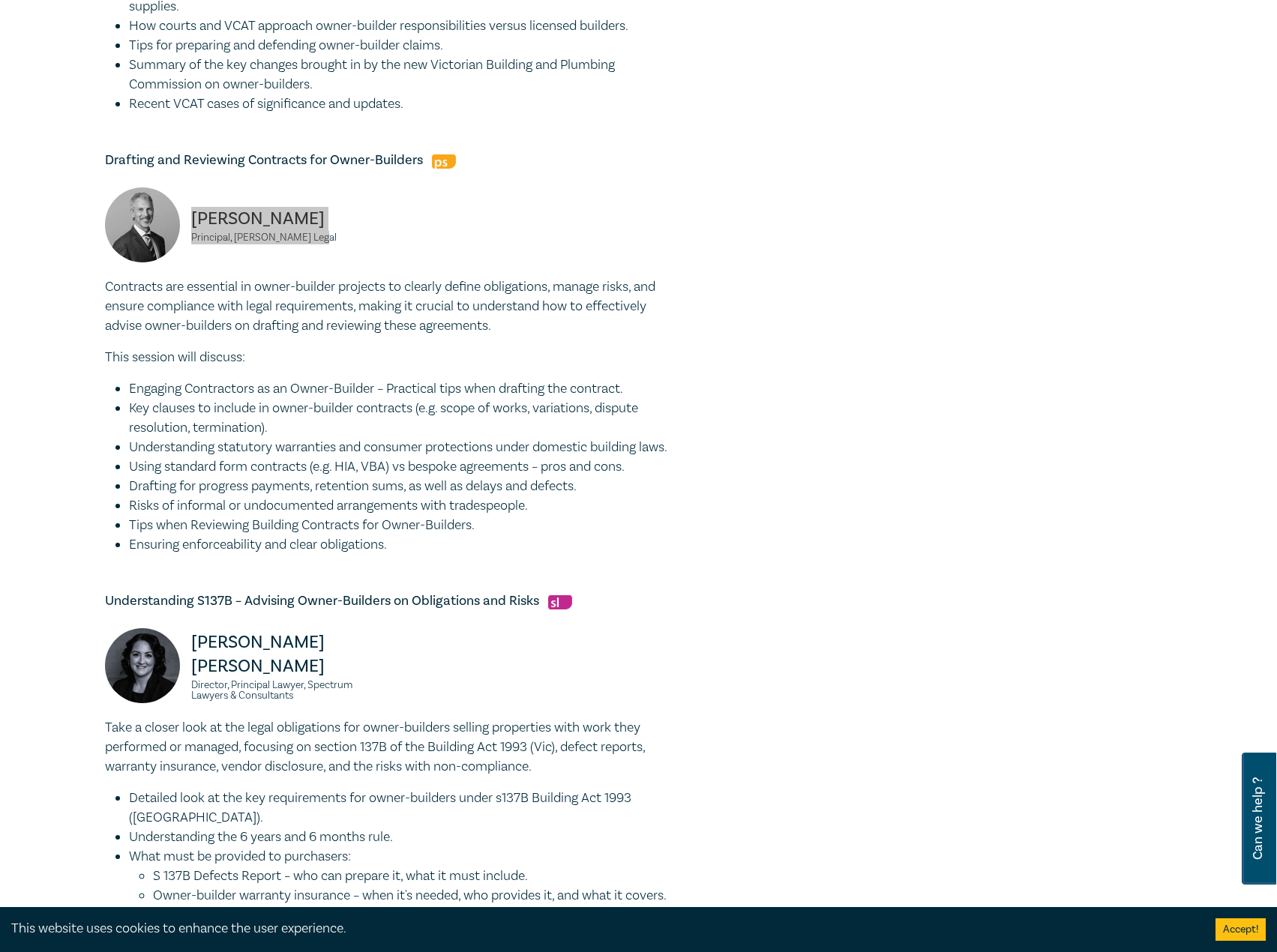
scroll to position [1049, 0]
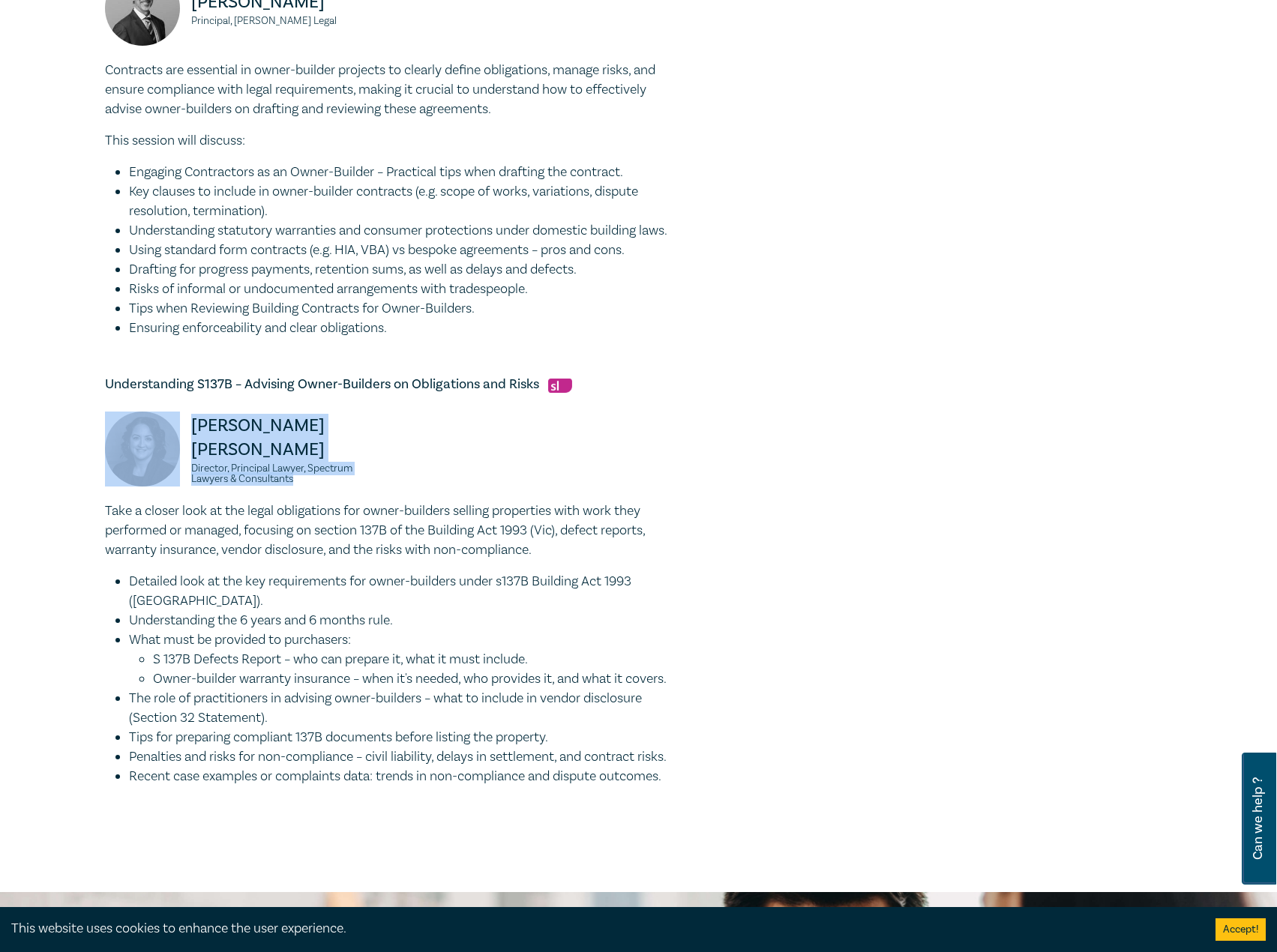
drag, startPoint x: 312, startPoint y: 496, endPoint x: 157, endPoint y: 451, distance: 161.4
click at [157, 451] on div "Donna Abu-Elias Director, Principal Lawyer, Spectrum Lawyers & Consultants" at bounding box center [242, 456] width 276 height 90
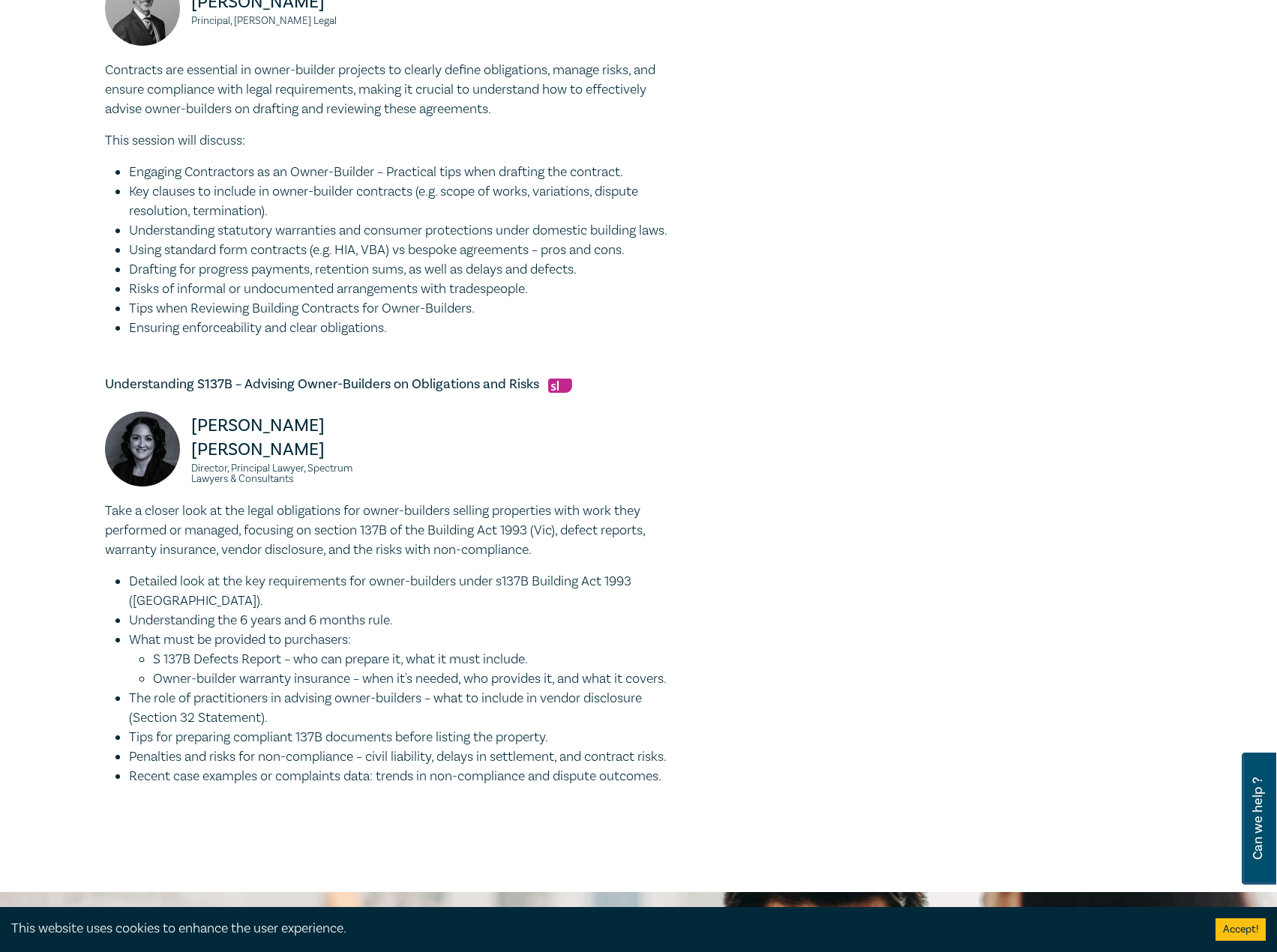
click at [363, 393] on h5 "Understanding S137B – Advising Owner-Builders on Obligations and Risks" at bounding box center [389, 384] width 569 height 18
drag, startPoint x: 539, startPoint y: 399, endPoint x: 96, endPoint y: 406, distance: 443.1
drag, startPoint x: 315, startPoint y: 486, endPoint x: 196, endPoint y: 451, distance: 124.0
click at [196, 451] on div "Donna Abu-Elias Director, Principal Lawyer, Spectrum Lawyers & Consultants" at bounding box center [242, 456] width 276 height 90
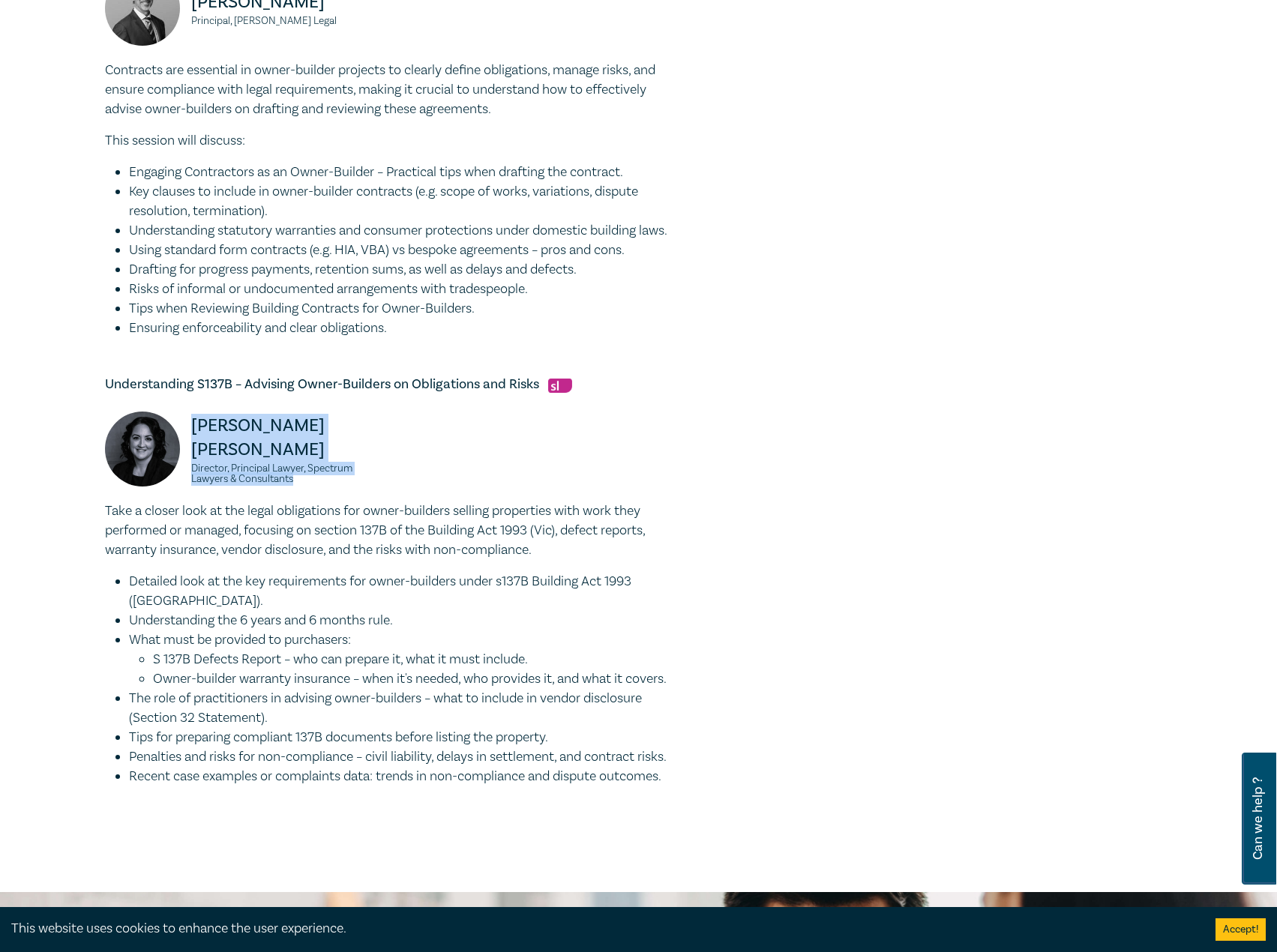
drag, startPoint x: 224, startPoint y: 464, endPoint x: 282, endPoint y: 471, distance: 58.4
click at [282, 471] on small "Director, Principal Lawyer, Spectrum Lawyers & Consultants" at bounding box center [286, 474] width 190 height 21
drag, startPoint x: 311, startPoint y: 489, endPoint x: 140, endPoint y: 453, distance: 174.7
click at [139, 453] on div "Donna Abu-Elias Director, Principal Lawyer, Spectrum Lawyers & Consultants" at bounding box center [242, 456] width 276 height 90
click at [250, 462] on p "Donna Abu-Elias" at bounding box center [286, 438] width 190 height 48
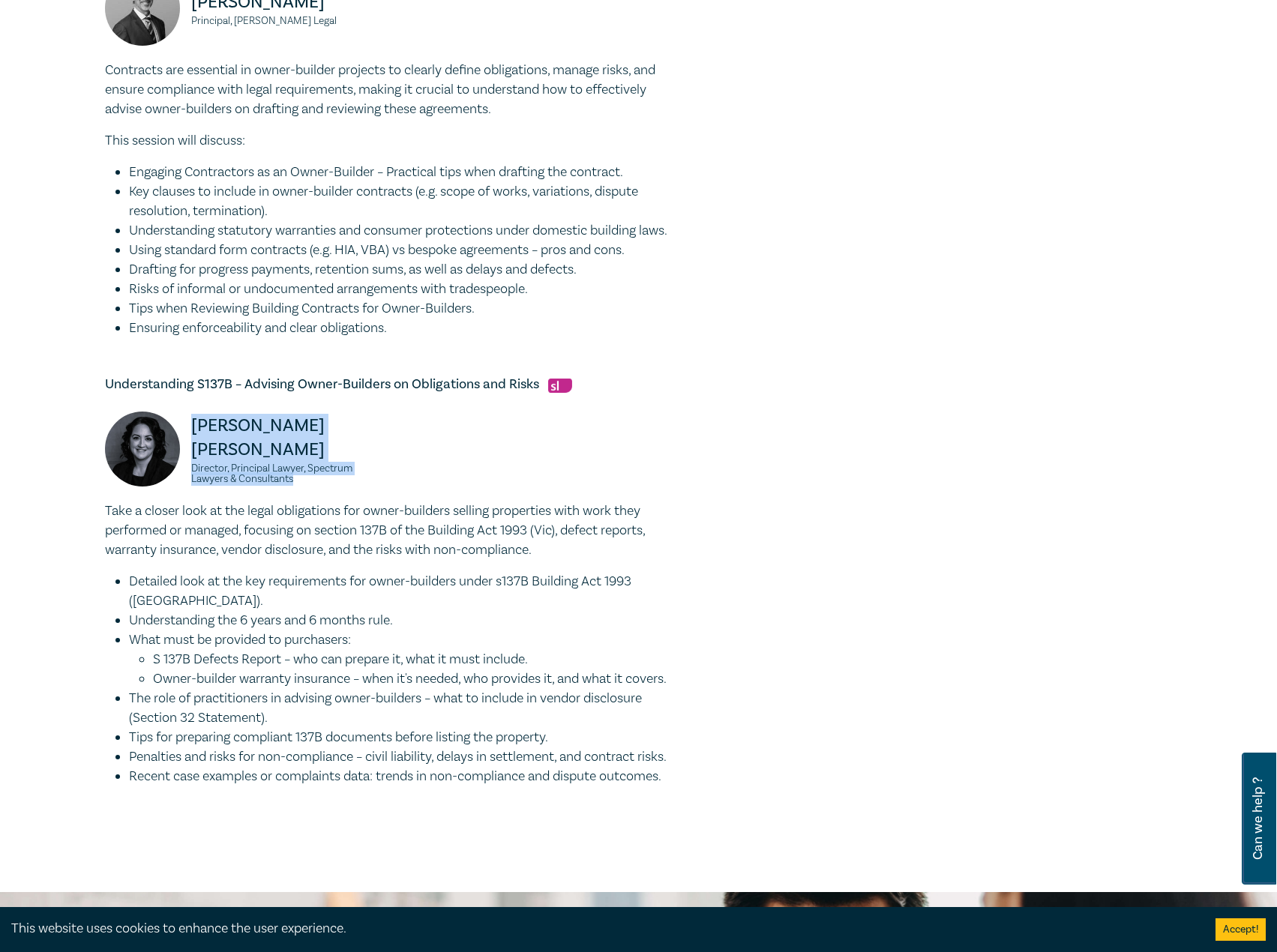
drag, startPoint x: 303, startPoint y: 487, endPoint x: 196, endPoint y: 460, distance: 110.4
click at [196, 460] on div "Donna Abu-Elias Director, Principal Lawyer, Spectrum Lawyers & Consultants" at bounding box center [242, 456] width 276 height 90
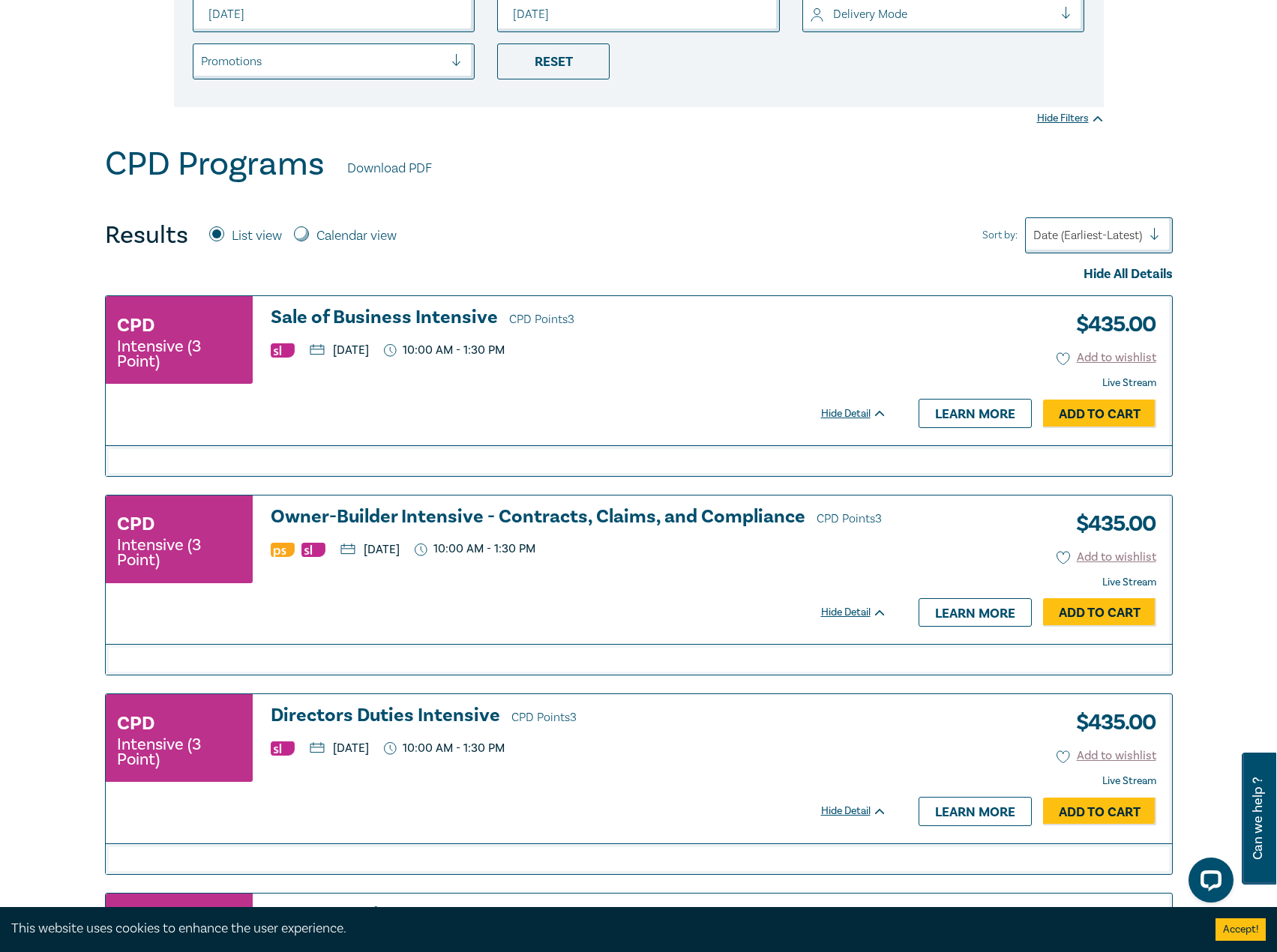
scroll to position [599, 0]
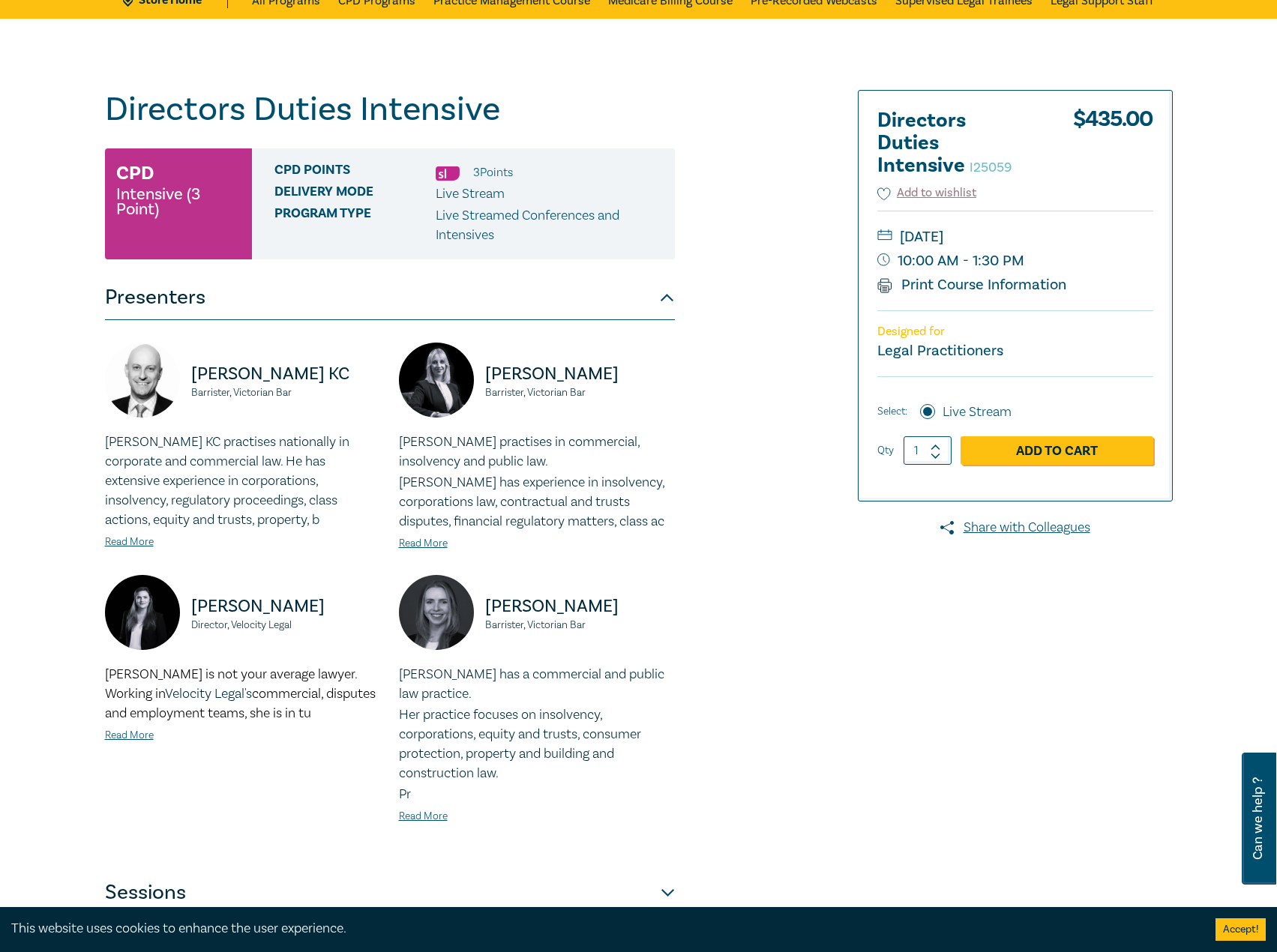
scroll to position [150, 0]
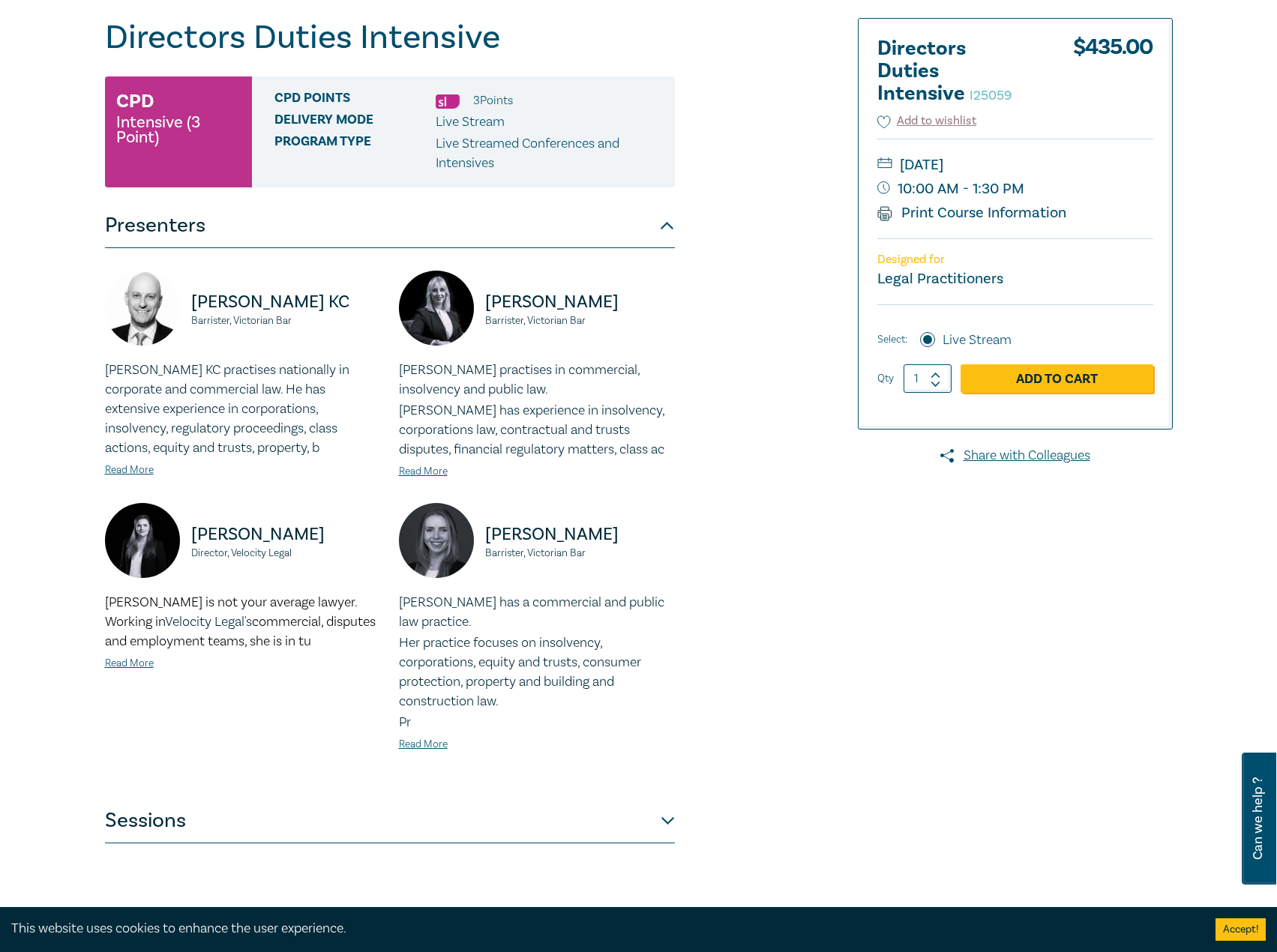
click at [453, 829] on button "Sessions" at bounding box center [389, 820] width 569 height 45
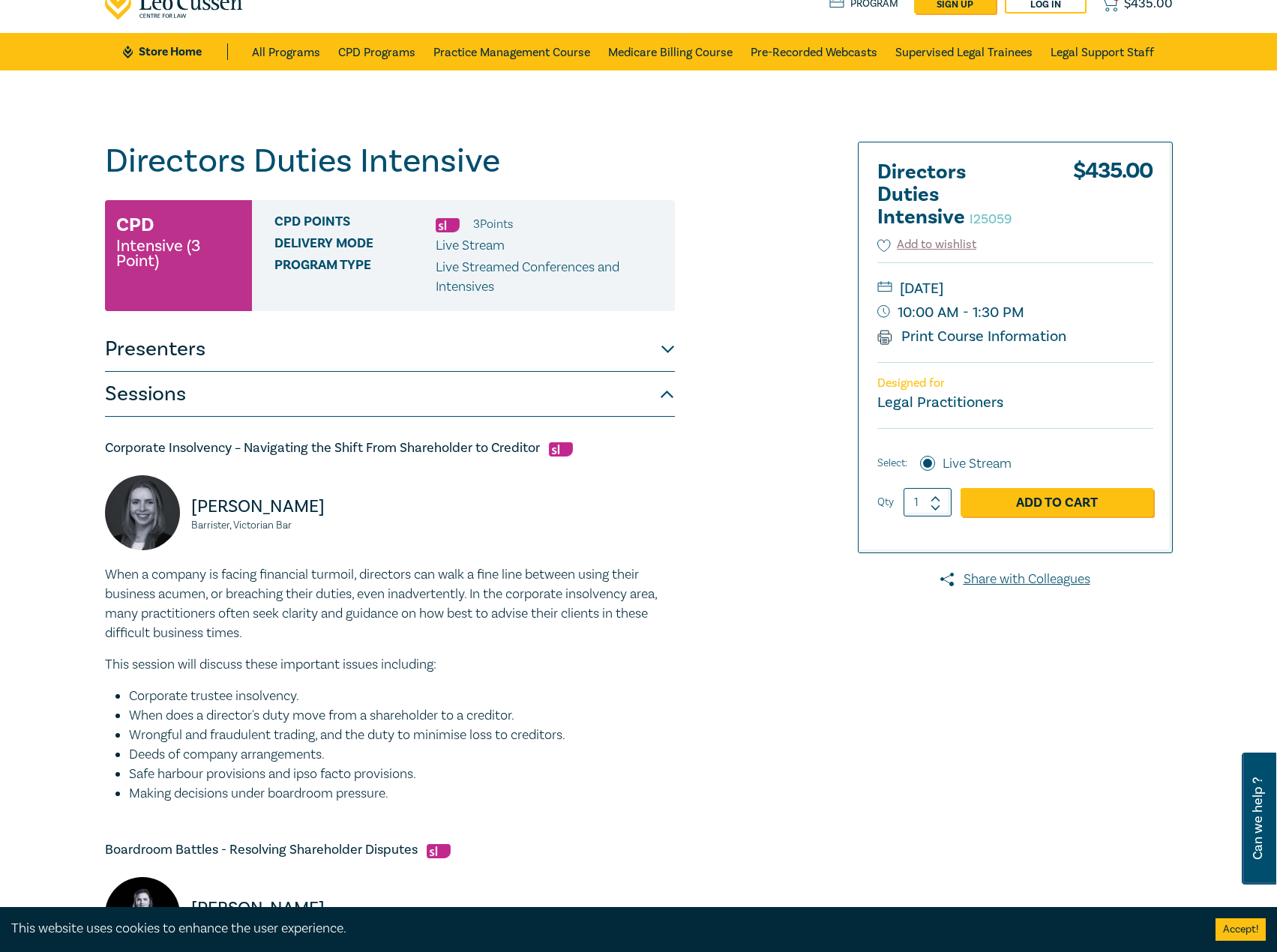
scroll to position [0, 0]
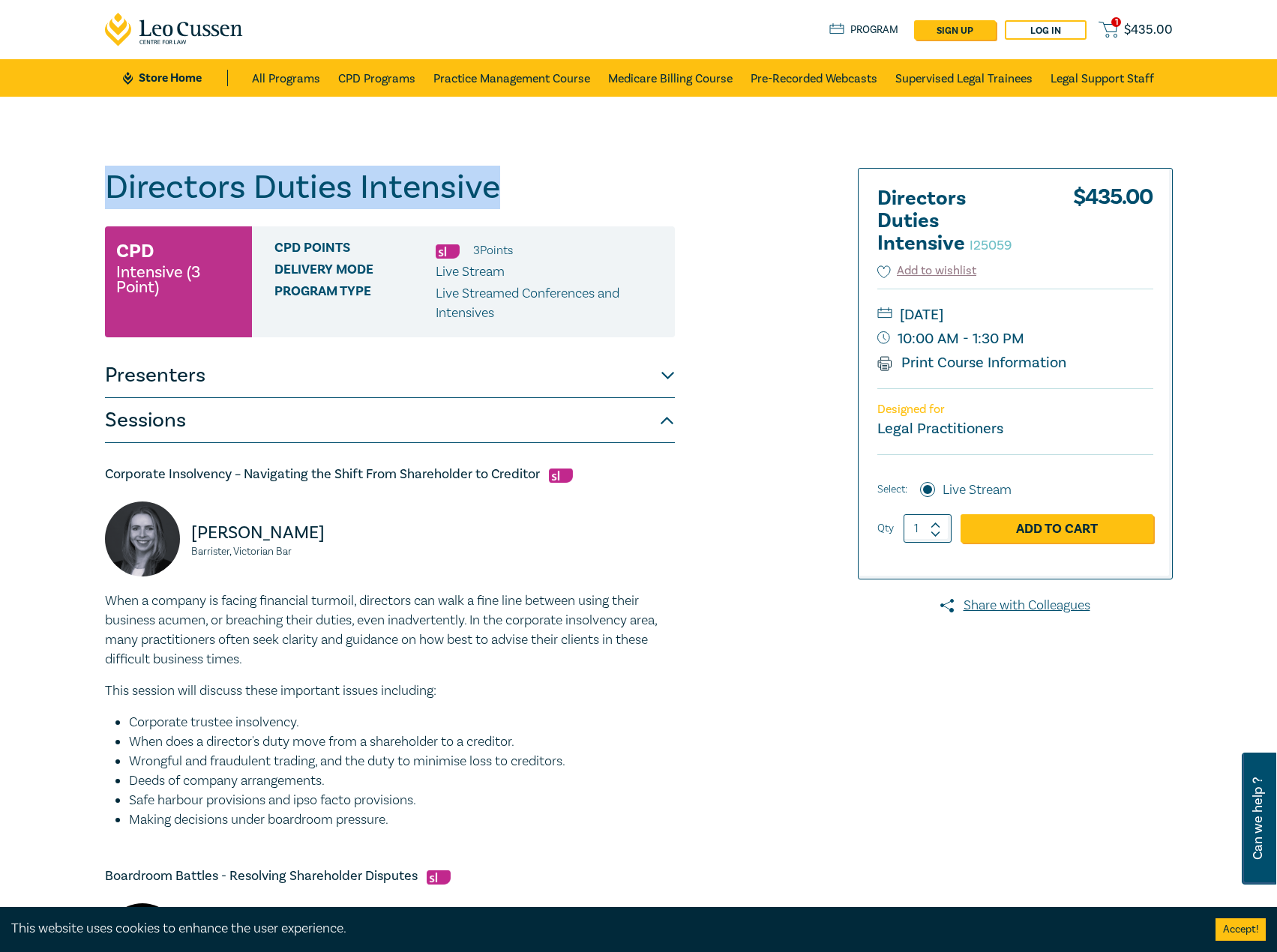
drag, startPoint x: 555, startPoint y: 179, endPoint x: -1, endPoint y: 157, distance: 556.4
copy h1 "Directors Duties Intensive"
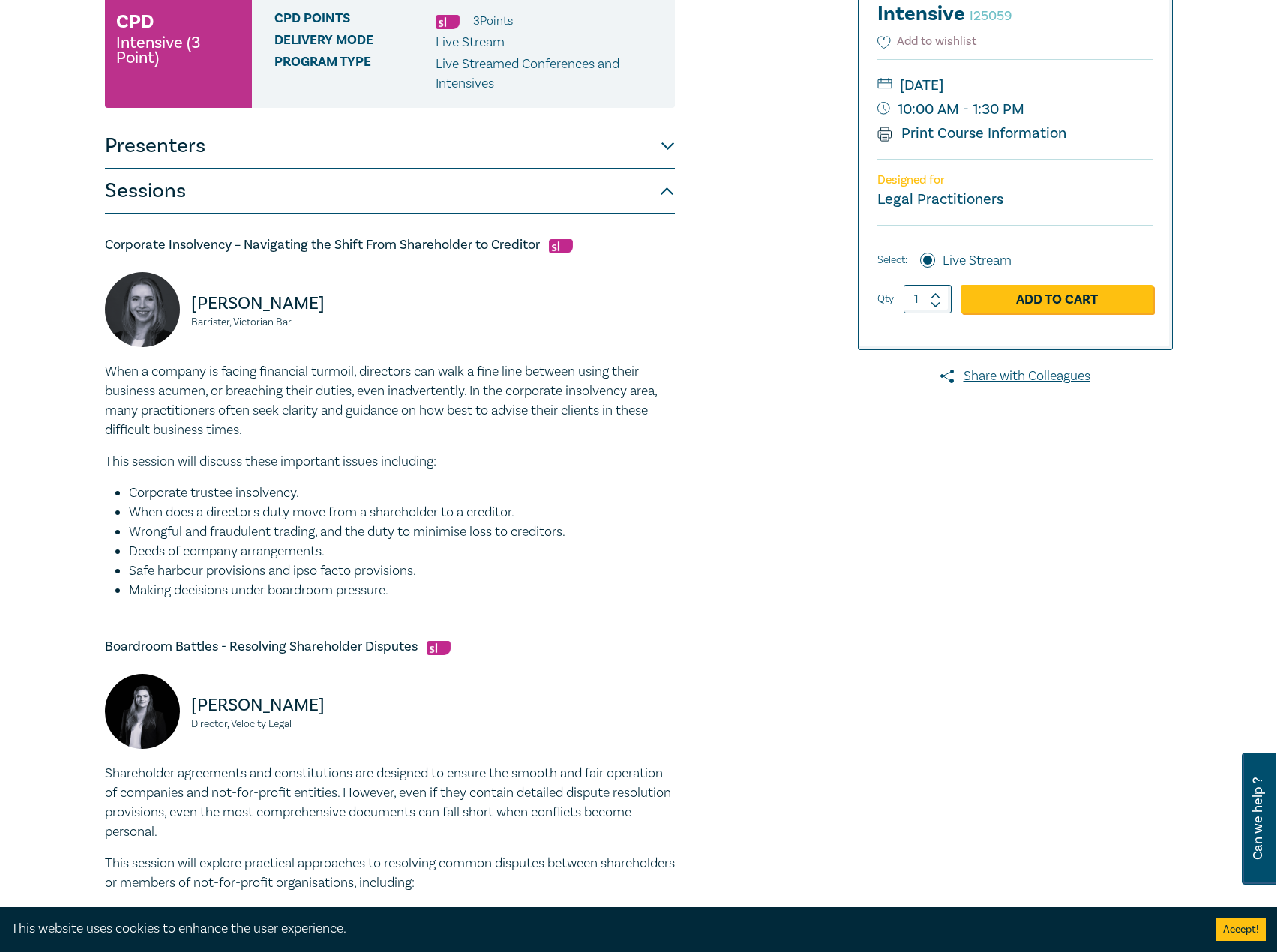
scroll to position [75, 0]
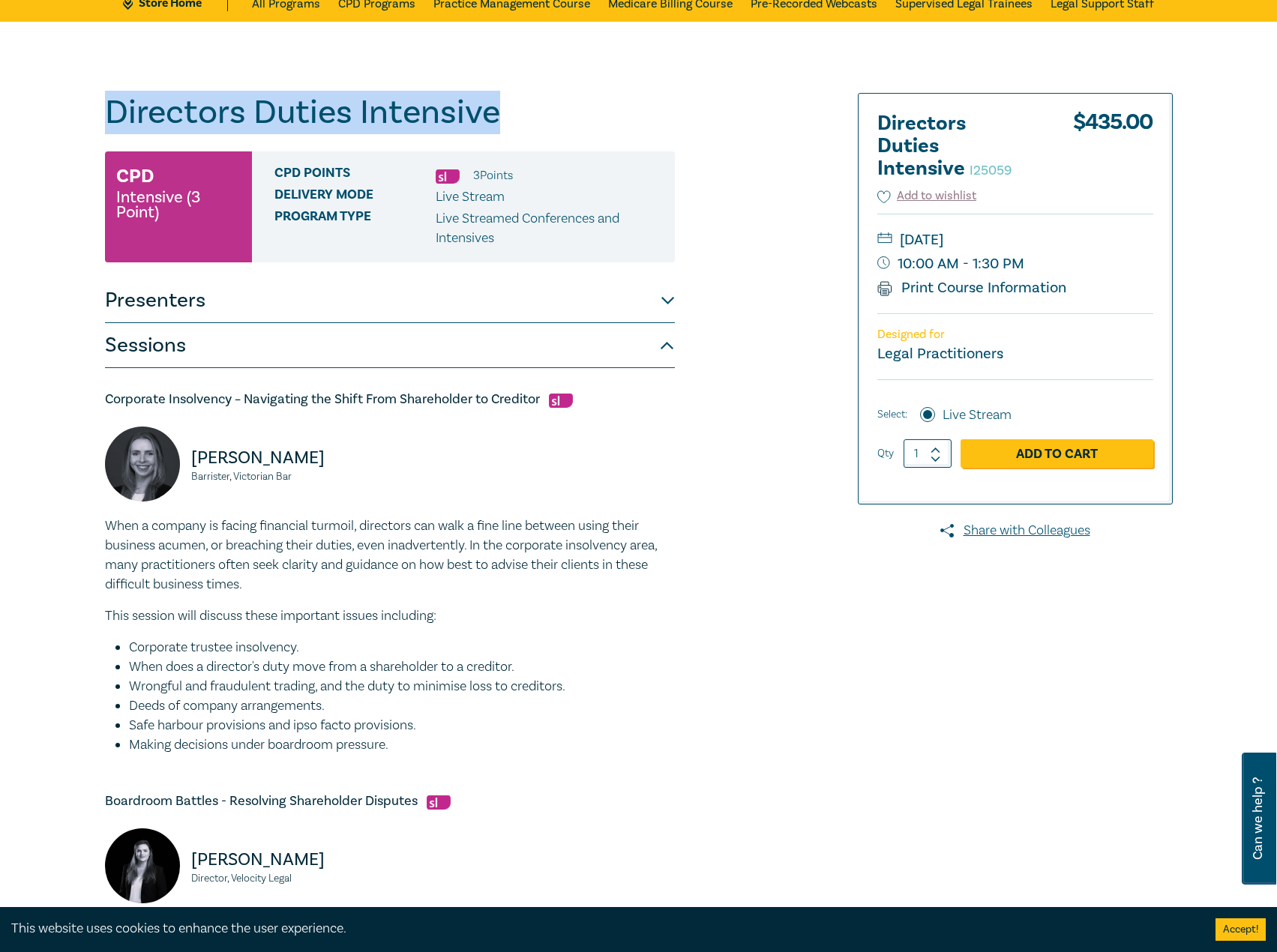
copy h1 "Directors Duties Intensive"
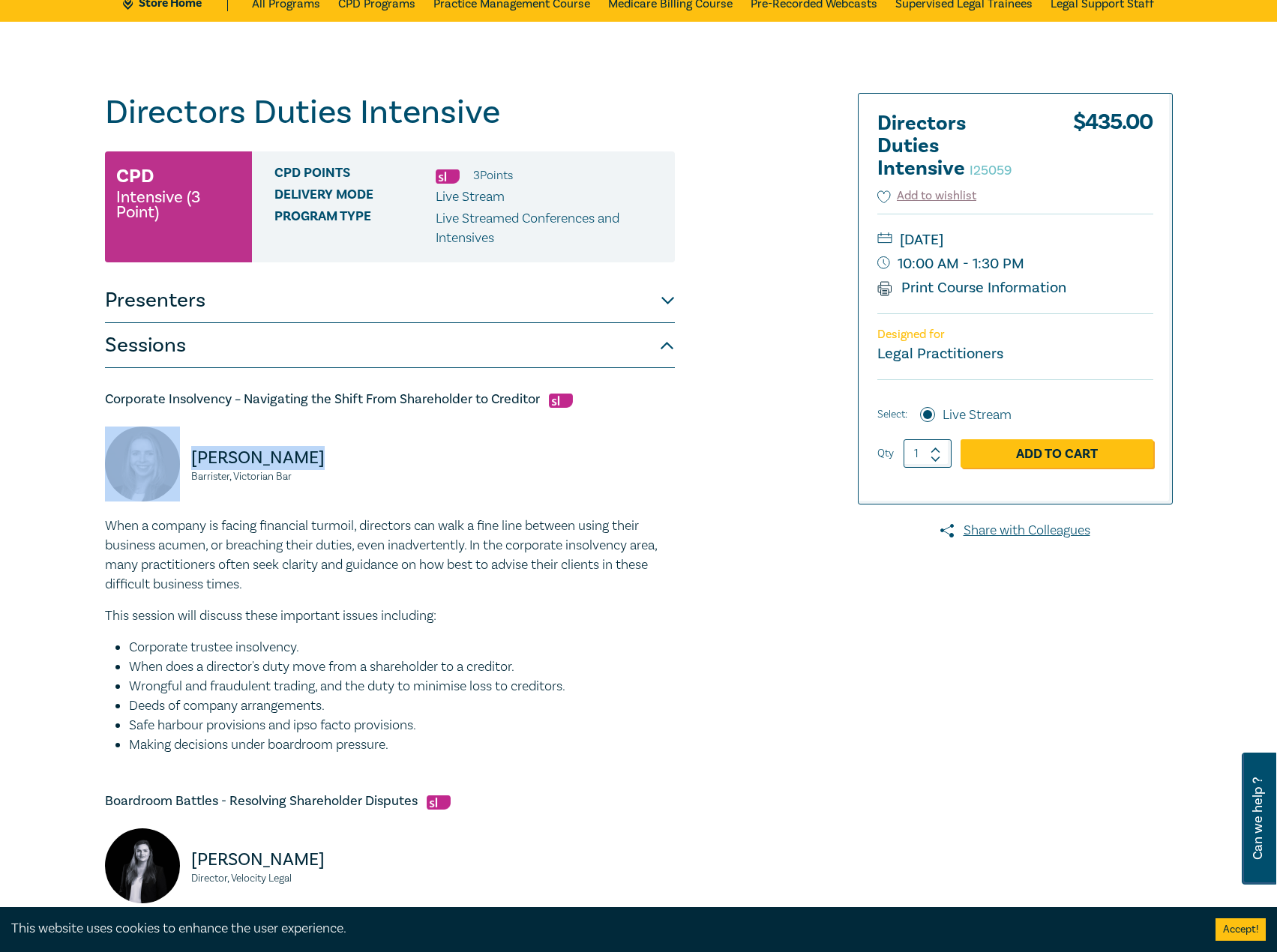
drag, startPoint x: 333, startPoint y: 469, endPoint x: 309, endPoint y: 469, distance: 24.0
click at [174, 452] on div "Hannah McIvor Barrister, Victorian Bar" at bounding box center [242, 471] width 276 height 90
click at [309, 469] on p "Hannah McIvor" at bounding box center [286, 457] width 190 height 24
click at [308, 481] on small "Barrister, Victorian Bar" at bounding box center [286, 476] width 190 height 11
drag, startPoint x: 308, startPoint y: 481, endPoint x: 183, endPoint y: 457, distance: 127.3
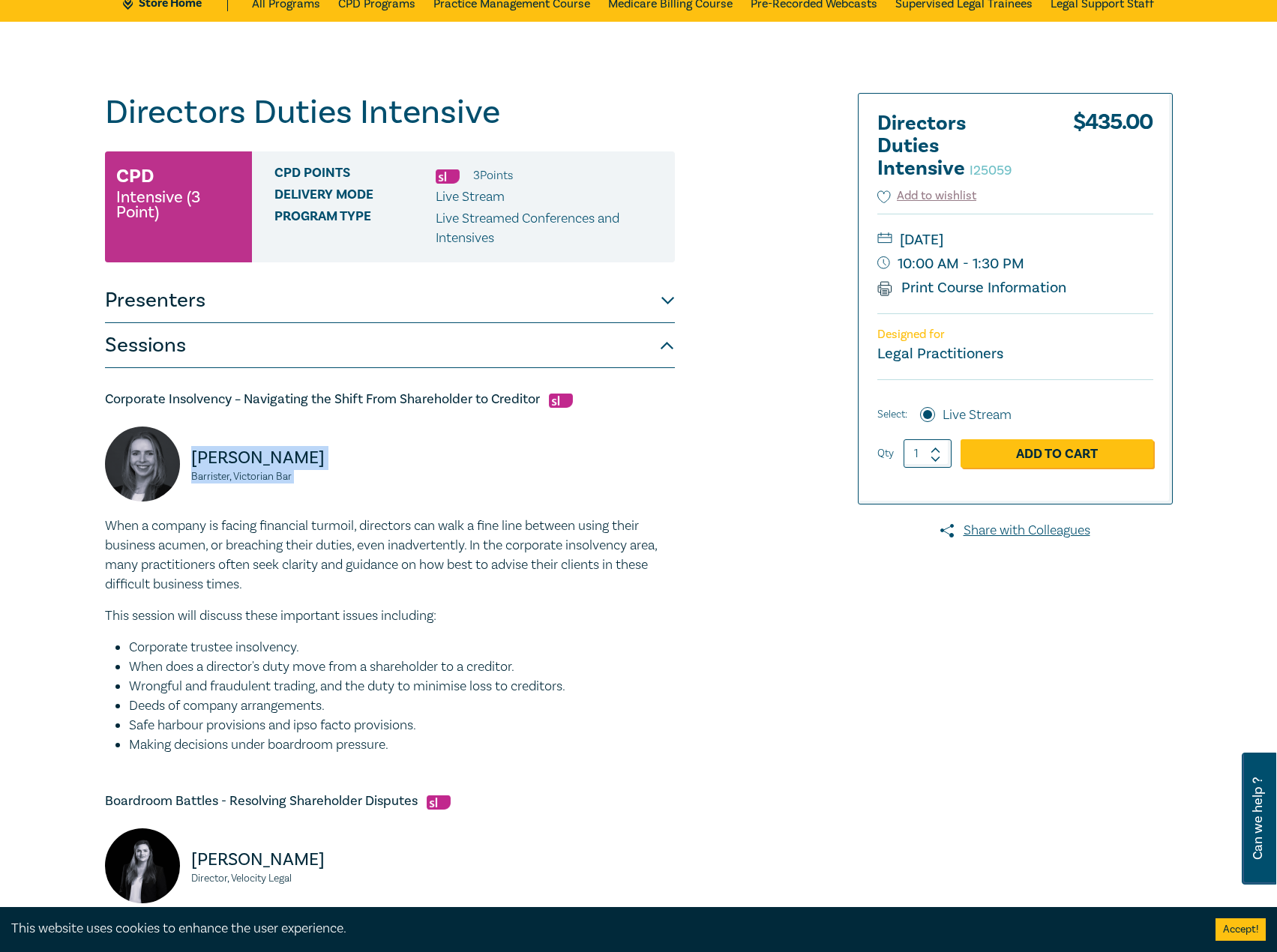
click at [183, 457] on div "Hannah McIvor Barrister, Victorian Bar" at bounding box center [242, 471] width 276 height 90
copy div "Hannah McIvor Barrister, Victorian Bar"
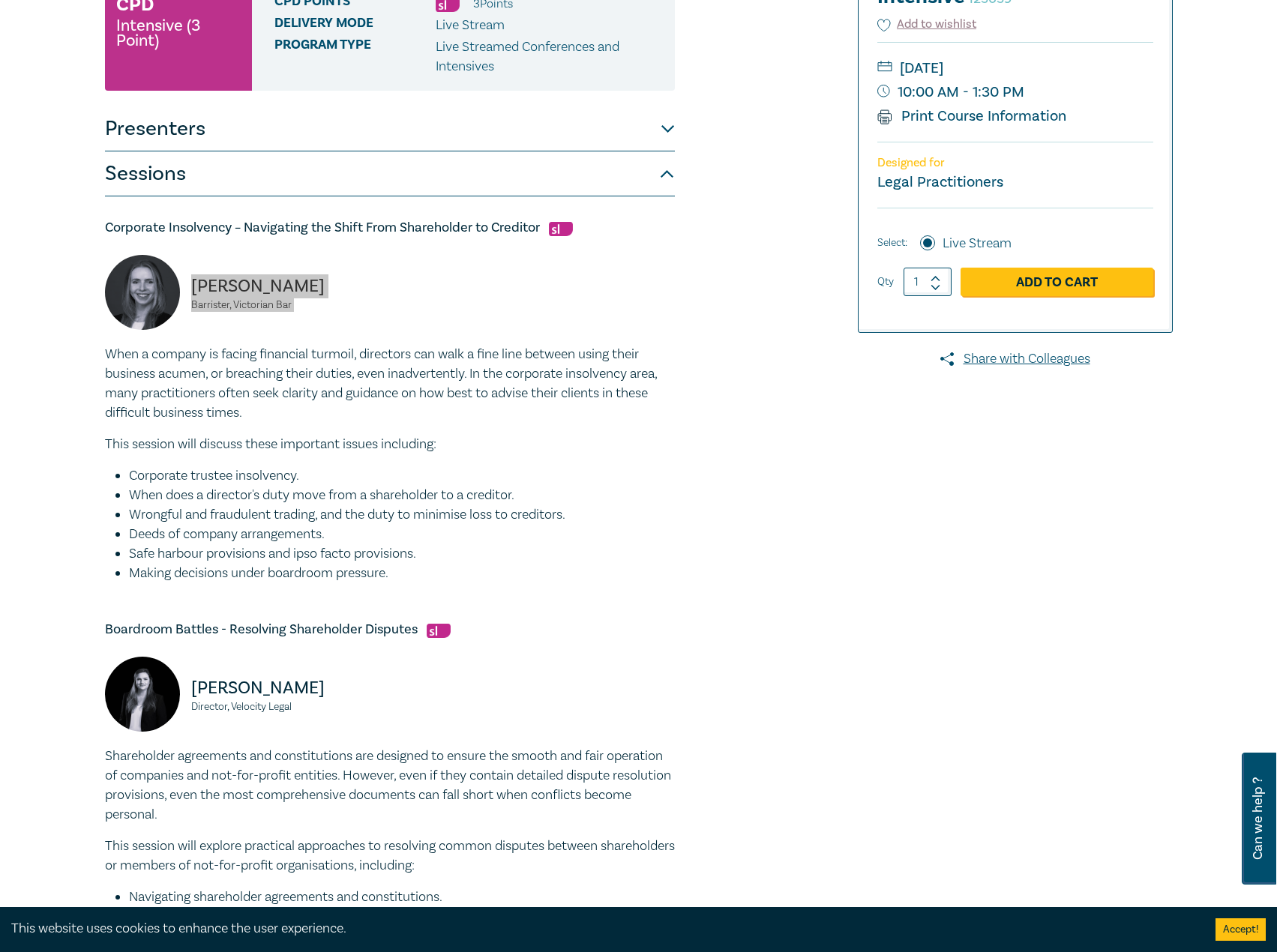
scroll to position [450, 0]
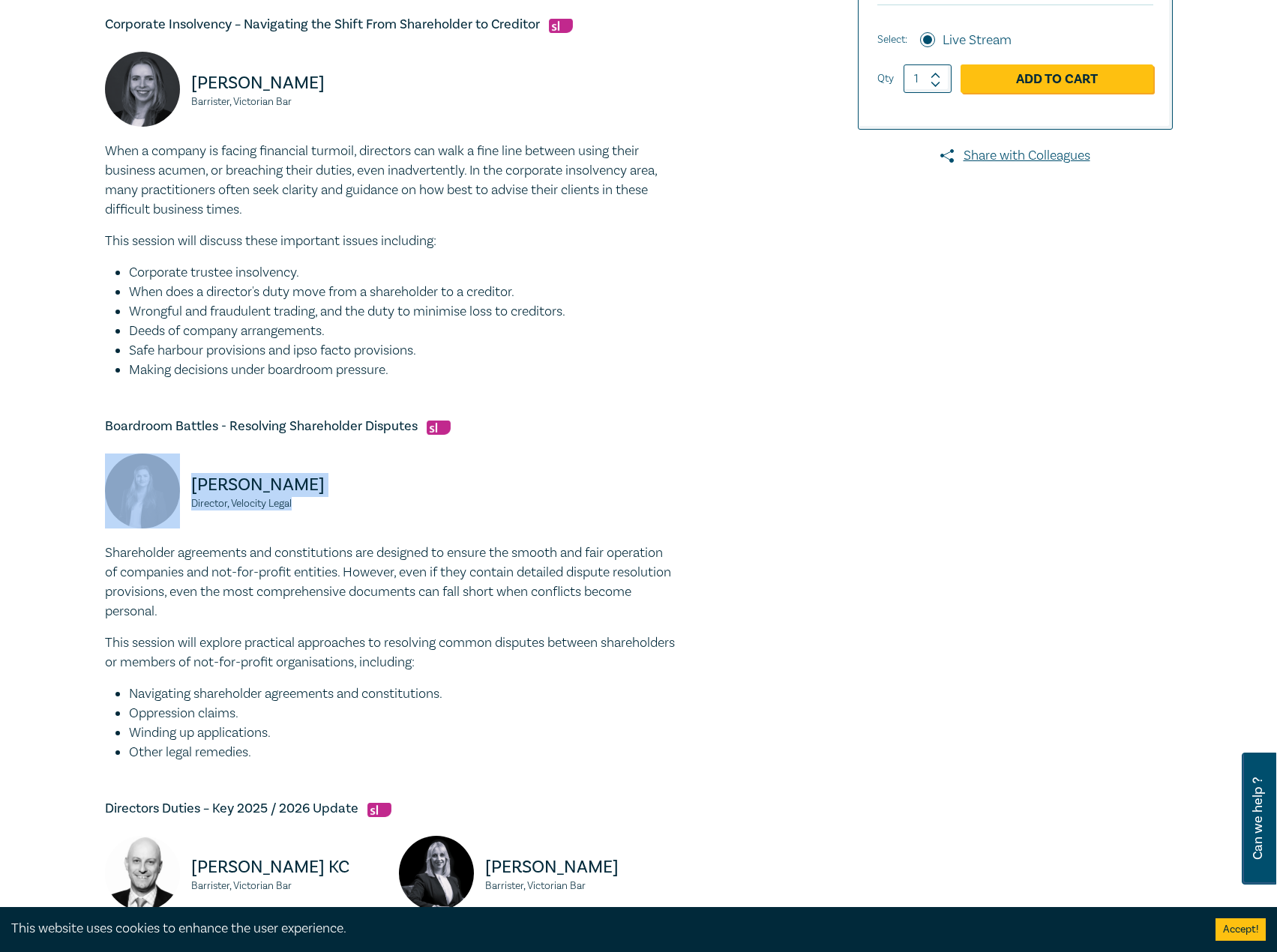
drag, startPoint x: 306, startPoint y: 504, endPoint x: 168, endPoint y: 486, distance: 139.2
click at [168, 486] on div "Jess Hill Director, Velocity Legal" at bounding box center [242, 498] width 276 height 90
copy div "Jess Hill Director, Velocity Legal"
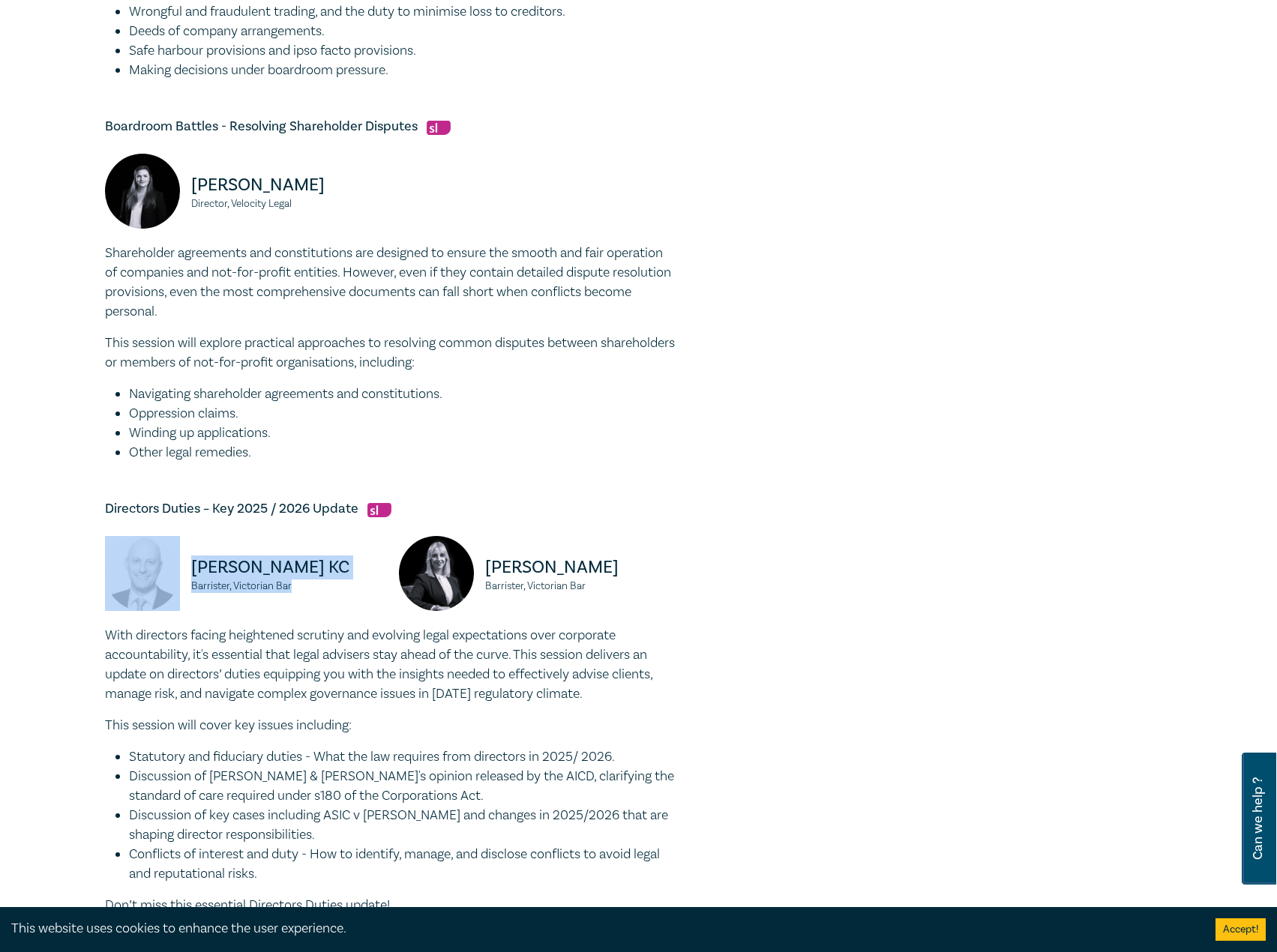
drag, startPoint x: 313, startPoint y: 588, endPoint x: 163, endPoint y: 567, distance: 151.5
click at [163, 567] on div "Dr. Oren Bigos KC Barrister, Victorian Bar" at bounding box center [242, 581] width 276 height 90
copy div "Dr. Oren Bigos KC Barrister, Victorian Bar"
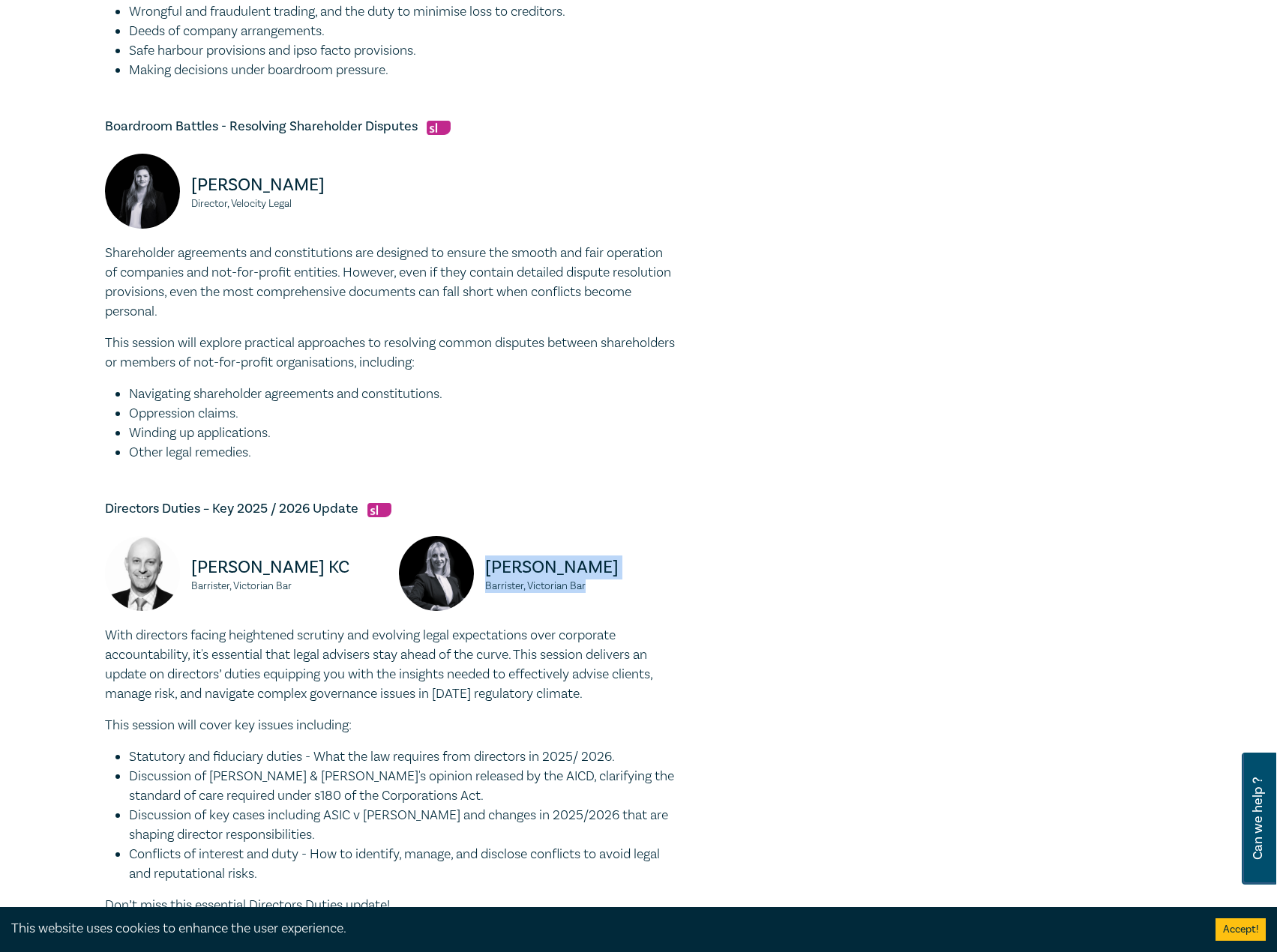
drag, startPoint x: 596, startPoint y: 586, endPoint x: 487, endPoint y: 567, distance: 110.6
click at [487, 567] on div "Panagiota Pisani Barrister, Victorian Bar" at bounding box center [537, 581] width 276 height 90
copy div "Panagiota Pisani Barrister, Victorian Bar"
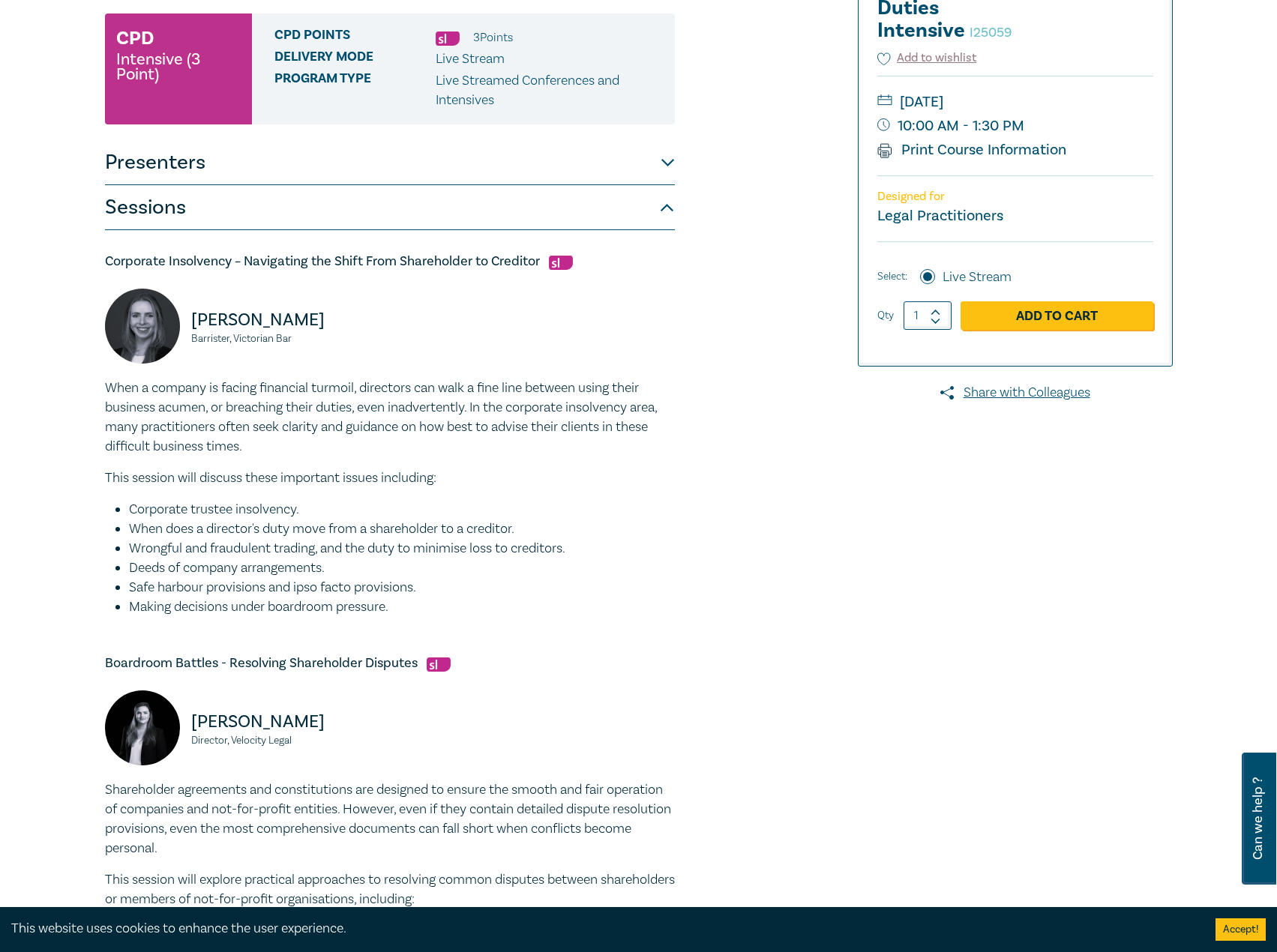
scroll to position [0, 0]
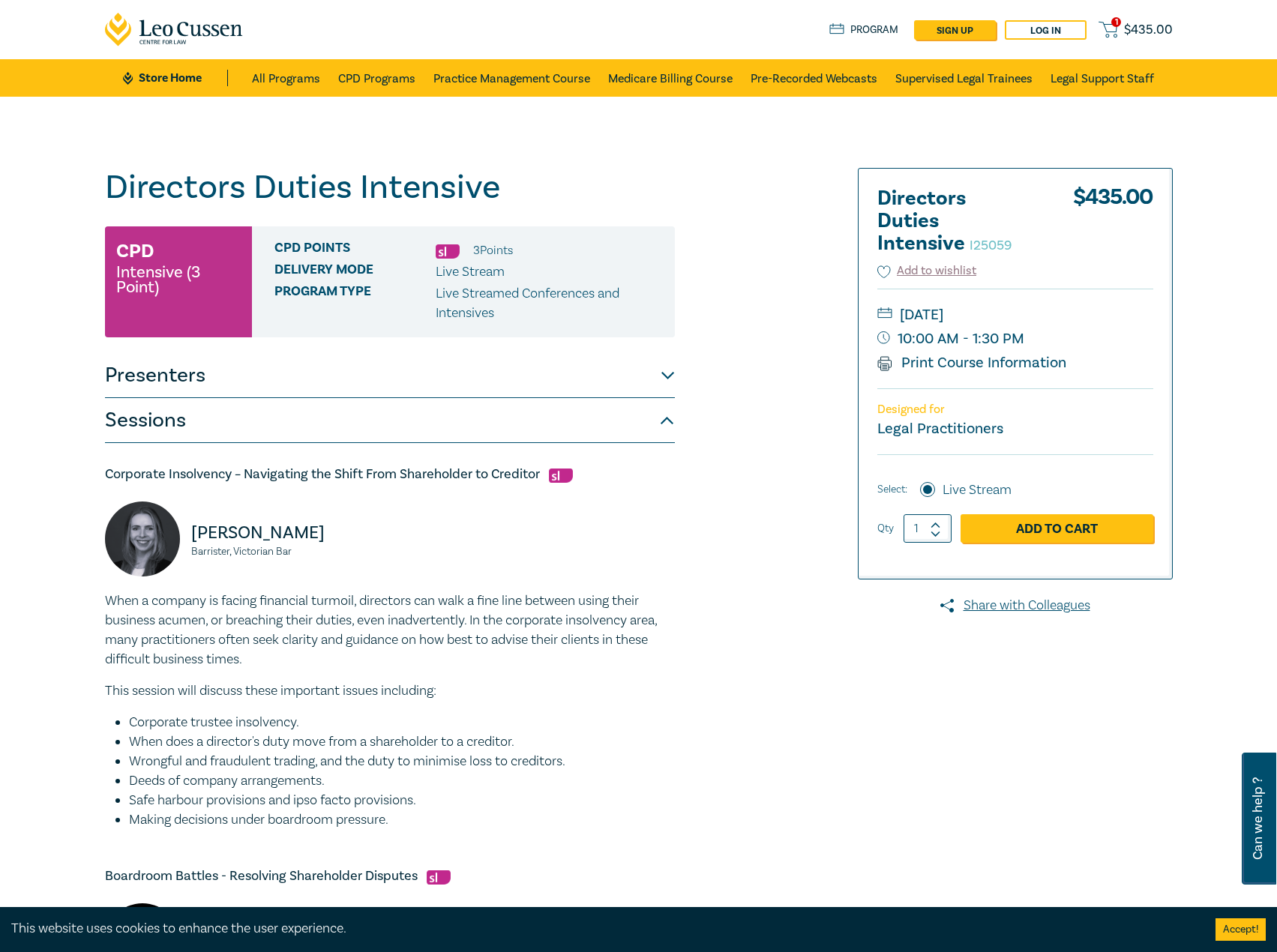
drag, startPoint x: 1094, startPoint y: 315, endPoint x: 1067, endPoint y: 314, distance: 27.0
click at [1067, 314] on small "[DATE]" at bounding box center [1014, 314] width 276 height 24
copy small "[DATE]"
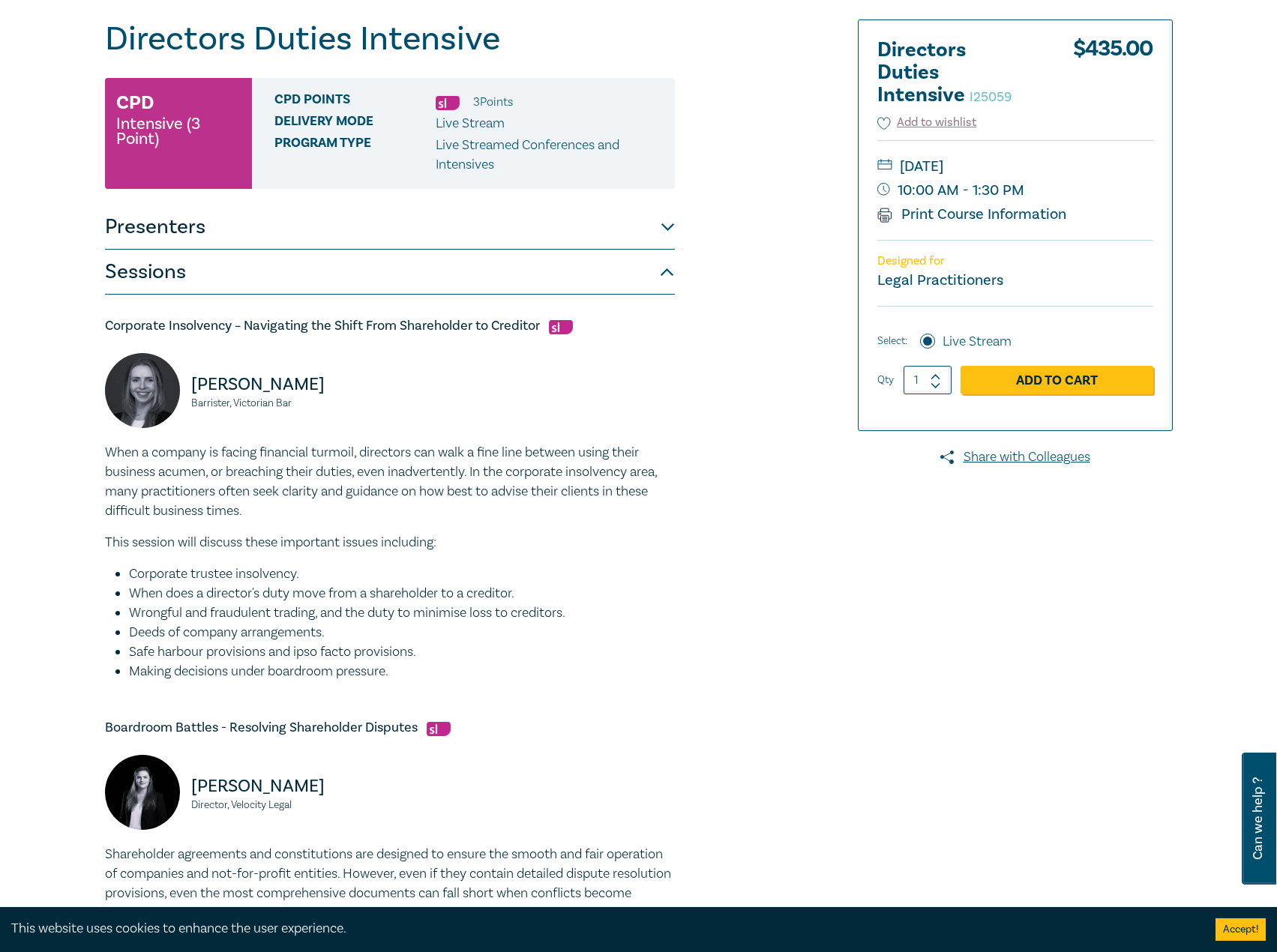
scroll to position [150, 0]
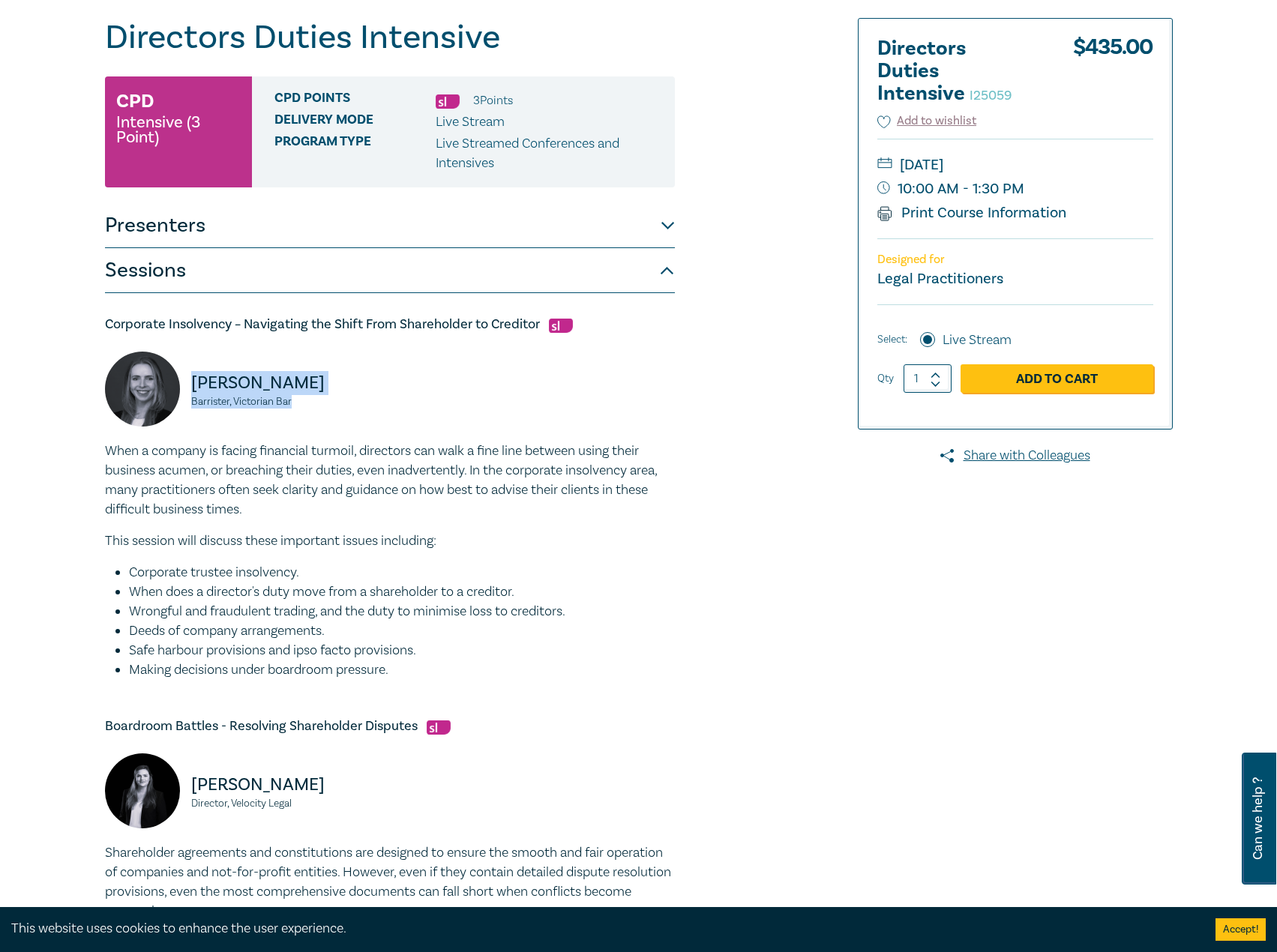
drag, startPoint x: 321, startPoint y: 403, endPoint x: 179, endPoint y: 379, distance: 144.0
click at [179, 379] on div "Hannah McIvor Barrister, Victorian Bar" at bounding box center [242, 397] width 276 height 90
copy div "Hannah McIvor Barrister, Victorian Bar"
click at [353, 353] on div "Hannah McIvor Barrister, Victorian Bar" at bounding box center [242, 397] width 276 height 90
drag, startPoint x: 339, startPoint y: 377, endPoint x: 189, endPoint y: 379, distance: 150.0
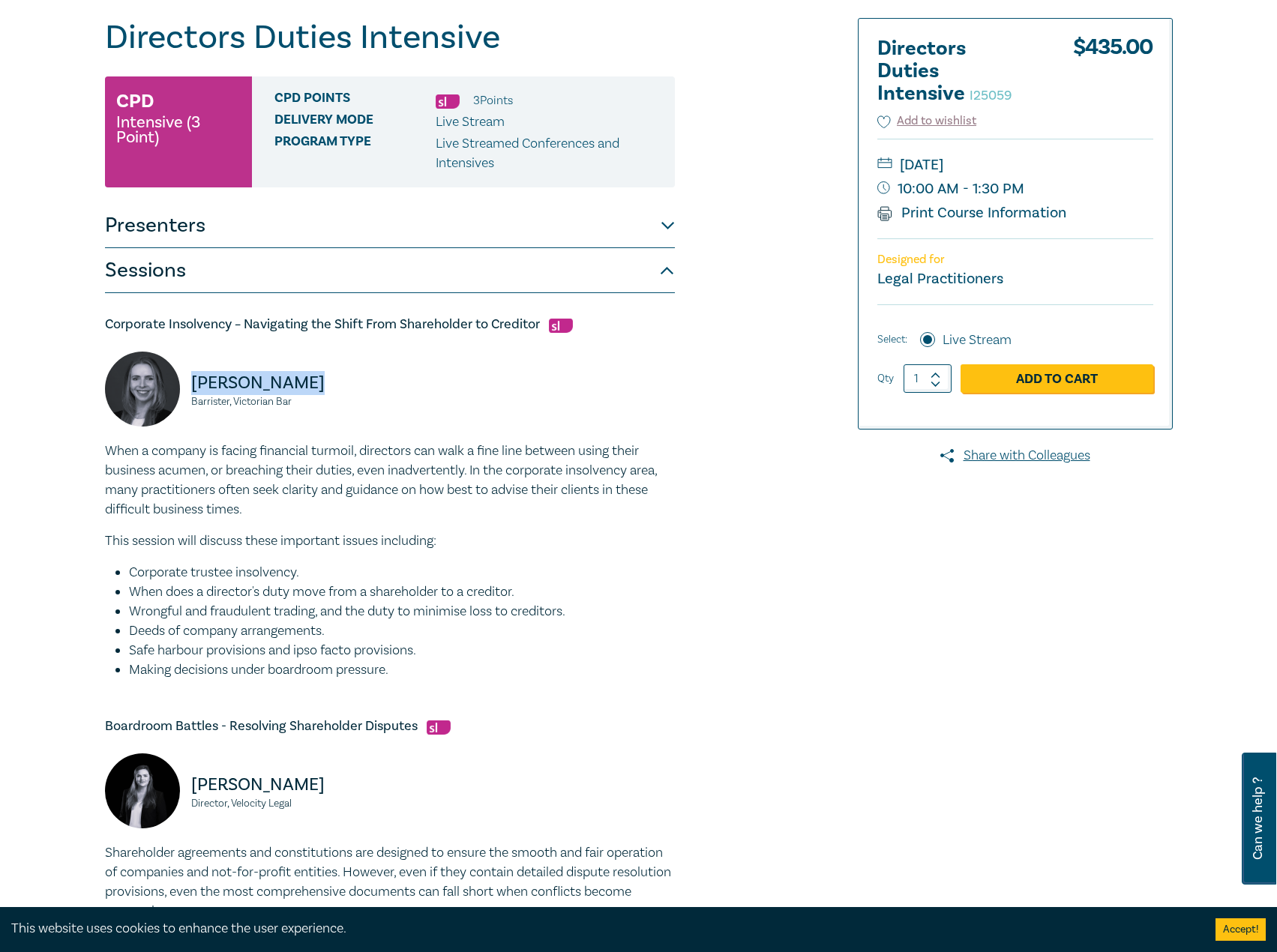
click at [189, 379] on div "Hannah McIvor Barrister, Victorian Bar" at bounding box center [242, 397] width 276 height 90
drag, startPoint x: 1091, startPoint y: 166, endPoint x: 1045, endPoint y: 166, distance: 46.0
click at [1045, 166] on small "[DATE]" at bounding box center [1014, 164] width 276 height 24
click at [1049, 166] on small "[DATE]" at bounding box center [1014, 164] width 276 height 24
drag, startPoint x: 1086, startPoint y: 170, endPoint x: 978, endPoint y: 165, distance: 108.1
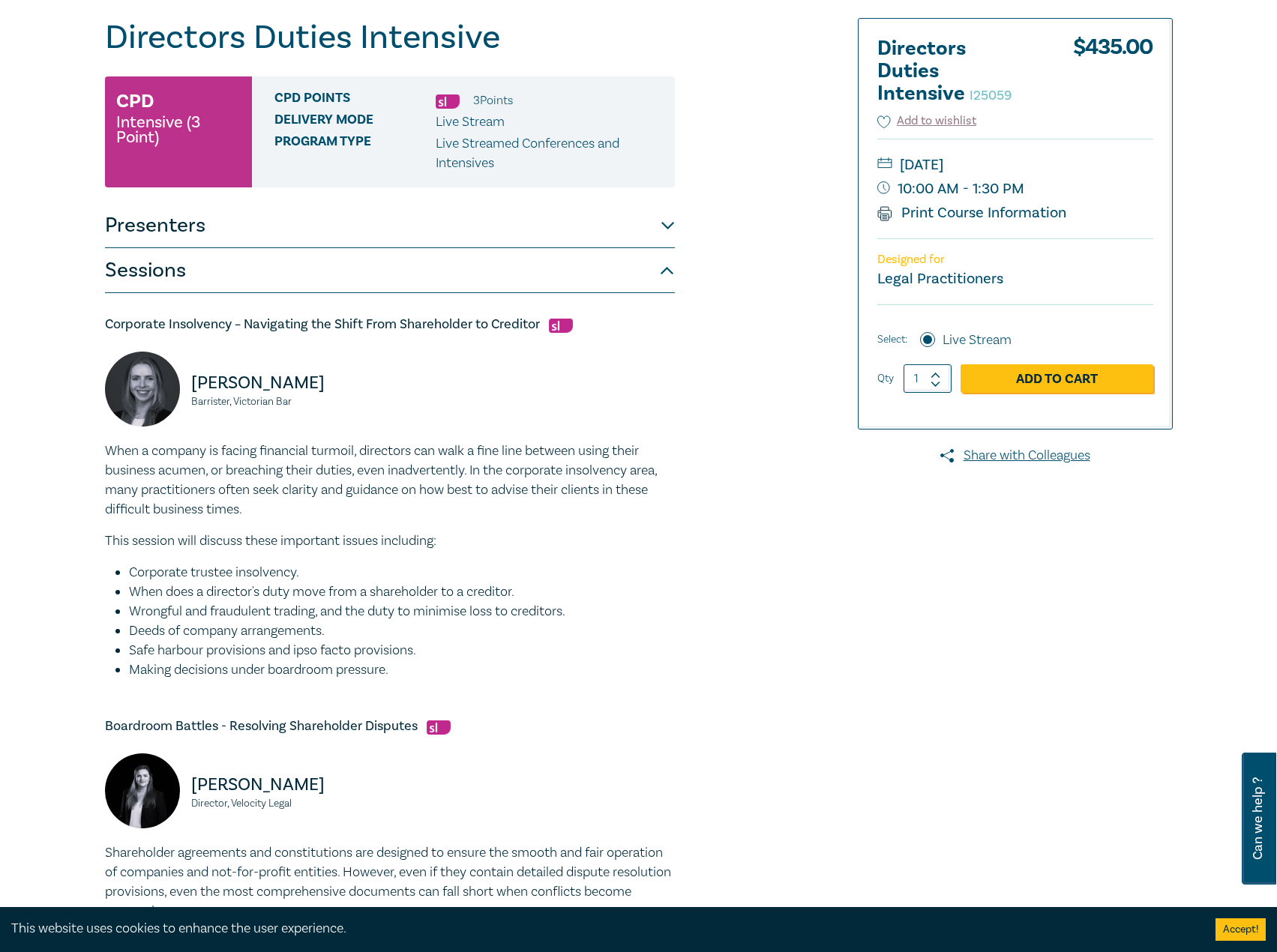
click at [978, 165] on small "[DATE]" at bounding box center [1014, 164] width 276 height 24
copy small "October 2025"
drag, startPoint x: 346, startPoint y: 379, endPoint x: 193, endPoint y: 381, distance: 153.0
click at [193, 381] on p "Hannah McIvor" at bounding box center [286, 383] width 190 height 24
copy p "Hannah McIvor"
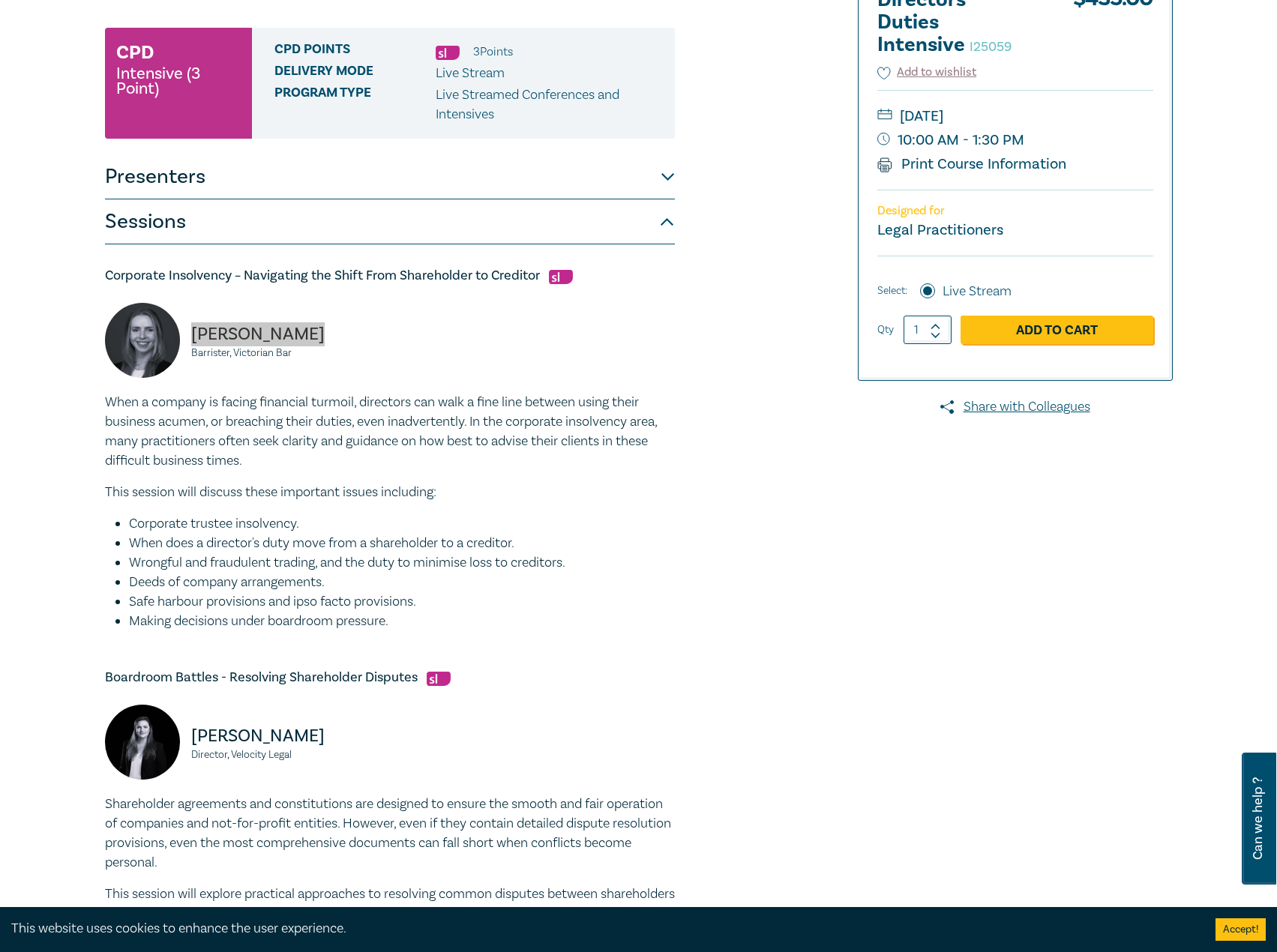
scroll to position [300, 0]
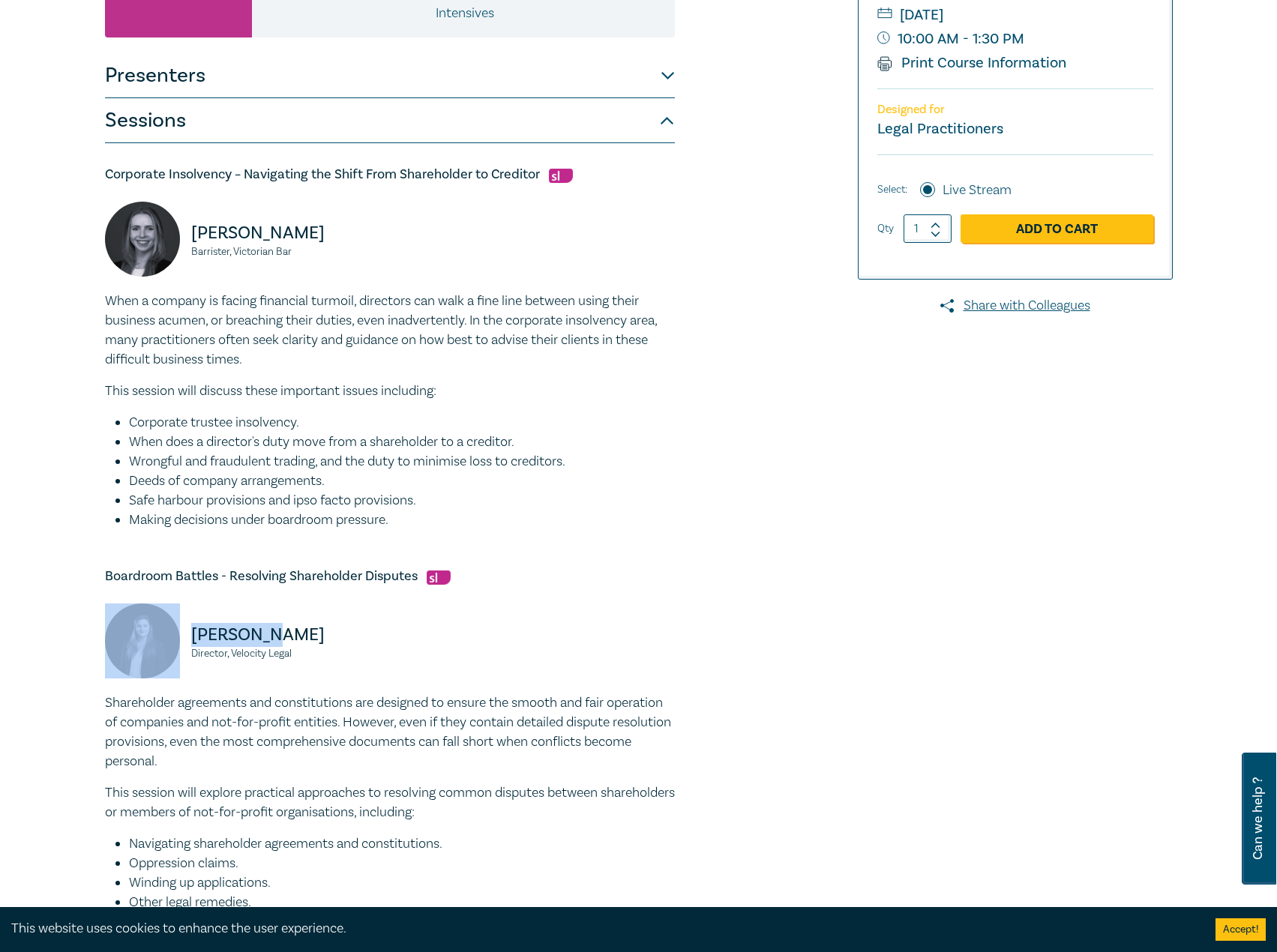
drag, startPoint x: 279, startPoint y: 627, endPoint x: 171, endPoint y: 626, distance: 108.0
click at [171, 626] on div "Jess Hill Director, Velocity Legal" at bounding box center [242, 649] width 276 height 90
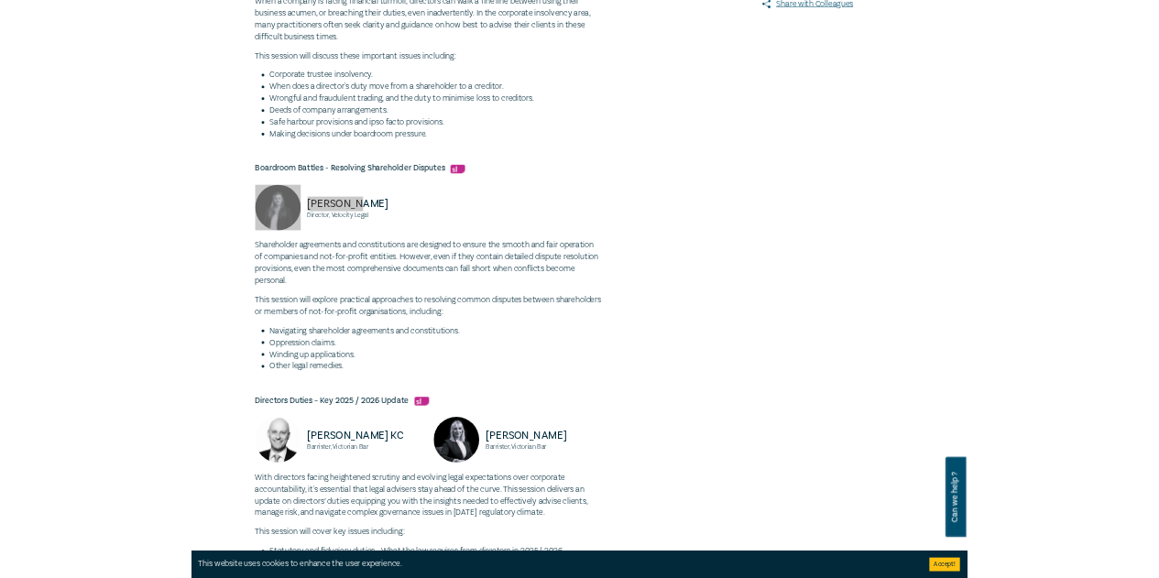
scroll to position [1100, 0]
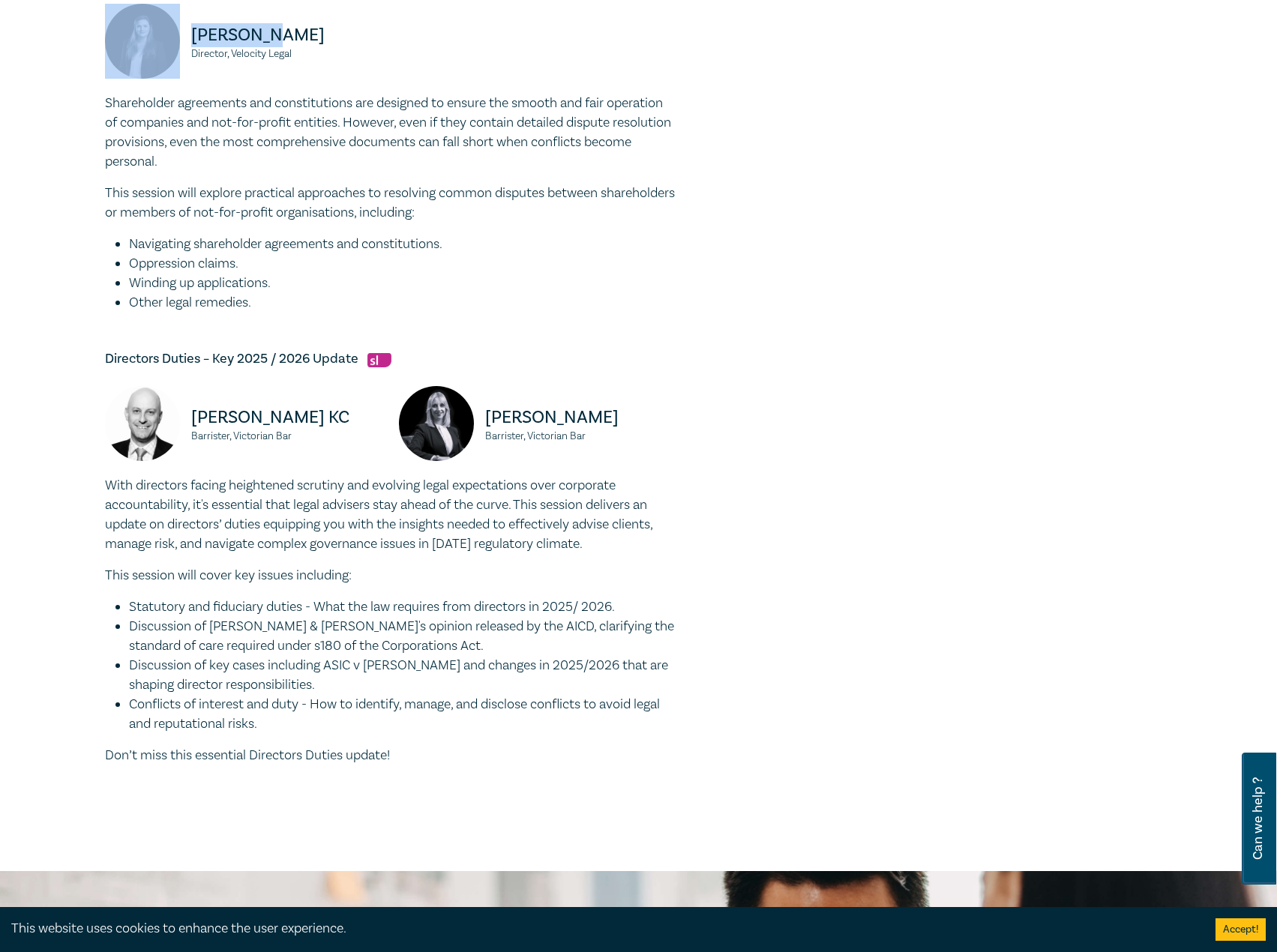
drag, startPoint x: 353, startPoint y: 424, endPoint x: 196, endPoint y: 423, distance: 157.0
click at [196, 423] on p "Dr. Oren Bigos KC" at bounding box center [286, 417] width 190 height 24
drag, startPoint x: 631, startPoint y: 412, endPoint x: 487, endPoint y: 417, distance: 144.1
click at [487, 417] on p "Panagiota Pisani" at bounding box center [580, 417] width 190 height 24
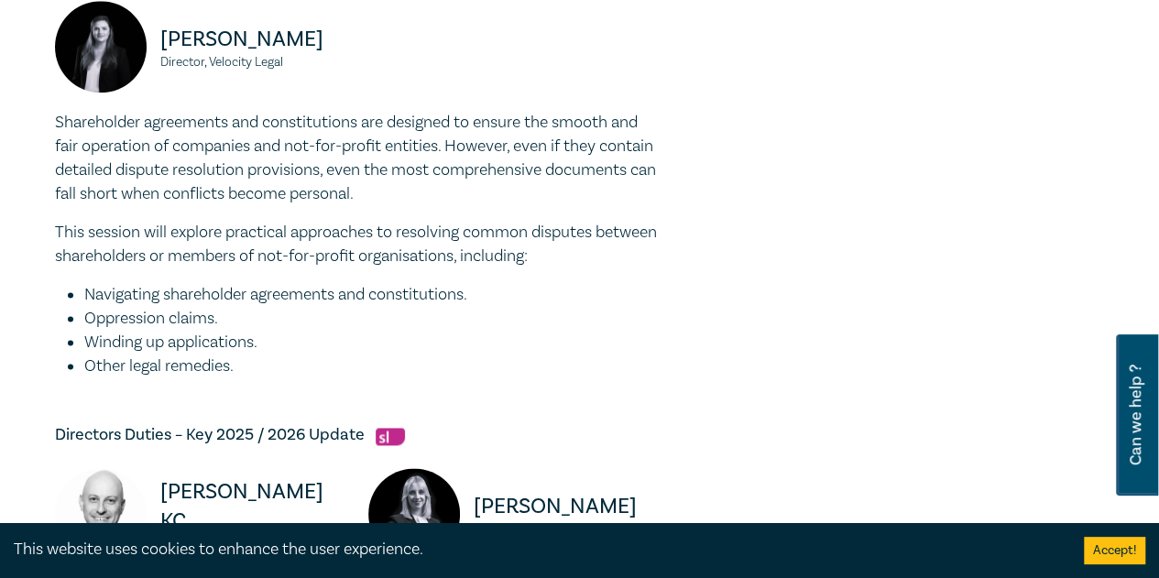
click at [796, 263] on div at bounding box center [937, 62] width 357 height 1920
